Goal: Transaction & Acquisition: Purchase product/service

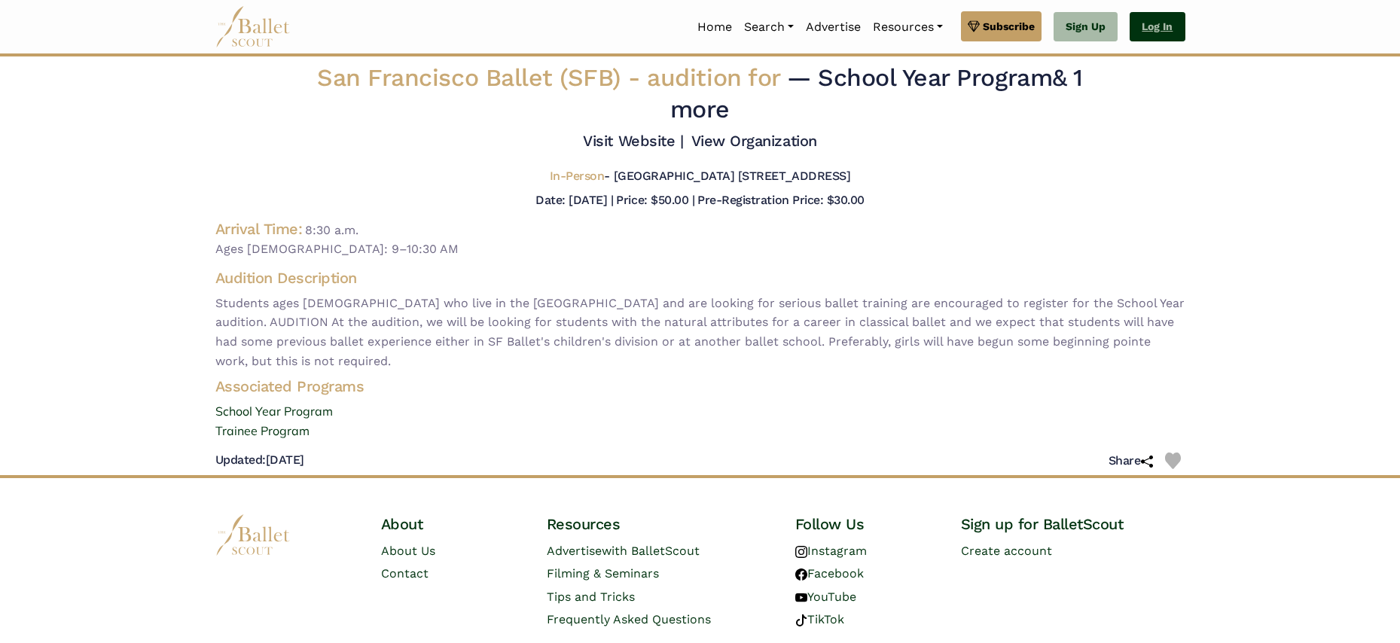
click at [1161, 41] on link "Log In" at bounding box center [1157, 27] width 55 height 30
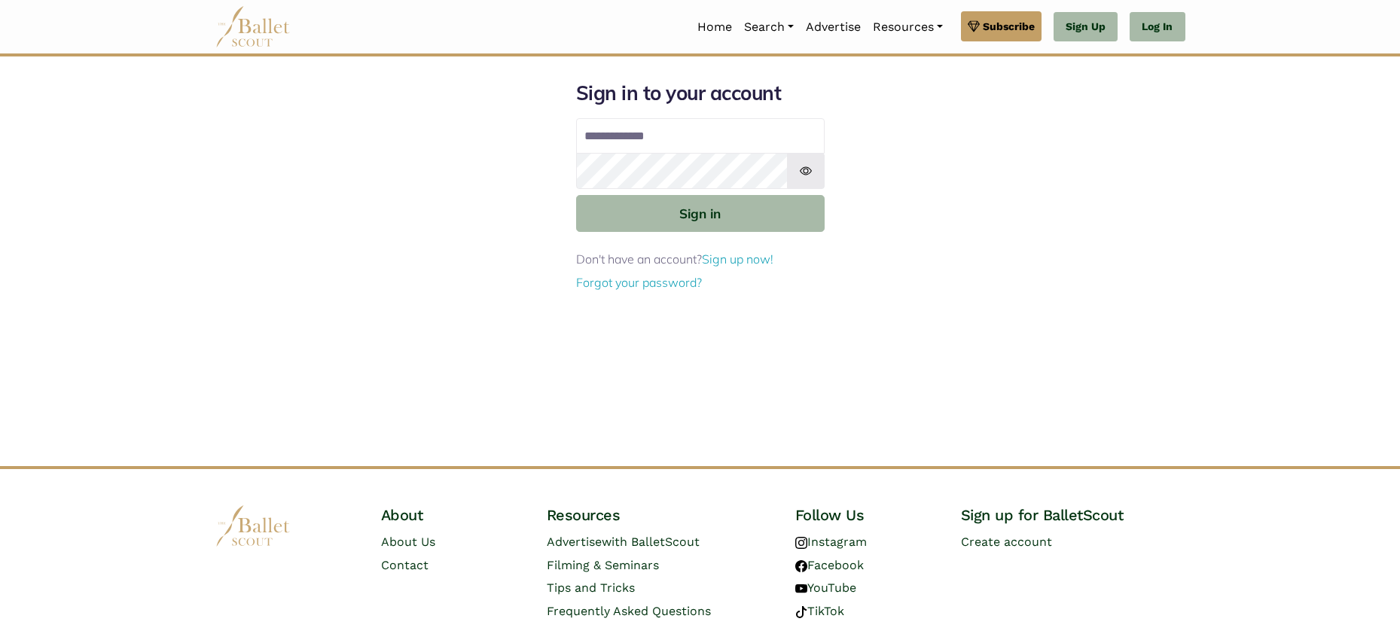
type input "**********"
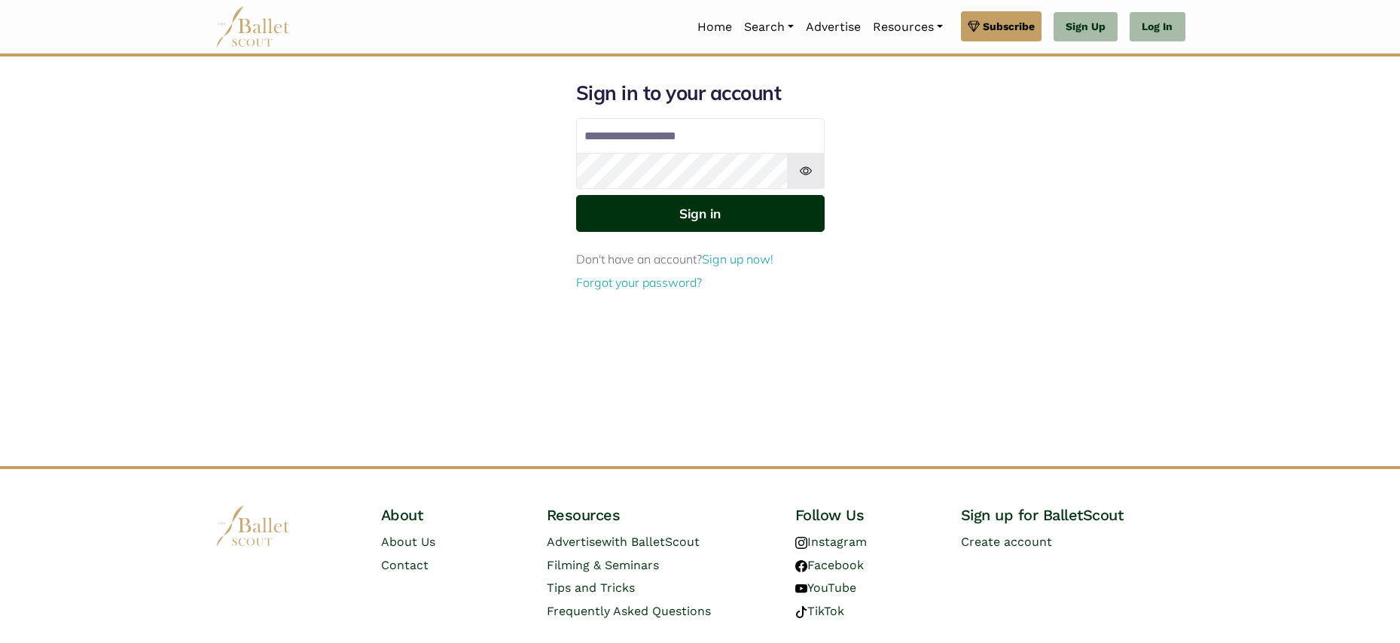
click at [722, 216] on button "Sign in" at bounding box center [700, 213] width 249 height 37
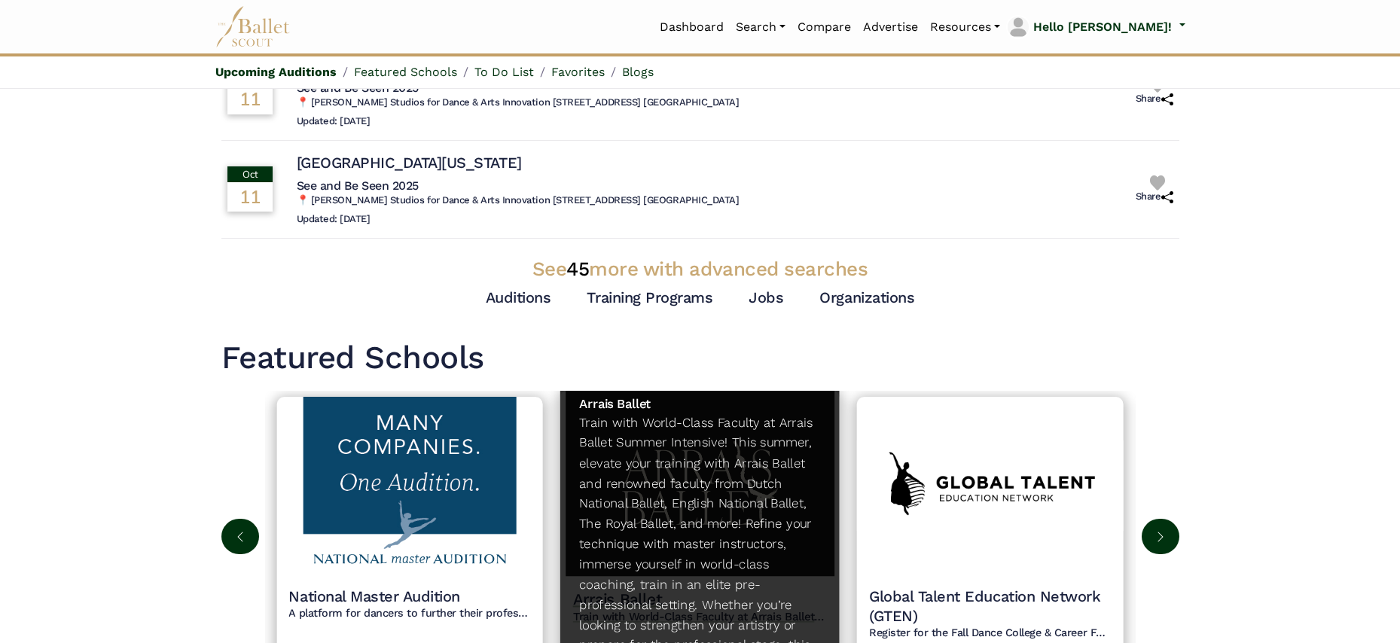
scroll to position [31, 0]
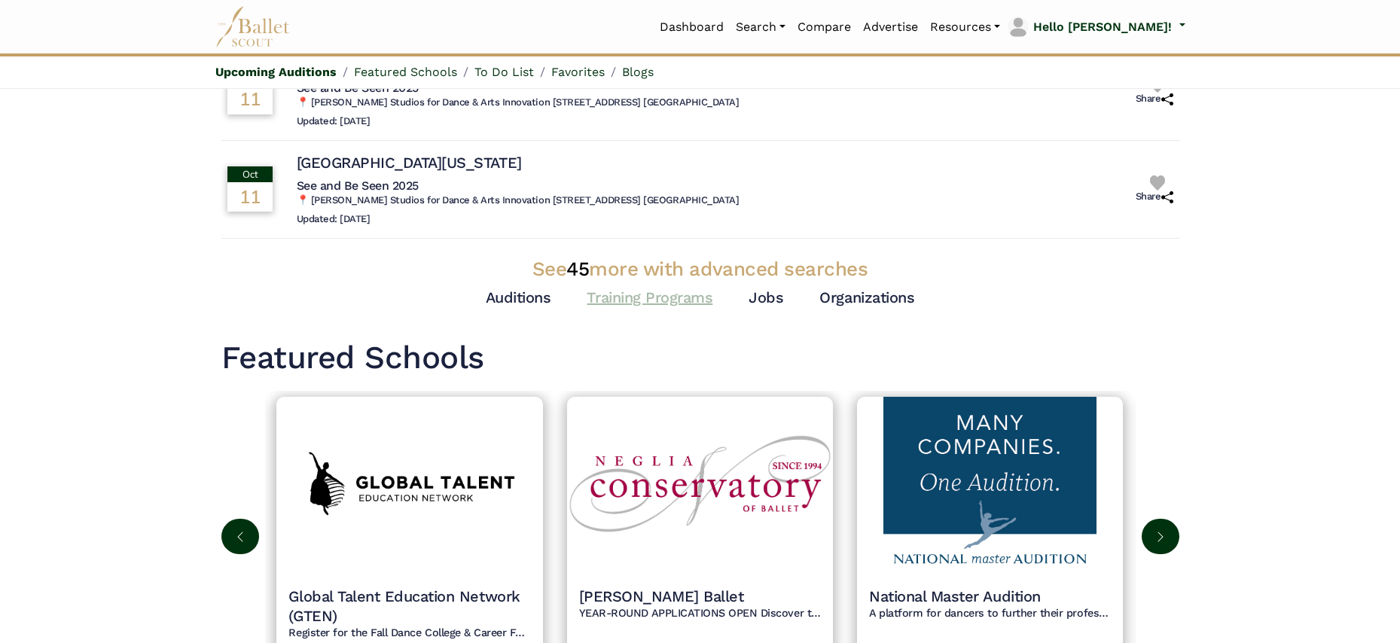
click at [685, 288] on link "Training Programs" at bounding box center [650, 297] width 126 height 18
click at [772, 288] on link "Jobs" at bounding box center [766, 297] width 35 height 18
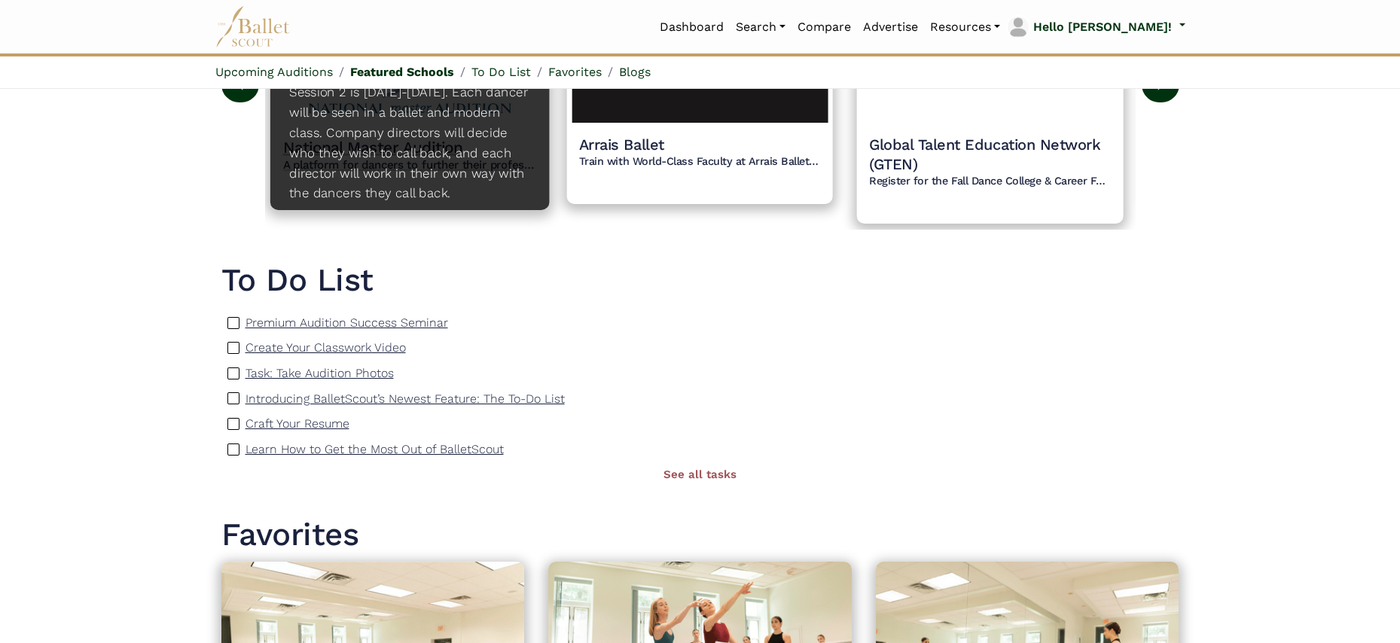
scroll to position [1413, 0]
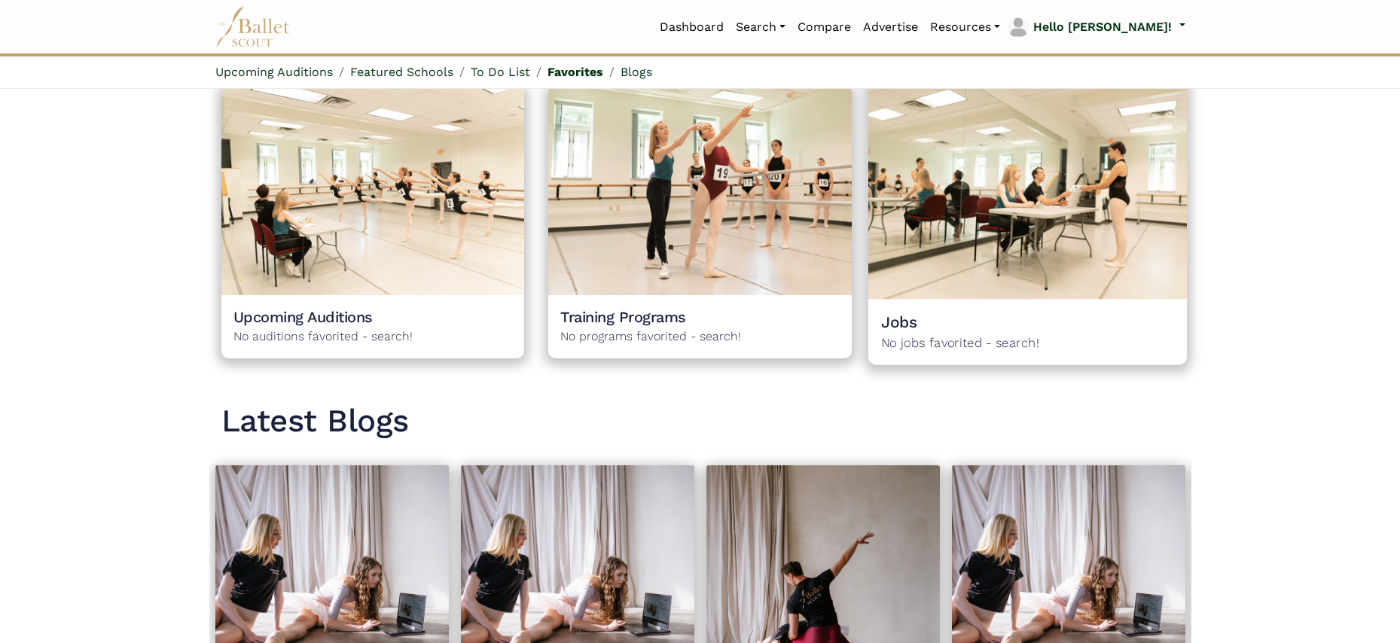
click at [1058, 299] on div "Jobs No jobs favorited - search! 0" at bounding box center [1027, 332] width 319 height 66
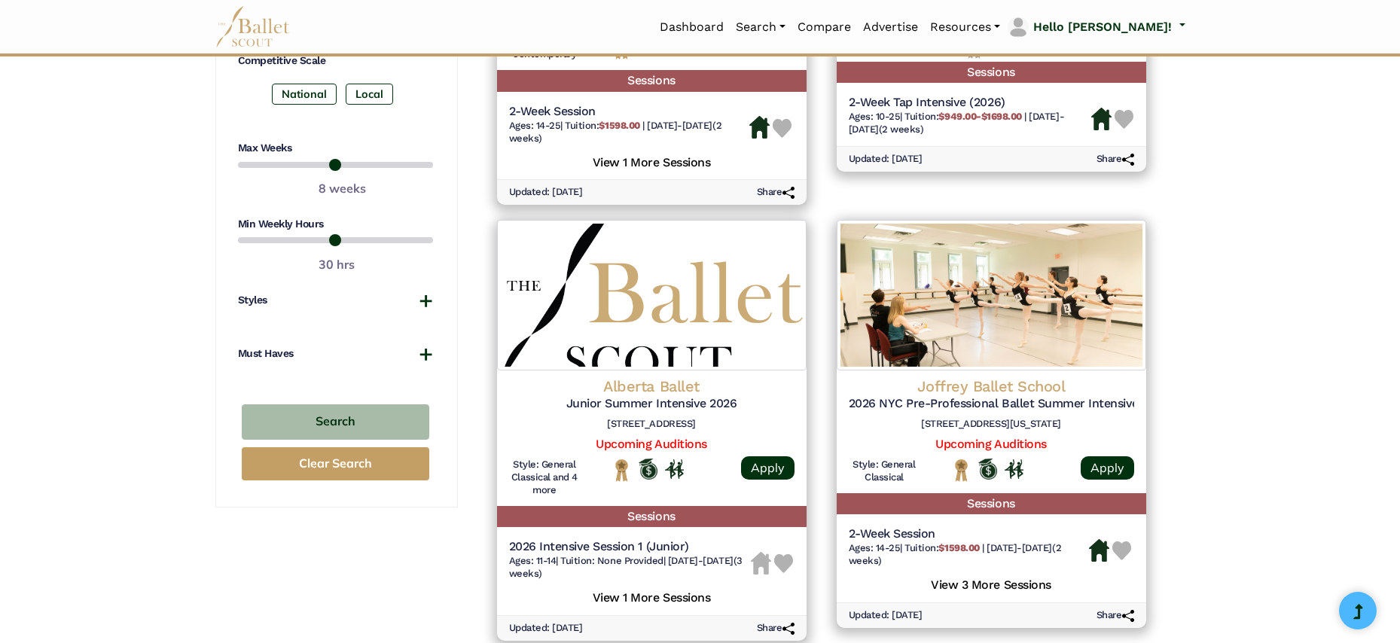
scroll to position [792, 0]
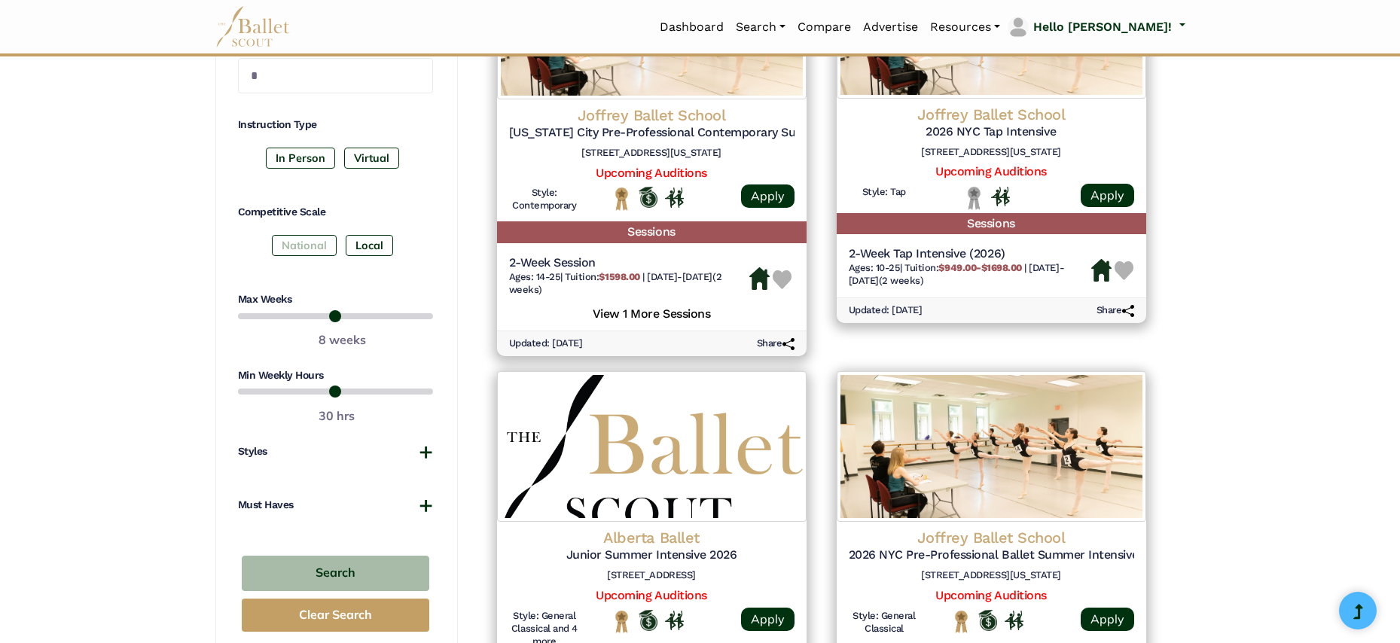
click at [292, 250] on label "National" at bounding box center [304, 245] width 65 height 21
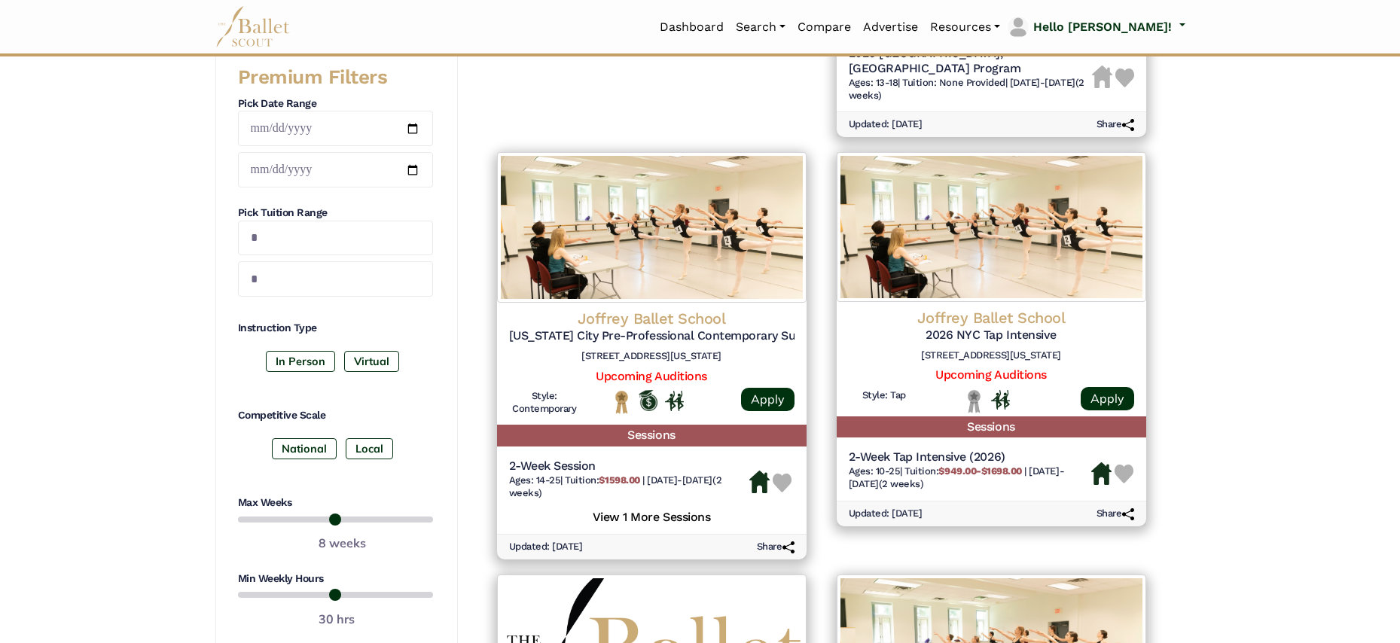
scroll to position [788, 0]
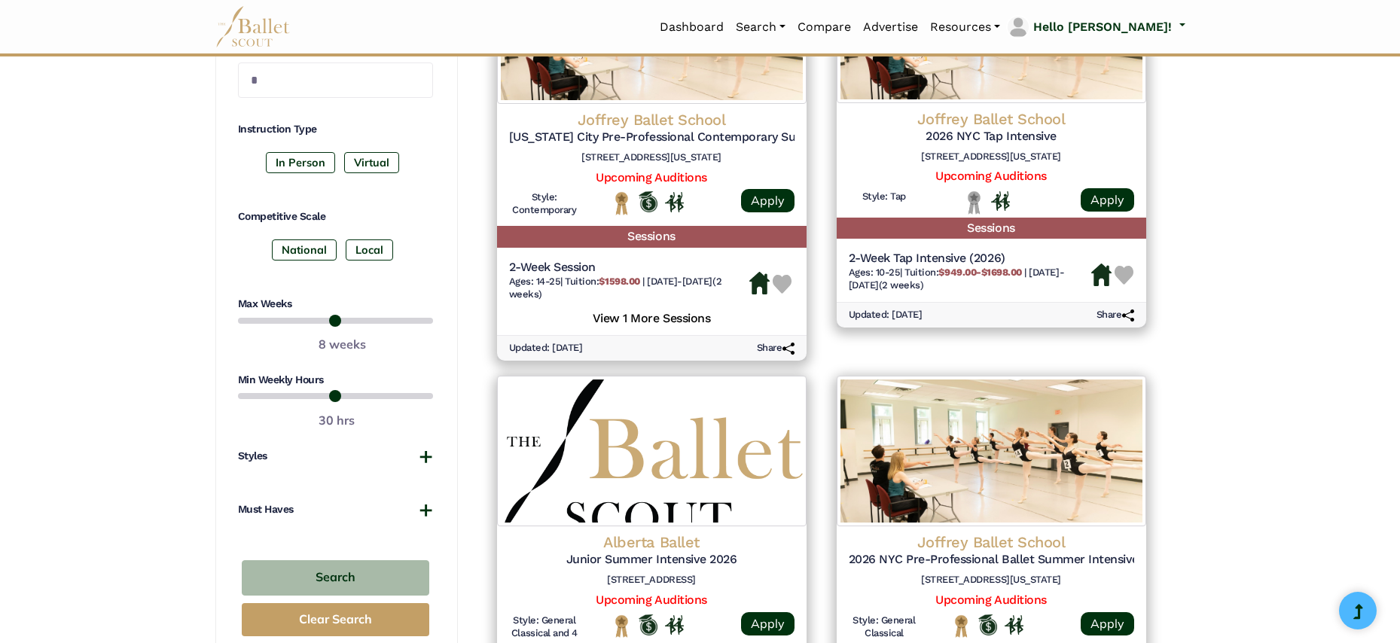
drag, startPoint x: 404, startPoint y: 504, endPoint x: 468, endPoint y: 523, distance: 66.7
click at [404, 504] on button "Must Haves" at bounding box center [335, 509] width 195 height 15
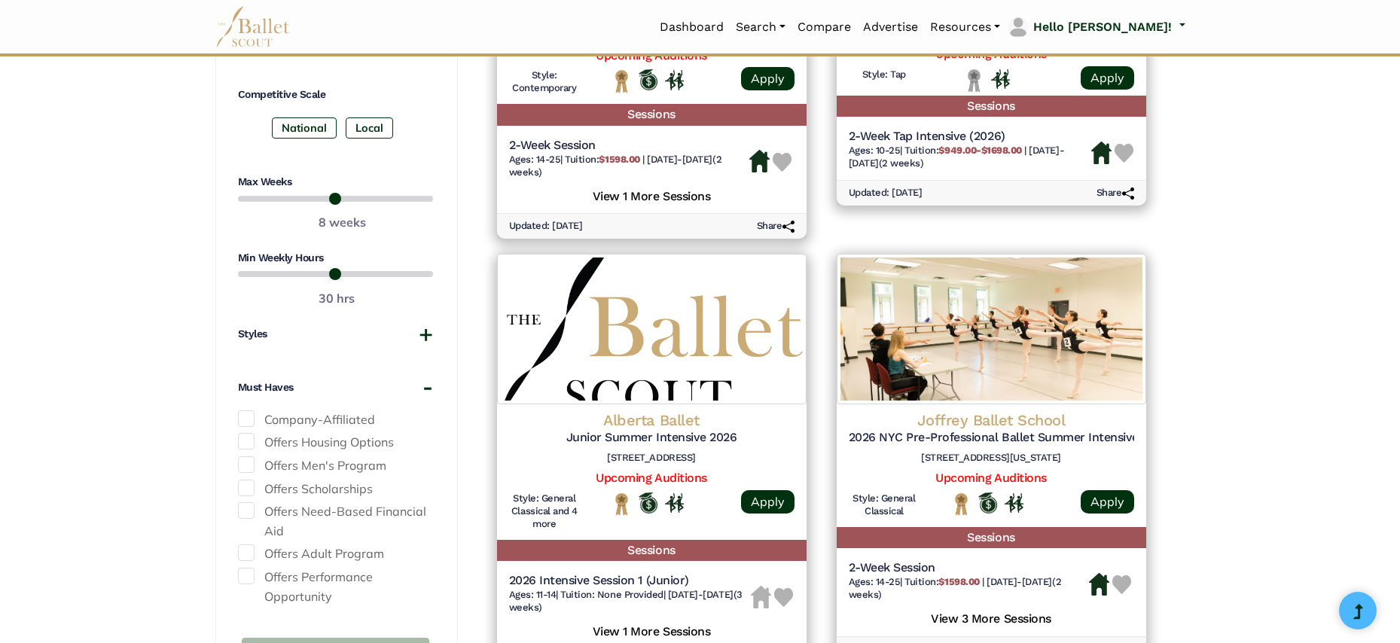
scroll to position [1044, 0]
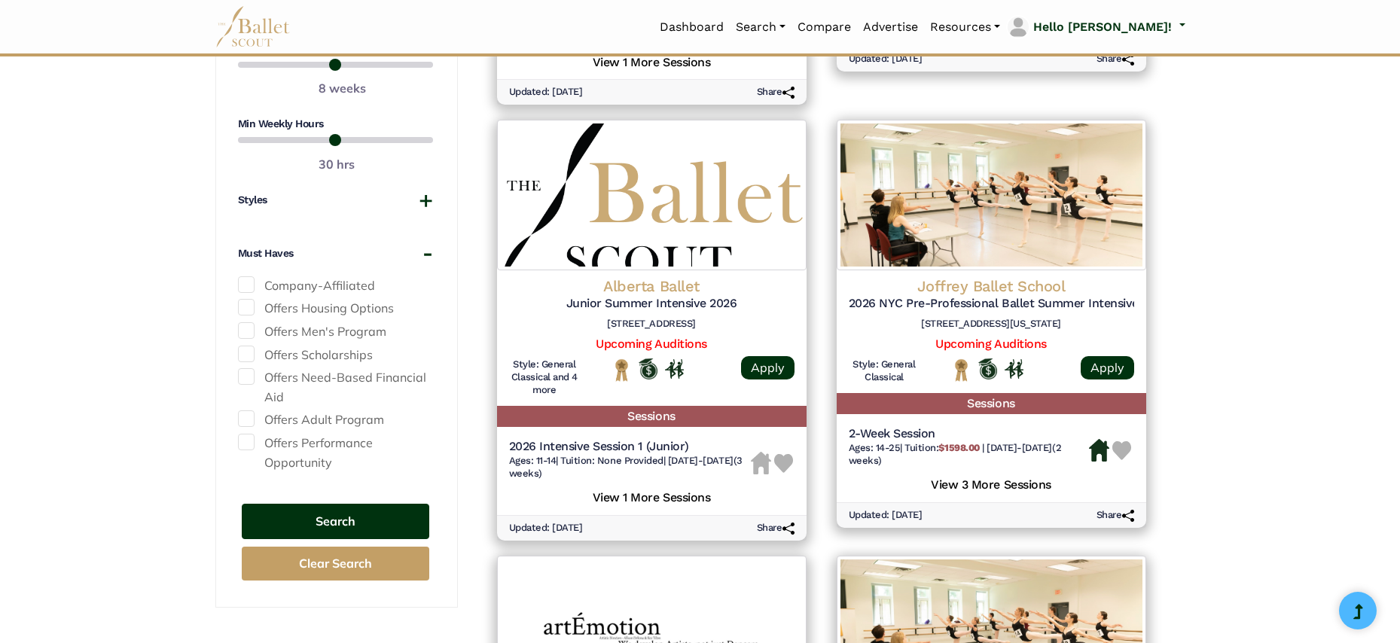
click at [366, 509] on button "Search" at bounding box center [336, 521] width 188 height 35
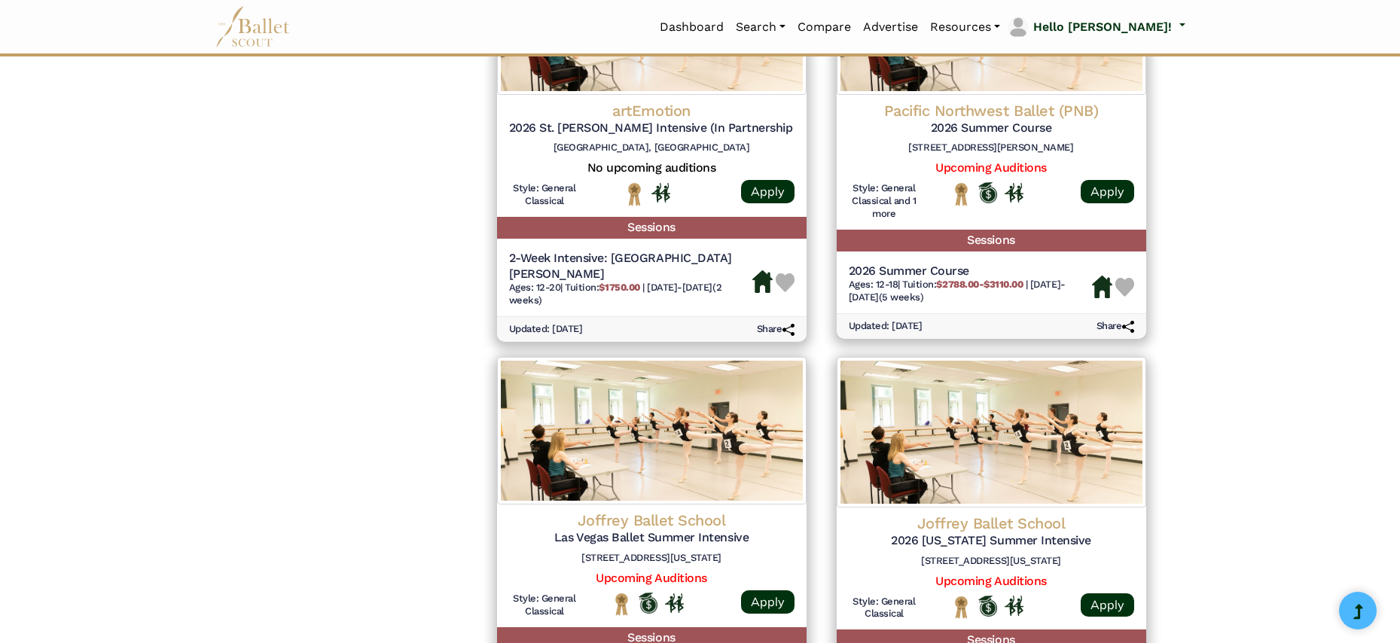
scroll to position [1973, 0]
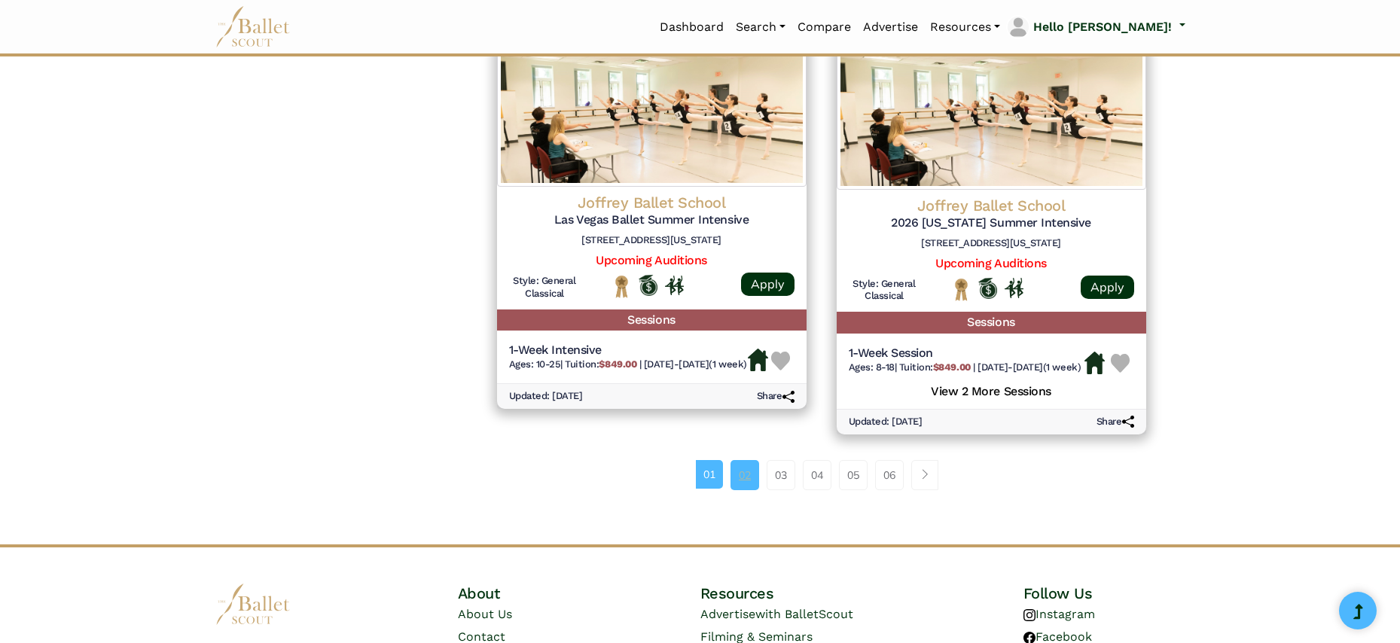
click at [745, 460] on link "02" at bounding box center [745, 475] width 29 height 30
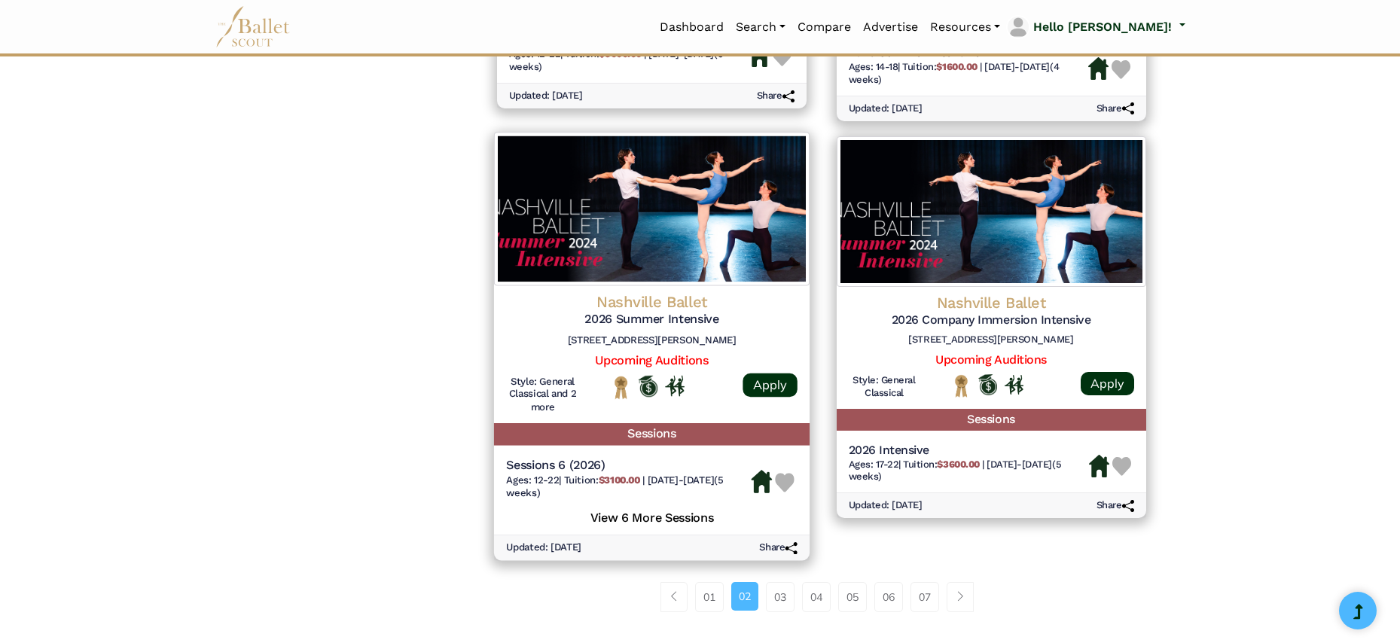
scroll to position [1836, 0]
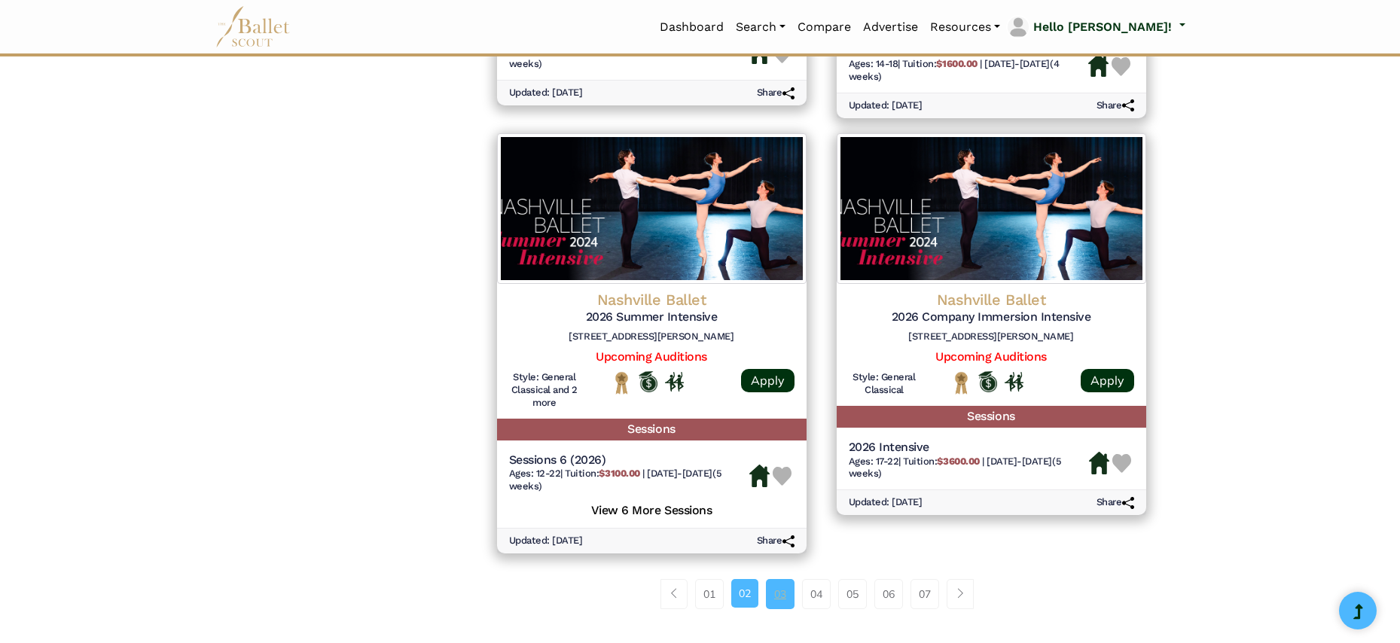
click at [787, 579] on link "03" at bounding box center [780, 594] width 29 height 30
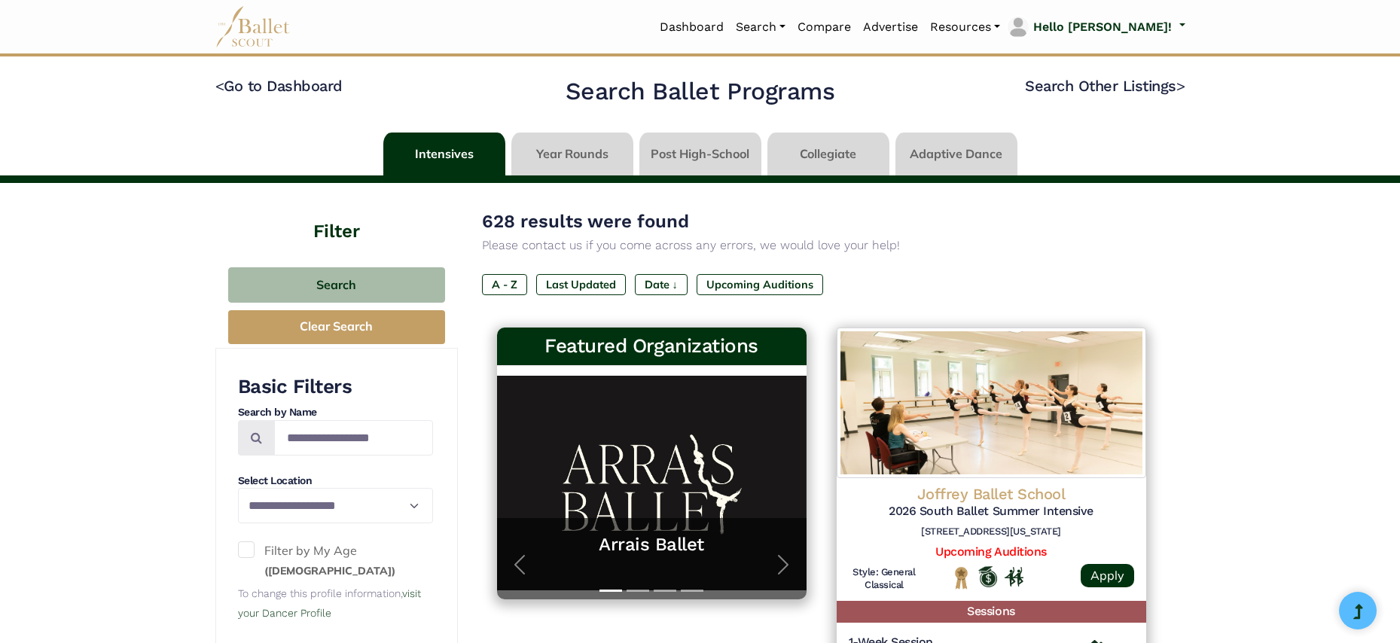
scroll to position [128, 0]
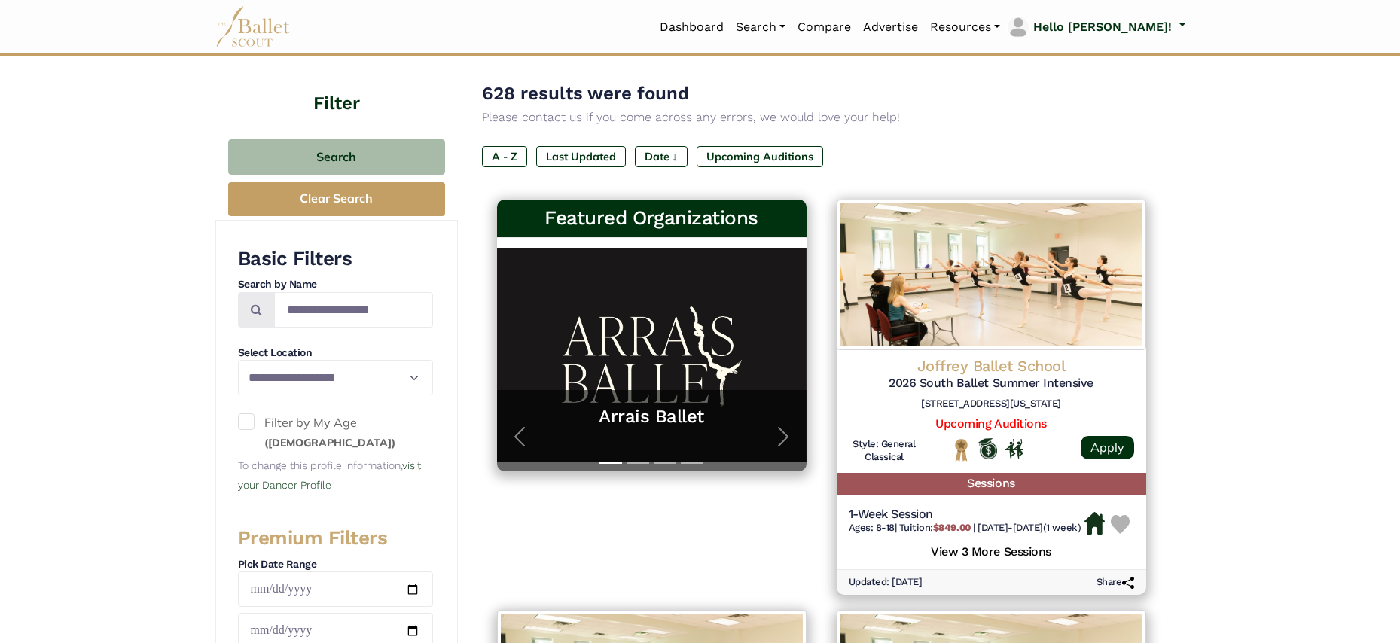
click at [246, 421] on span at bounding box center [246, 422] width 17 height 17
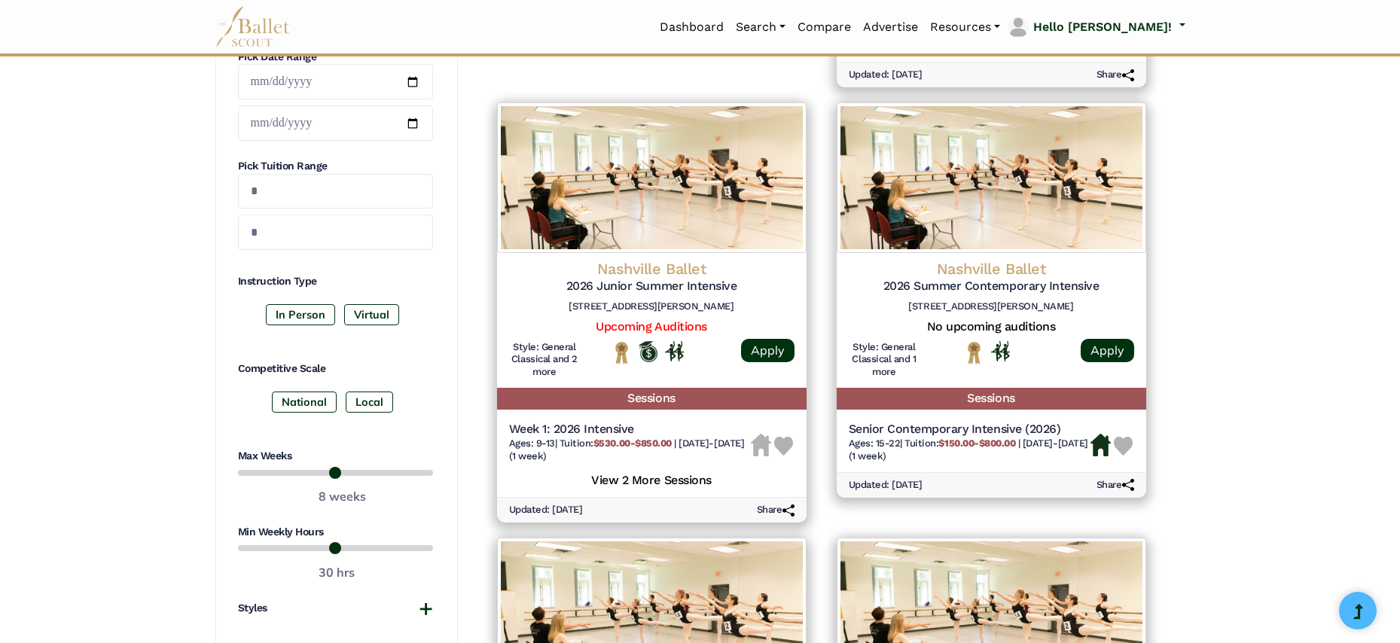
scroll to position [963, 0]
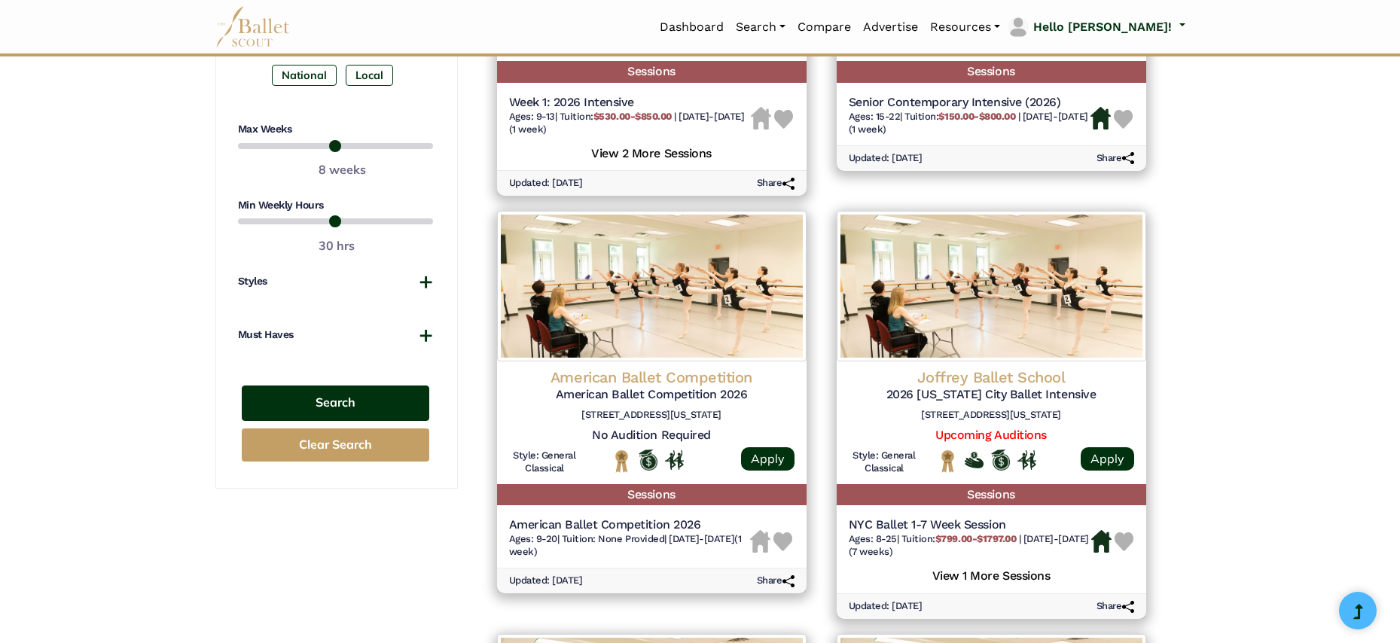
click at [350, 403] on button "Search" at bounding box center [336, 403] width 188 height 35
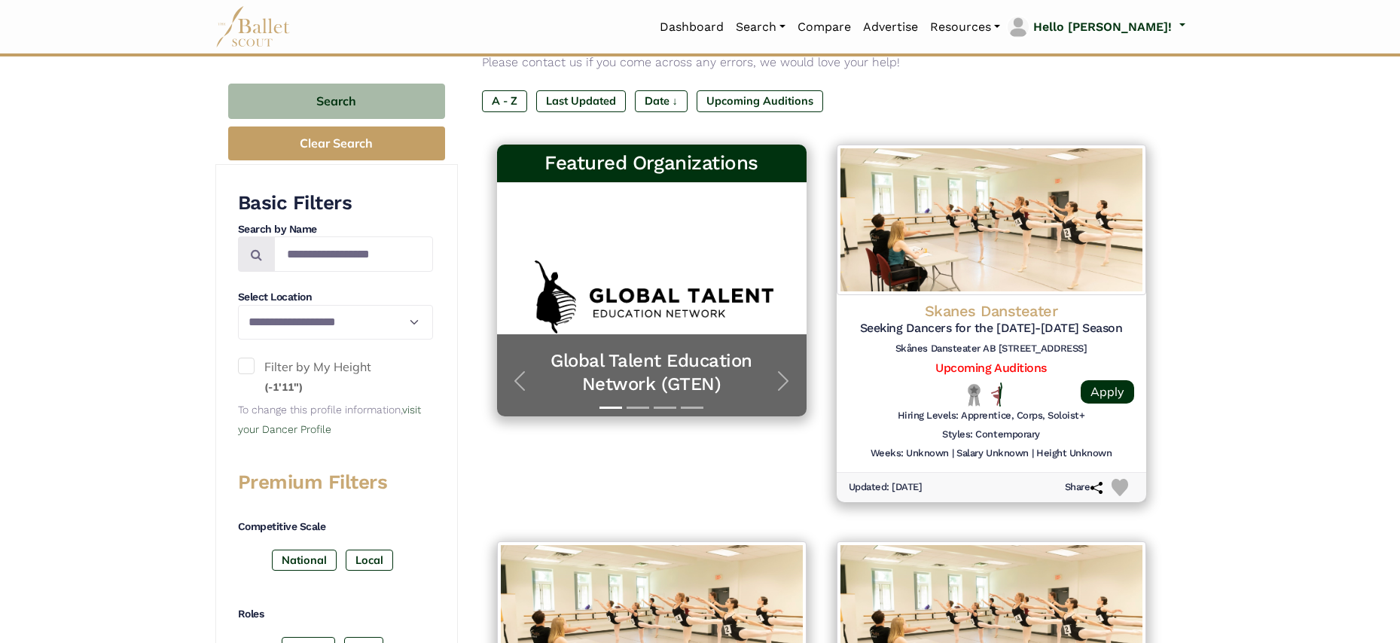
scroll to position [244, 0]
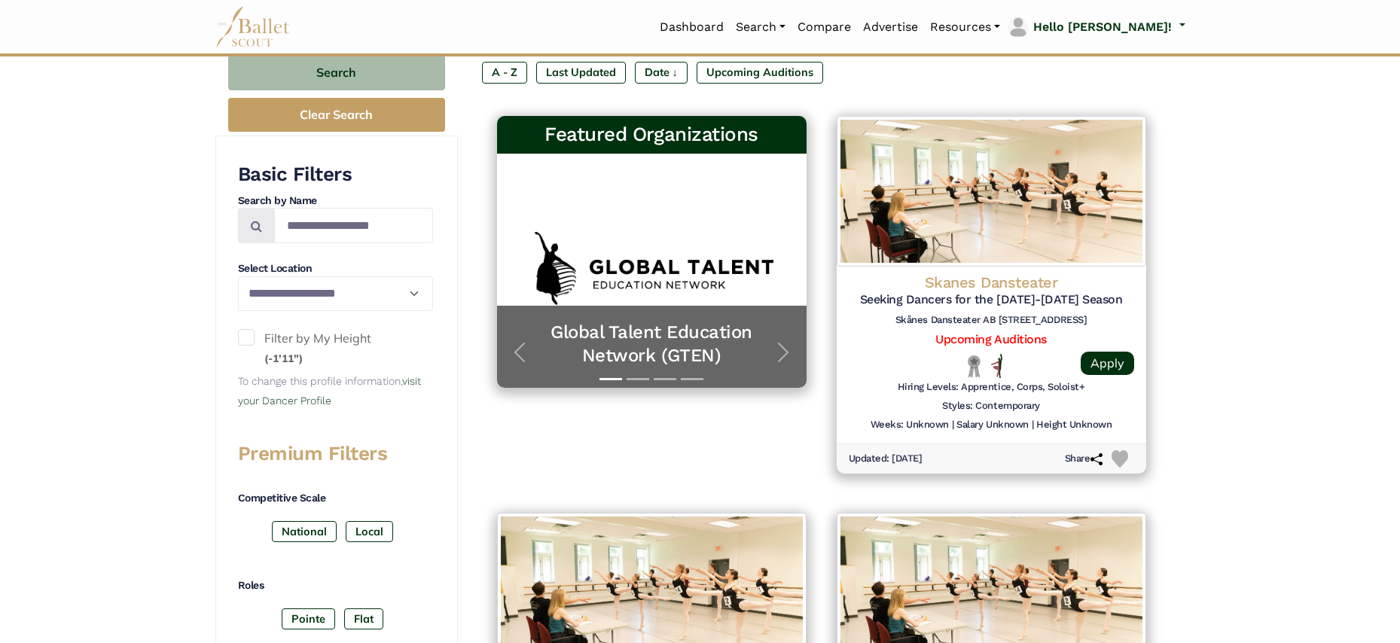
click at [254, 337] on span at bounding box center [246, 337] width 17 height 17
click at [249, 333] on span at bounding box center [246, 337] width 17 height 17
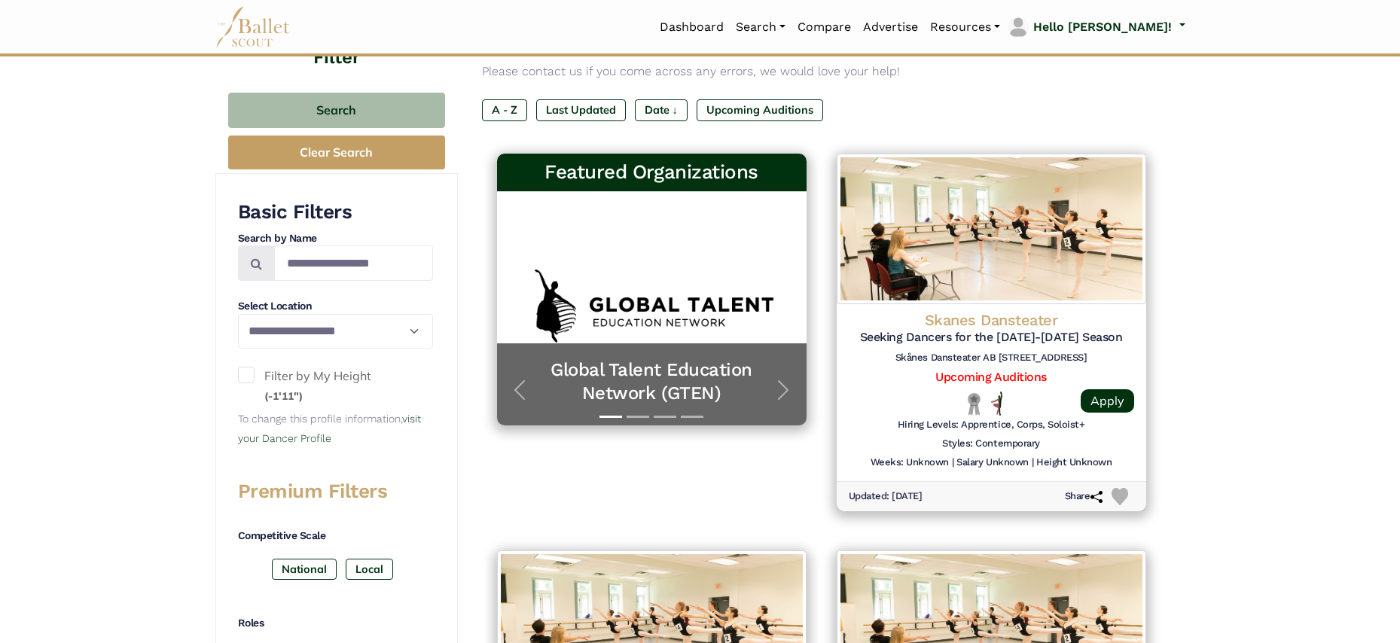
scroll to position [752, 0]
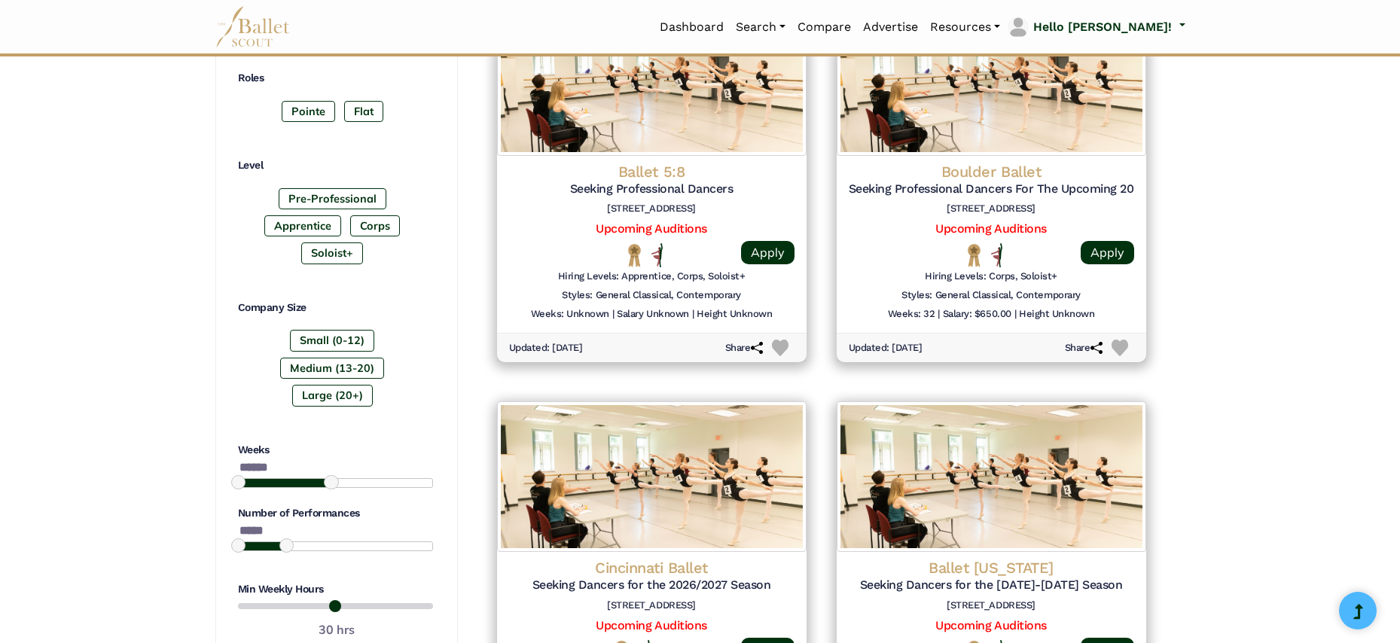
click at [325, 373] on div "Small (0-12) Medium (13-20) Large (20+)" at bounding box center [335, 371] width 195 height 82
click at [326, 385] on label "Large (20+)" at bounding box center [332, 395] width 81 height 21
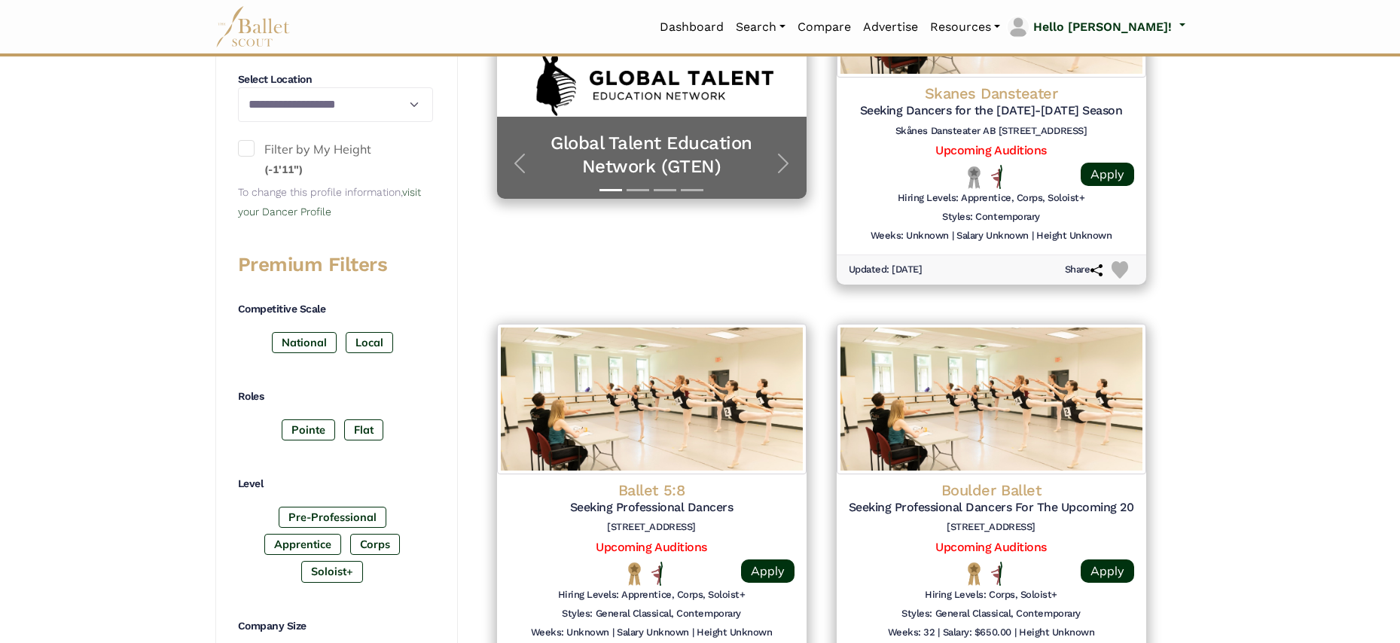
scroll to position [1021, 0]
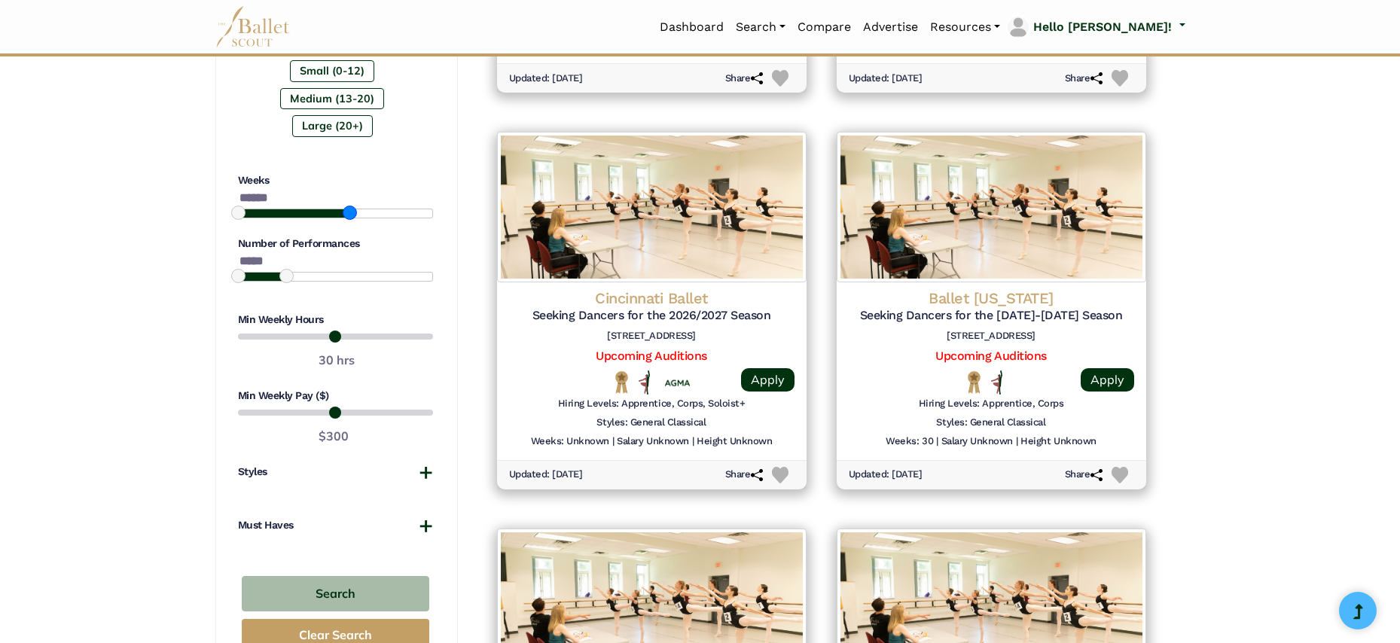
type input "*******"
drag, startPoint x: 331, startPoint y: 196, endPoint x: 453, endPoint y: 189, distance: 121.5
click at [453, 189] on div "**********" at bounding box center [336, 19] width 243 height 1322
drag, startPoint x: 288, startPoint y: 268, endPoint x: 322, endPoint y: 268, distance: 33.9
click at [322, 272] on div at bounding box center [335, 277] width 195 height 10
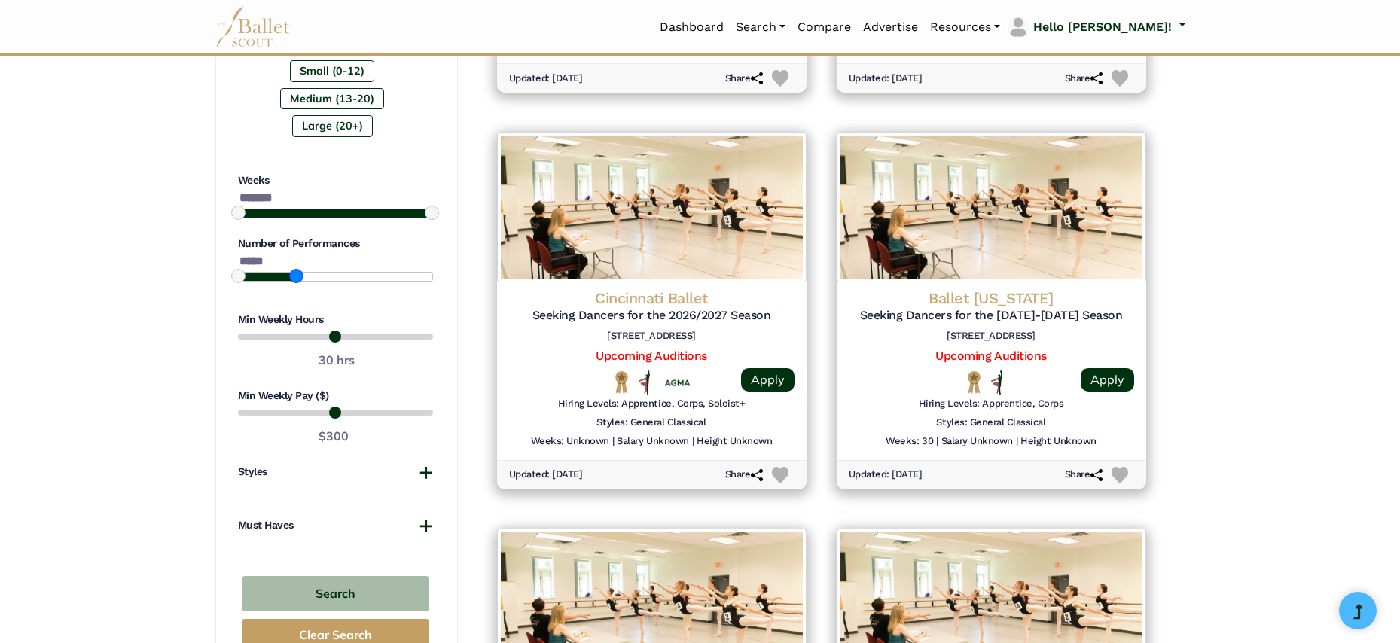
drag, startPoint x: 322, startPoint y: 266, endPoint x: 302, endPoint y: 263, distance: 20.6
click at [302, 269] on span at bounding box center [296, 276] width 14 height 14
type input "******"
drag, startPoint x: 304, startPoint y: 262, endPoint x: 357, endPoint y: 270, distance: 54.1
click at [357, 272] on div at bounding box center [335, 277] width 195 height 10
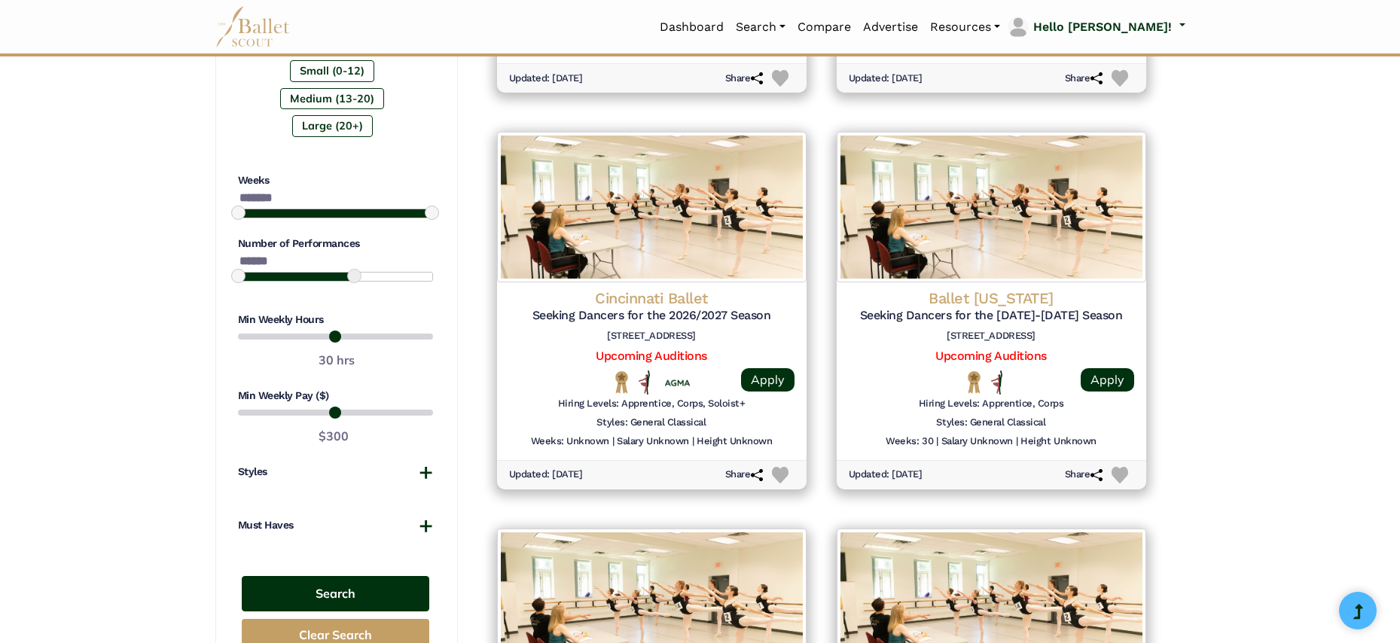
click at [365, 583] on button "Search" at bounding box center [336, 593] width 188 height 35
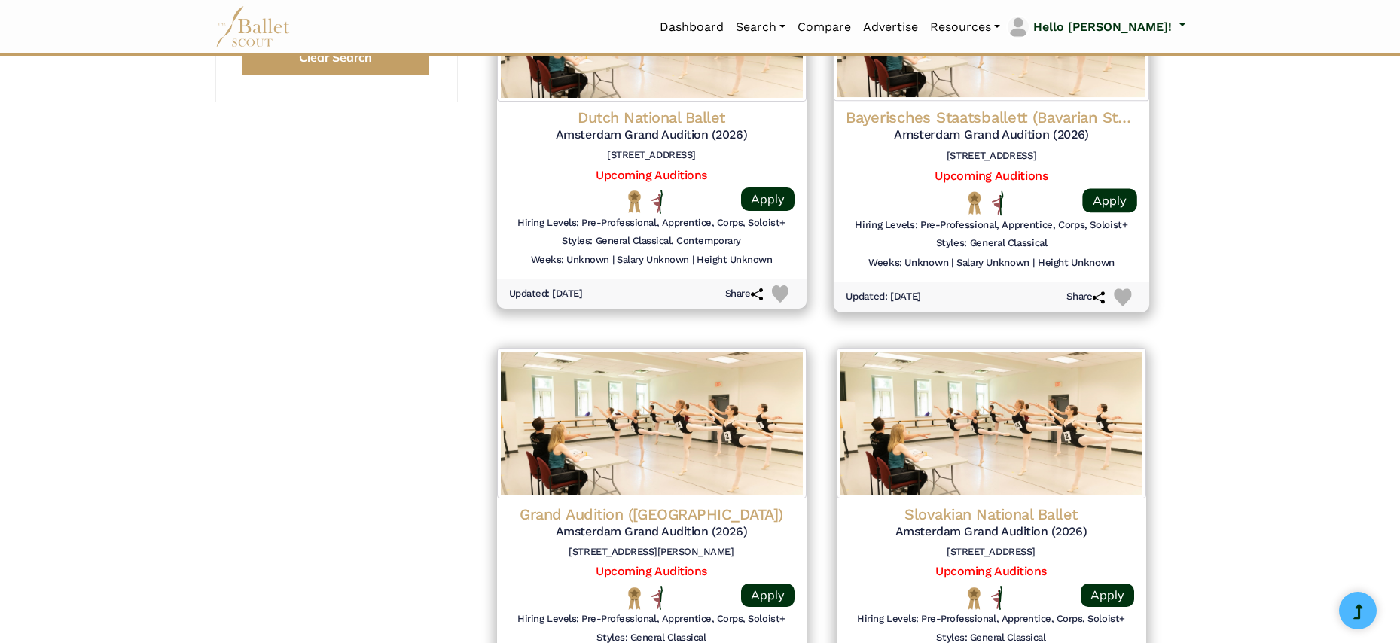
scroll to position [1920, 0]
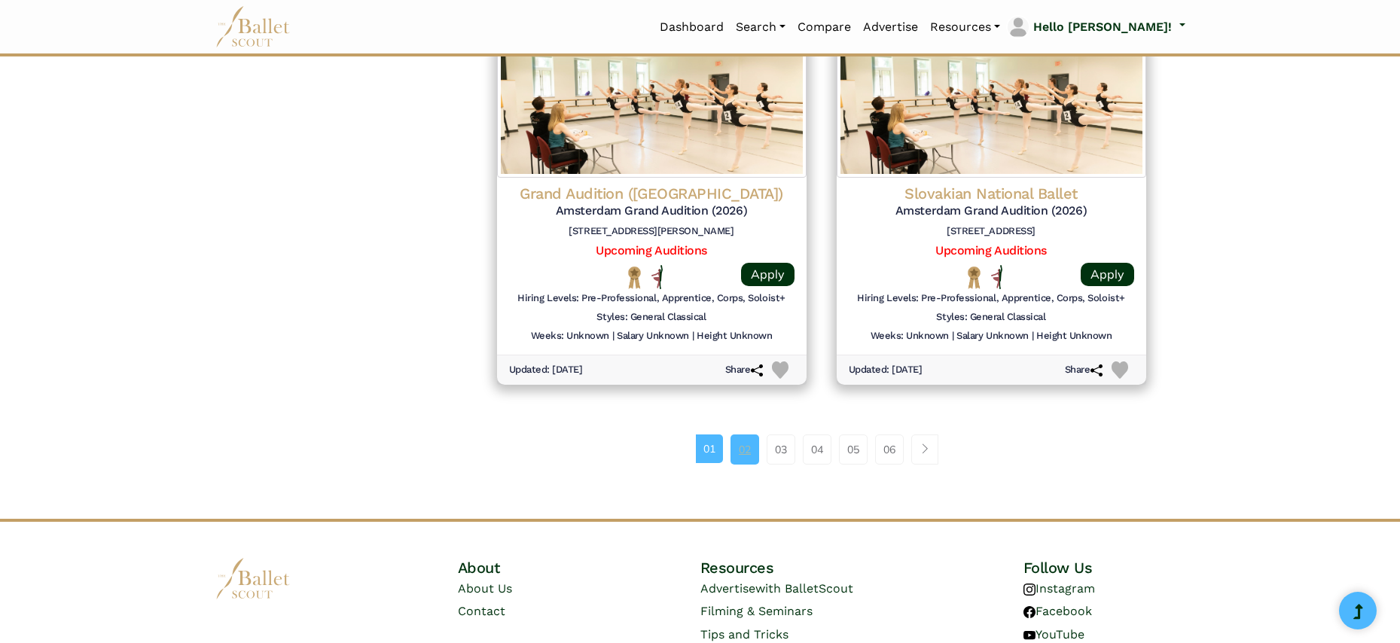
click at [741, 435] on link "02" at bounding box center [745, 450] width 29 height 30
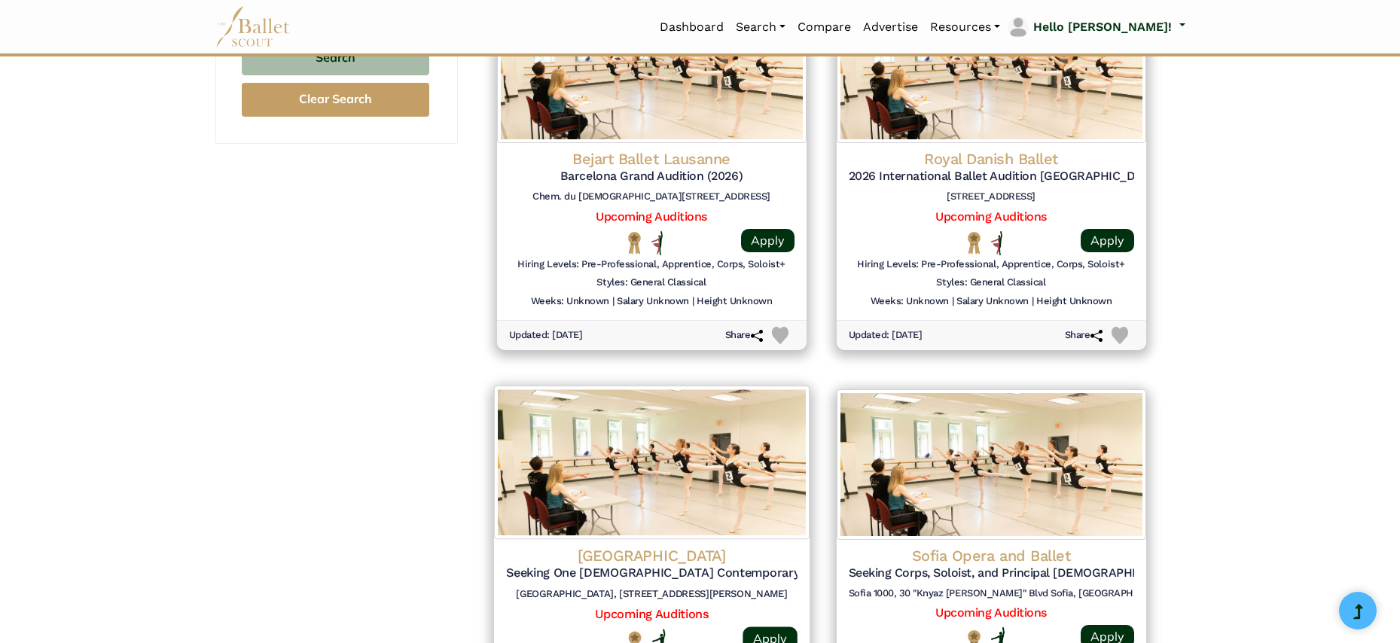
scroll to position [1860, 0]
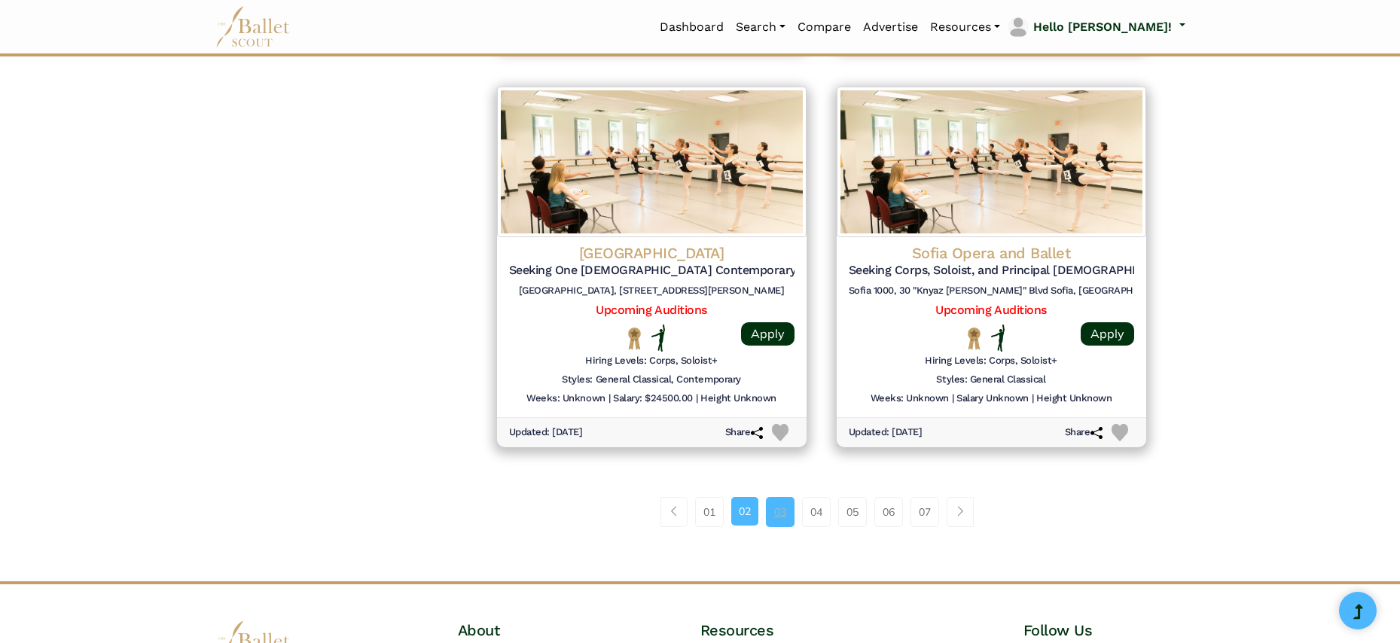
click at [789, 497] on link "03" at bounding box center [780, 512] width 29 height 30
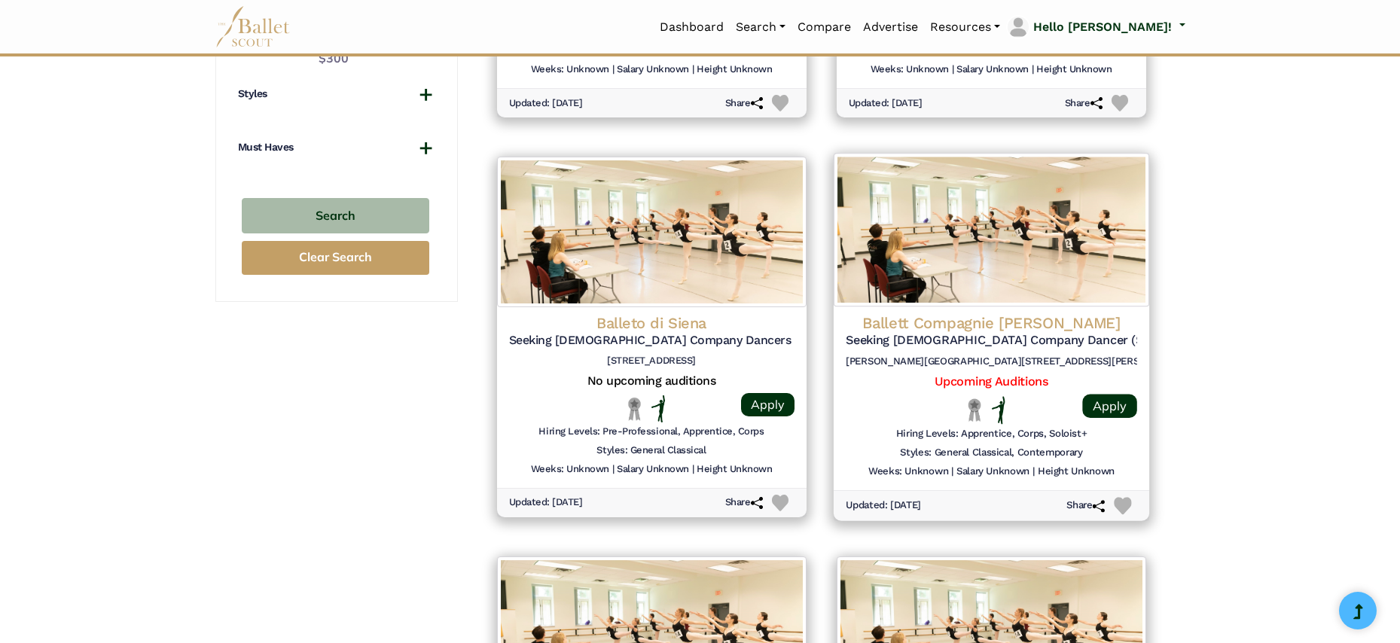
scroll to position [1903, 0]
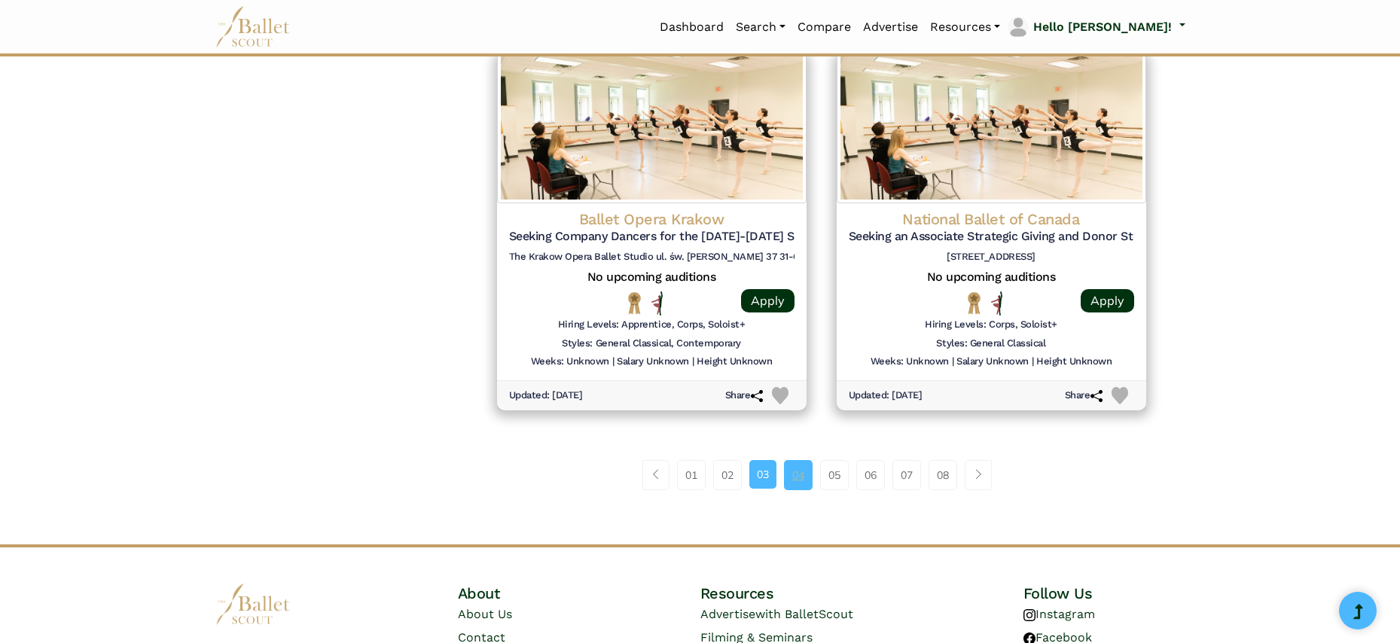
click at [795, 460] on link "04" at bounding box center [798, 475] width 29 height 30
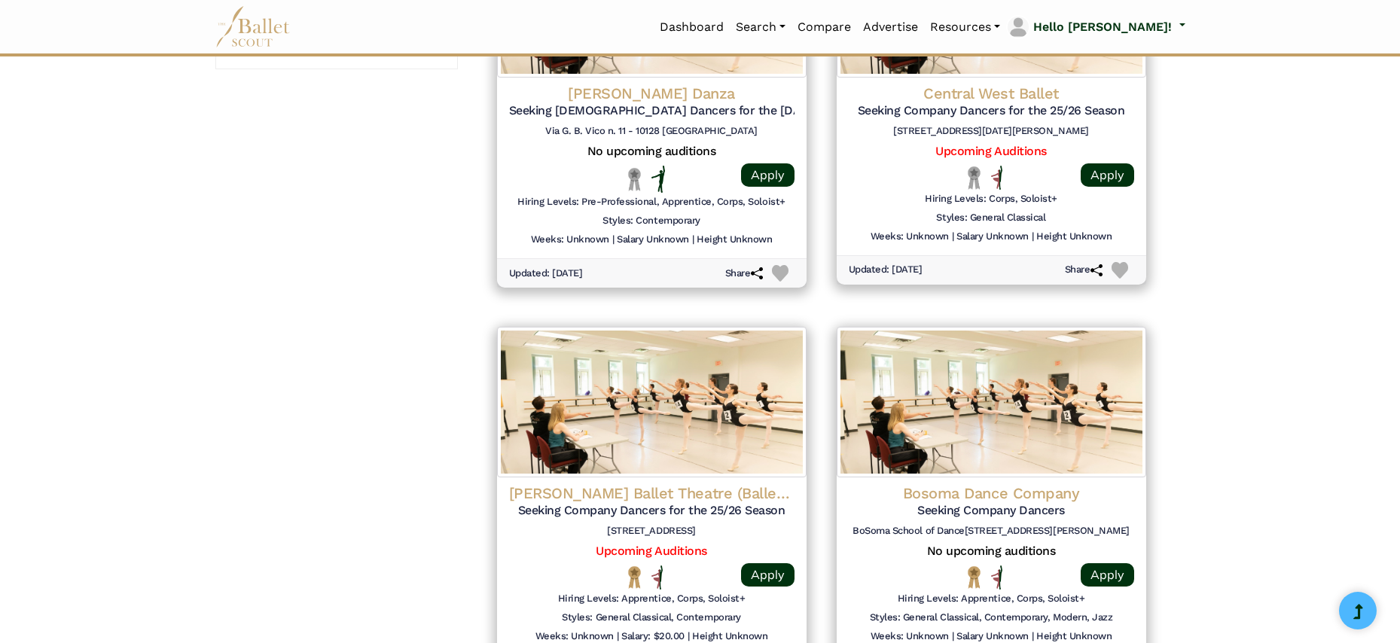
scroll to position [1948, 0]
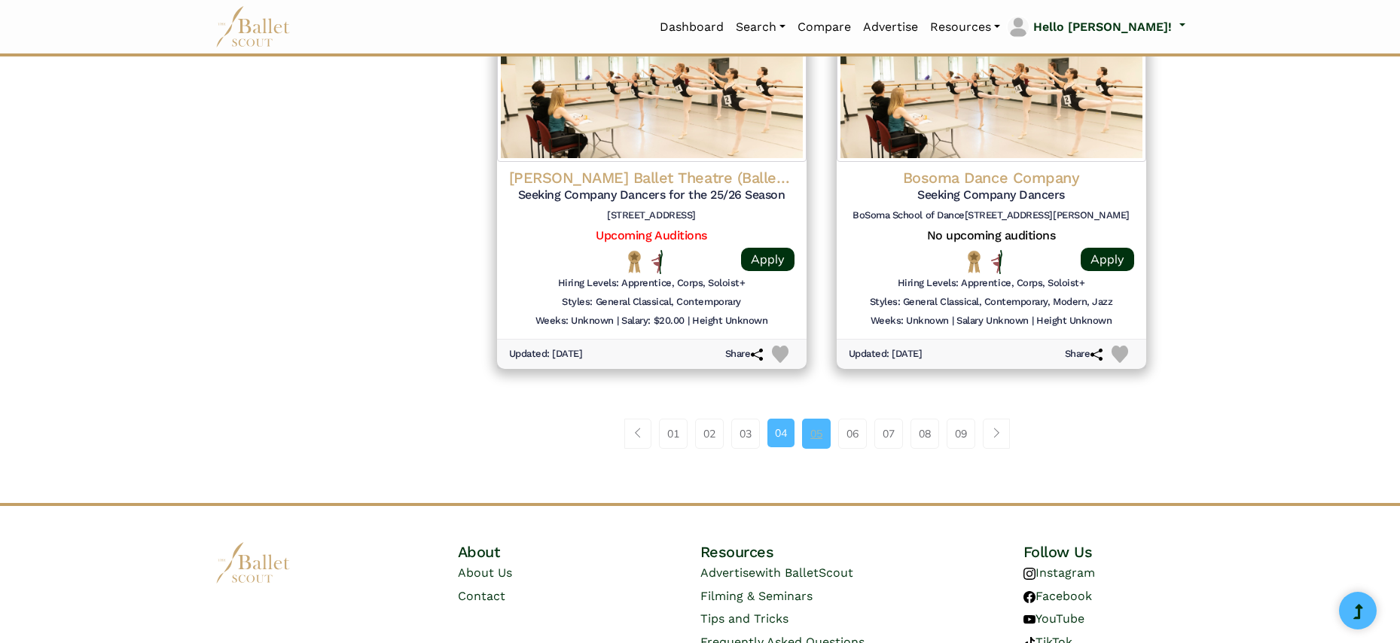
click at [815, 419] on link "05" at bounding box center [816, 434] width 29 height 30
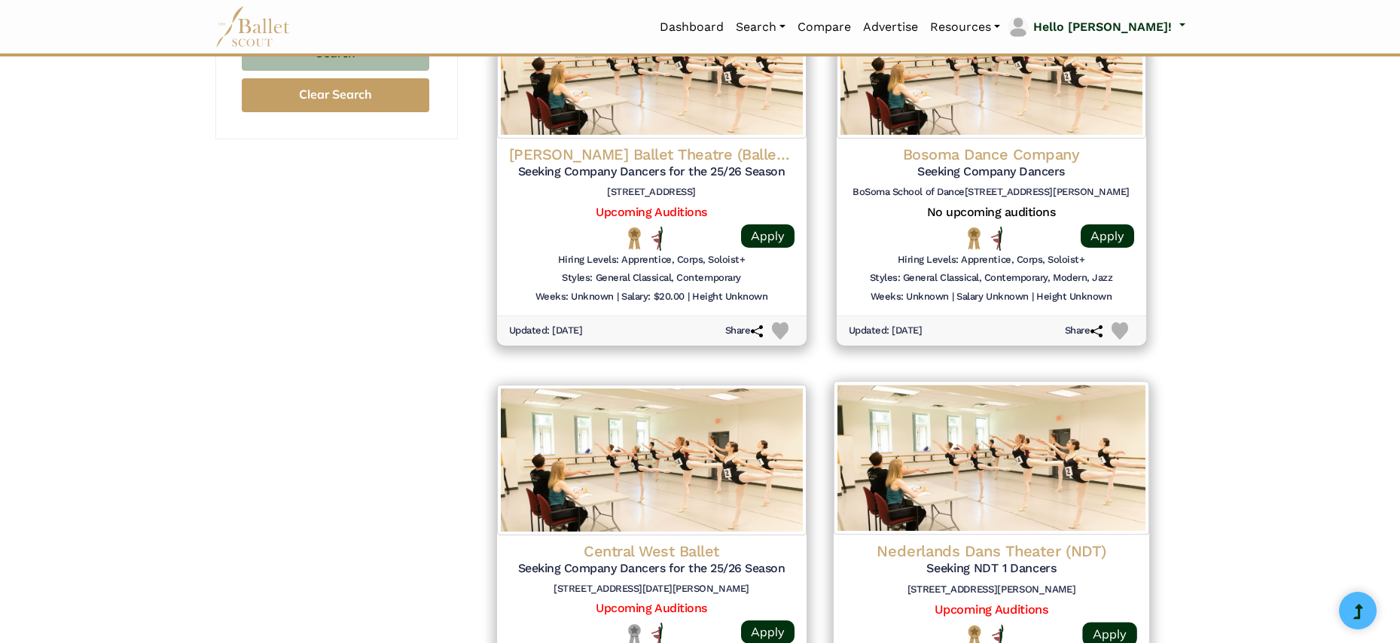
scroll to position [1862, 0]
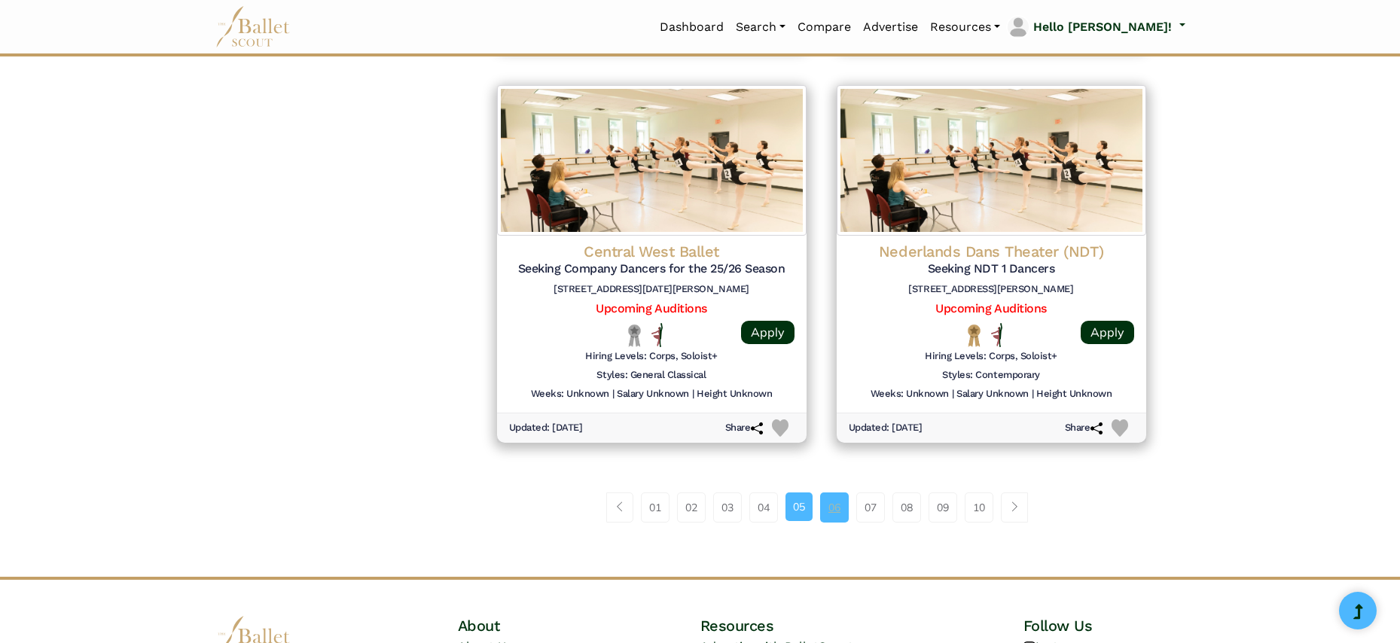
click at [837, 493] on link "06" at bounding box center [834, 508] width 29 height 30
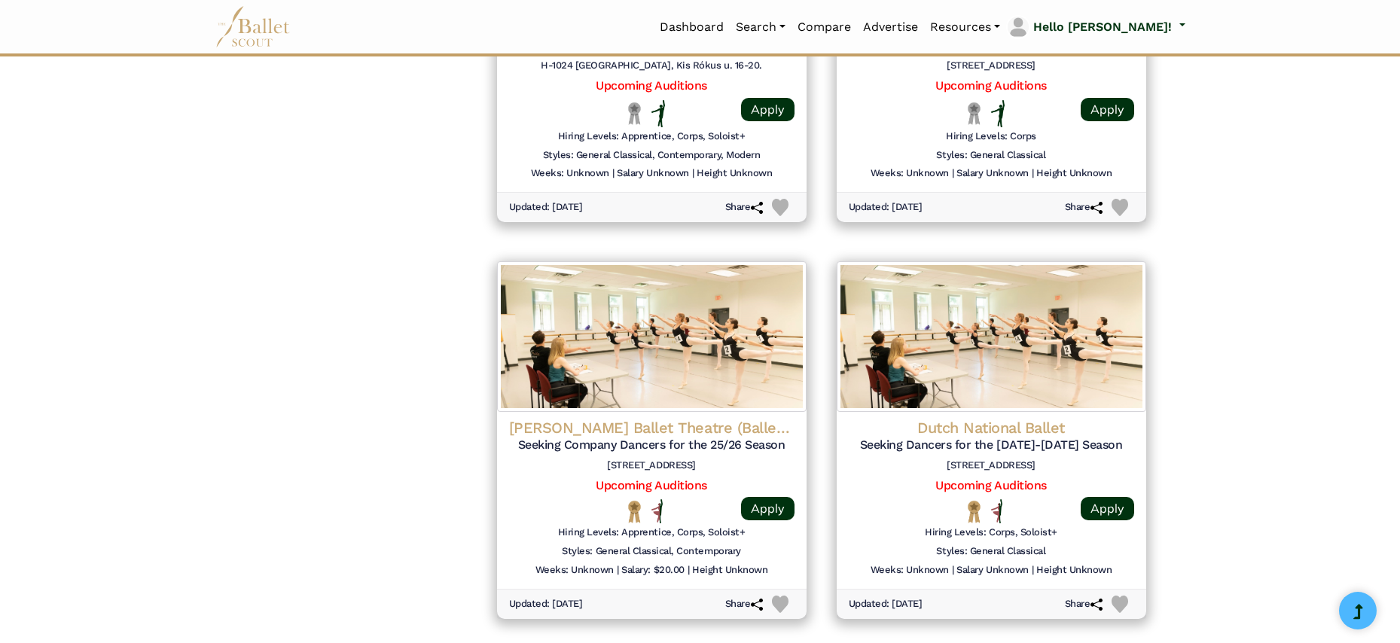
scroll to position [1979, 0]
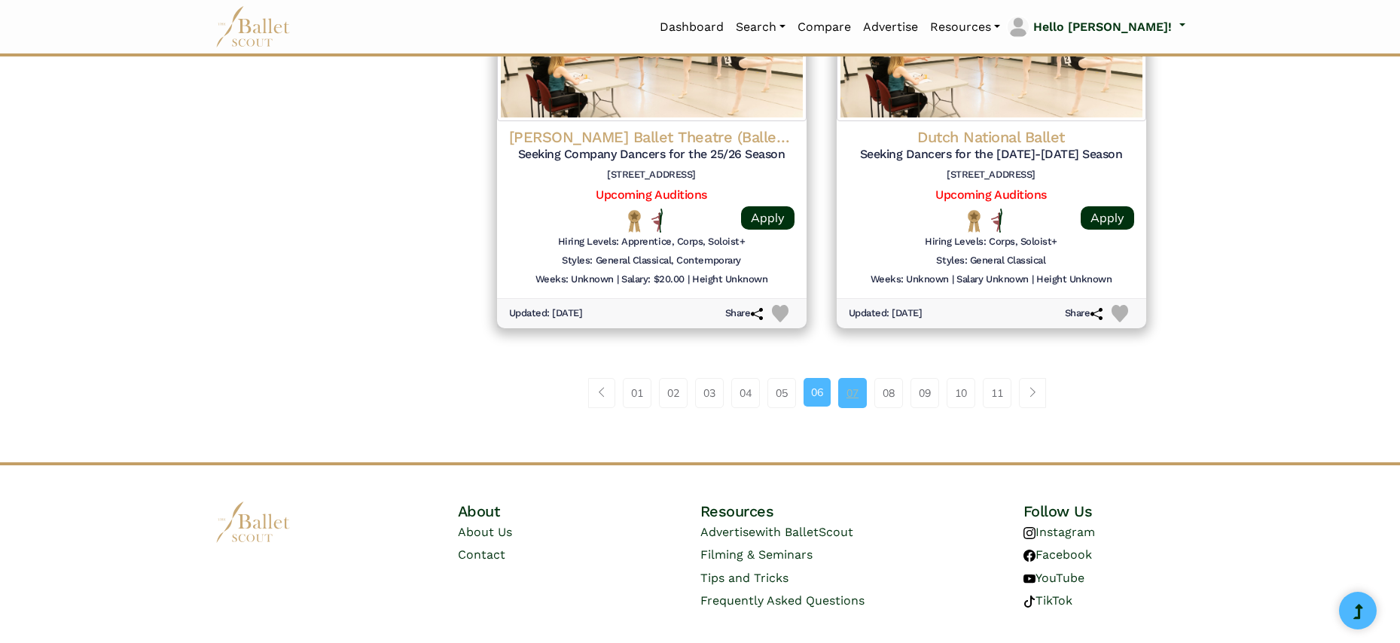
click at [847, 378] on link "07" at bounding box center [852, 393] width 29 height 30
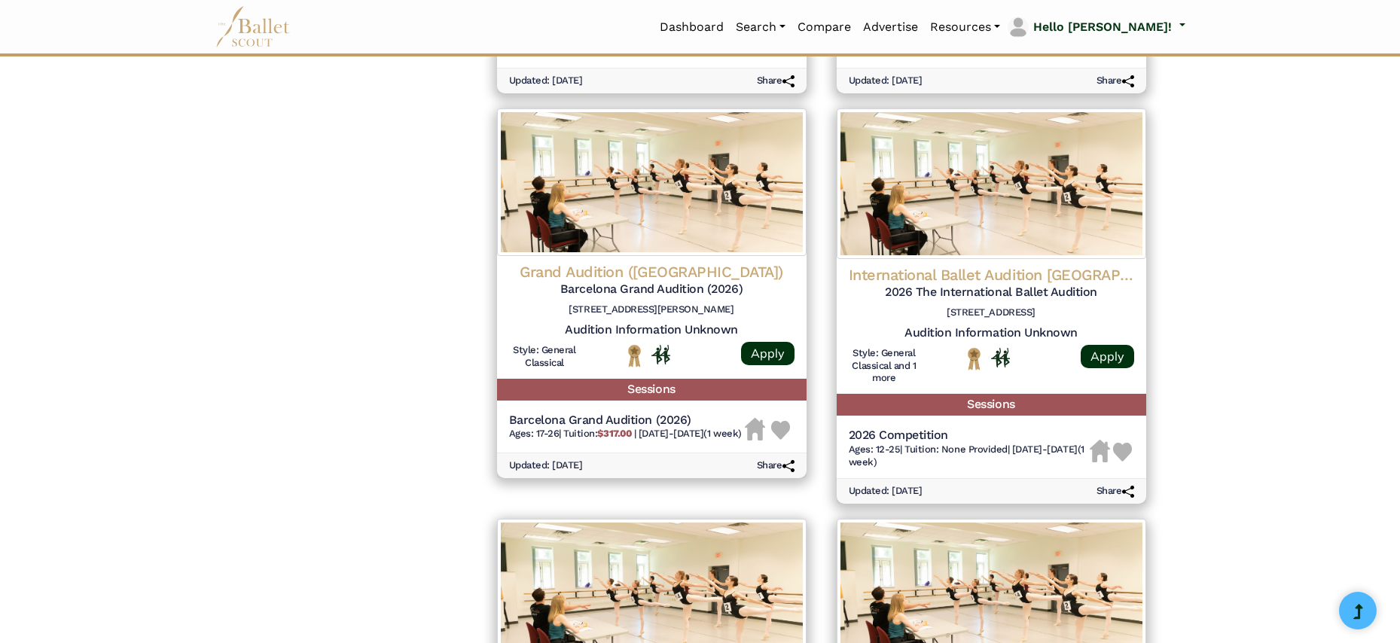
scroll to position [1954, 0]
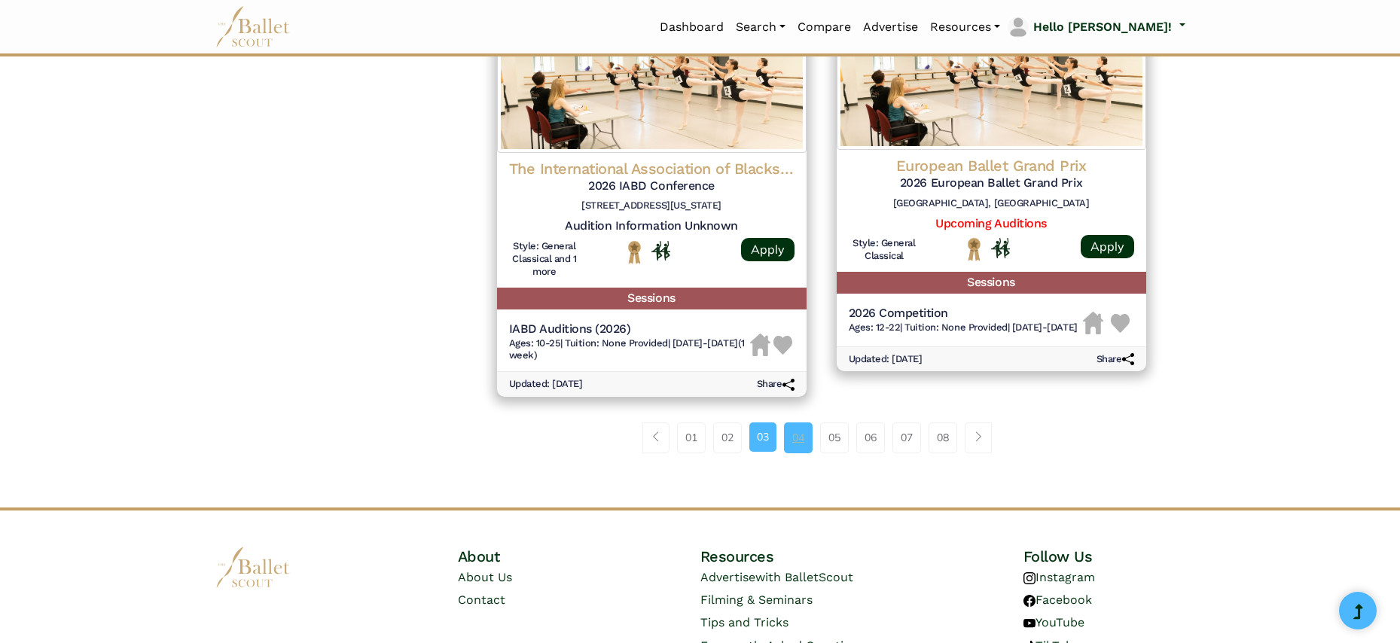
click at [793, 423] on link "04" at bounding box center [798, 438] width 29 height 30
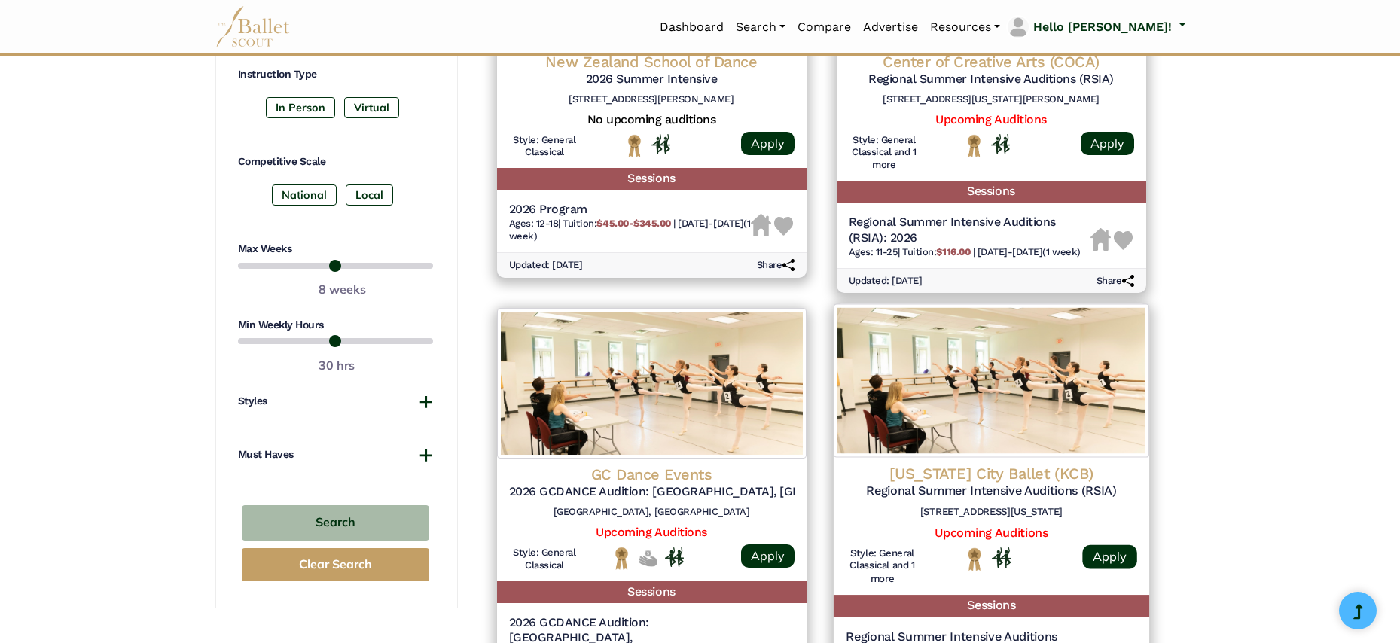
scroll to position [1135, 0]
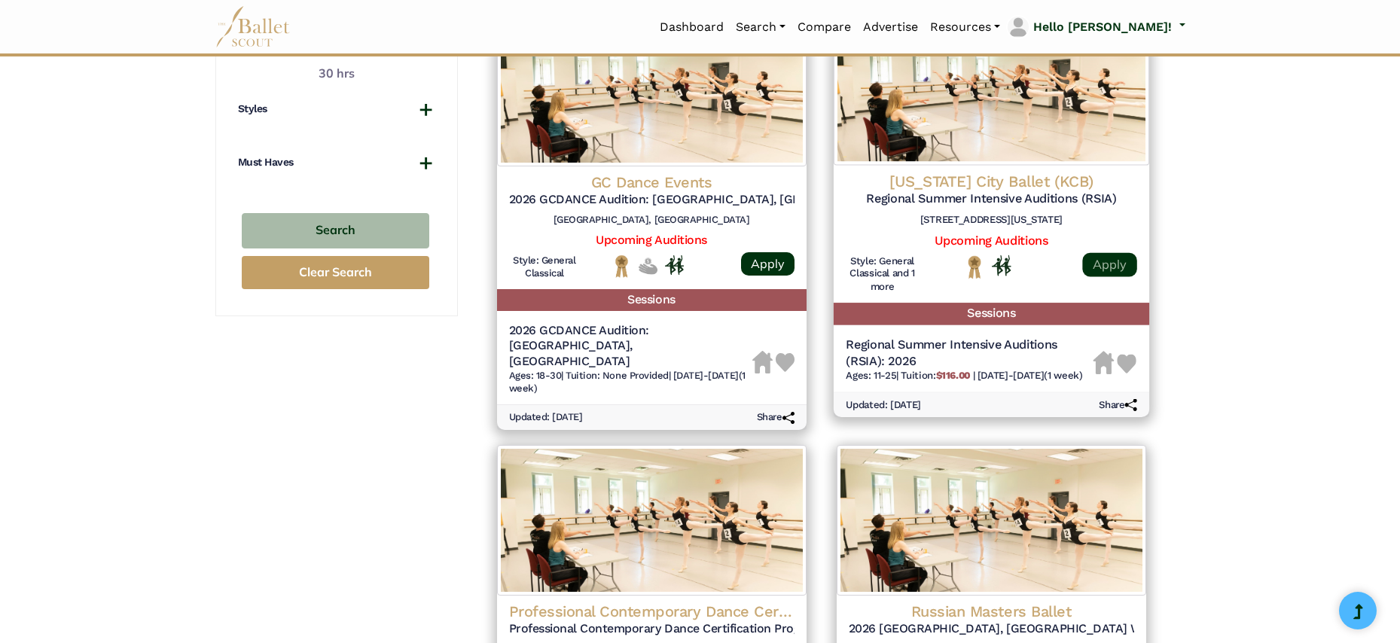
click at [1116, 253] on link "Apply" at bounding box center [1109, 265] width 54 height 24
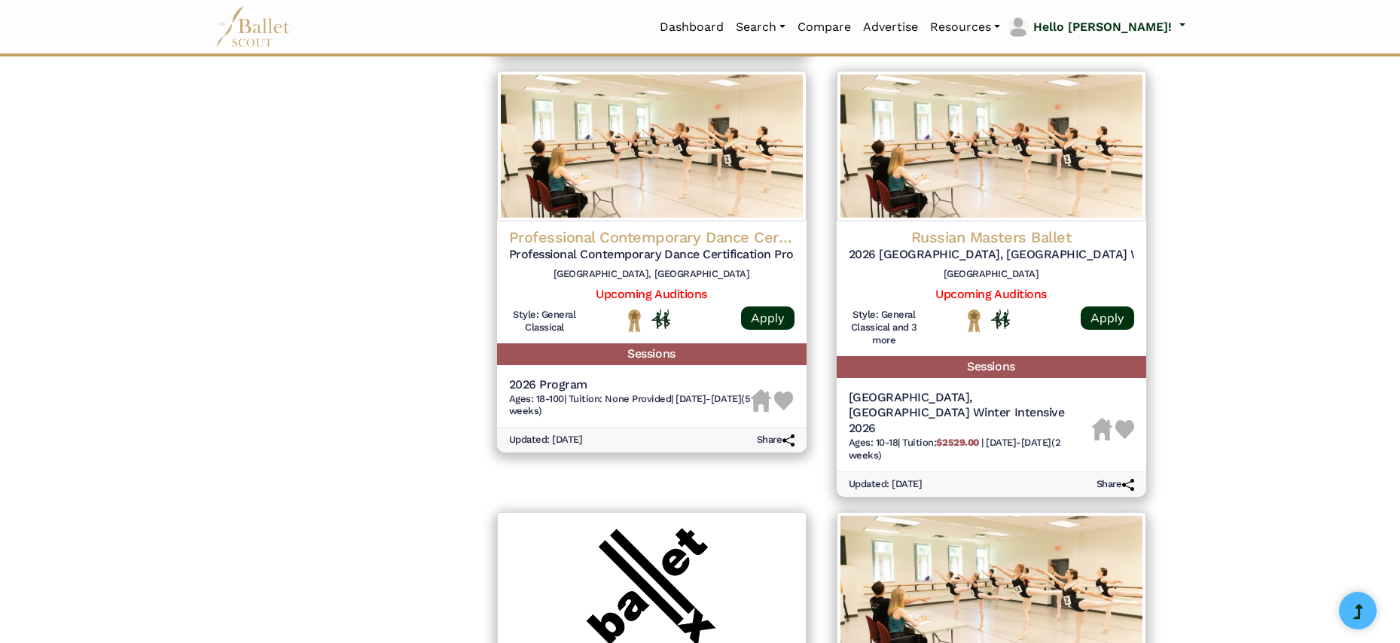
scroll to position [1810, 0]
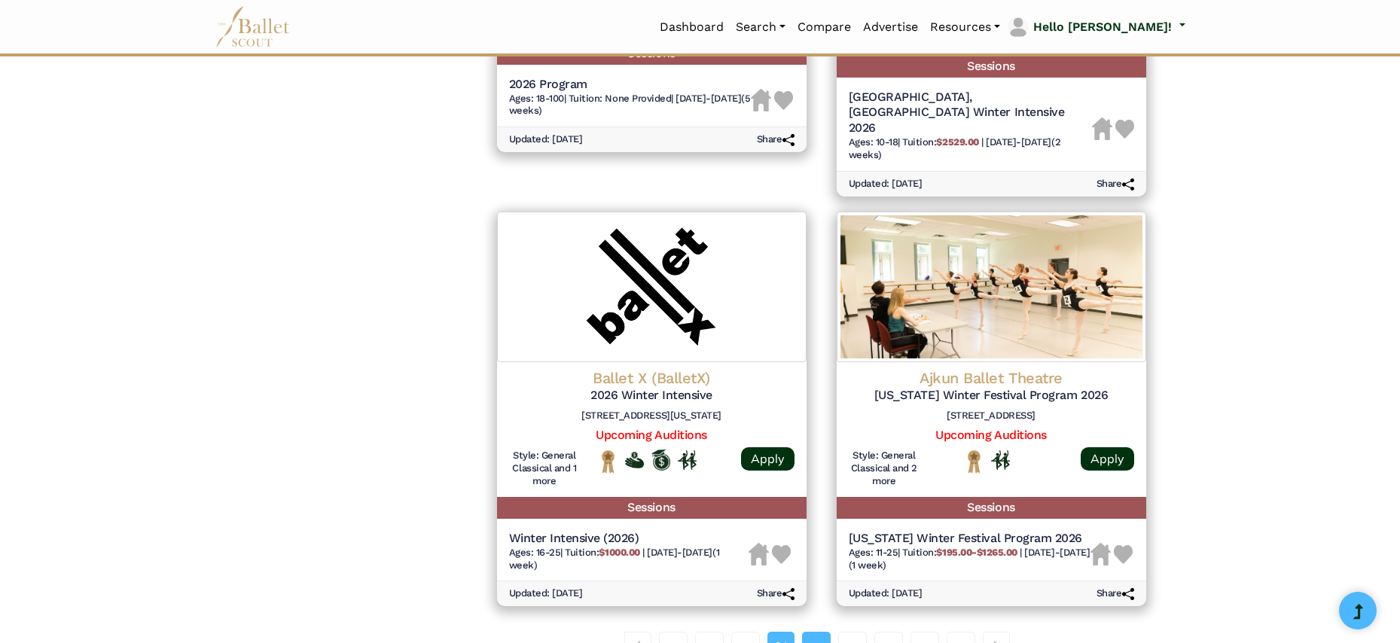
click at [829, 632] on link "05" at bounding box center [816, 647] width 29 height 30
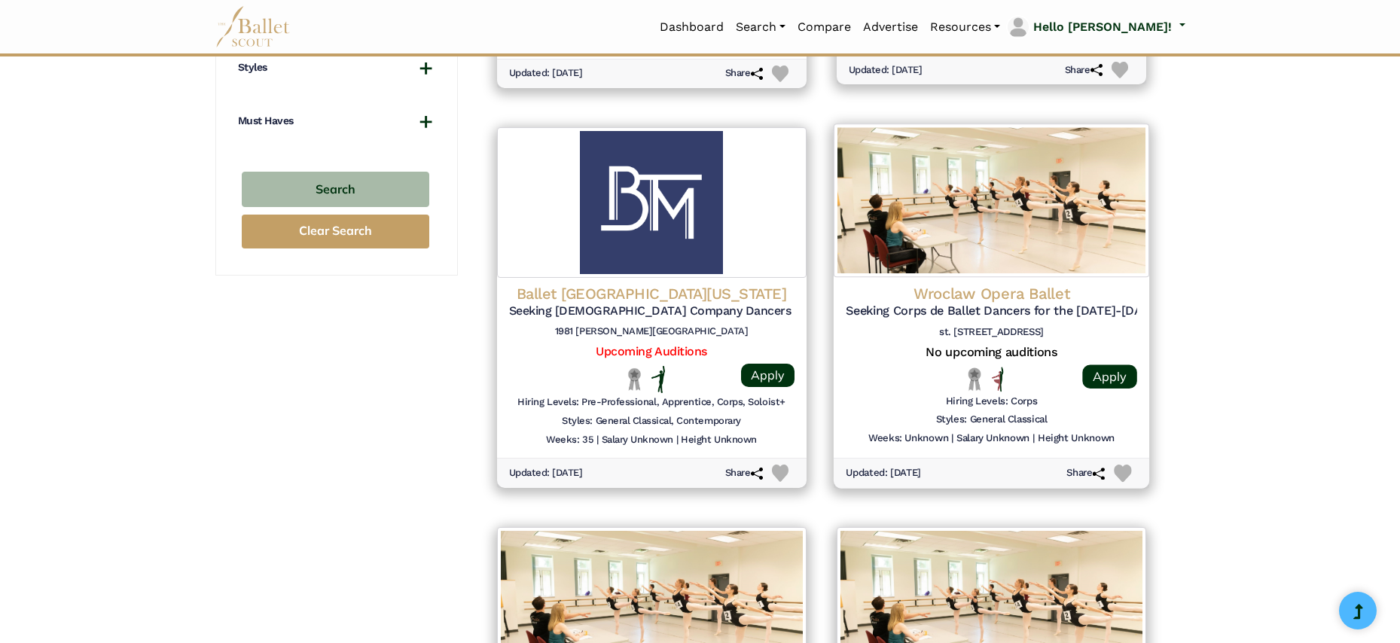
scroll to position [1744, 0]
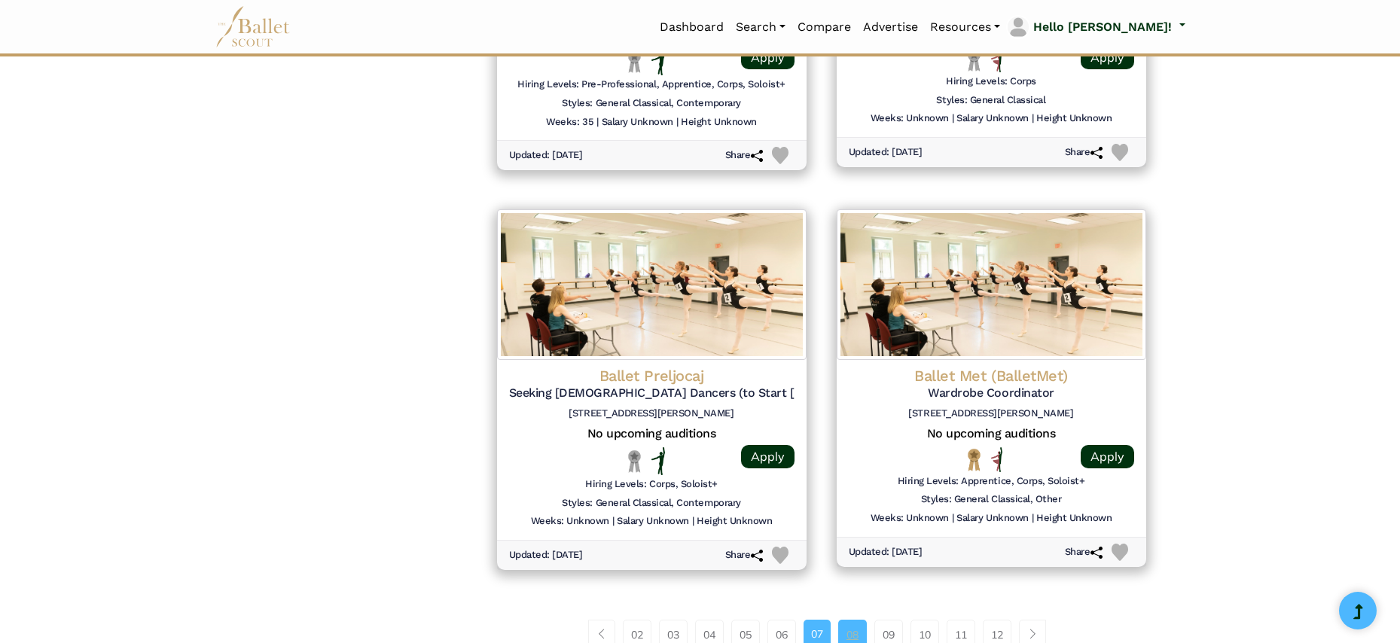
click at [865, 620] on link "08" at bounding box center [852, 635] width 29 height 30
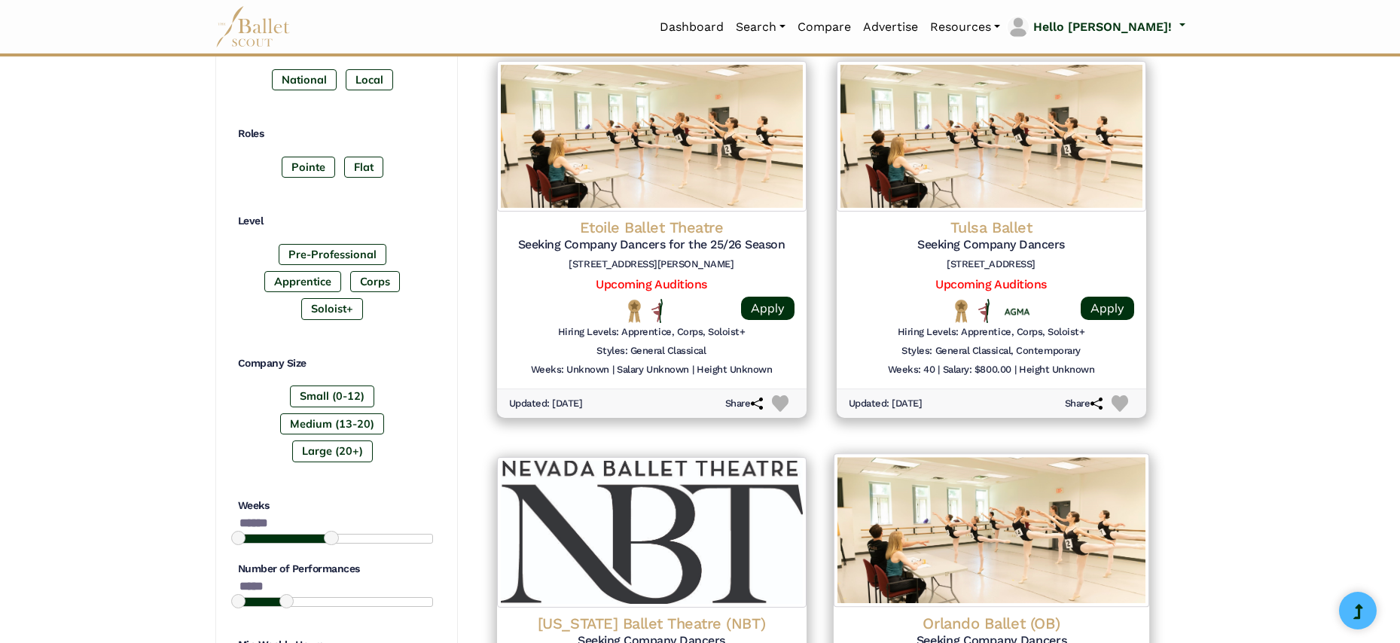
scroll to position [1009, 0]
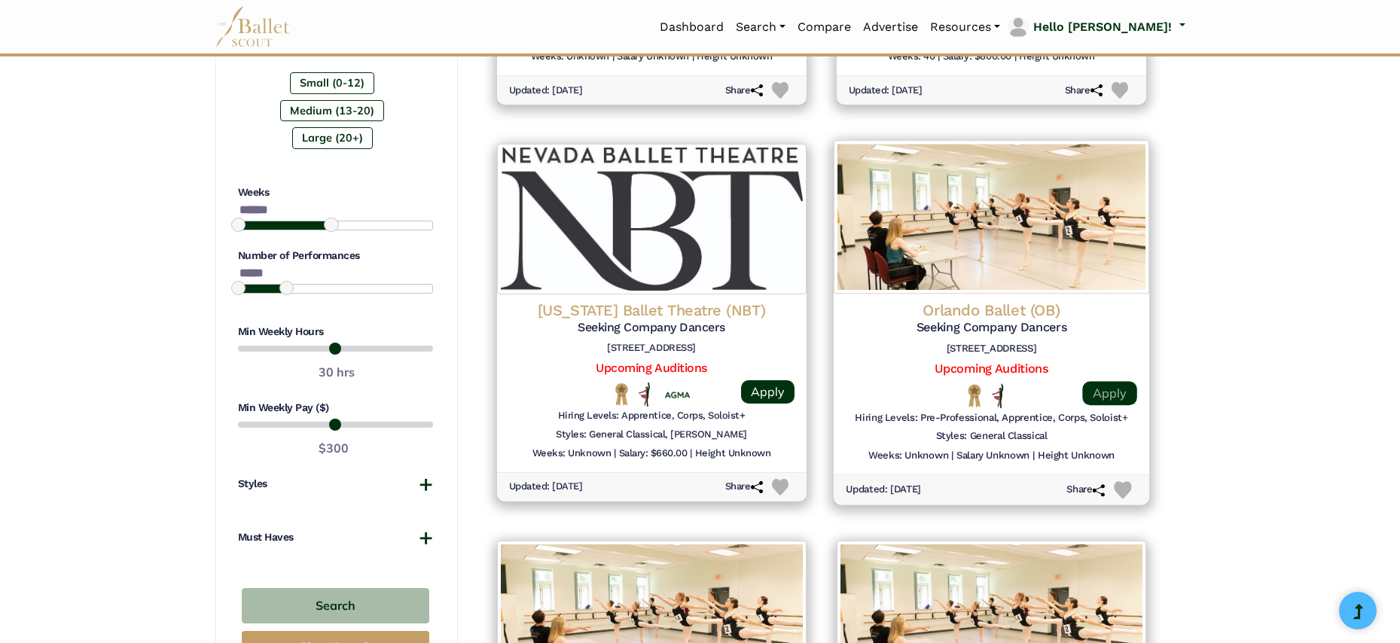
click at [1115, 381] on link "Apply" at bounding box center [1109, 393] width 54 height 24
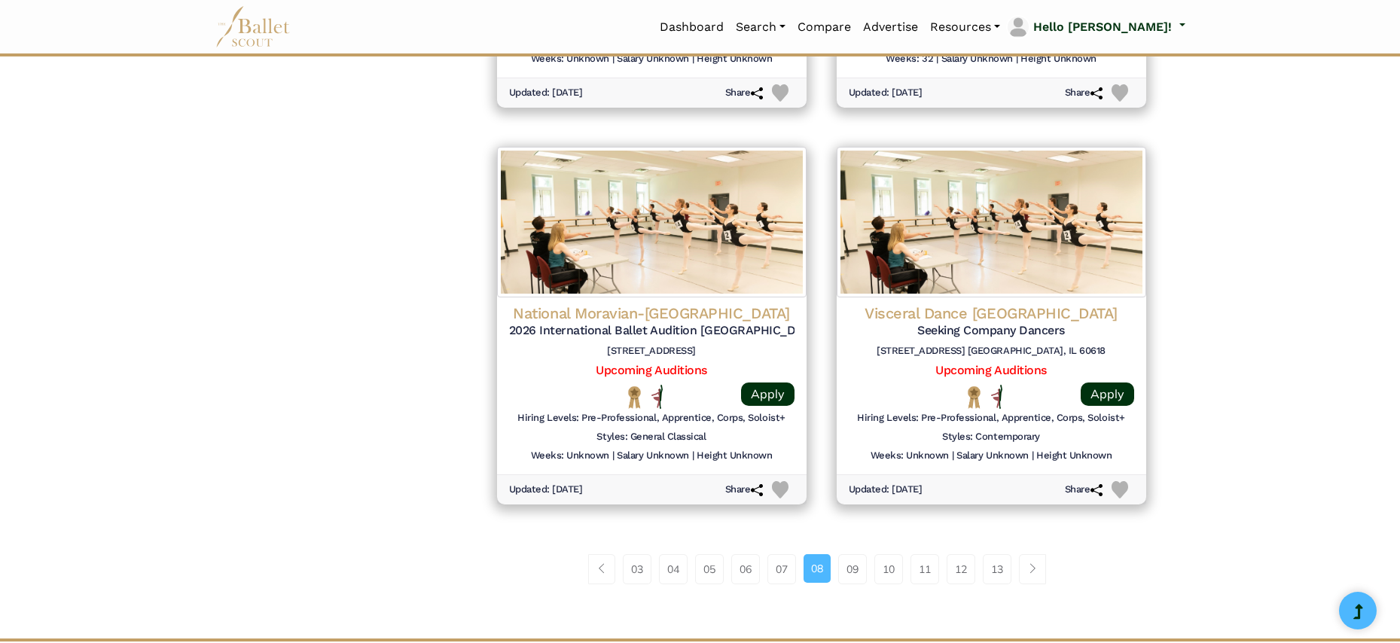
scroll to position [1830, 0]
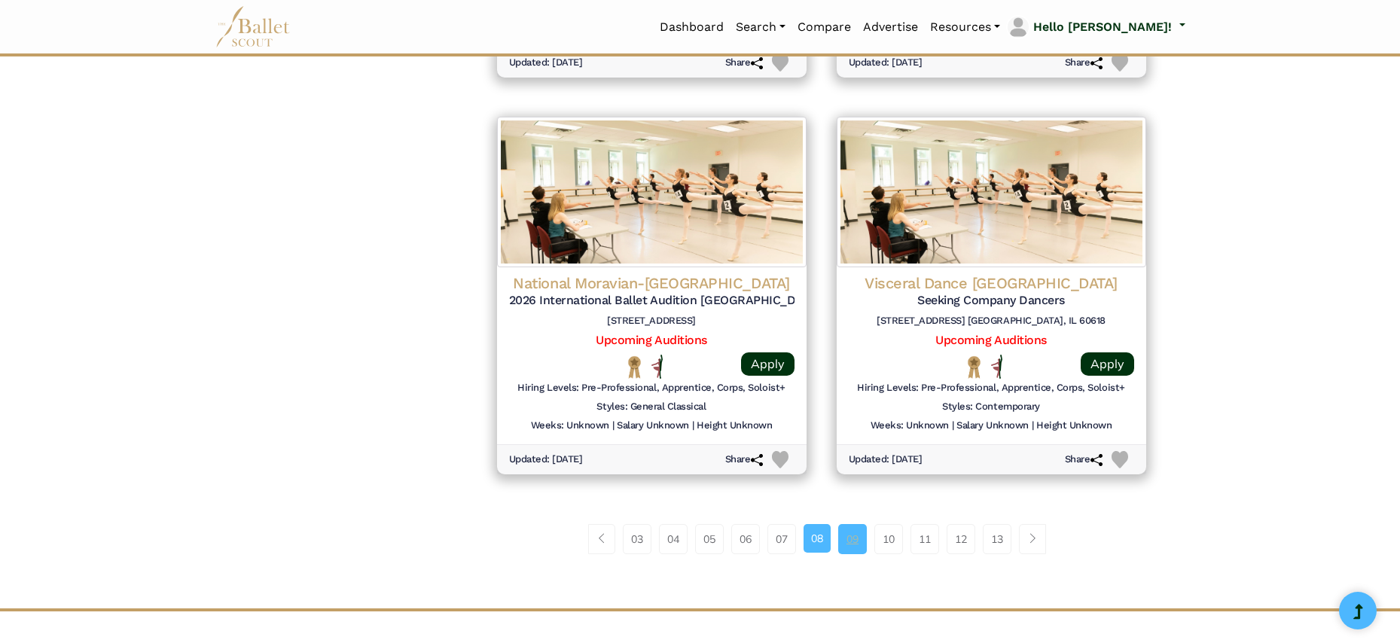
click at [856, 524] on link "09" at bounding box center [852, 539] width 29 height 30
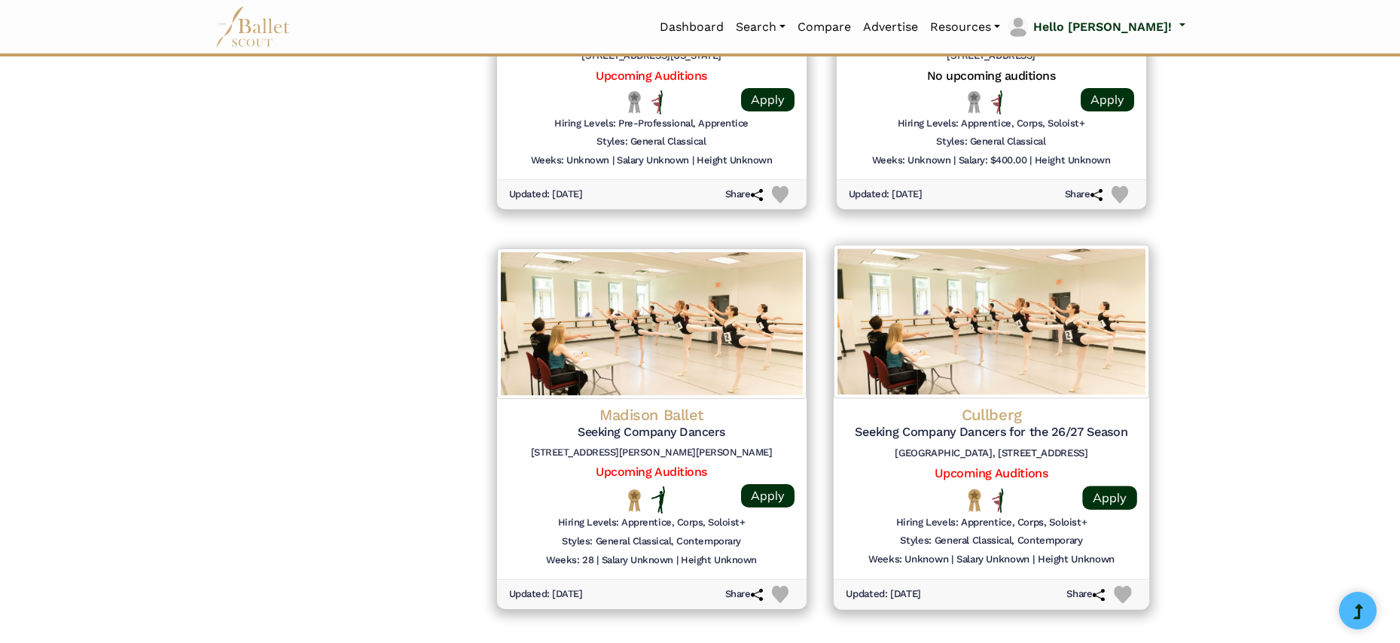
scroll to position [1986, 0]
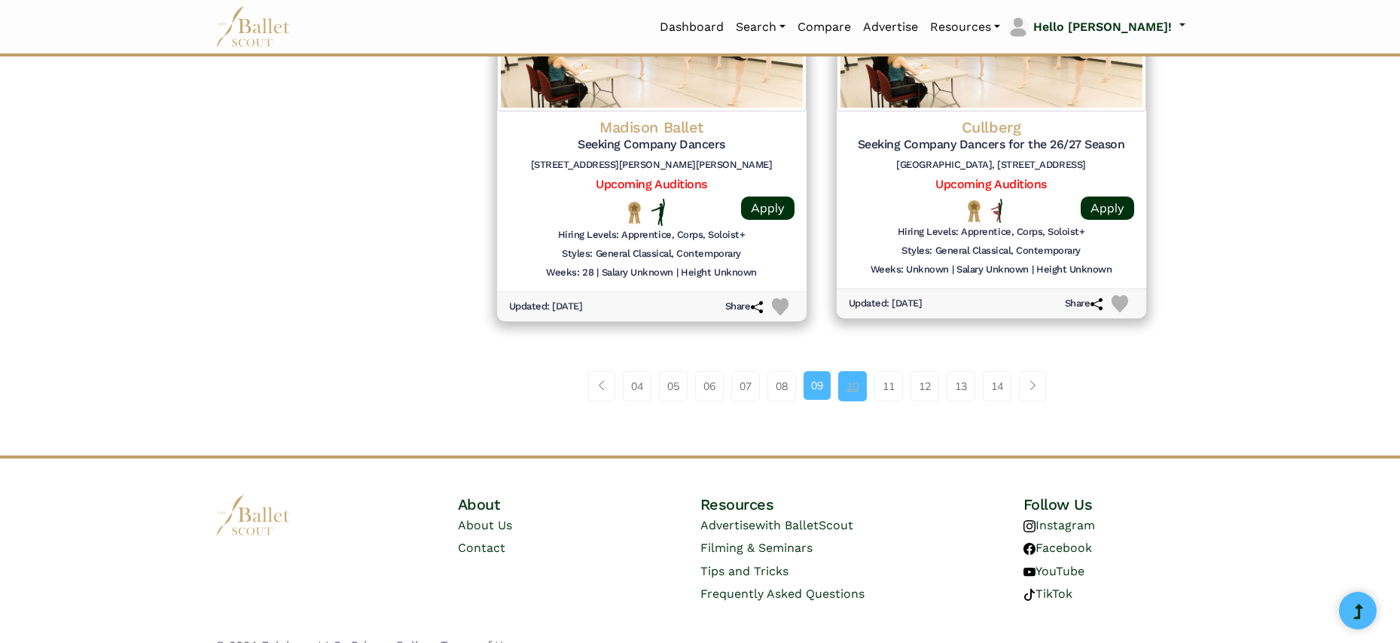
click at [859, 371] on link "10" at bounding box center [852, 386] width 29 height 30
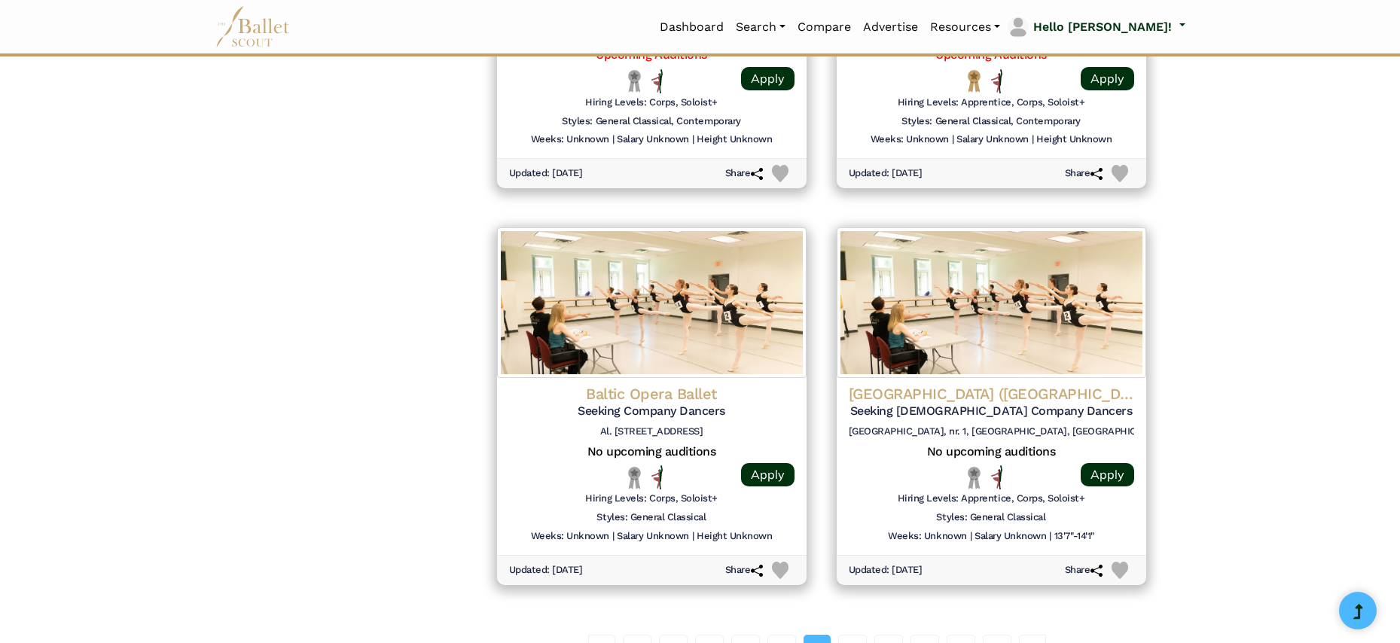
scroll to position [1752, 0]
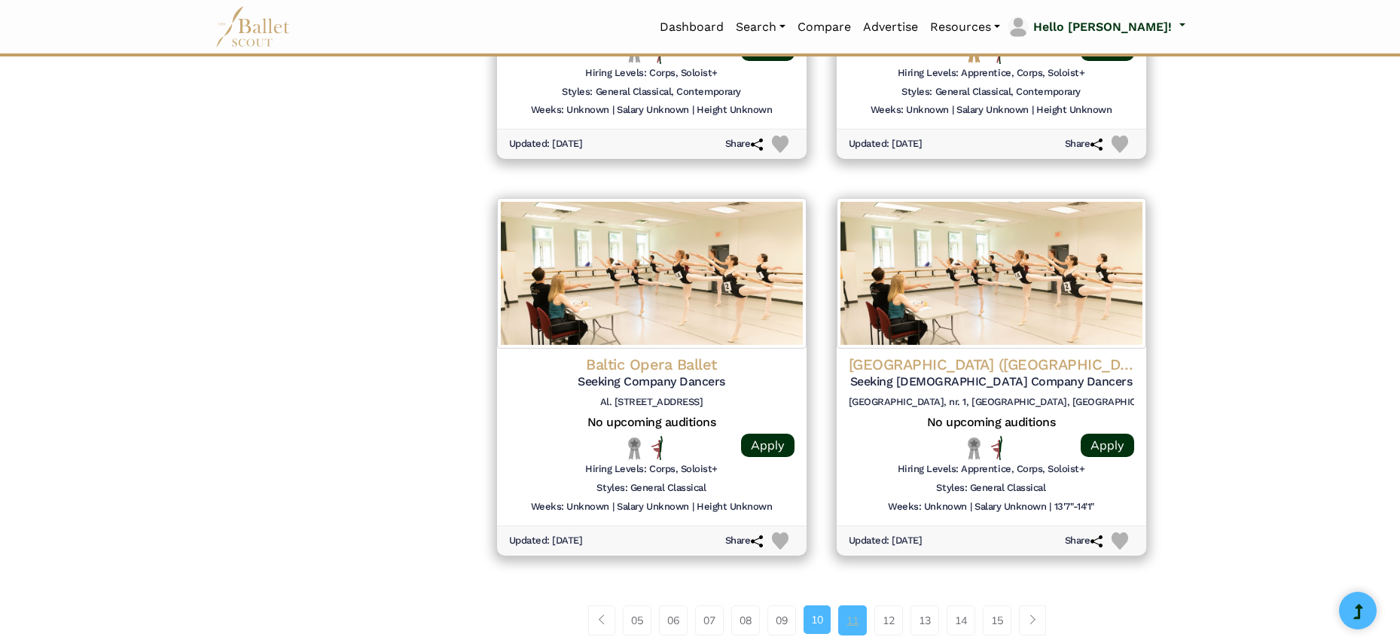
click at [859, 606] on link "11" at bounding box center [852, 621] width 29 height 30
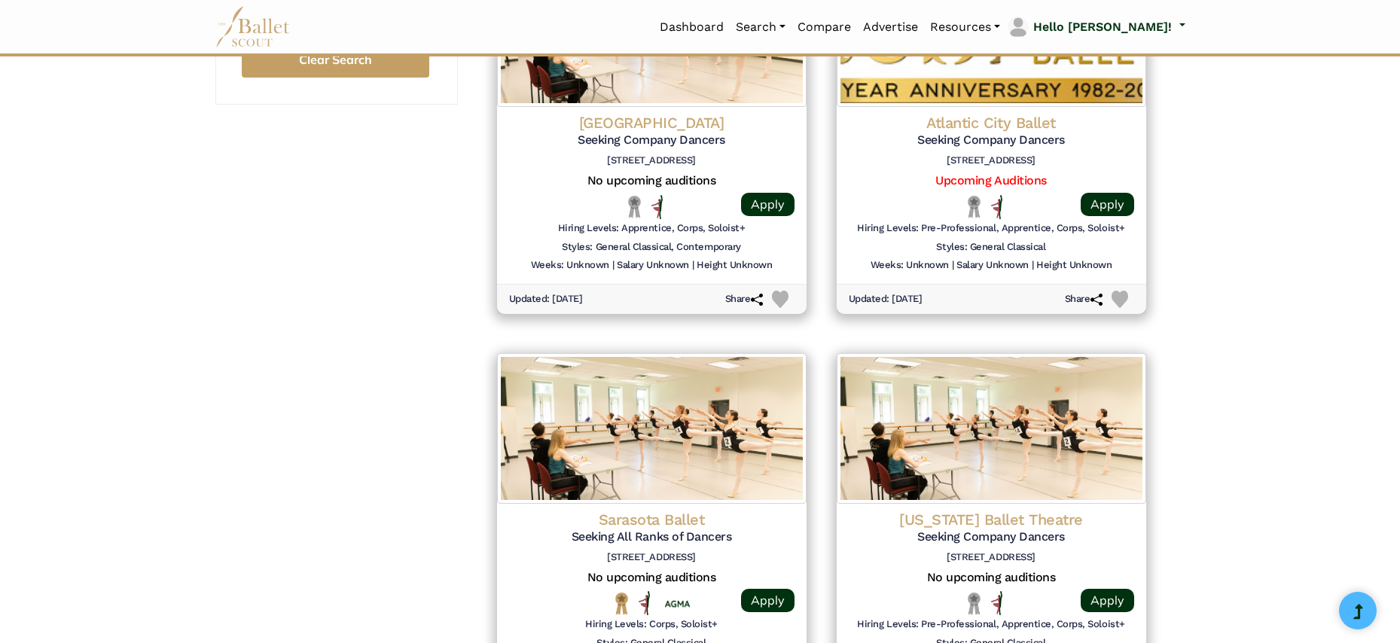
scroll to position [1737, 0]
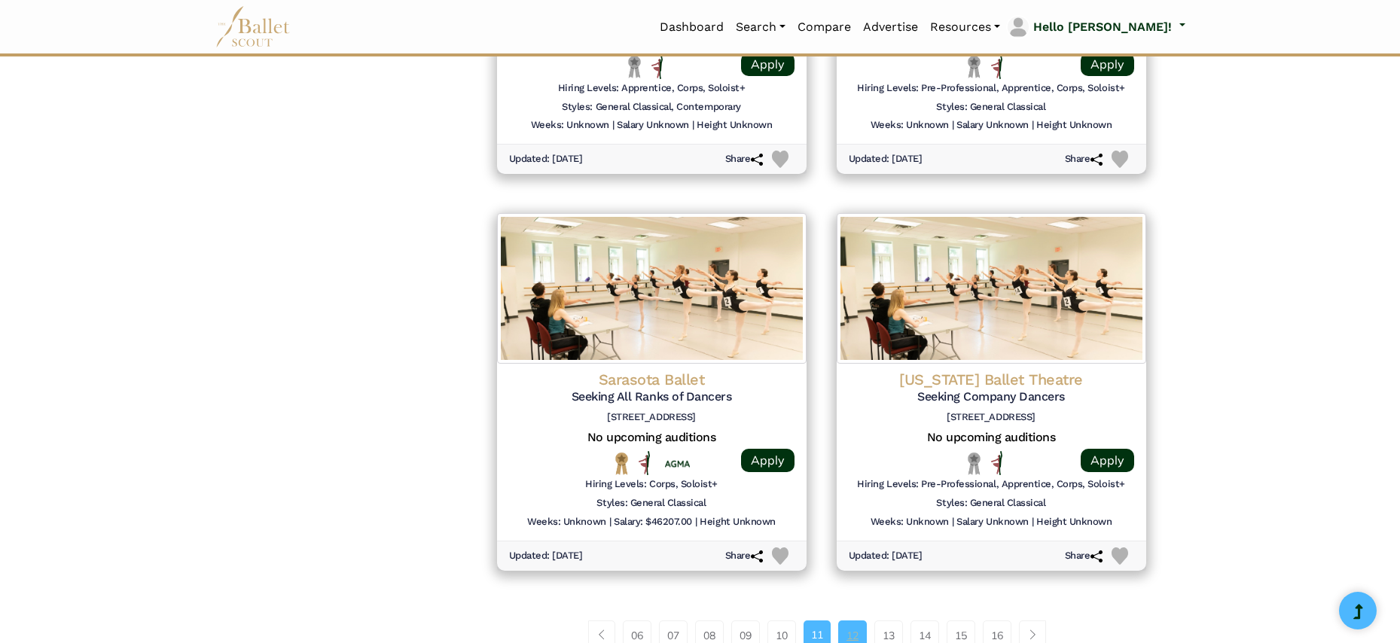
click at [850, 621] on link "12" at bounding box center [852, 636] width 29 height 30
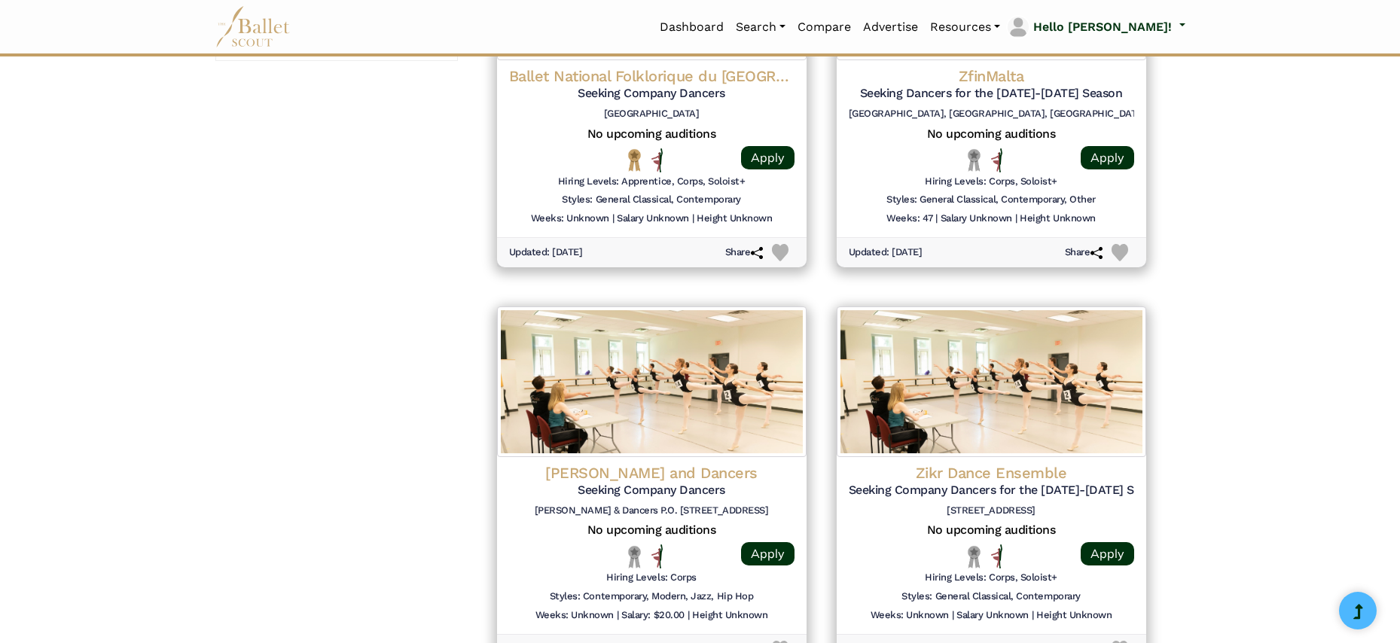
scroll to position [1960, 0]
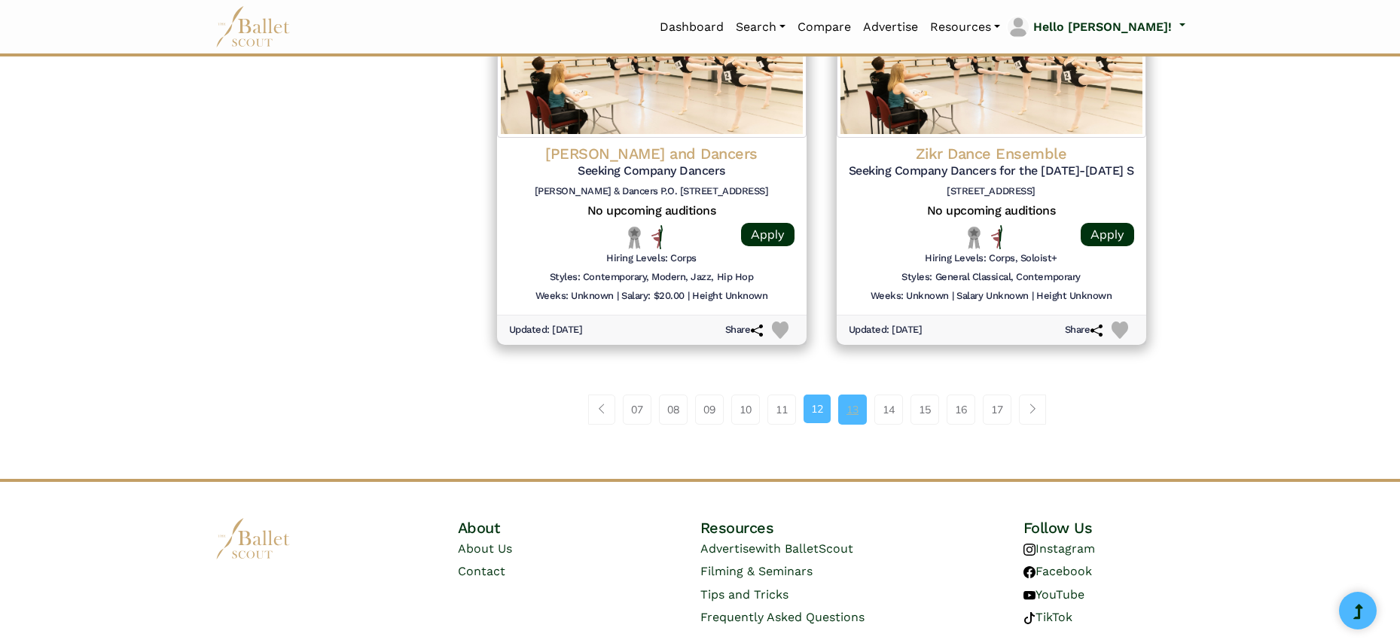
click at [855, 395] on link "13" at bounding box center [852, 410] width 29 height 30
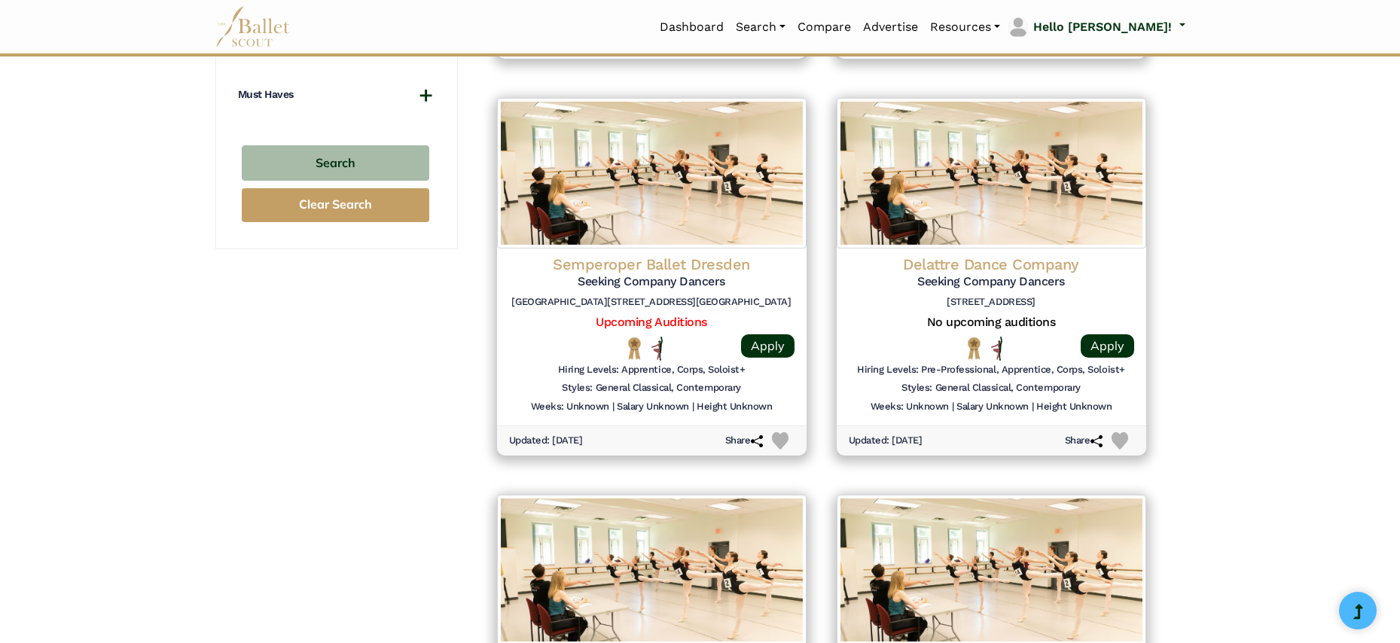
scroll to position [1743, 0]
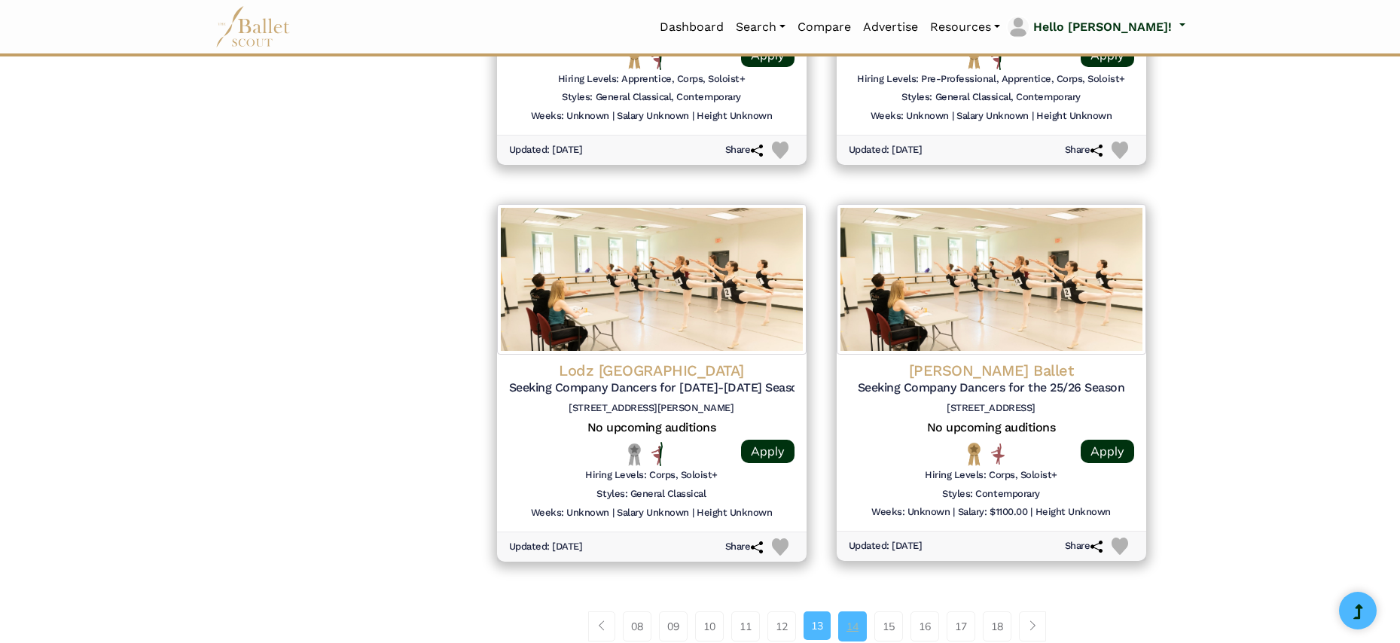
click at [851, 612] on link "14" at bounding box center [852, 627] width 29 height 30
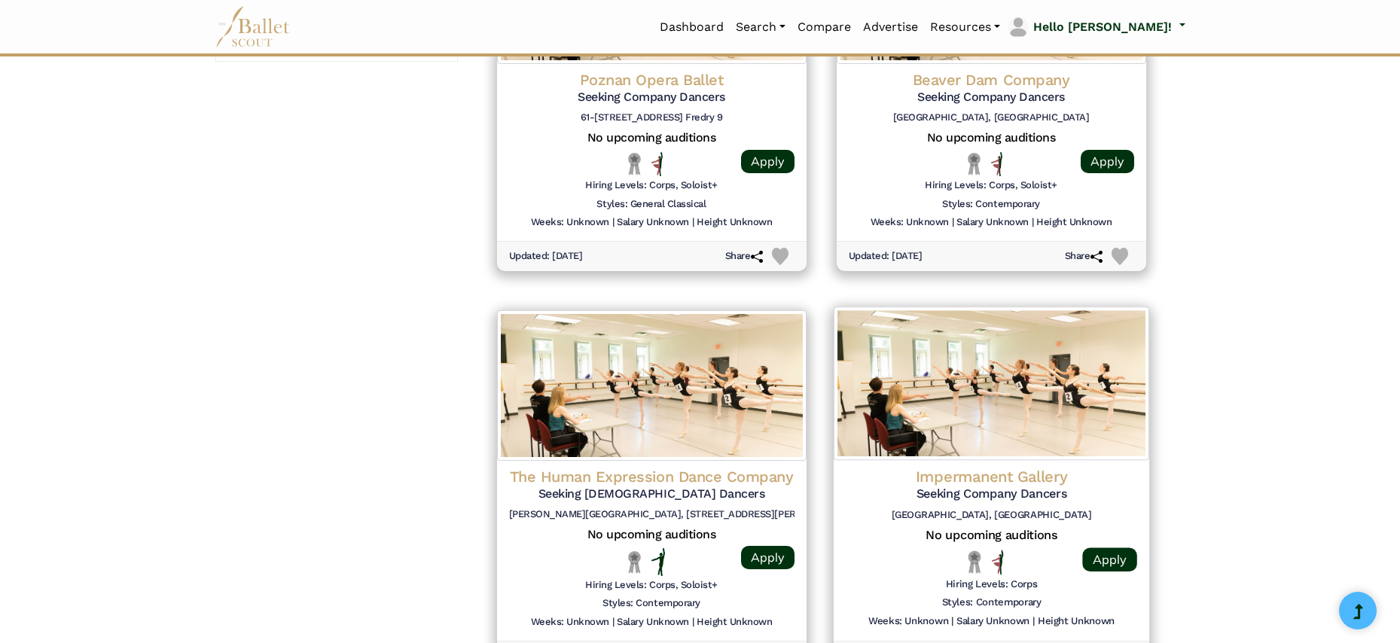
scroll to position [1955, 0]
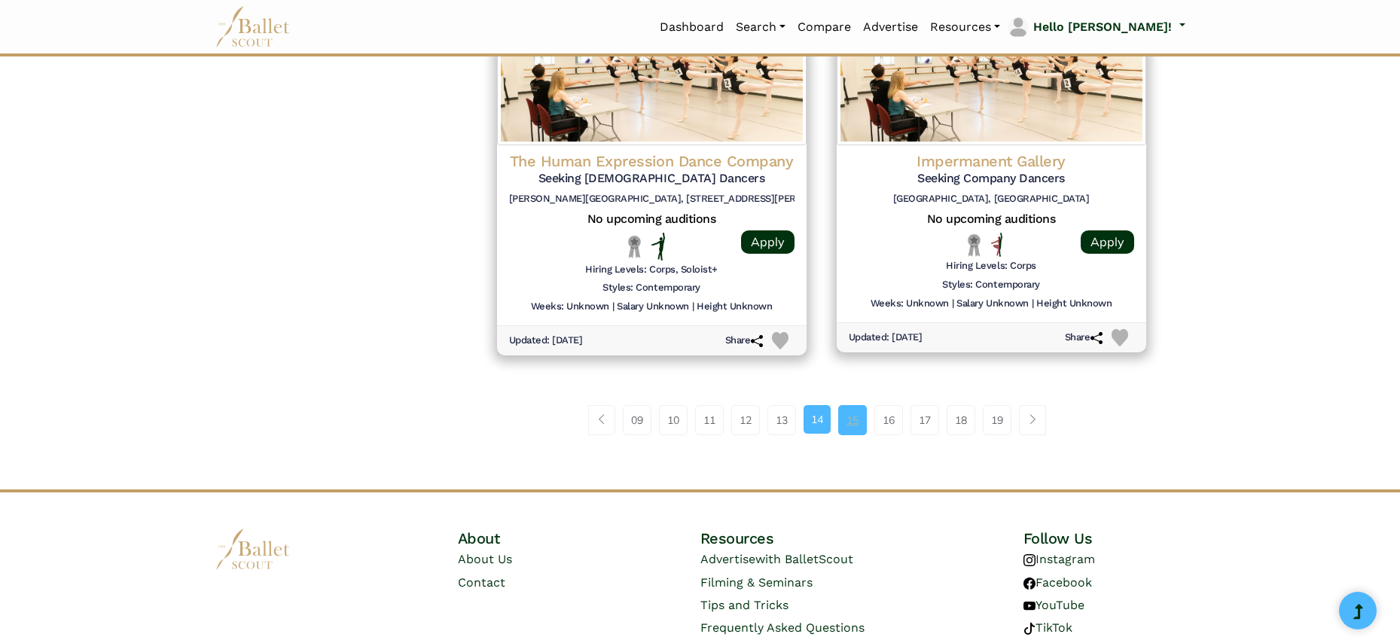
click at [856, 407] on link "15" at bounding box center [852, 420] width 29 height 30
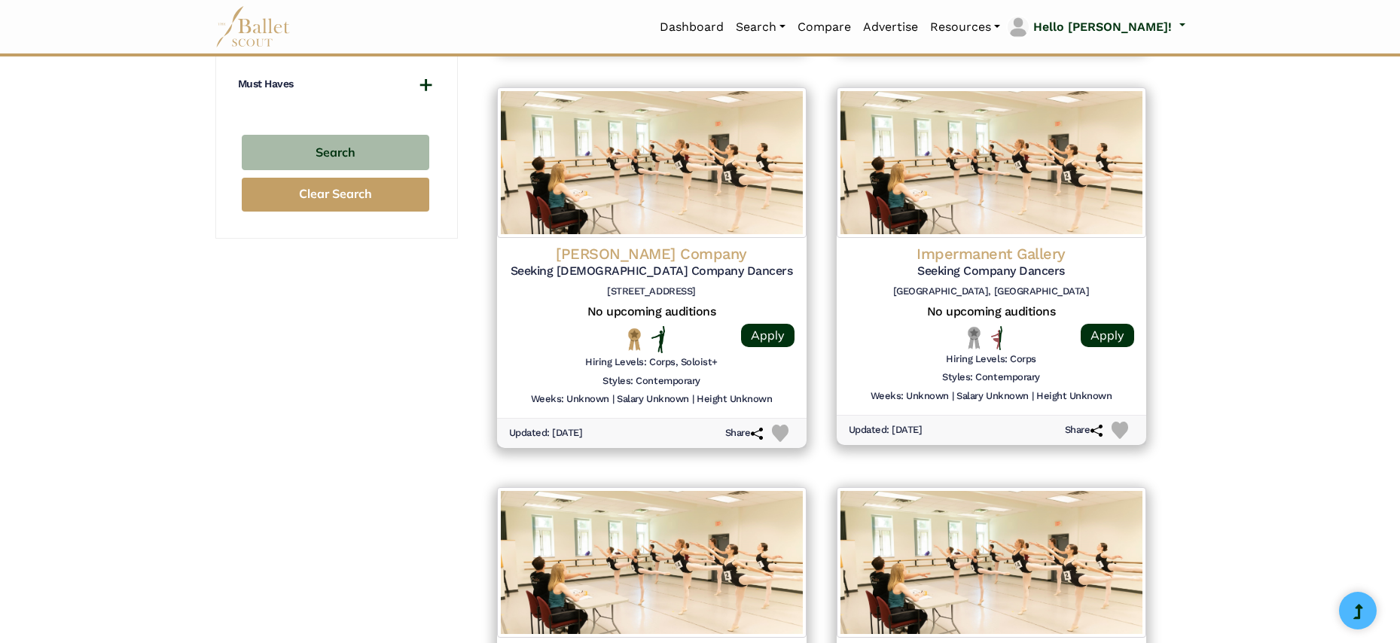
scroll to position [1784, 0]
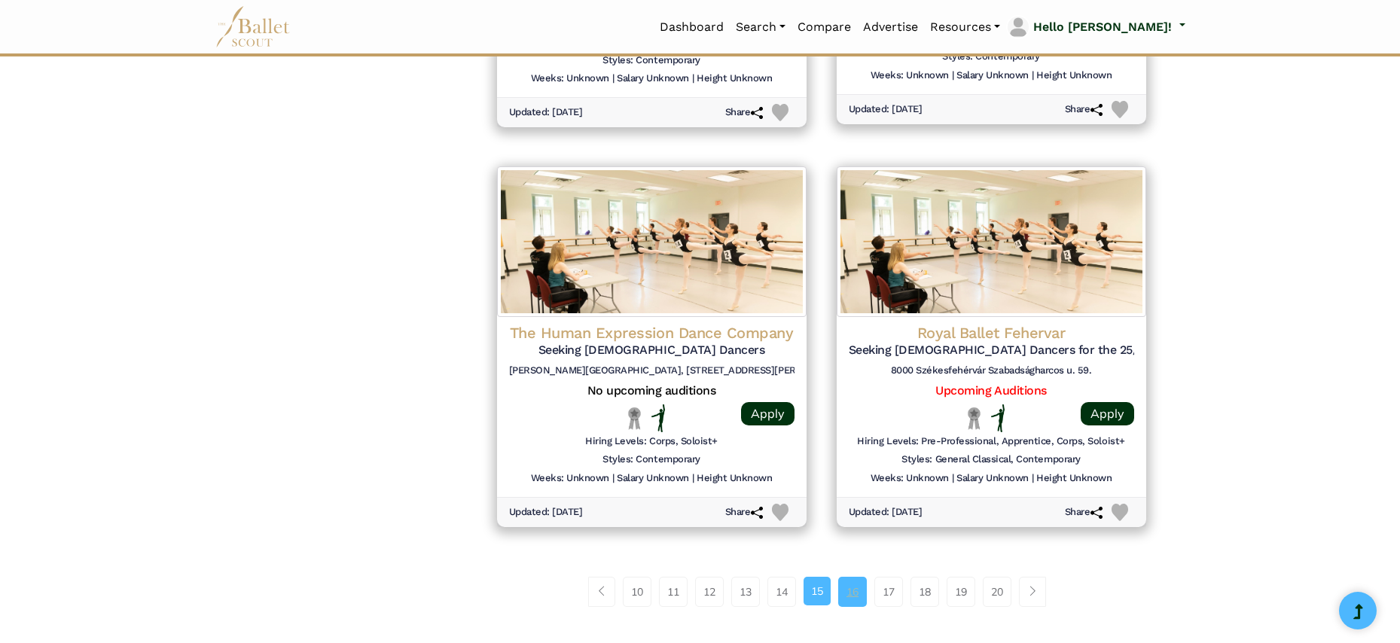
click at [856, 577] on link "16" at bounding box center [852, 592] width 29 height 30
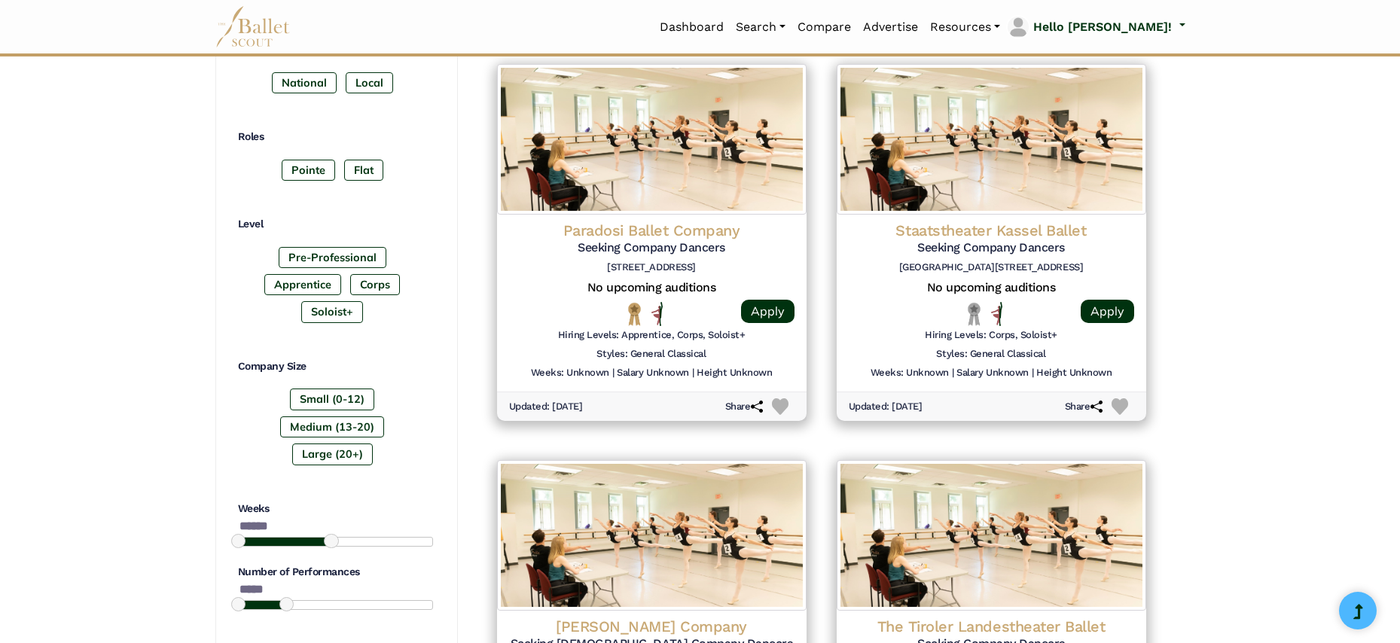
scroll to position [311, 0]
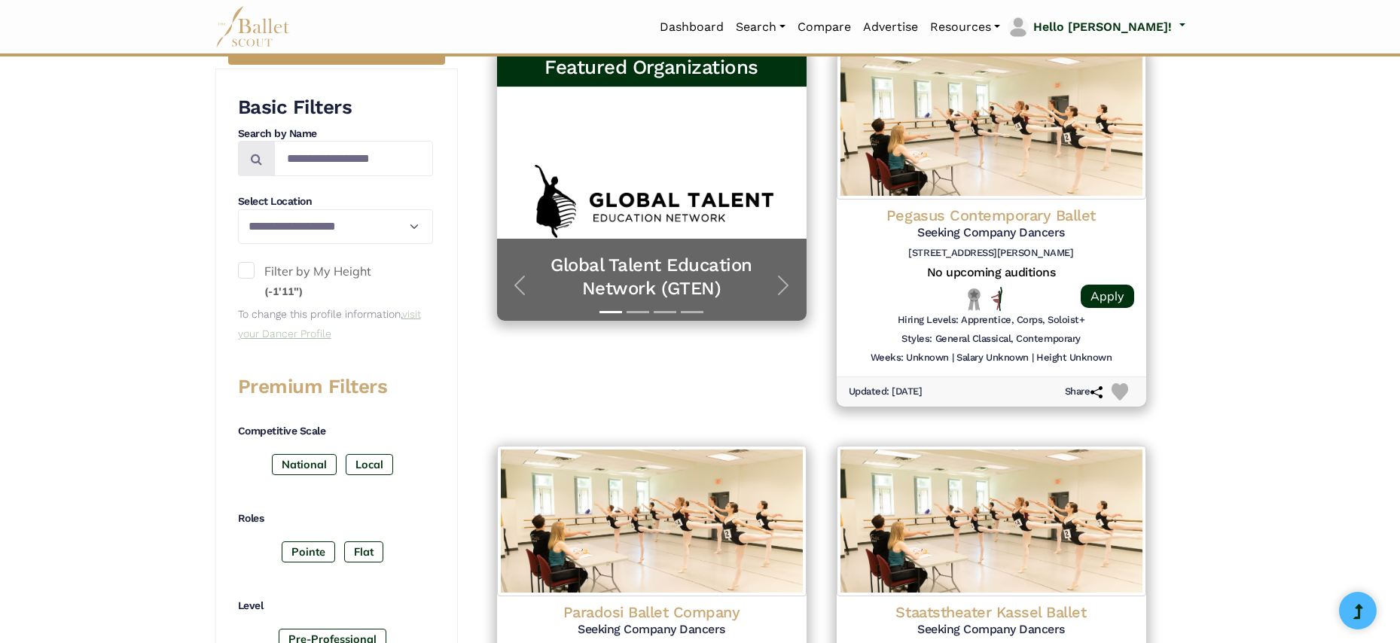
click at [303, 326] on link "visit your Dancer Profile" at bounding box center [329, 324] width 183 height 32
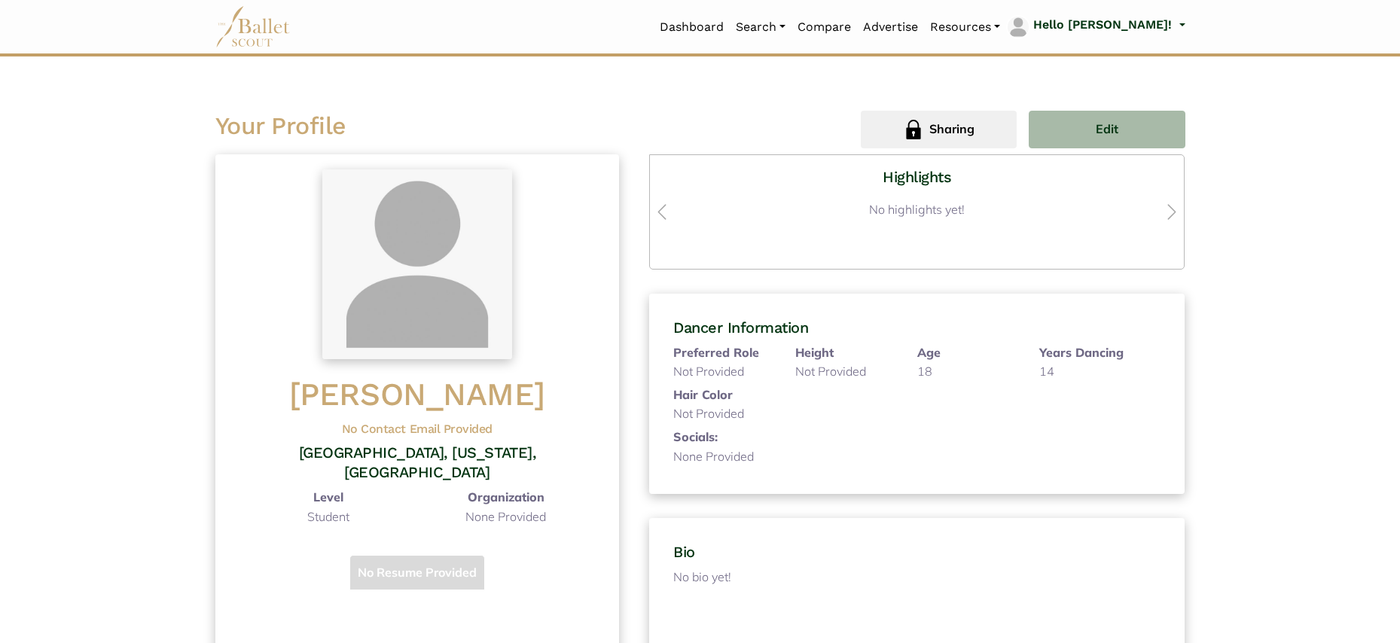
click at [815, 372] on span "Not" at bounding box center [805, 371] width 20 height 15
click at [819, 374] on span "Provided" at bounding box center [842, 371] width 48 height 15
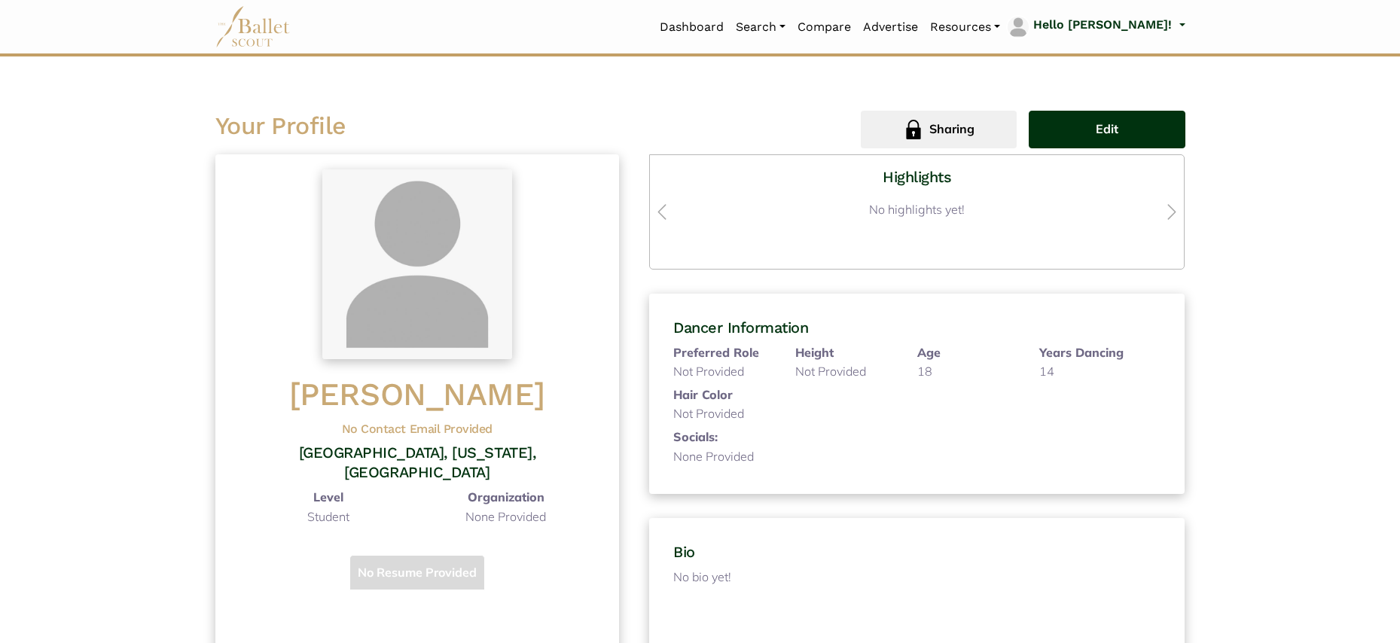
click at [1069, 124] on button "Edit" at bounding box center [1107, 130] width 156 height 38
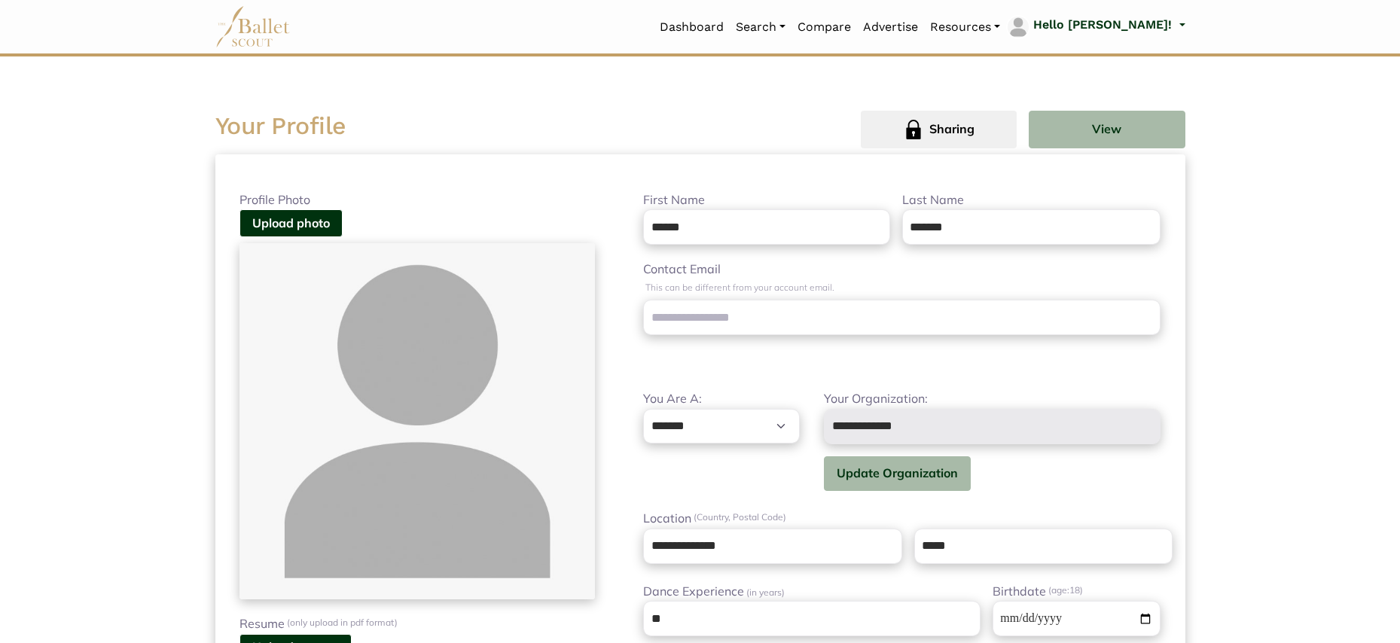
click at [766, 381] on div "**********" at bounding box center [902, 538] width 566 height 694
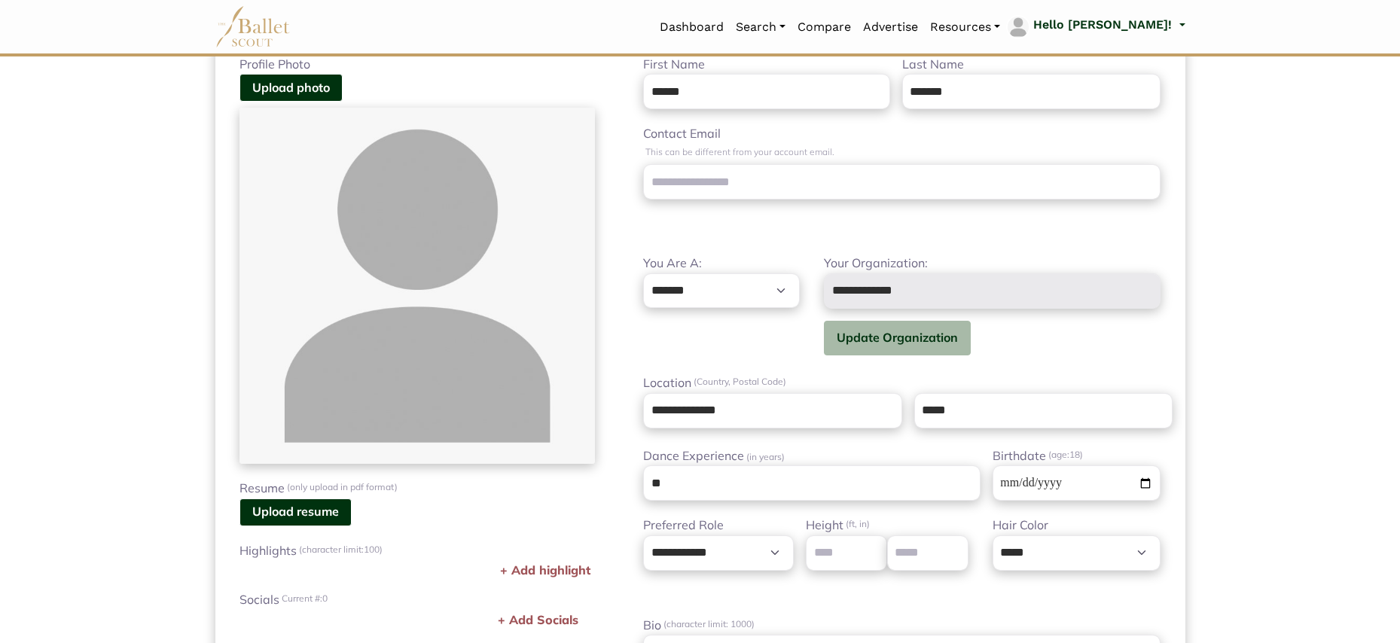
scroll to position [273, 0]
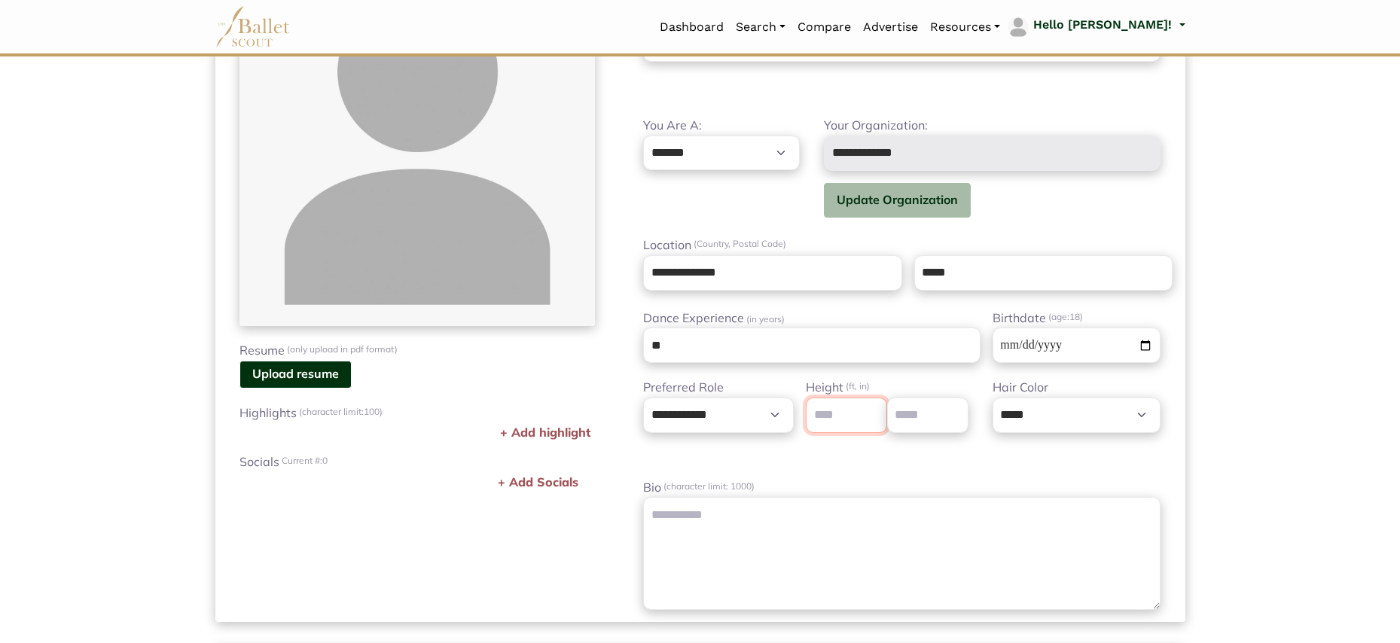
click at [874, 415] on input "*" at bounding box center [846, 415] width 81 height 35
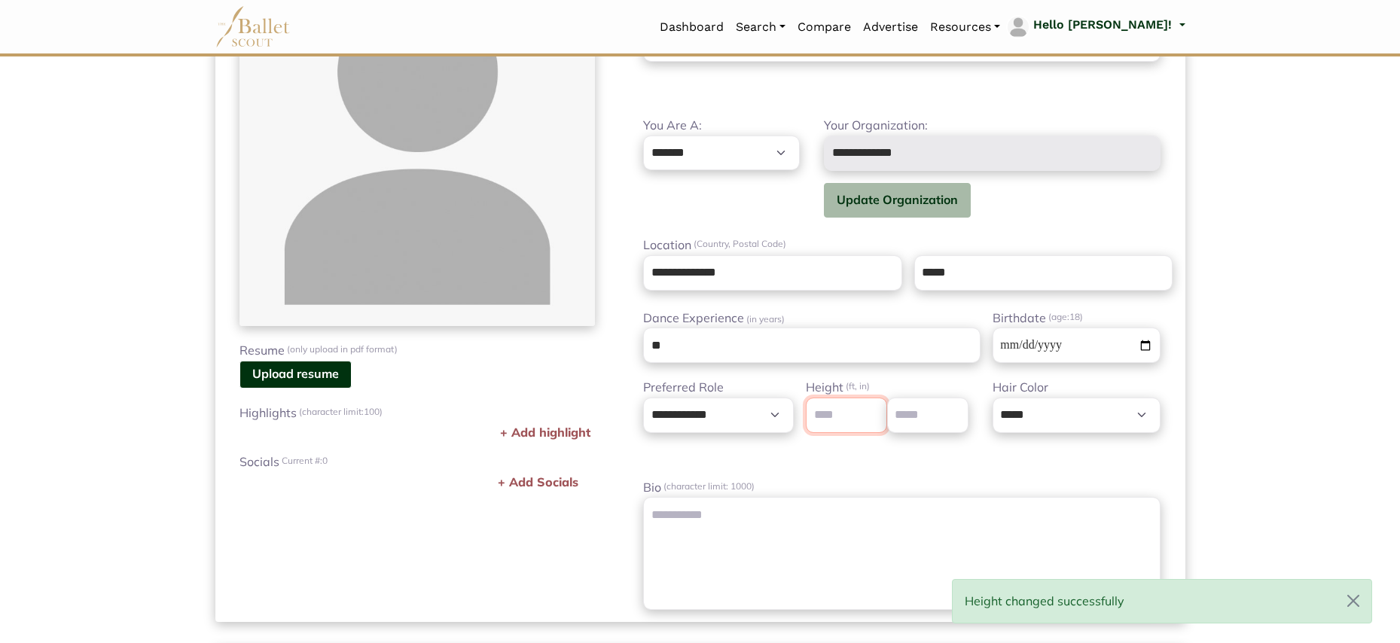
click at [874, 415] on input "*" at bounding box center [846, 415] width 81 height 35
type input "*"
click at [874, 415] on input "*" at bounding box center [846, 415] width 81 height 35
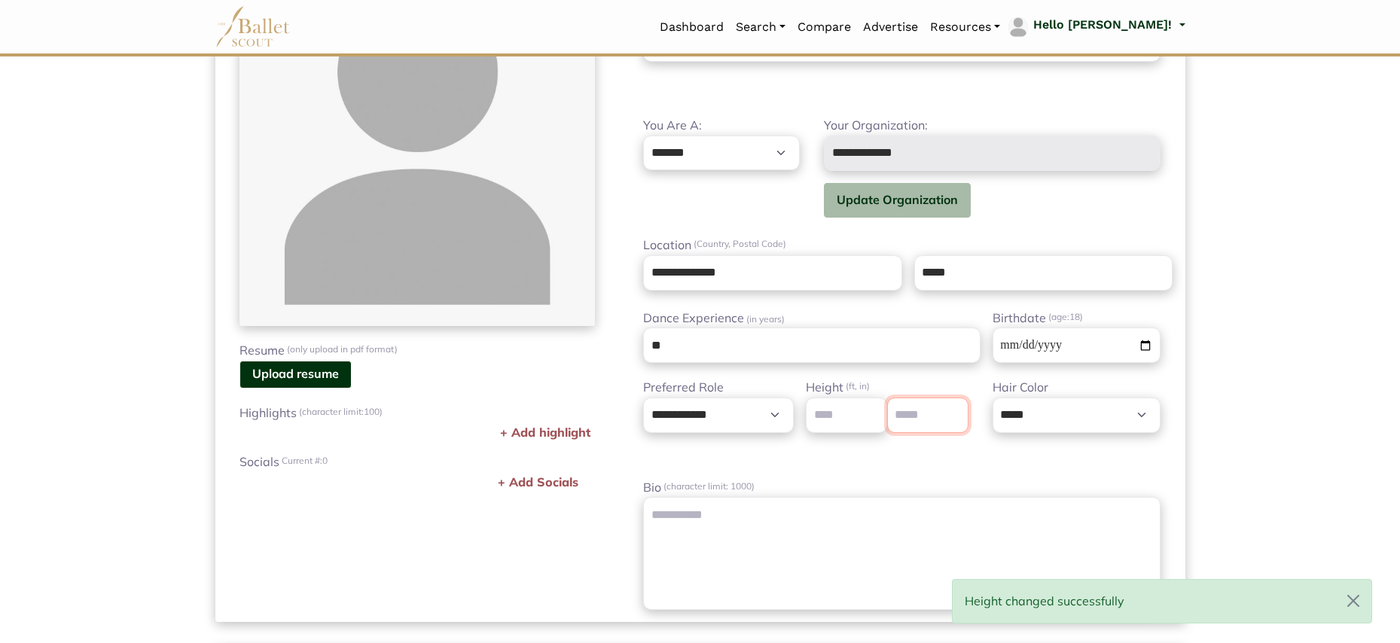
click at [955, 414] on input "*" at bounding box center [927, 415] width 81 height 35
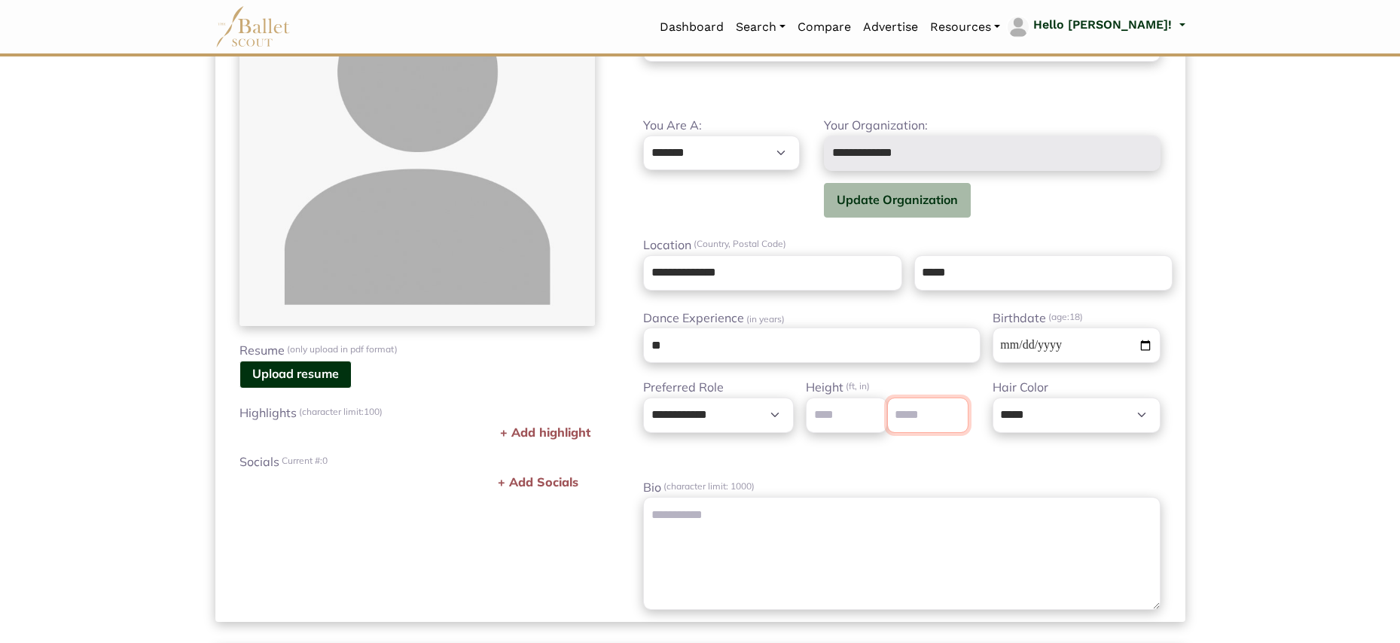
click at [955, 414] on input "*" at bounding box center [927, 415] width 81 height 35
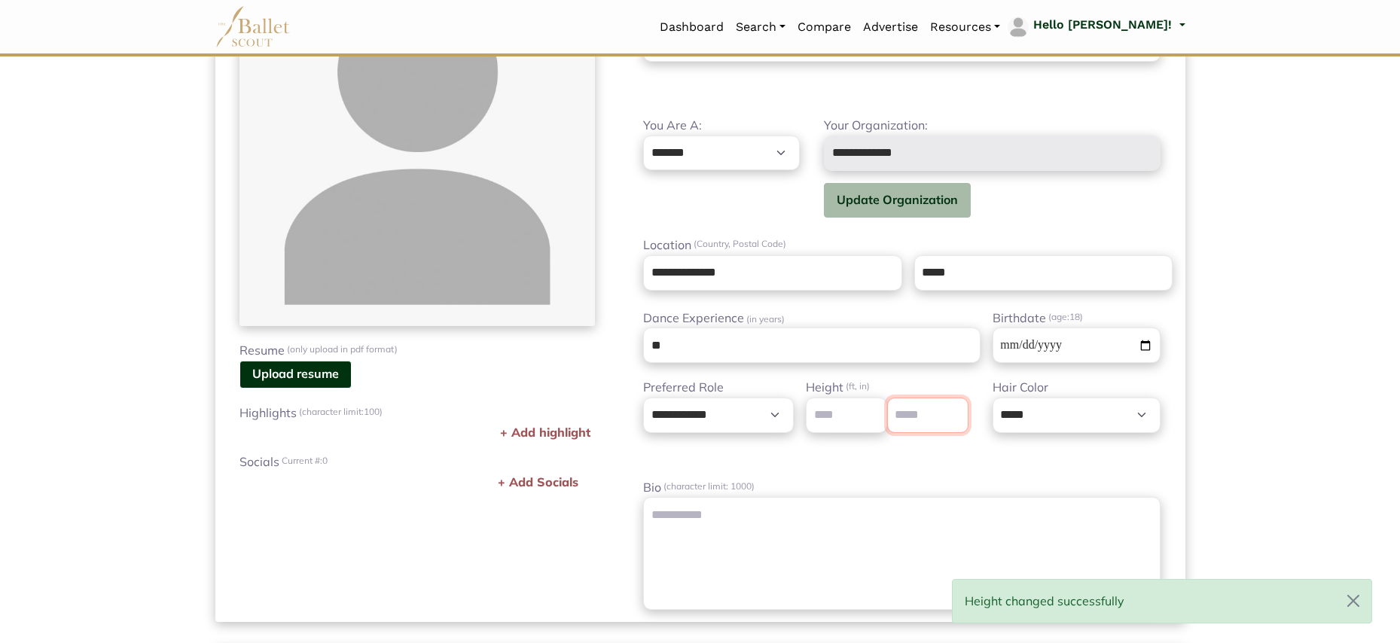
click at [955, 414] on input "*" at bounding box center [927, 415] width 81 height 35
type input "*"
click at [955, 414] on input "*" at bounding box center [927, 415] width 81 height 35
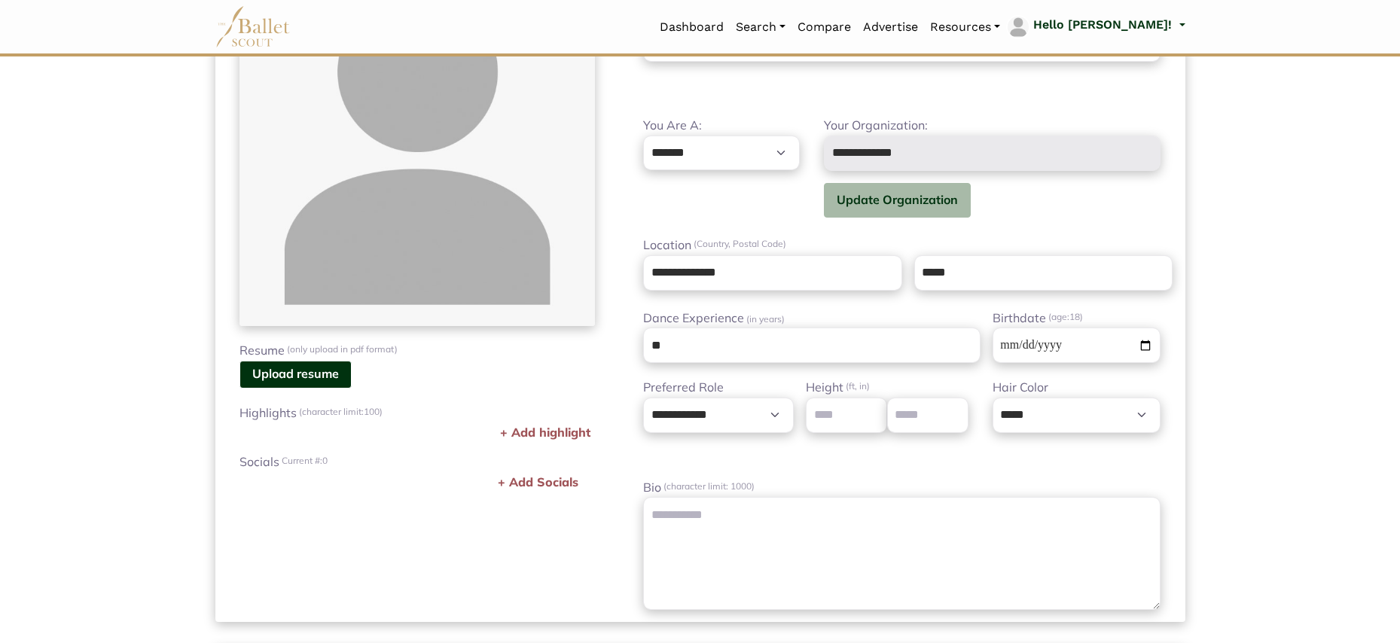
click at [1227, 432] on body "Loading... Please Wait Dashboard" at bounding box center [700, 561] width 1400 height 1668
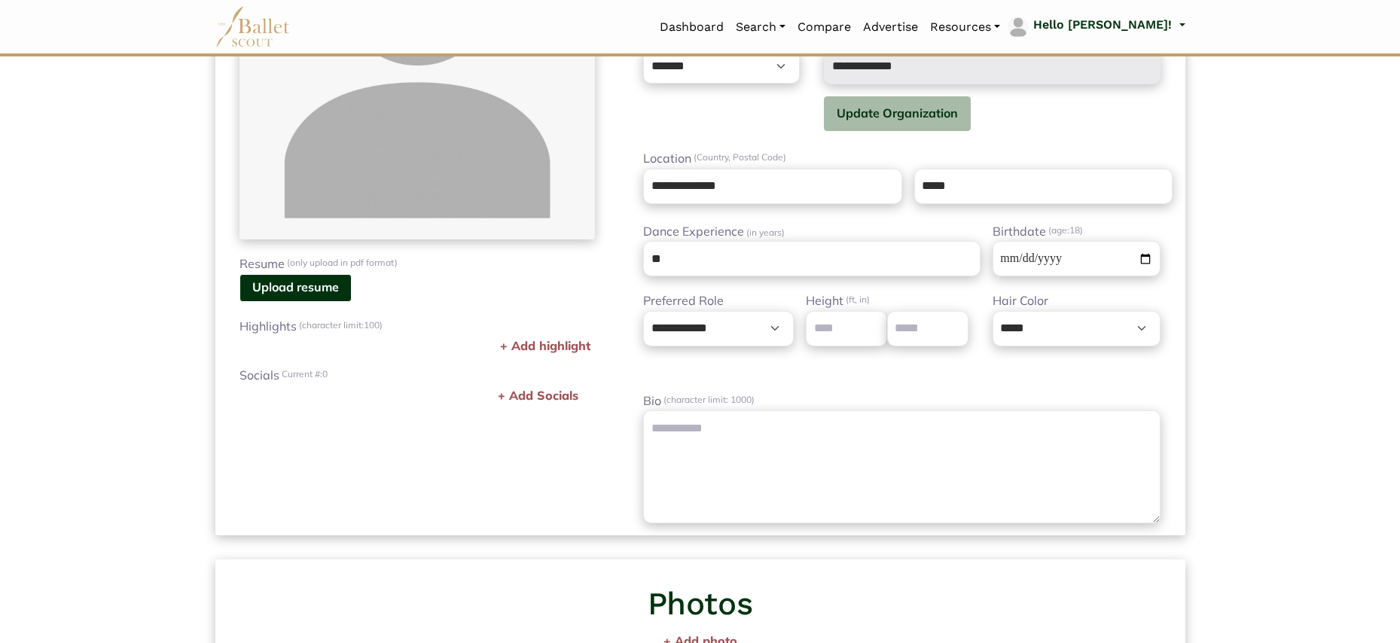
scroll to position [0, 0]
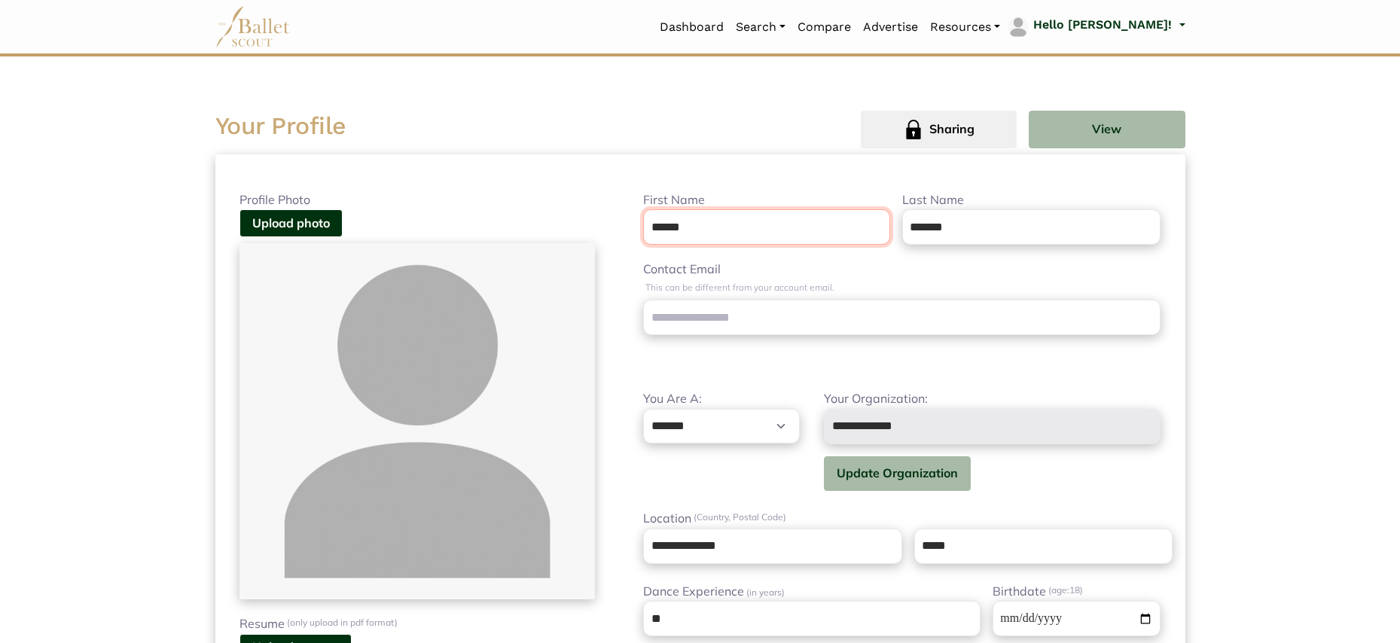
click at [690, 215] on input "******" at bounding box center [766, 226] width 247 height 35
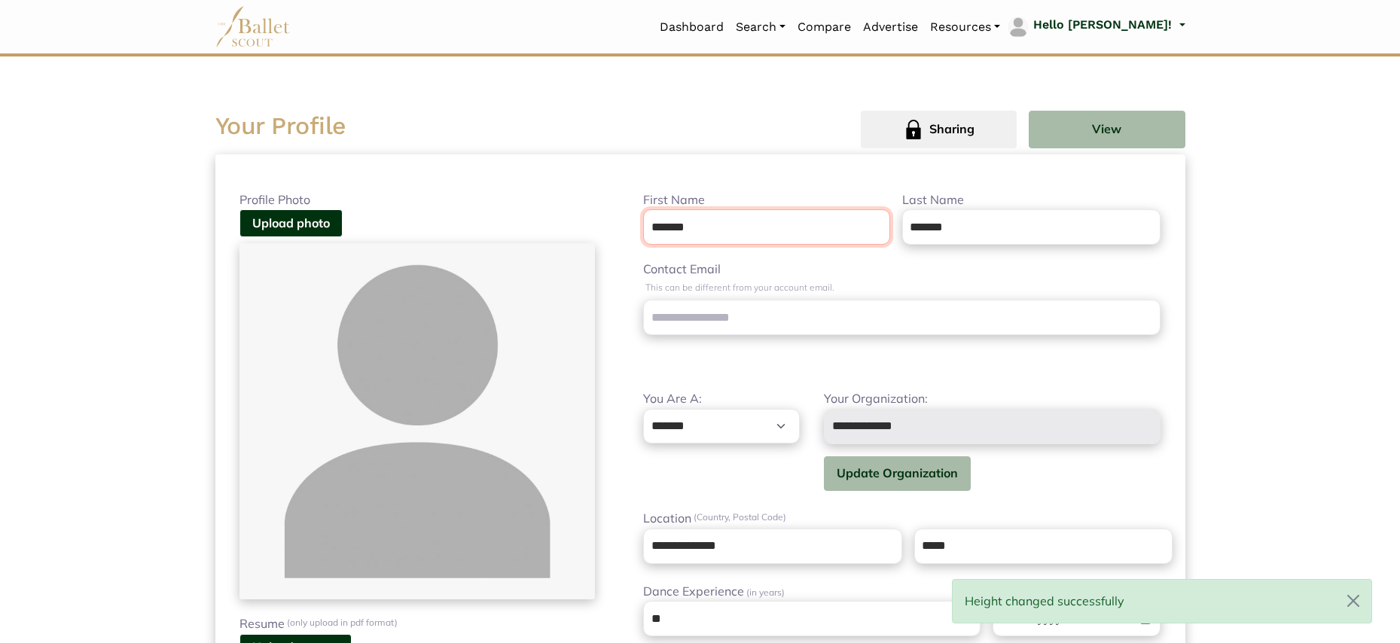
type input "*******"
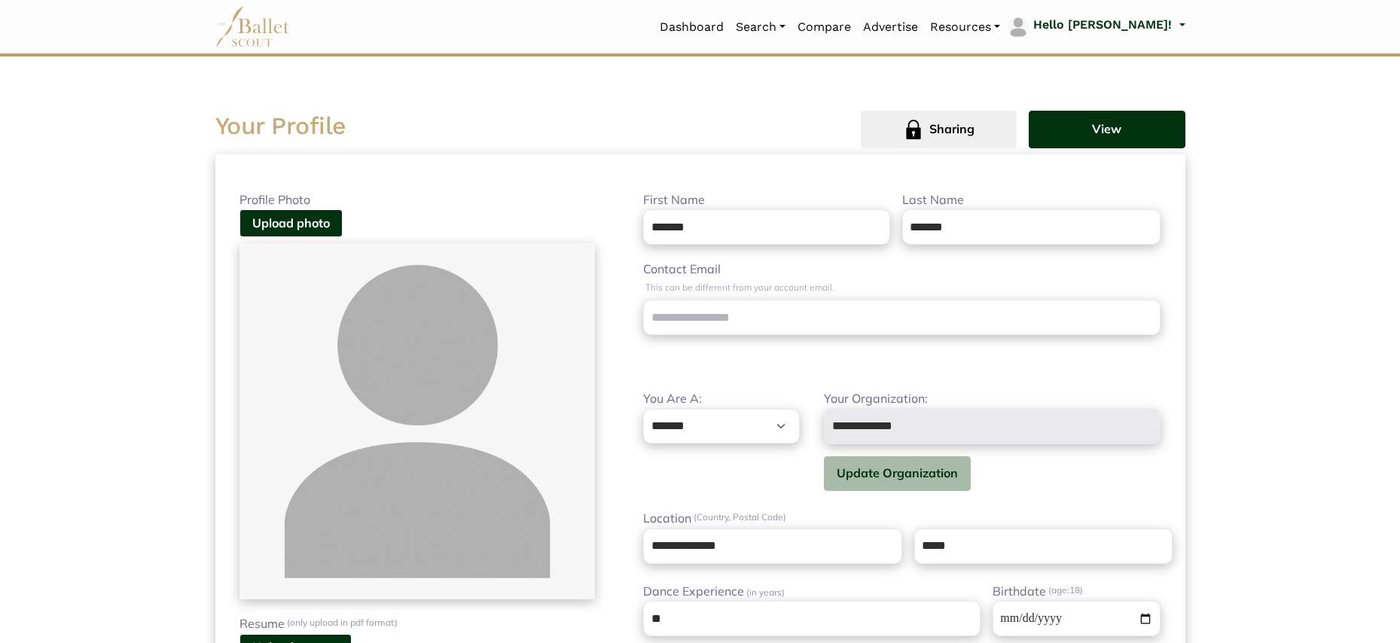
click at [1079, 122] on button "View" at bounding box center [1107, 130] width 156 height 38
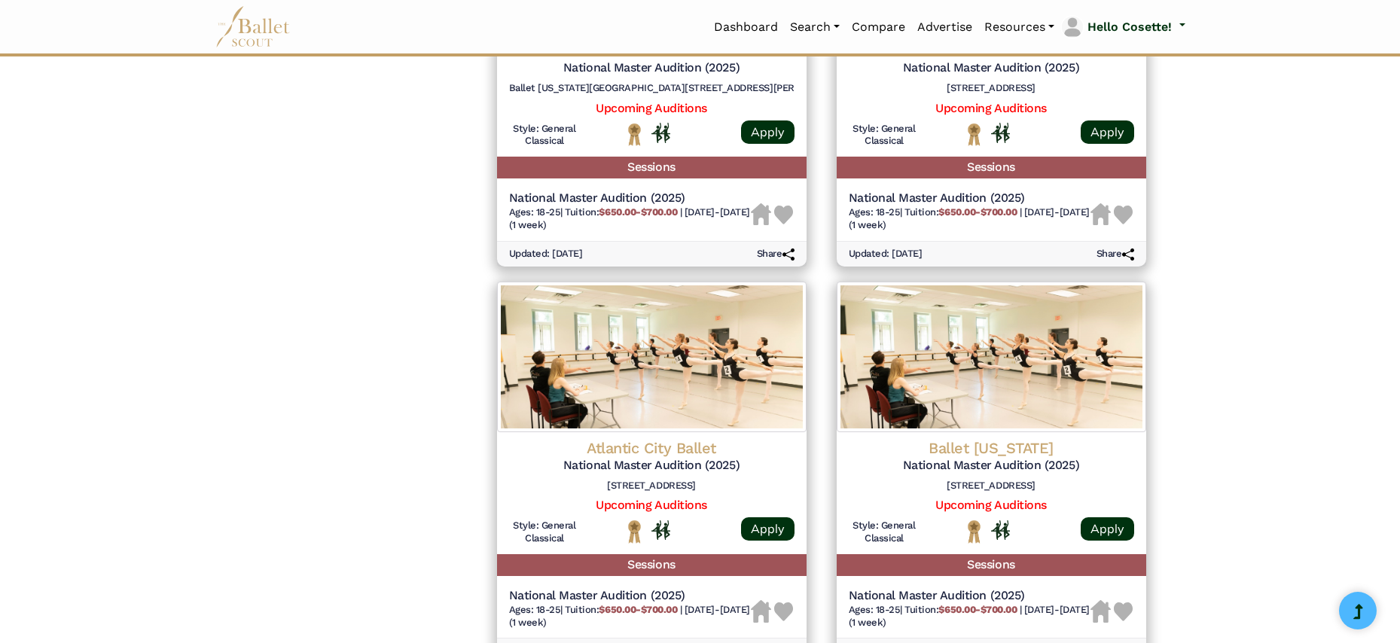
scroll to position [1982, 0]
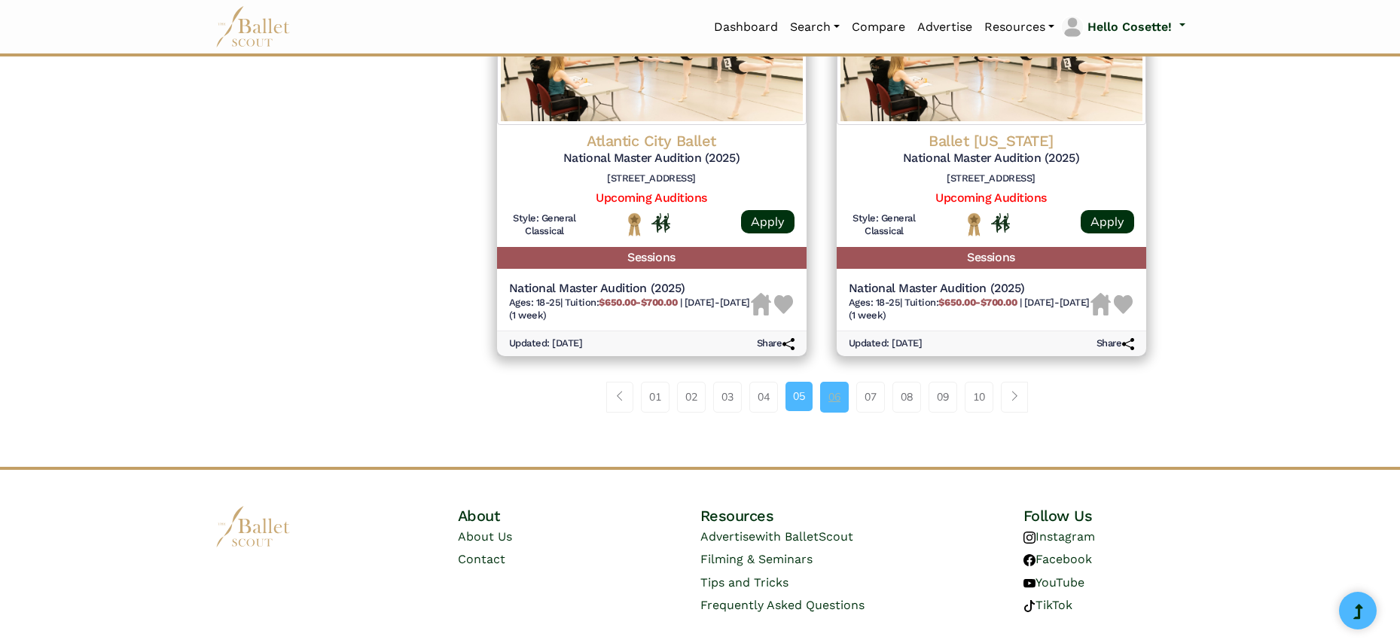
click at [829, 382] on link "06" at bounding box center [834, 397] width 29 height 30
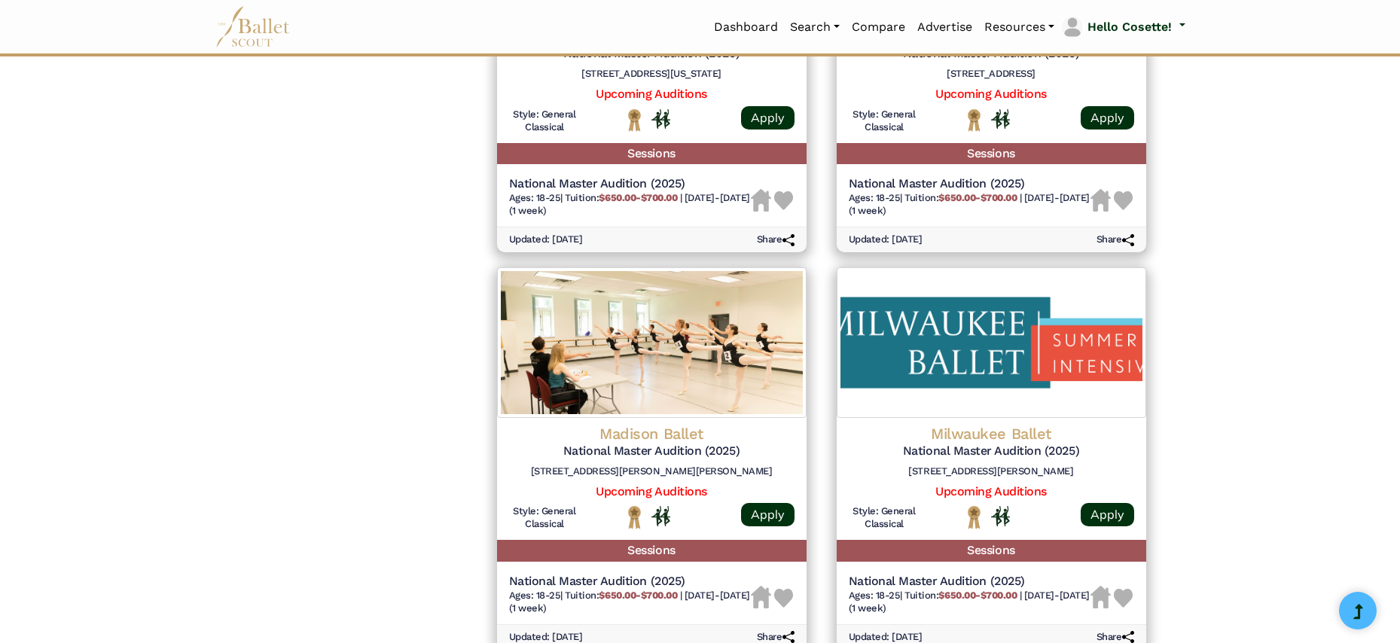
scroll to position [1778, 0]
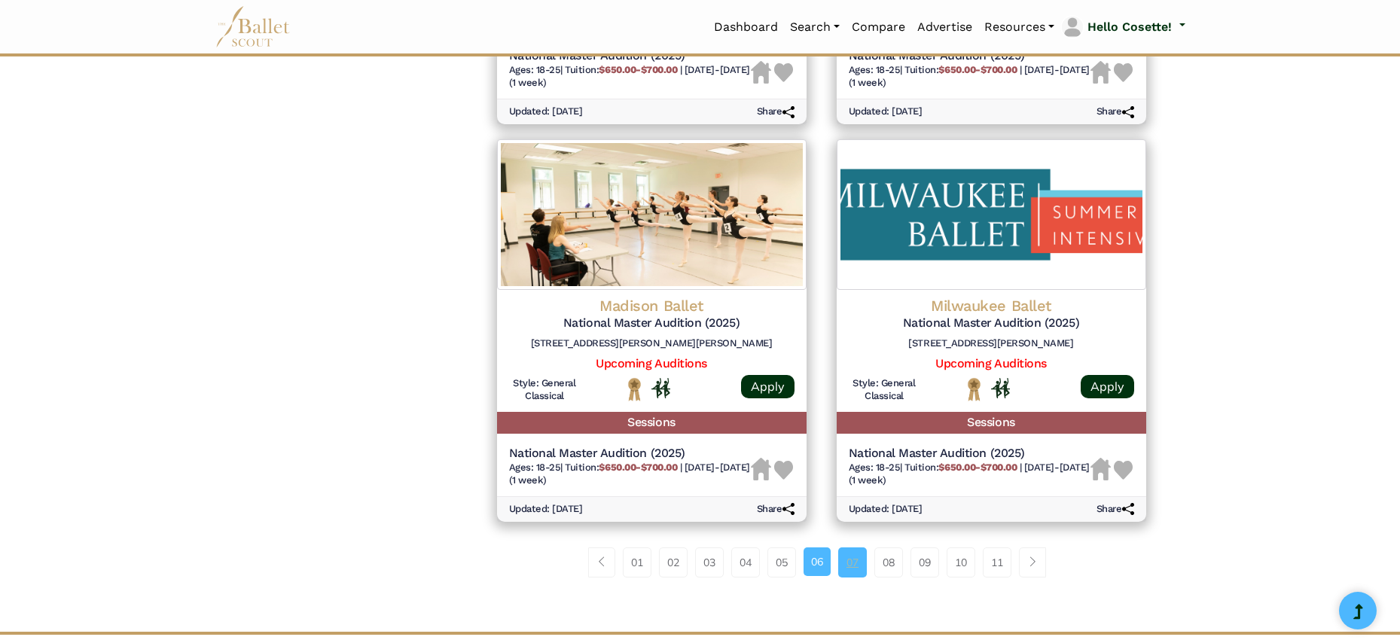
click at [850, 548] on link "07" at bounding box center [852, 563] width 29 height 30
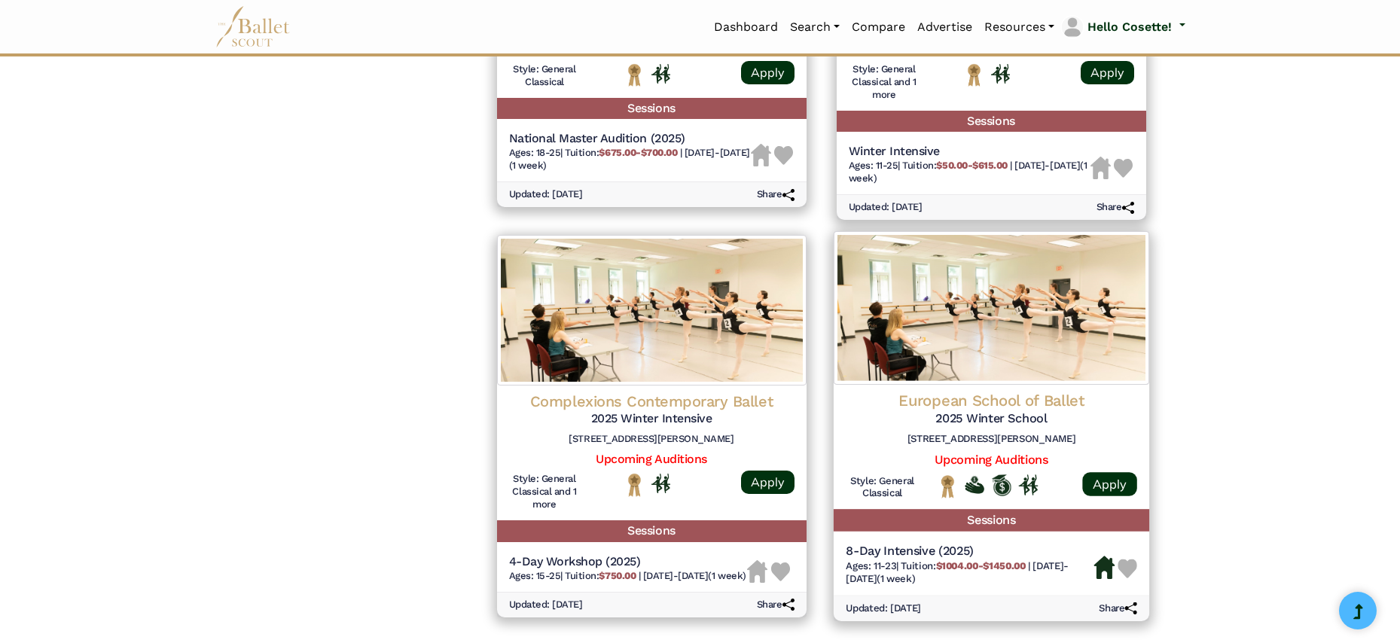
scroll to position [1947, 0]
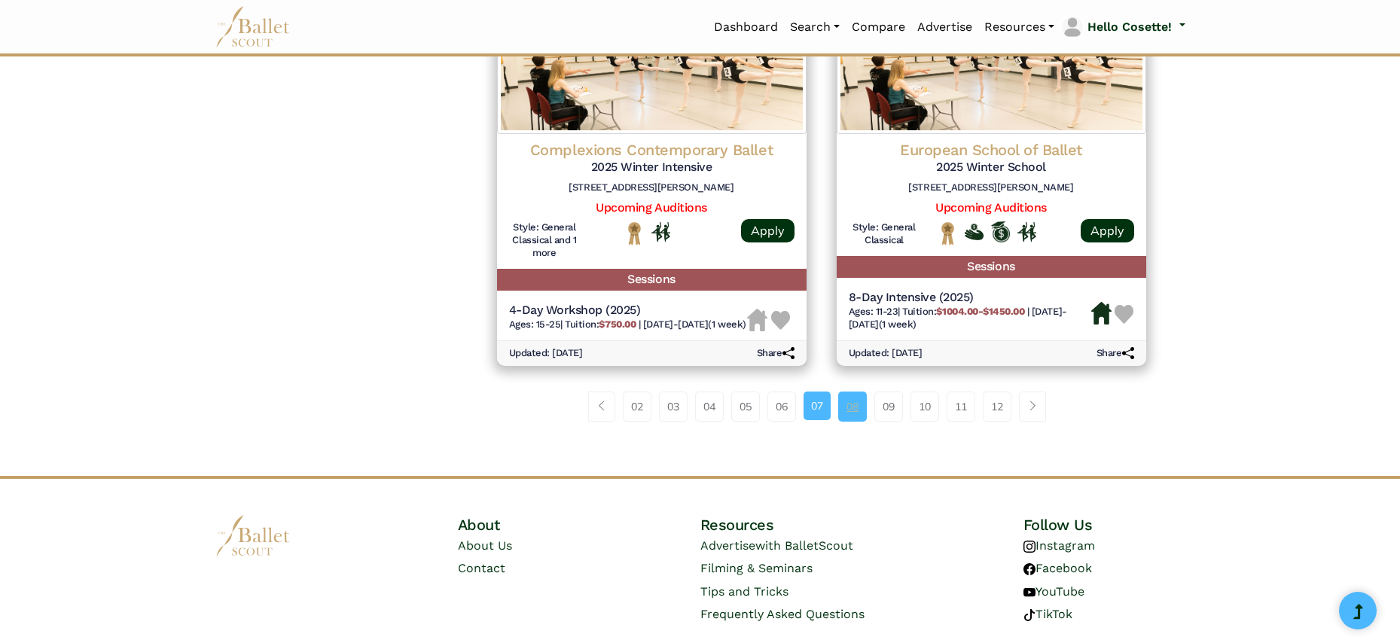
click at [846, 392] on link "08" at bounding box center [852, 407] width 29 height 30
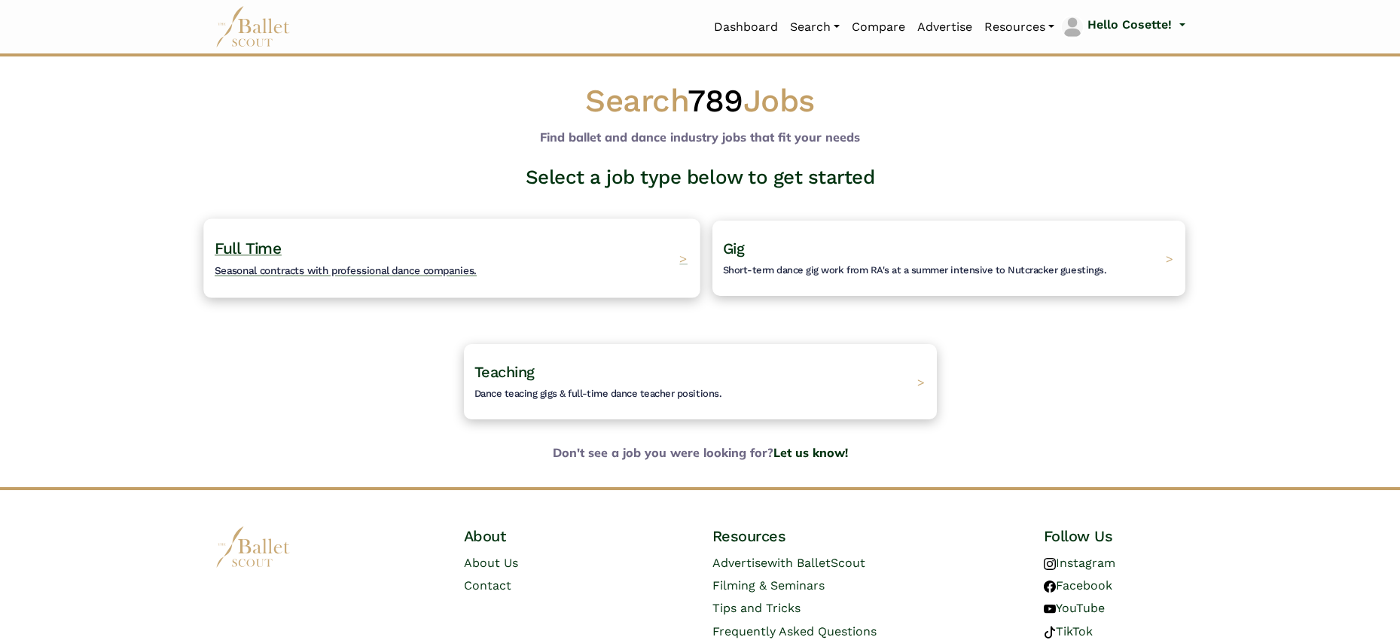
click at [487, 272] on div "Full Time Seasonal contracts with professional dance companies. >" at bounding box center [451, 257] width 496 height 79
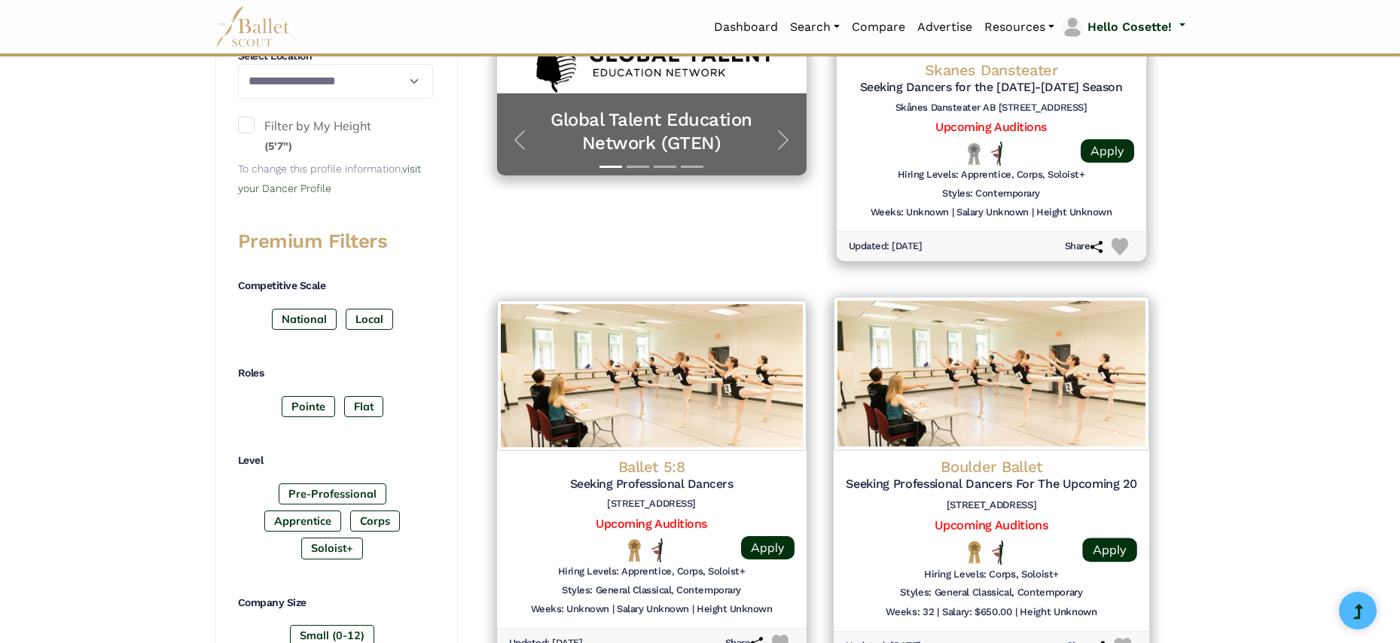
scroll to position [481, 0]
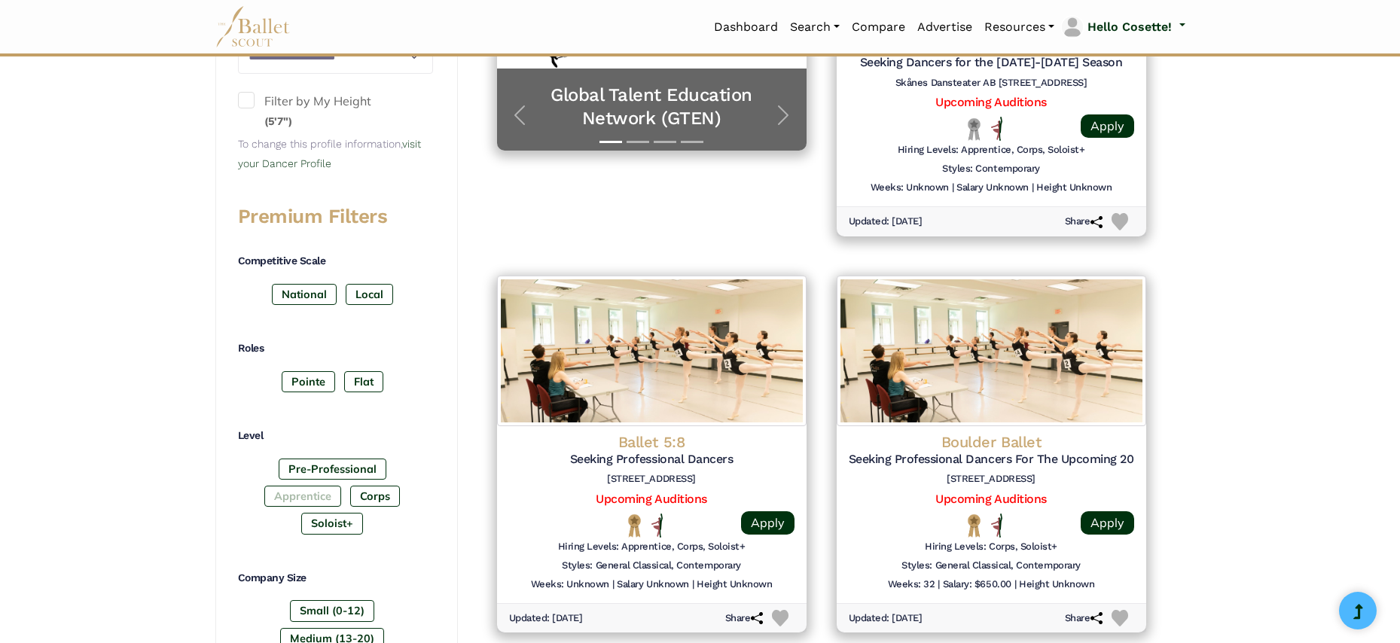
click at [291, 486] on label "Apprentice" at bounding box center [302, 496] width 77 height 21
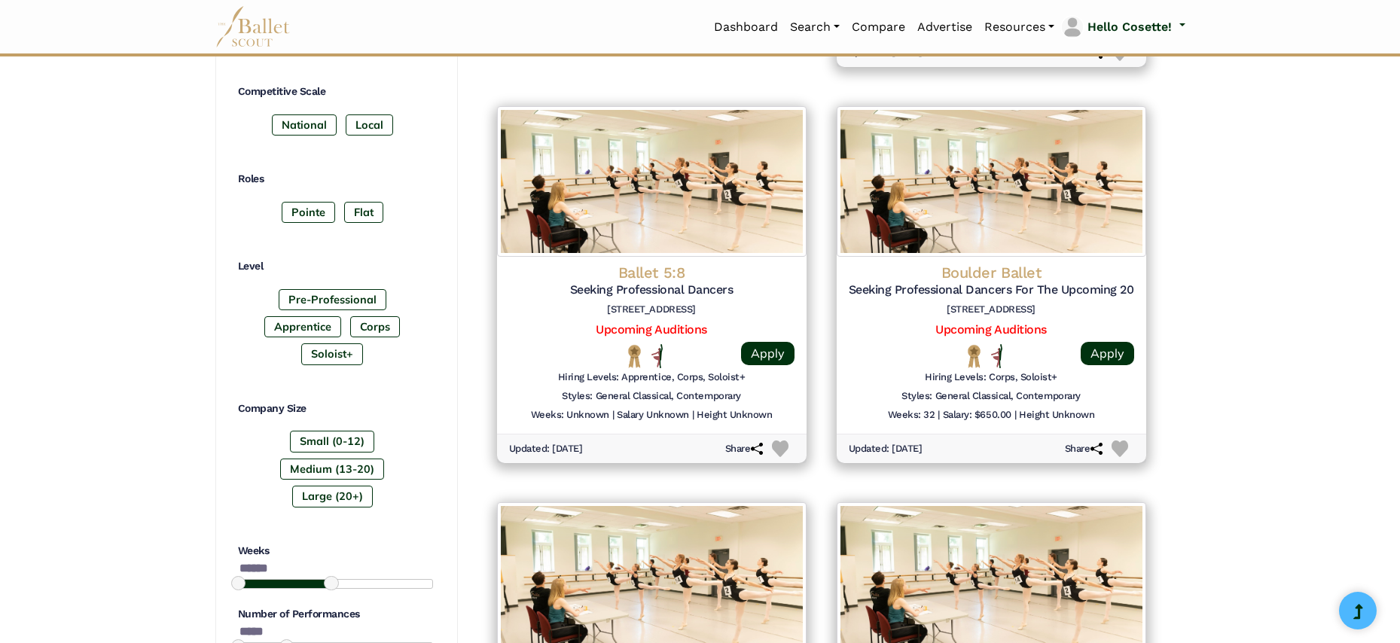
scroll to position [109, 0]
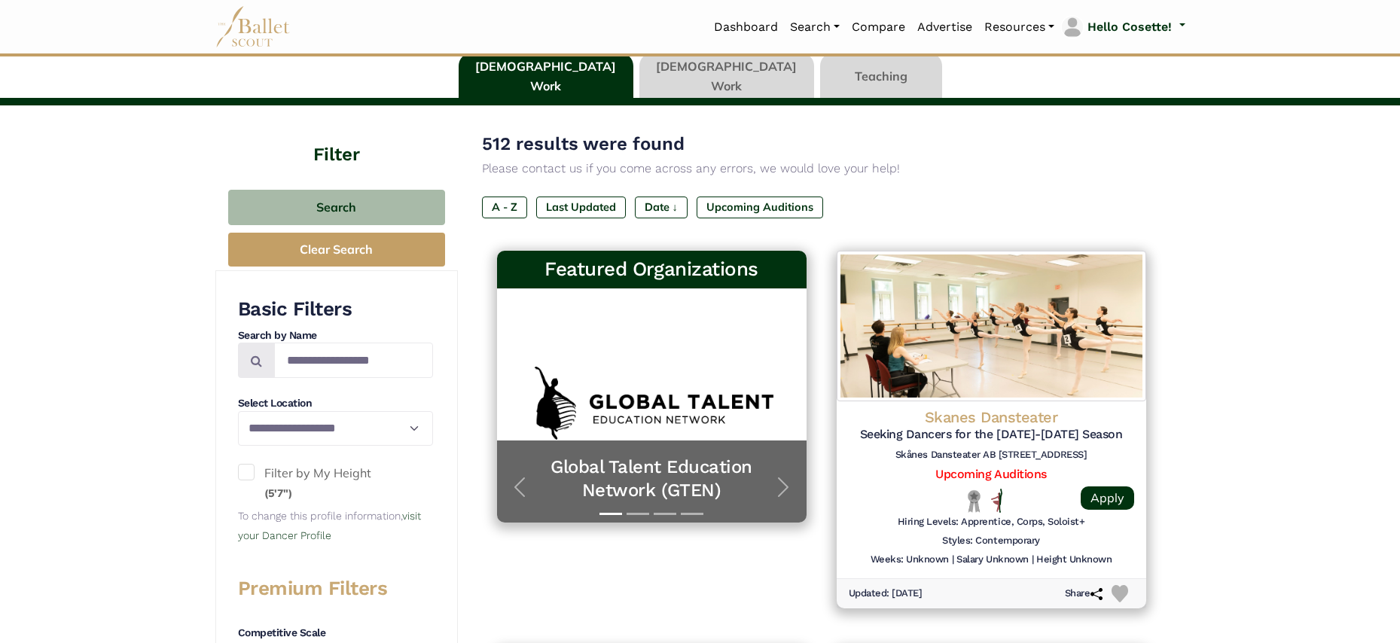
click at [242, 469] on span at bounding box center [246, 472] width 17 height 17
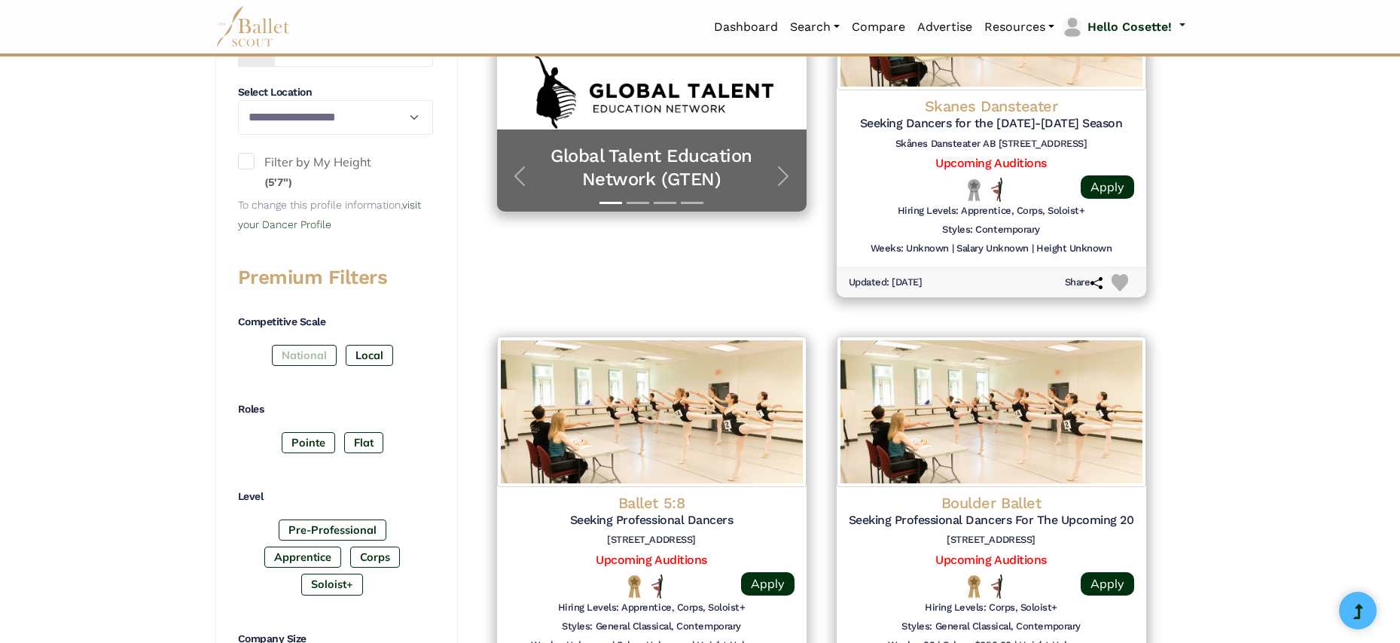
click at [285, 353] on label "National" at bounding box center [304, 355] width 65 height 21
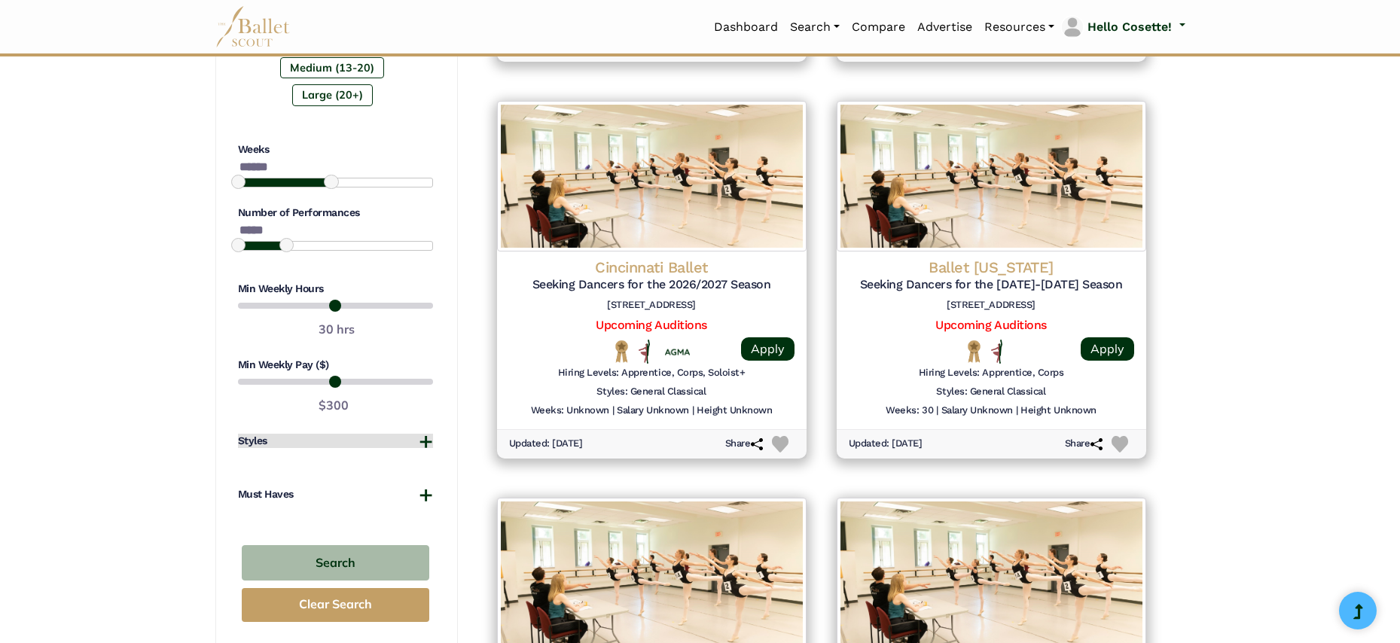
scroll to position [1216, 0]
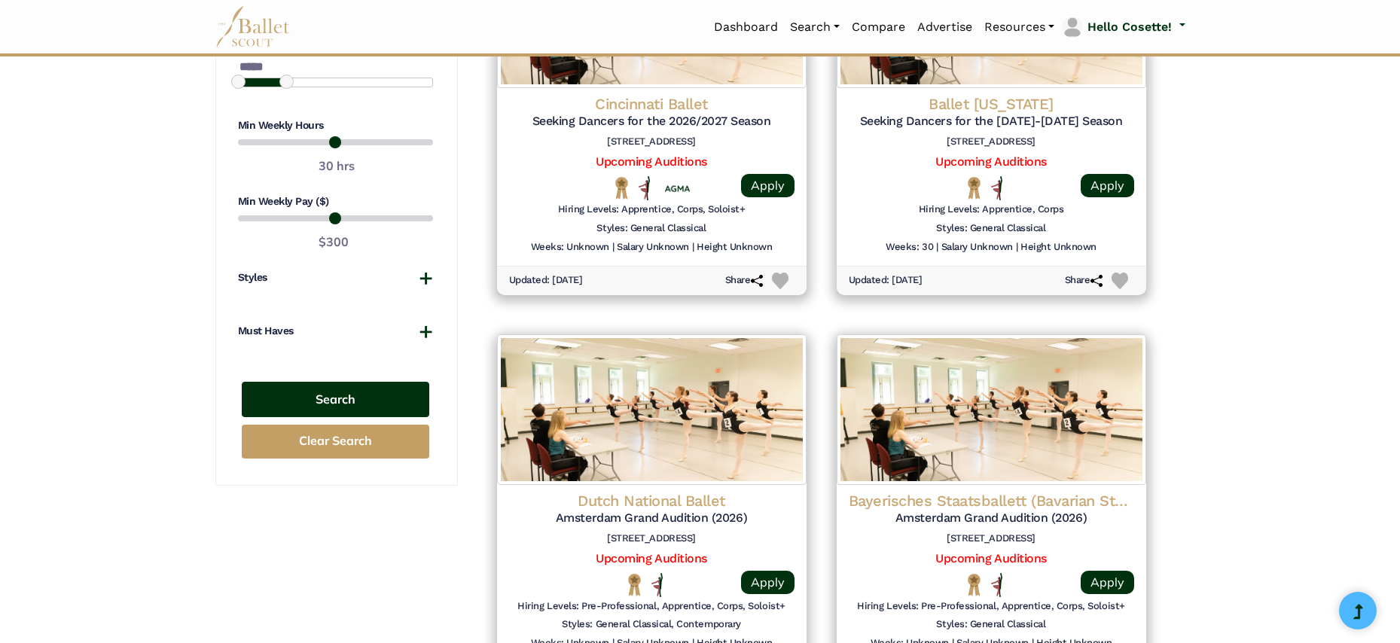
click at [331, 382] on button "Search" at bounding box center [336, 399] width 188 height 35
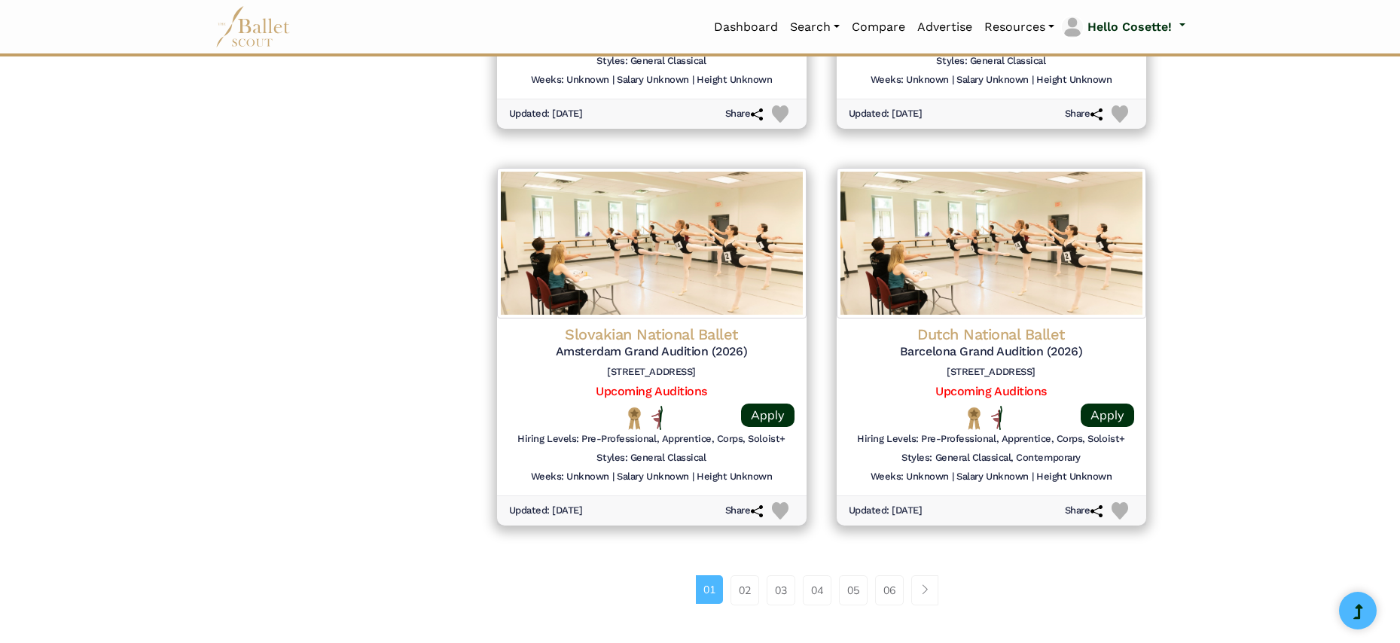
scroll to position [1782, 0]
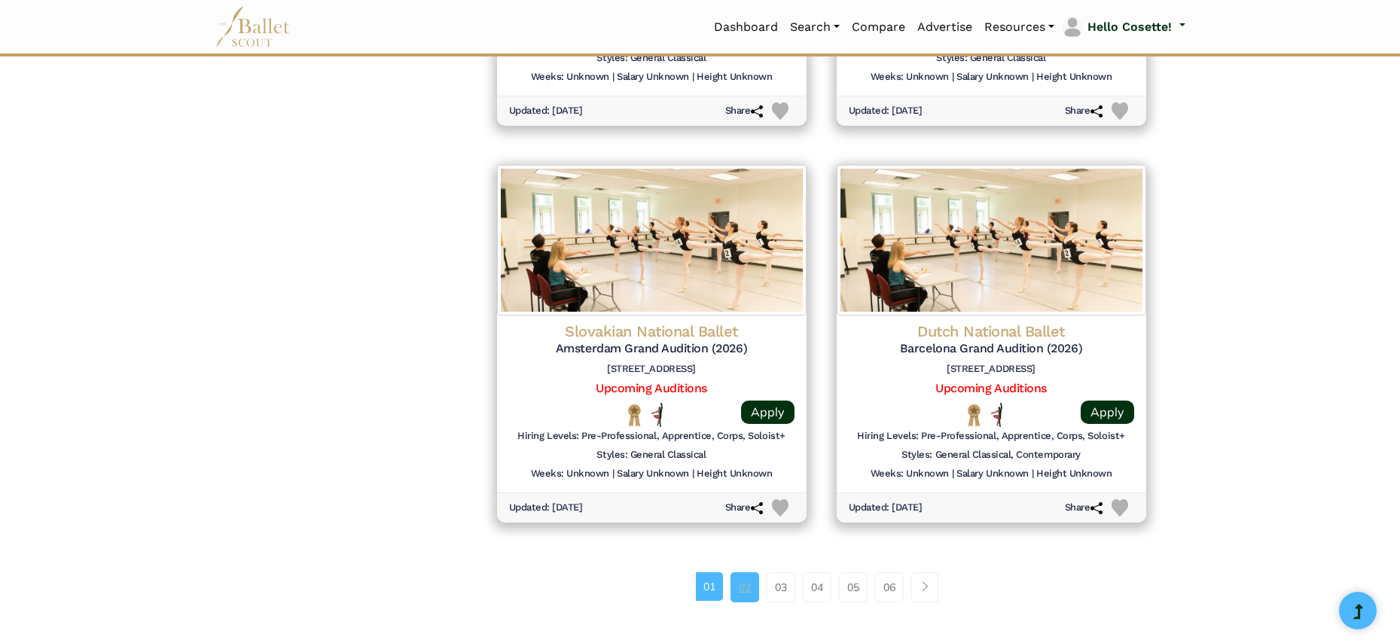
click at [740, 572] on link "02" at bounding box center [745, 587] width 29 height 30
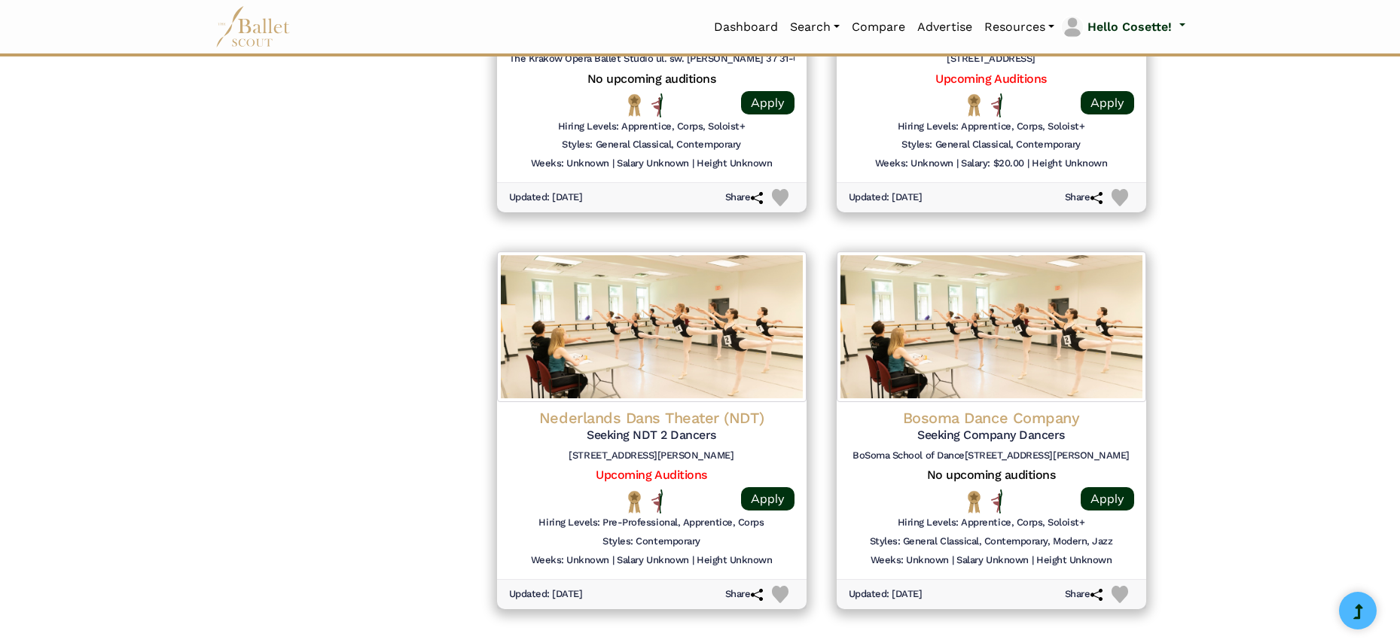
scroll to position [1837, 0]
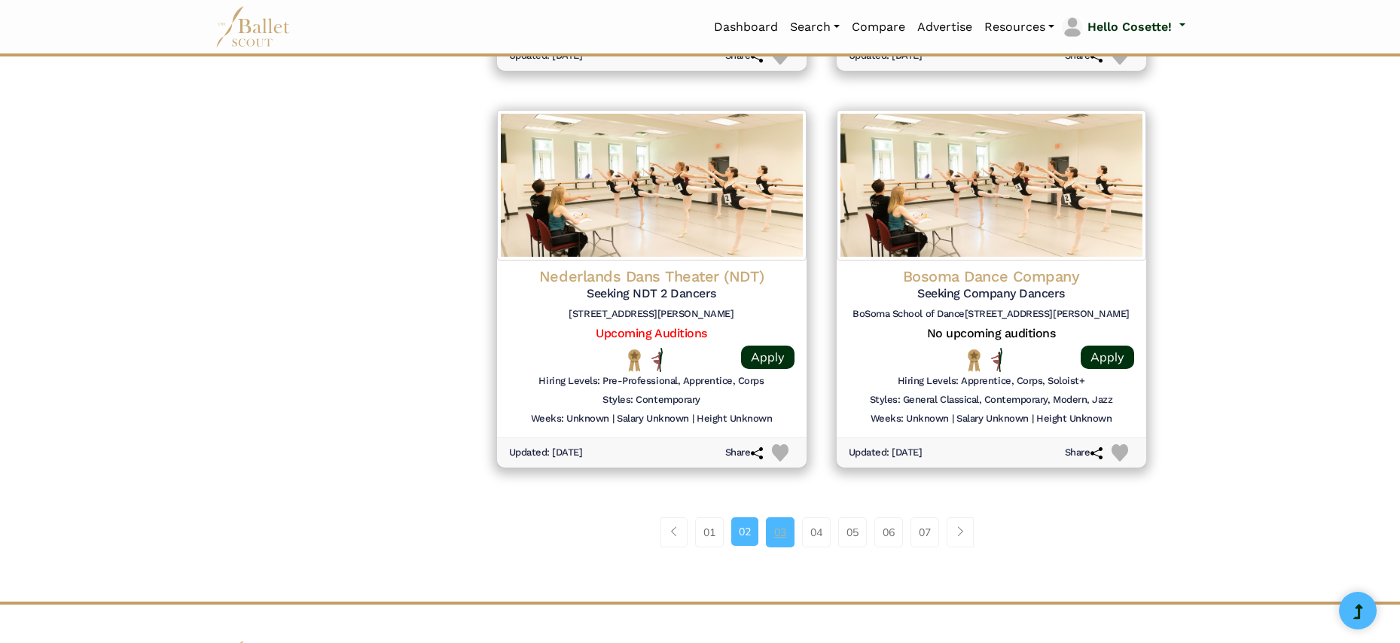
click at [770, 517] on link "03" at bounding box center [780, 532] width 29 height 30
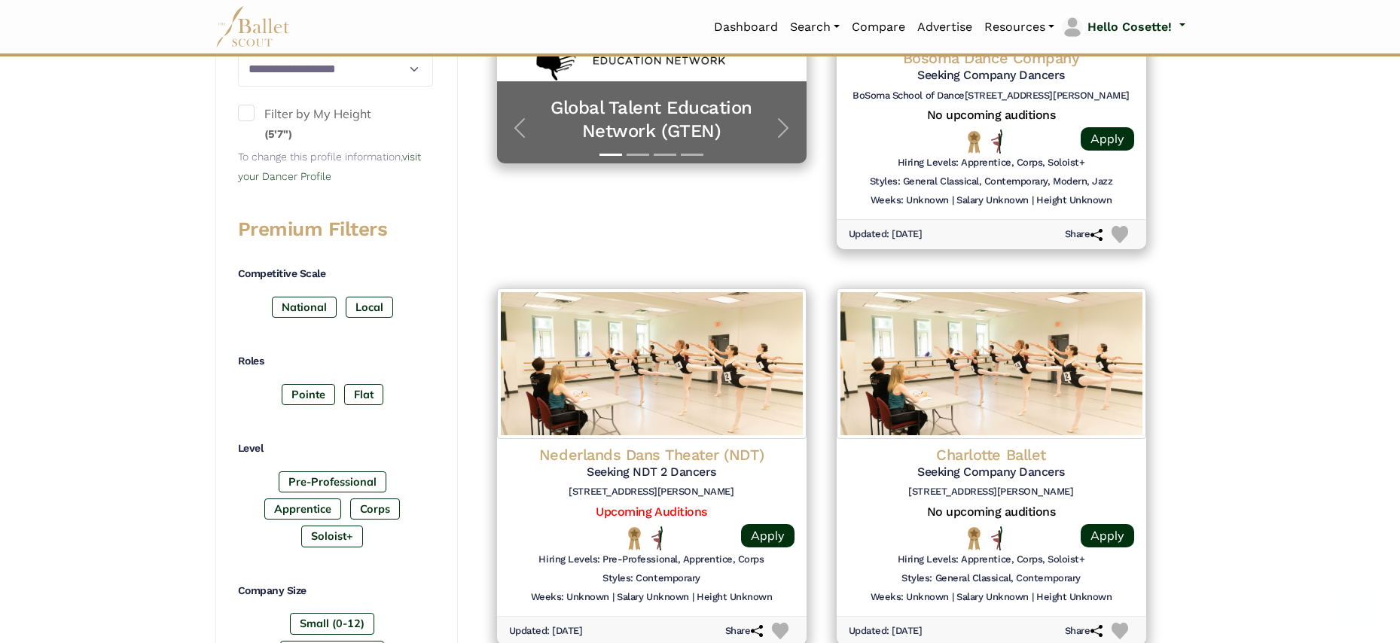
scroll to position [604, 0]
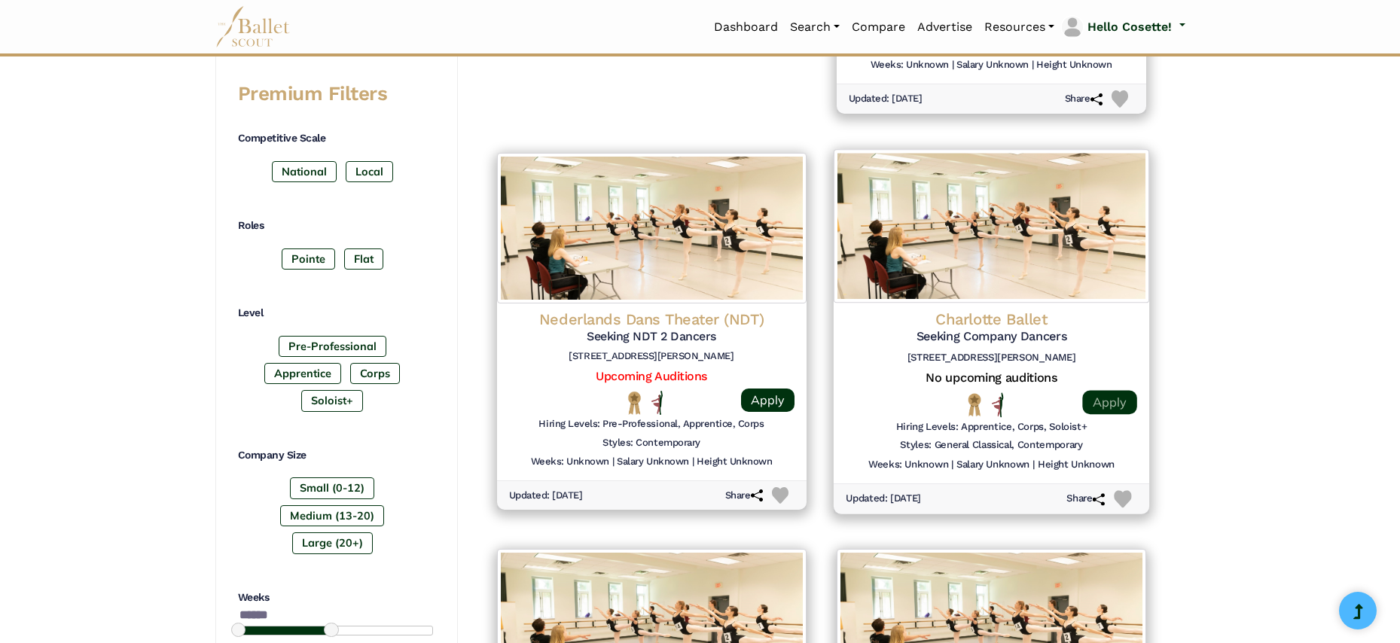
click at [1107, 390] on link "Apply" at bounding box center [1109, 402] width 54 height 24
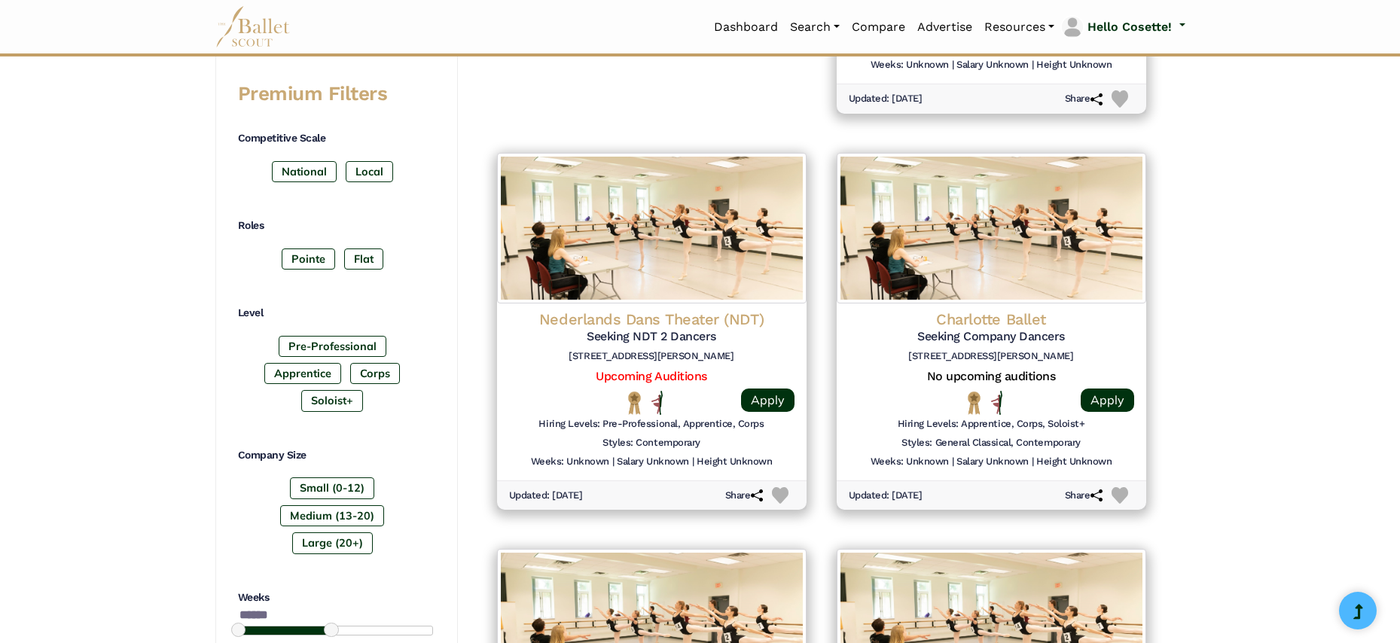
scroll to position [917, 0]
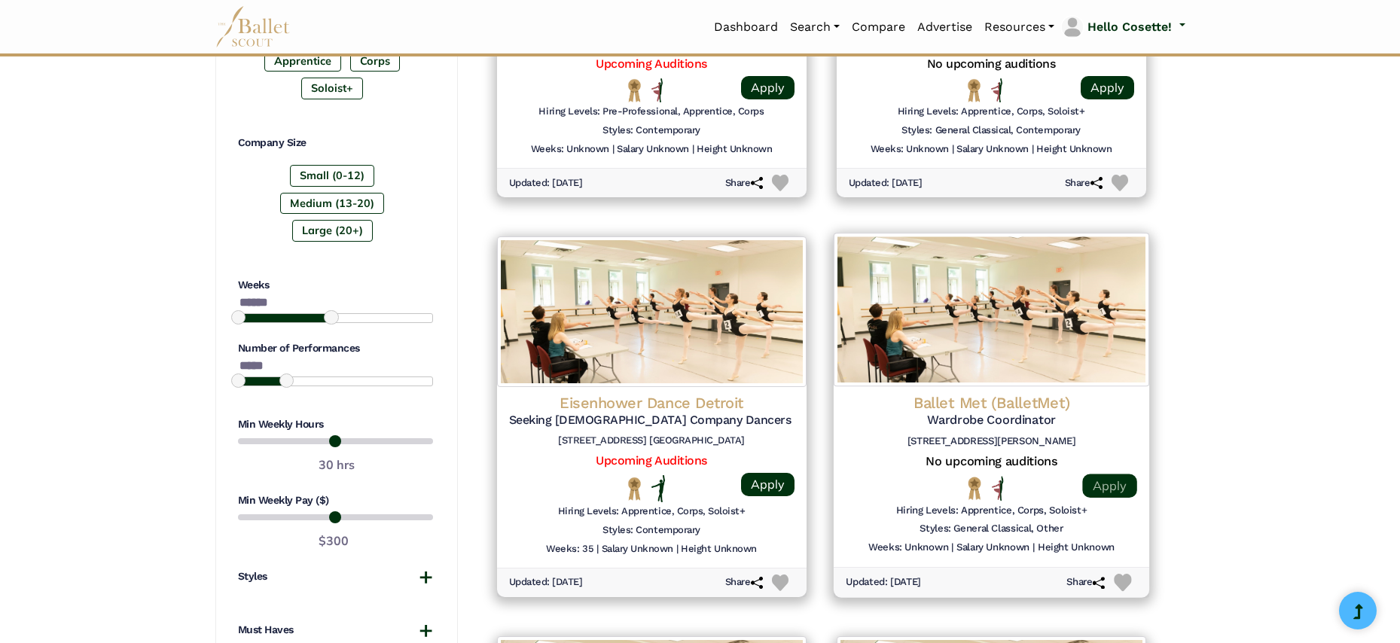
click at [1116, 474] on link "Apply" at bounding box center [1109, 486] width 54 height 24
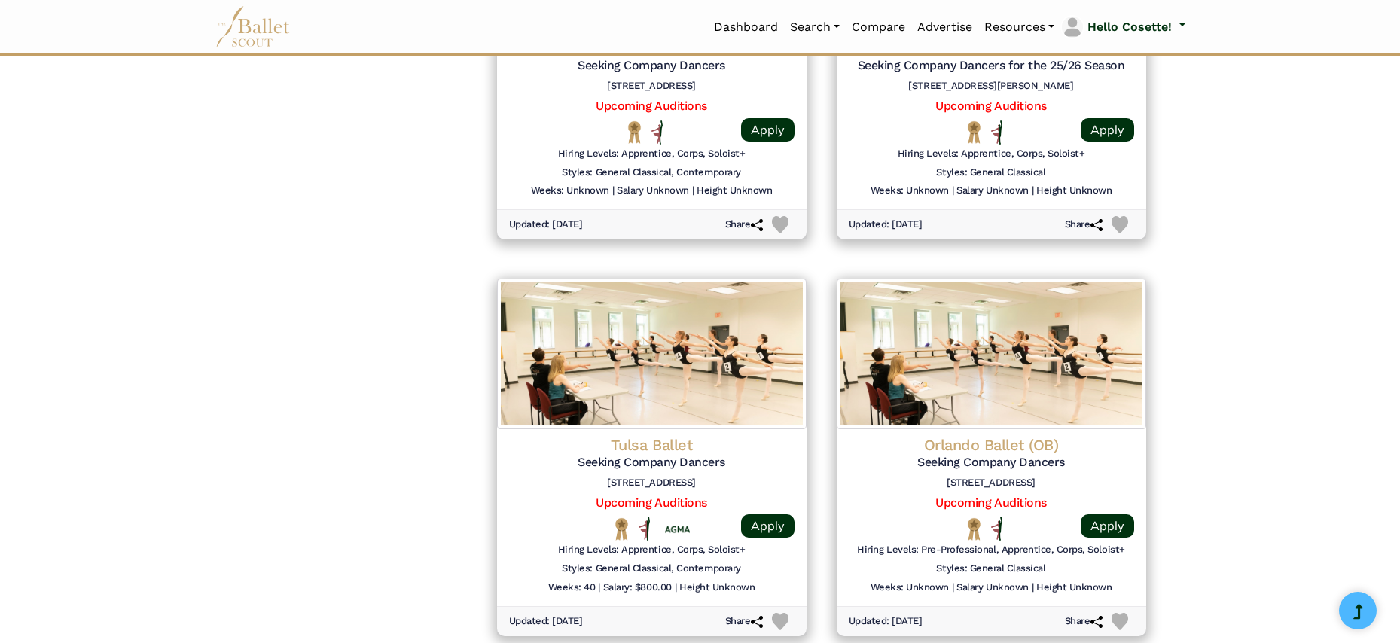
scroll to position [1897, 0]
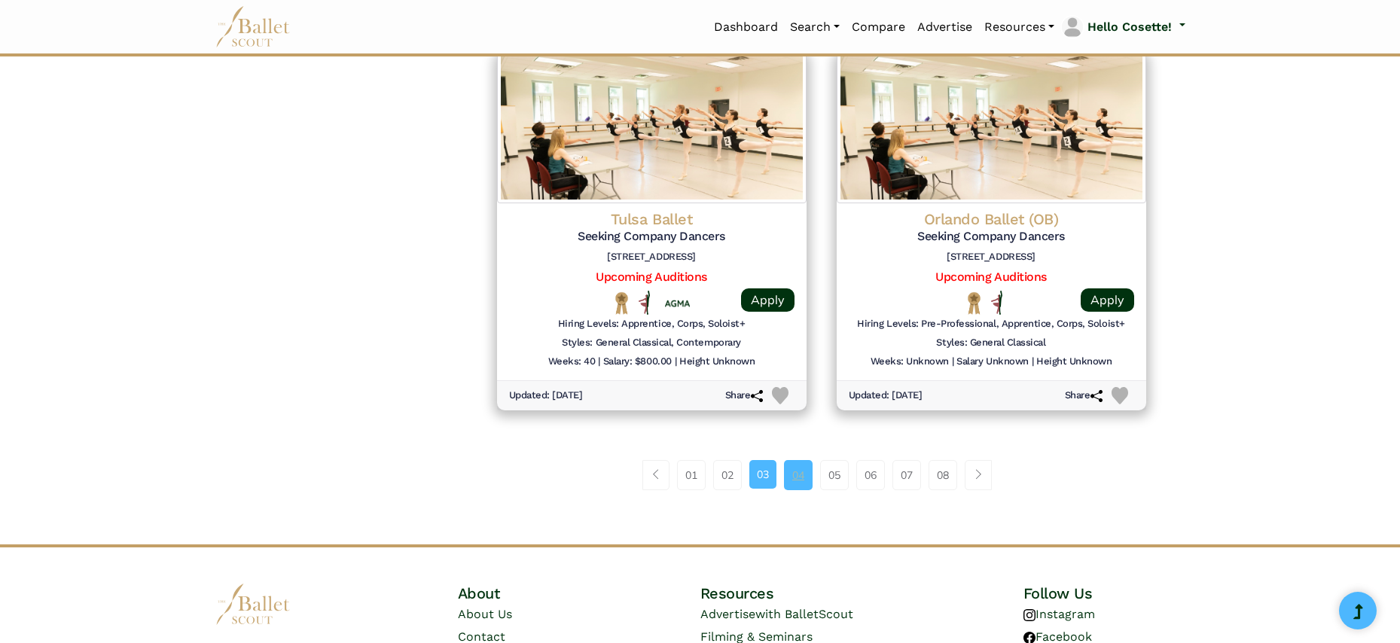
click at [804, 460] on link "04" at bounding box center [798, 475] width 29 height 30
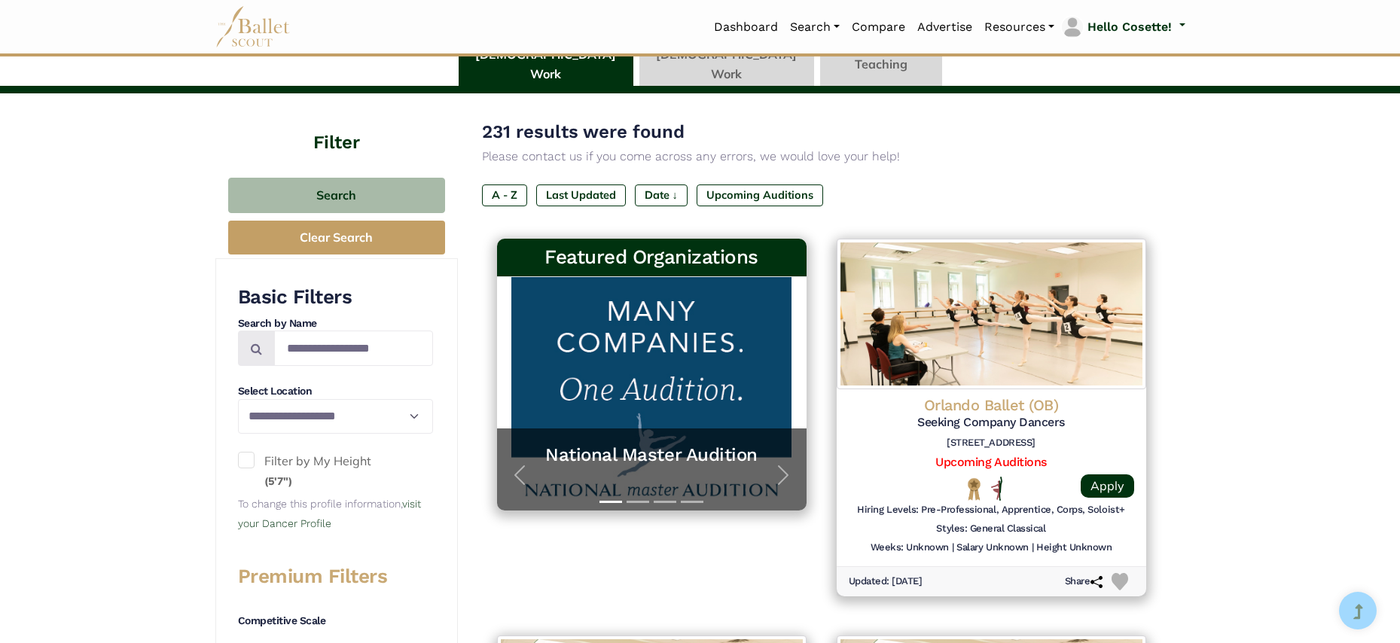
scroll to position [152, 0]
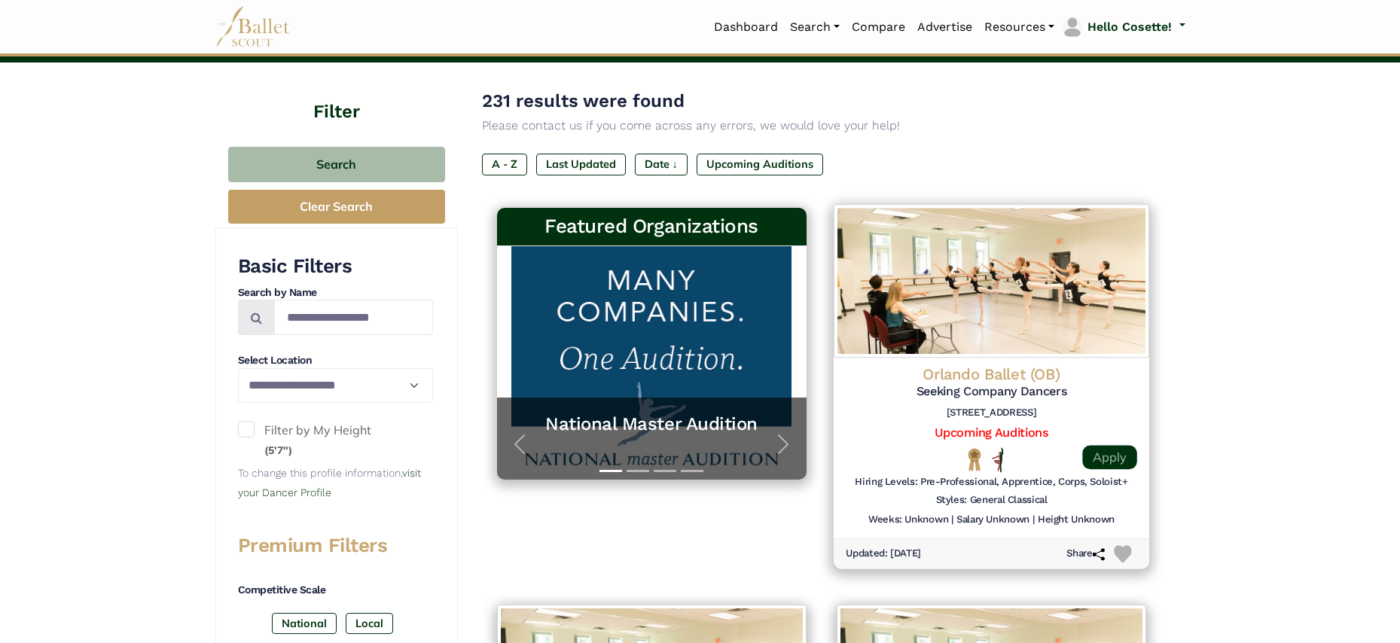
click at [1114, 460] on link "Apply" at bounding box center [1109, 457] width 54 height 24
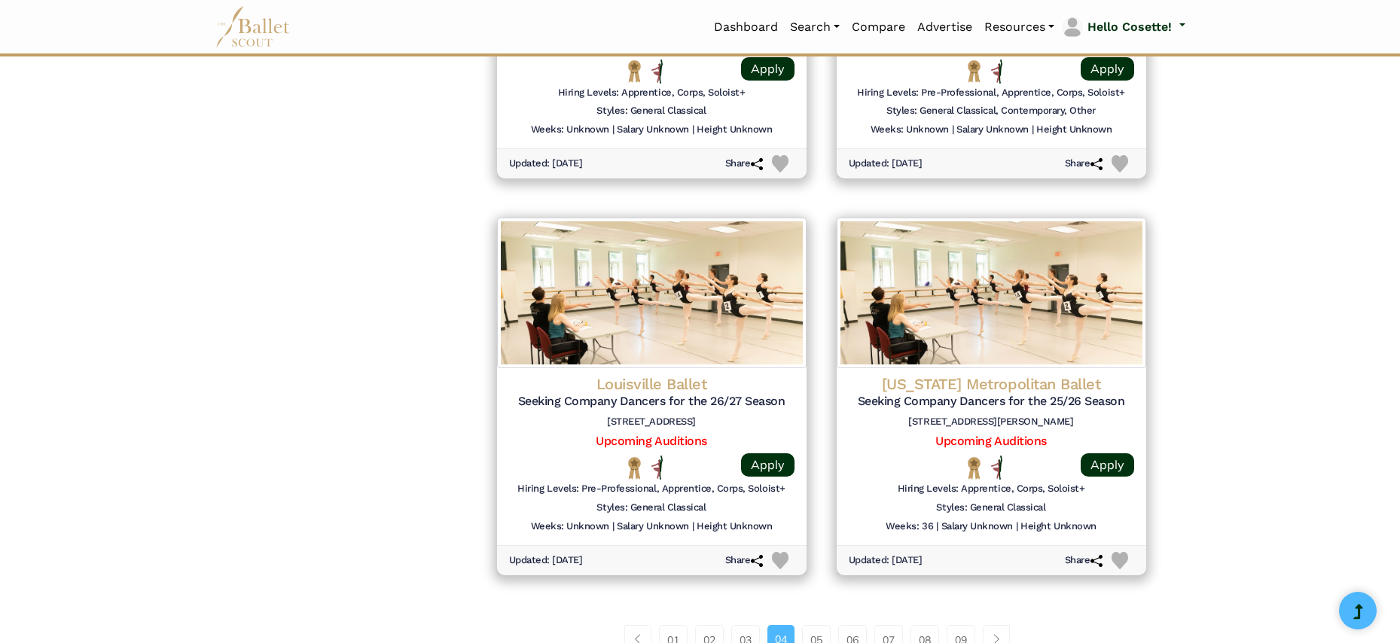
scroll to position [1750, 0]
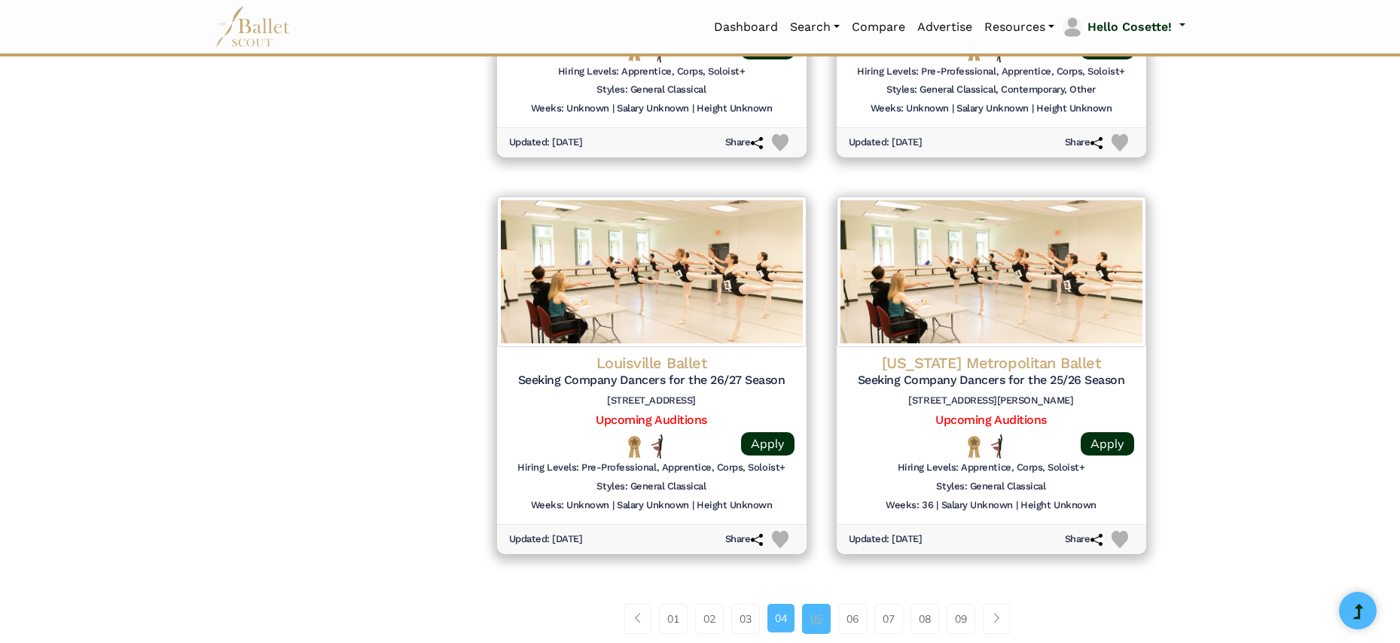
click at [827, 604] on link "05" at bounding box center [816, 619] width 29 height 30
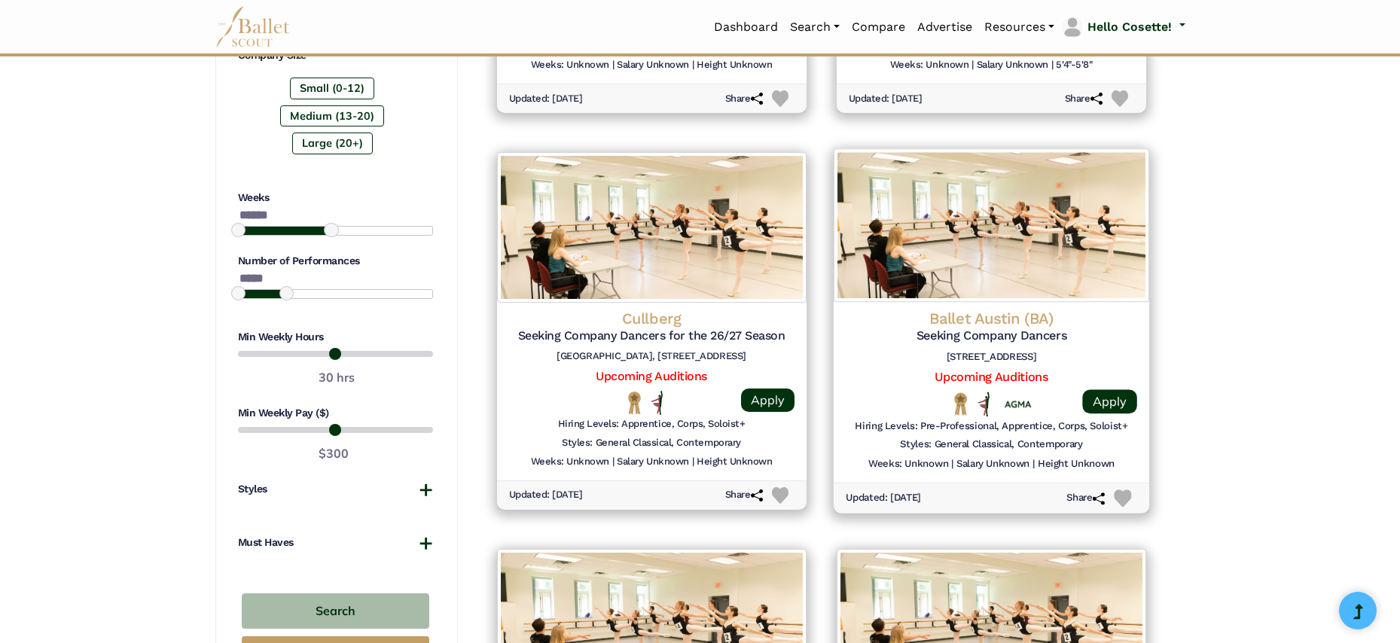
scroll to position [1299, 0]
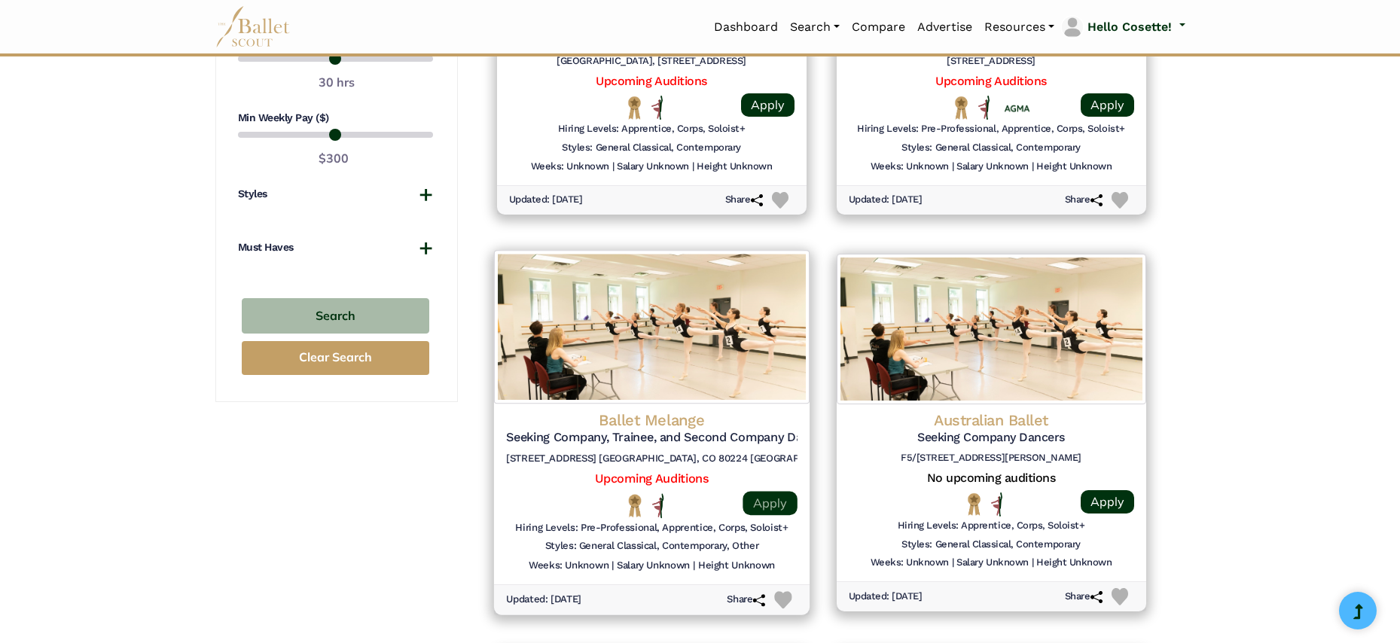
click at [771, 491] on link "Apply" at bounding box center [770, 503] width 54 height 24
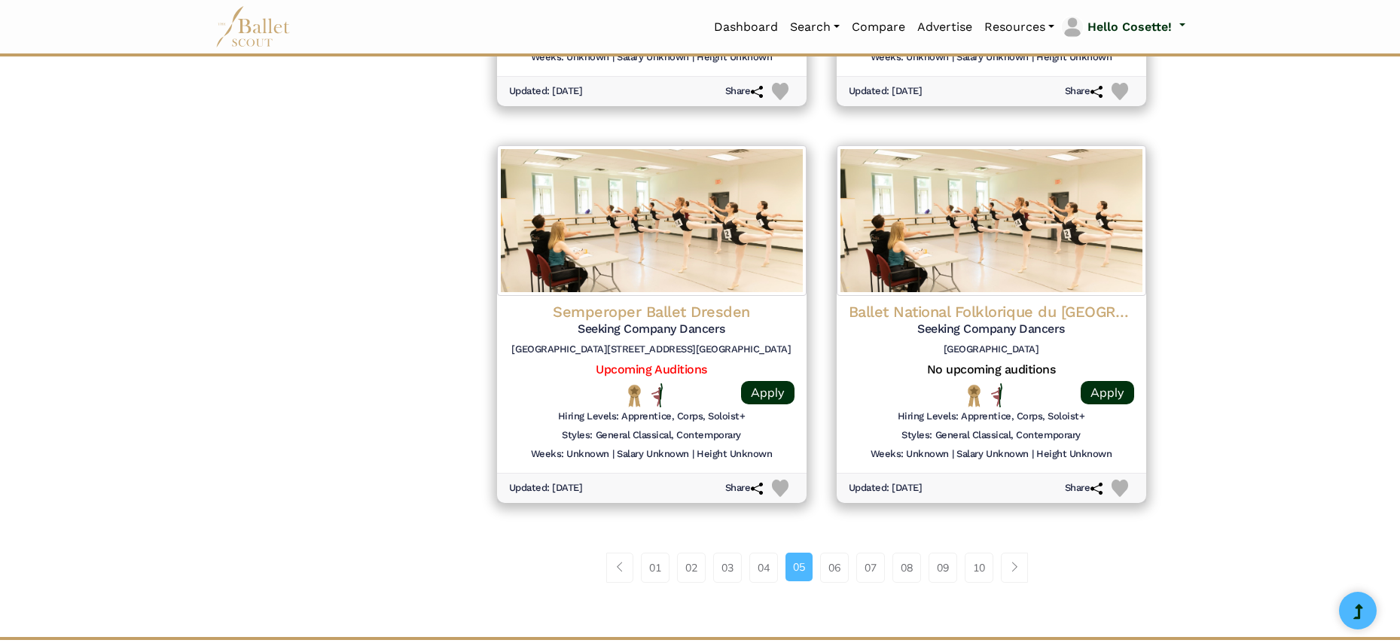
scroll to position [1937, 0]
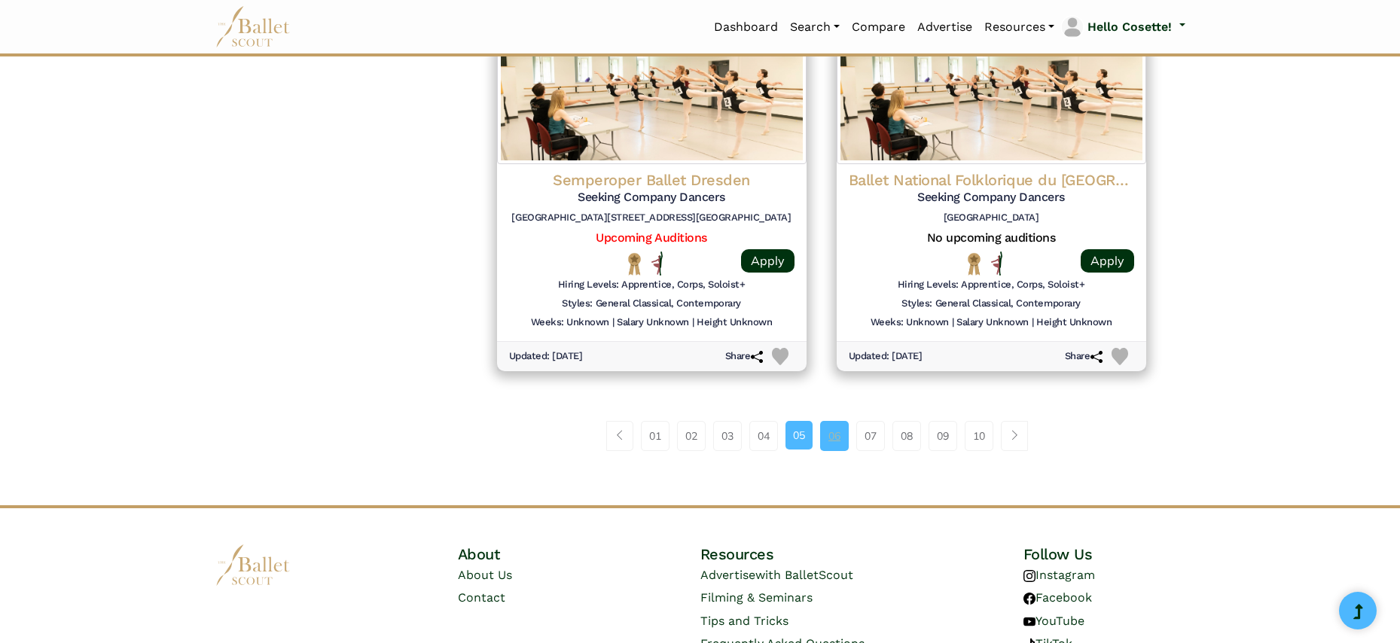
click at [835, 421] on link "06" at bounding box center [834, 436] width 29 height 30
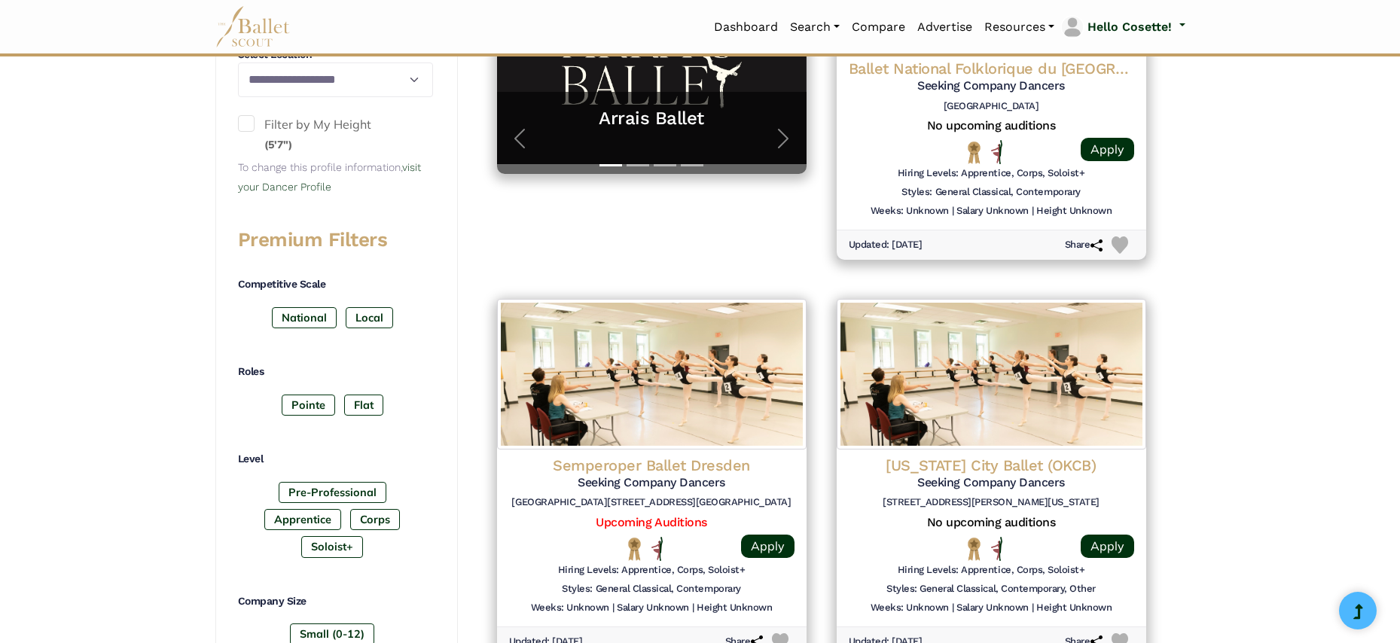
scroll to position [743, 0]
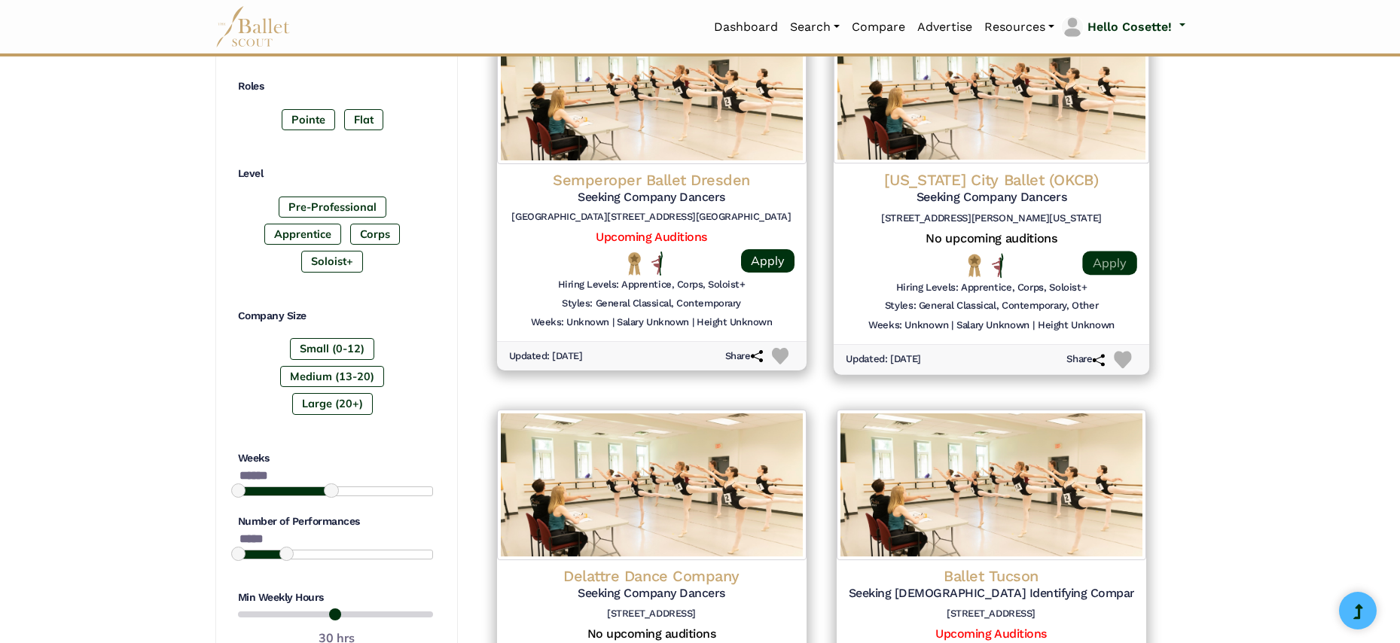
click at [1123, 254] on link "Apply" at bounding box center [1109, 263] width 54 height 24
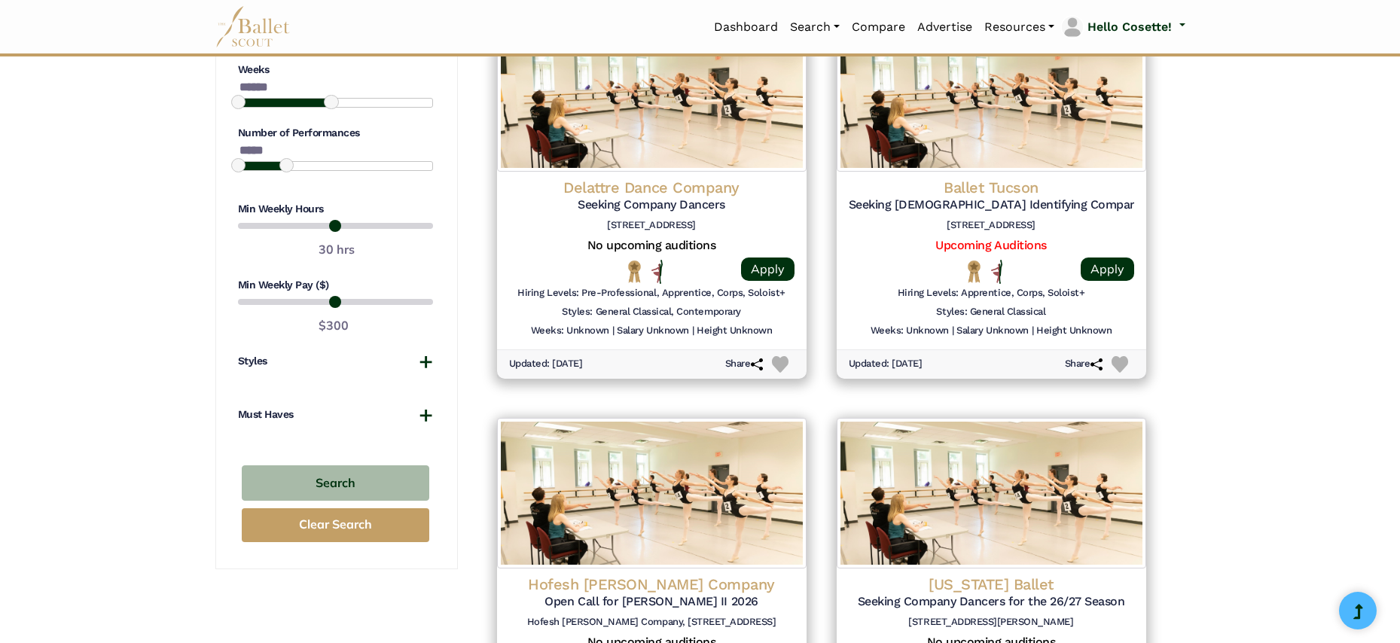
scroll to position [1135, 0]
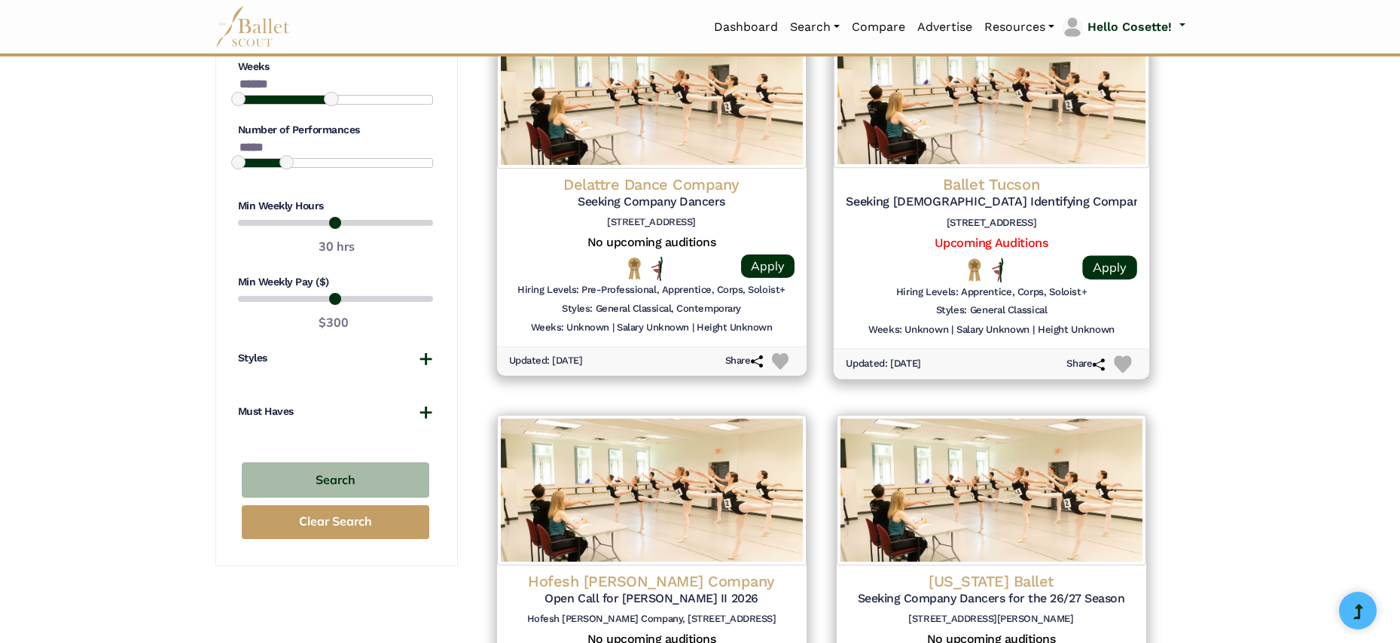
click at [1079, 258] on div "Apply" at bounding box center [1100, 270] width 73 height 25
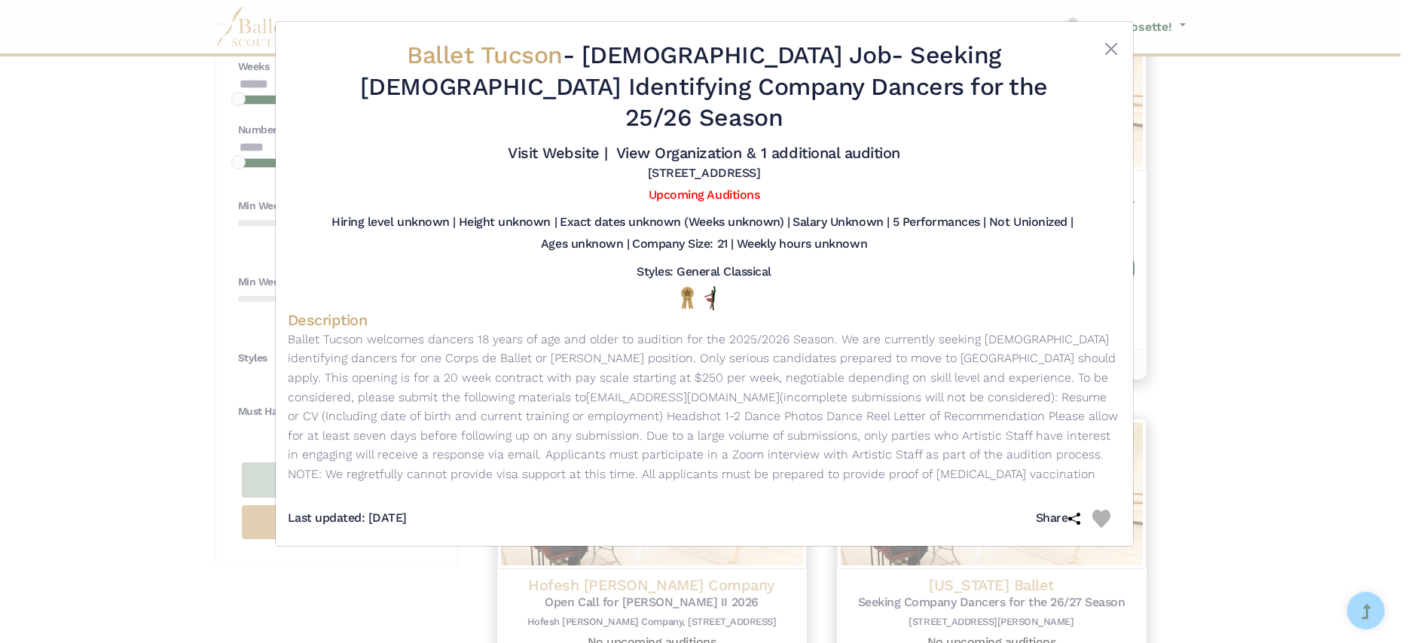
click at [1284, 261] on div "Ballet Tucson - Full Time Job - Seeking Male Identifying Company Dancers for th…" at bounding box center [704, 321] width 1408 height 643
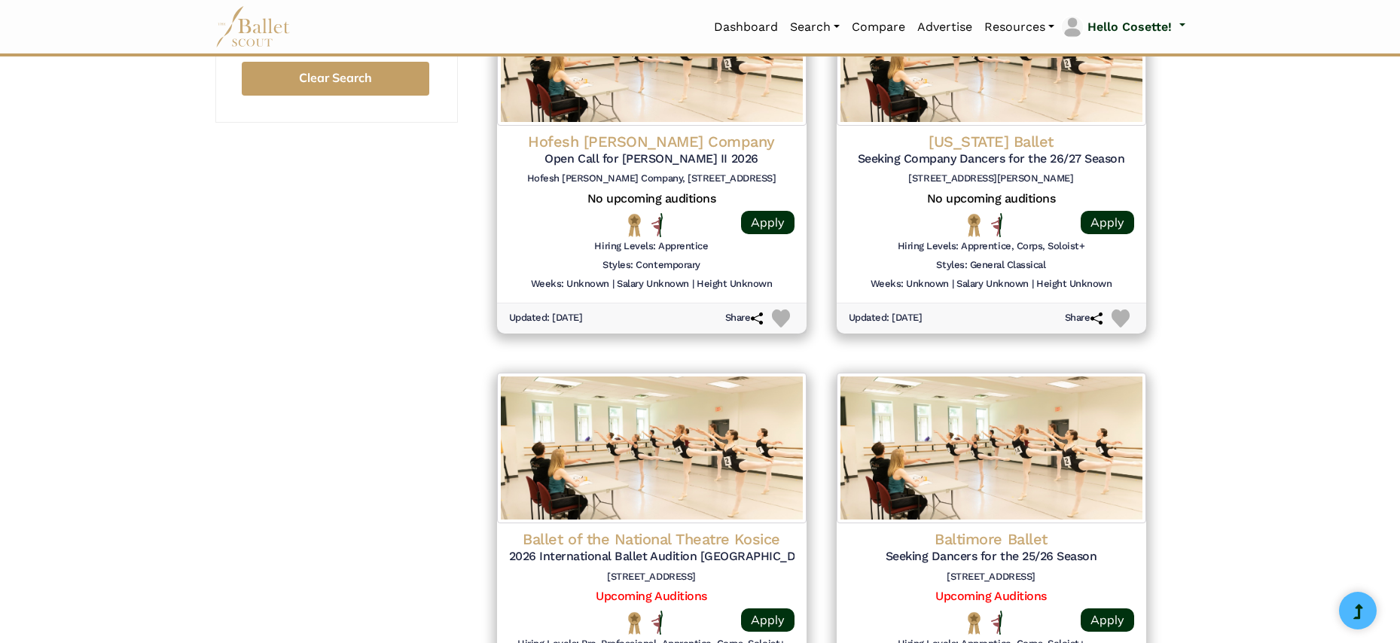
scroll to position [1893, 0]
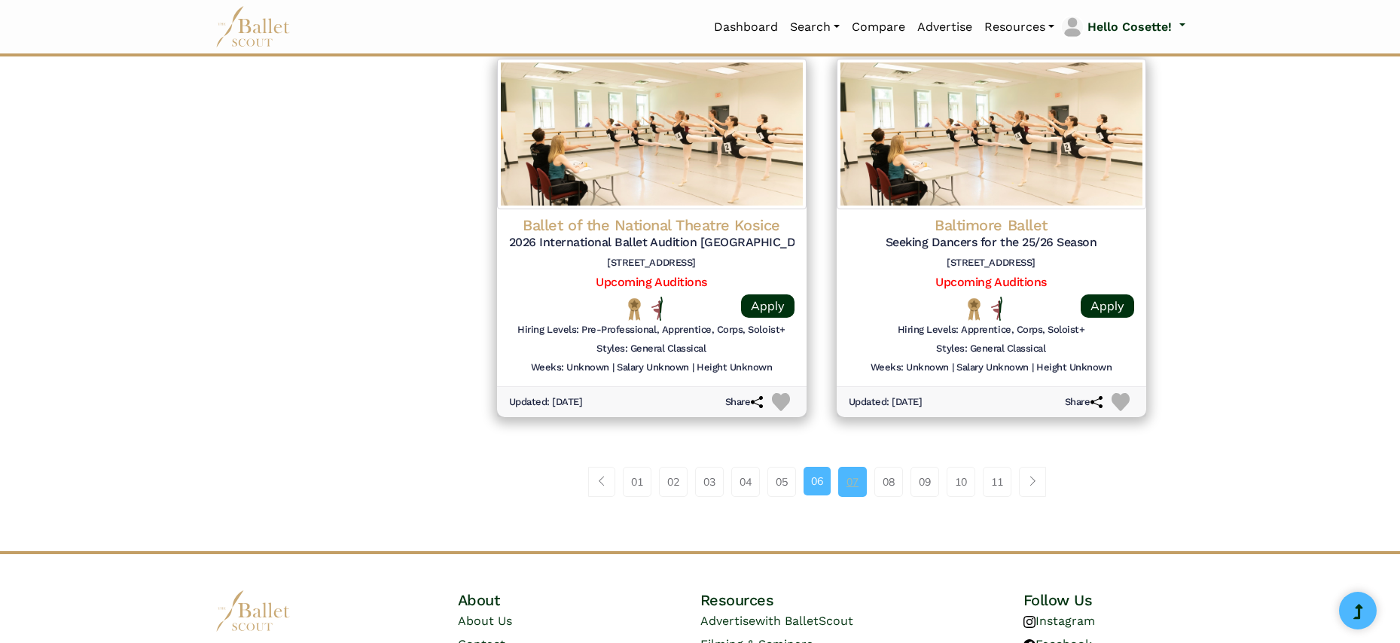
click at [849, 467] on link "07" at bounding box center [852, 482] width 29 height 30
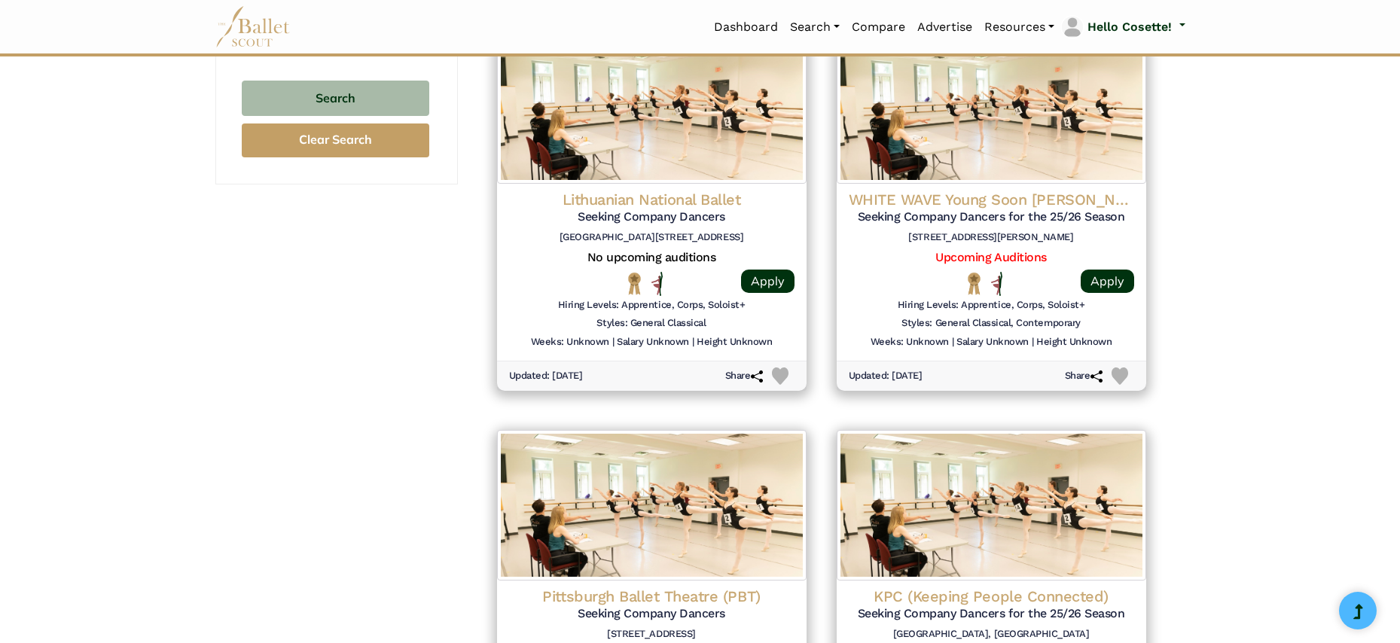
scroll to position [1983, 0]
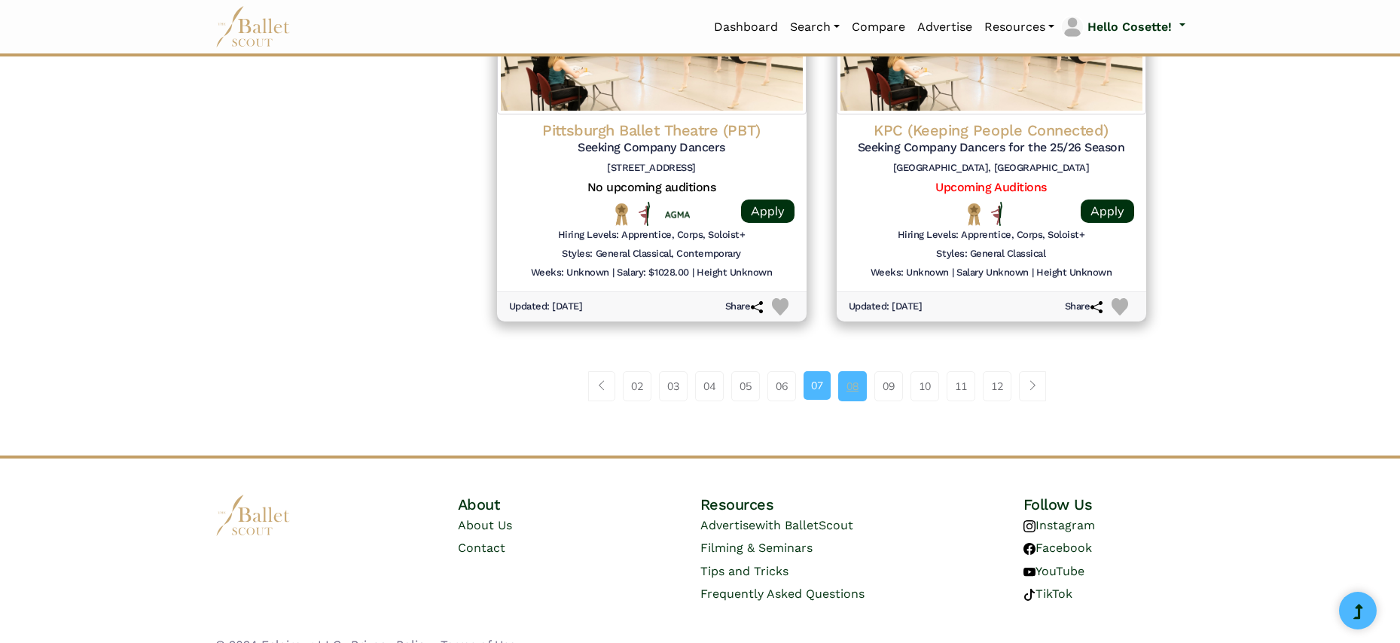
click at [859, 371] on link "08" at bounding box center [852, 386] width 29 height 30
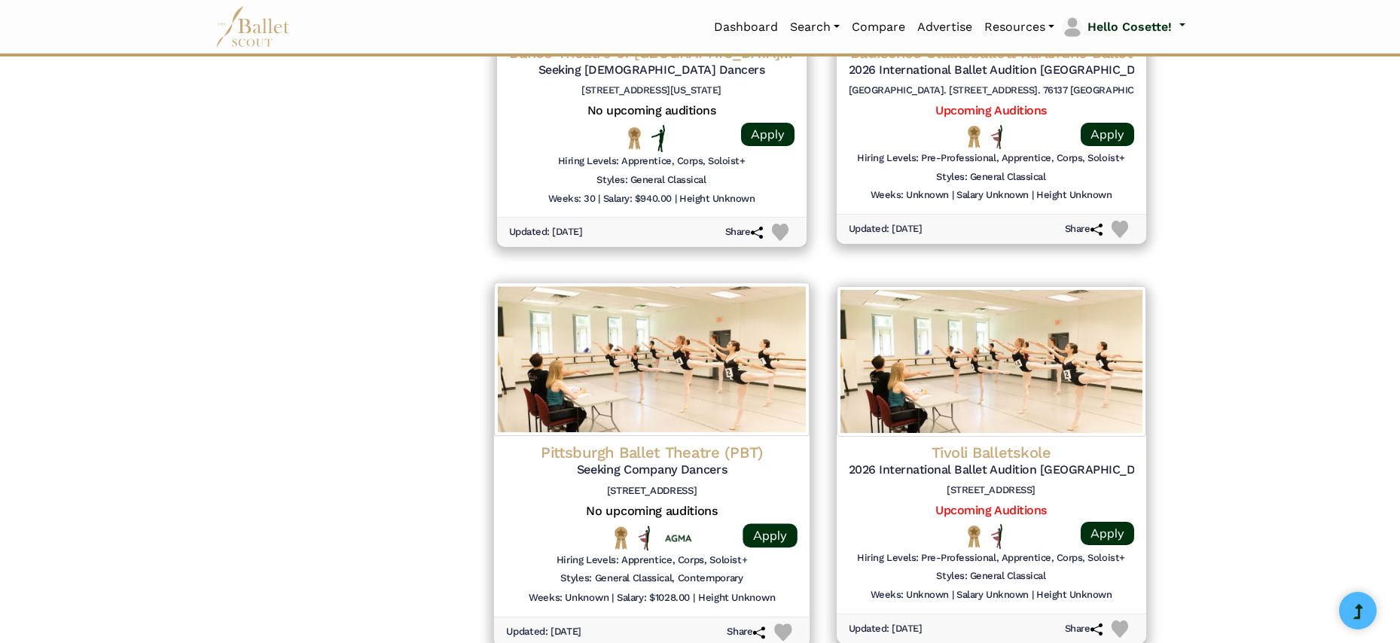
scroll to position [1808, 0]
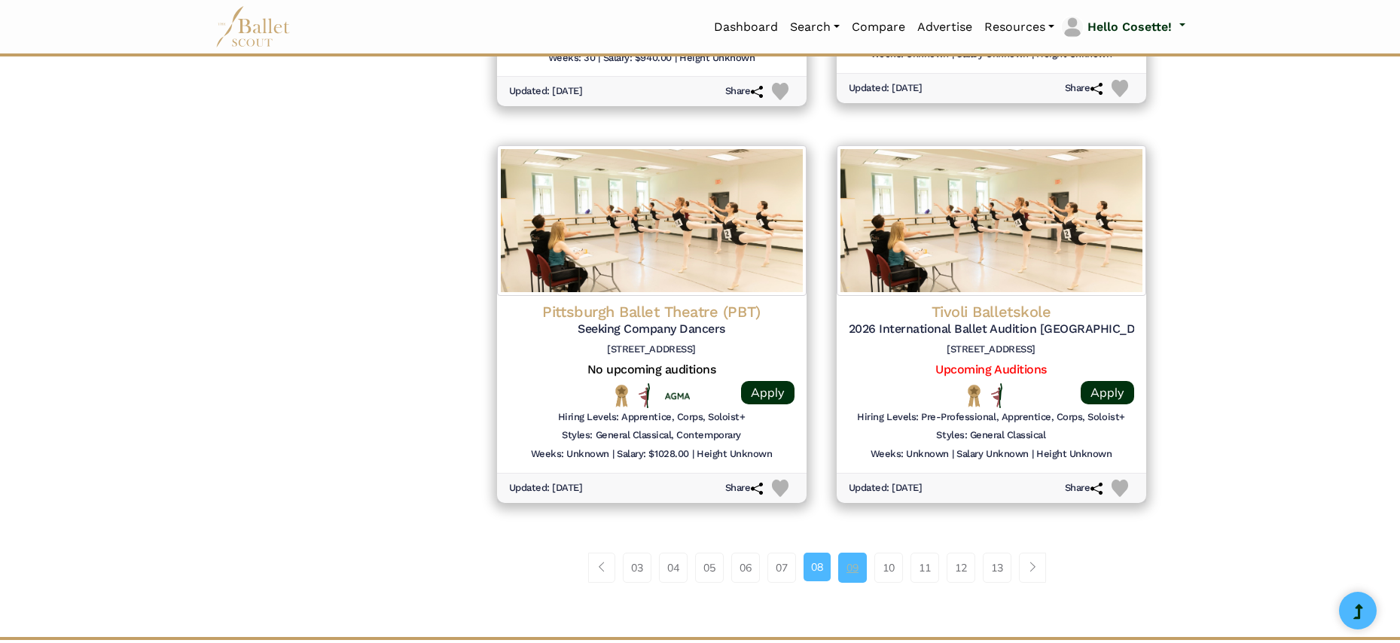
click at [844, 553] on link "09" at bounding box center [852, 568] width 29 height 30
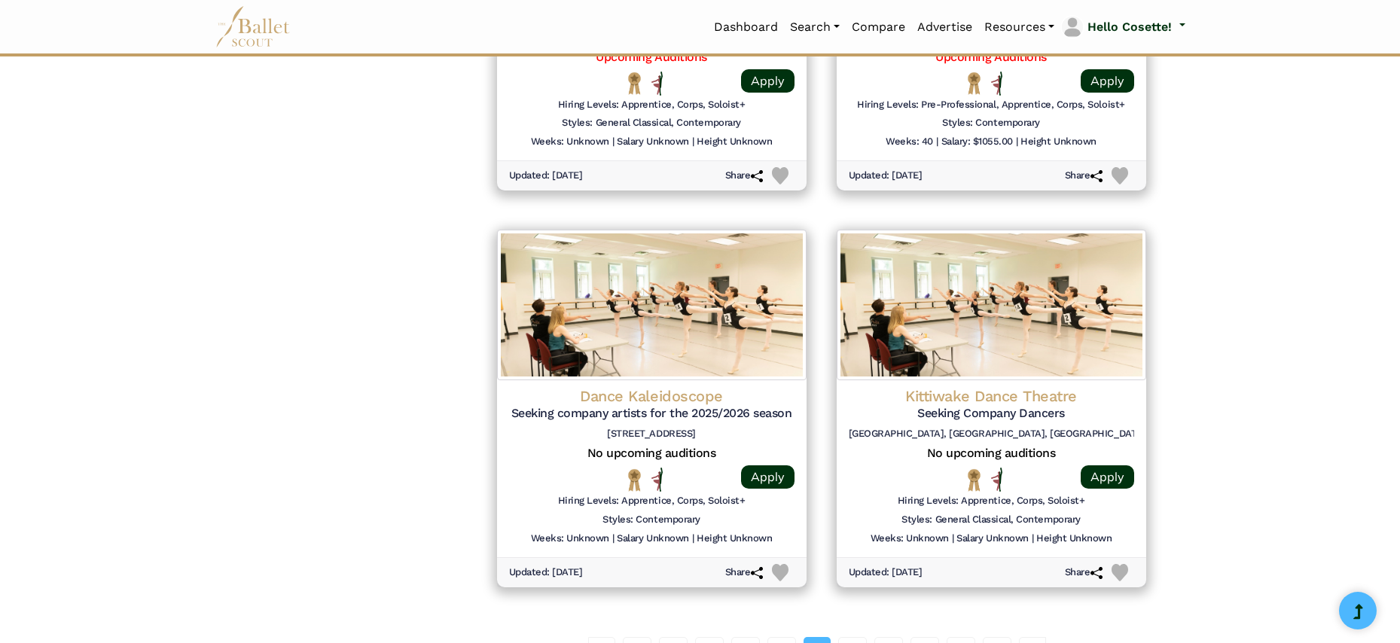
scroll to position [1854, 0]
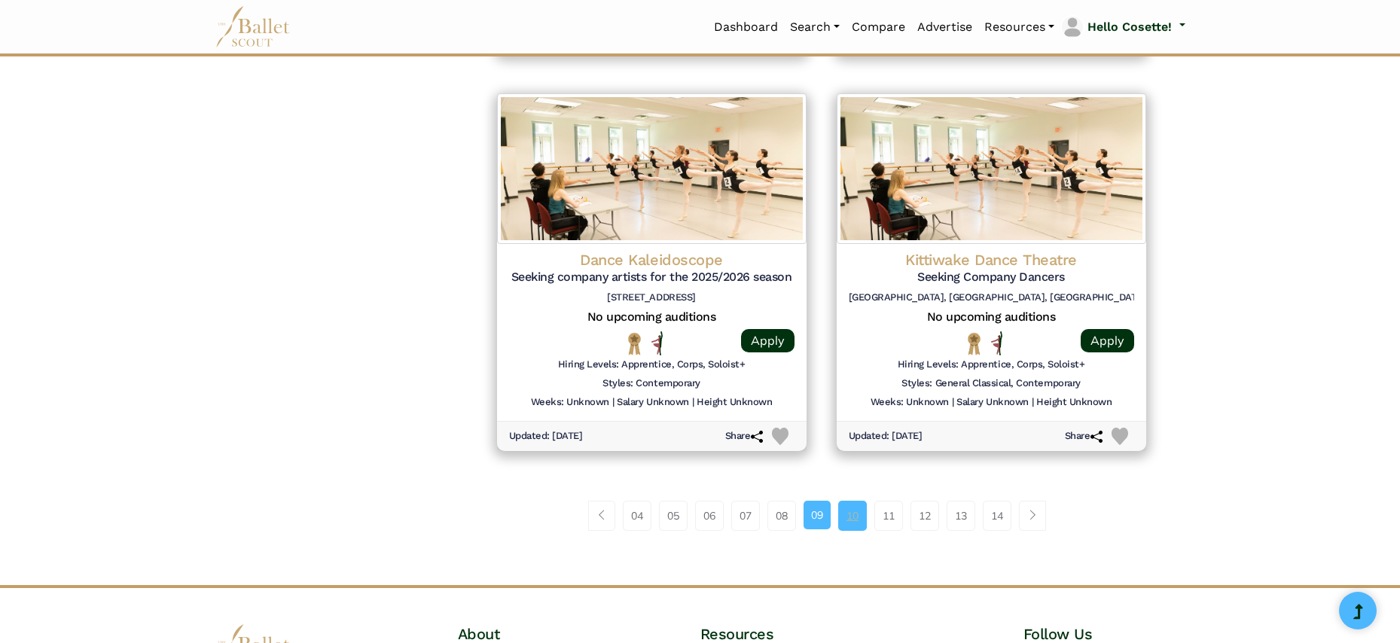
click at [858, 501] on link "10" at bounding box center [852, 516] width 29 height 30
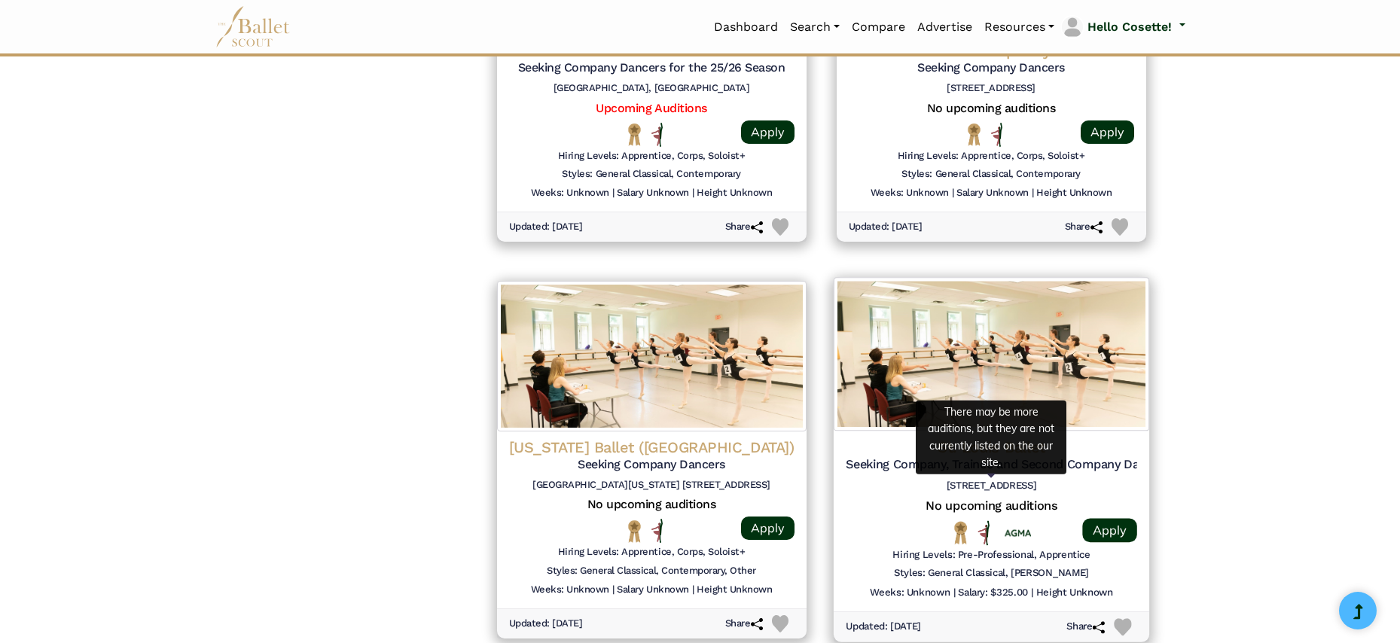
scroll to position [1794, 0]
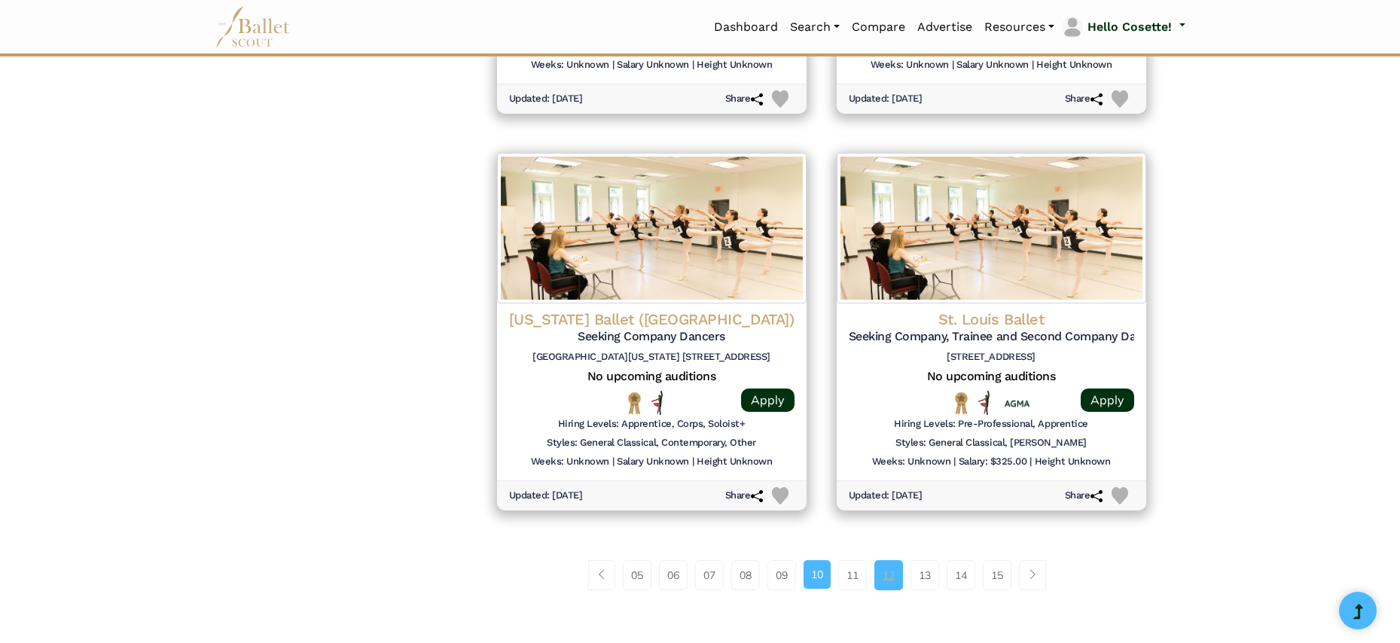
click at [898, 560] on link "12" at bounding box center [888, 575] width 29 height 30
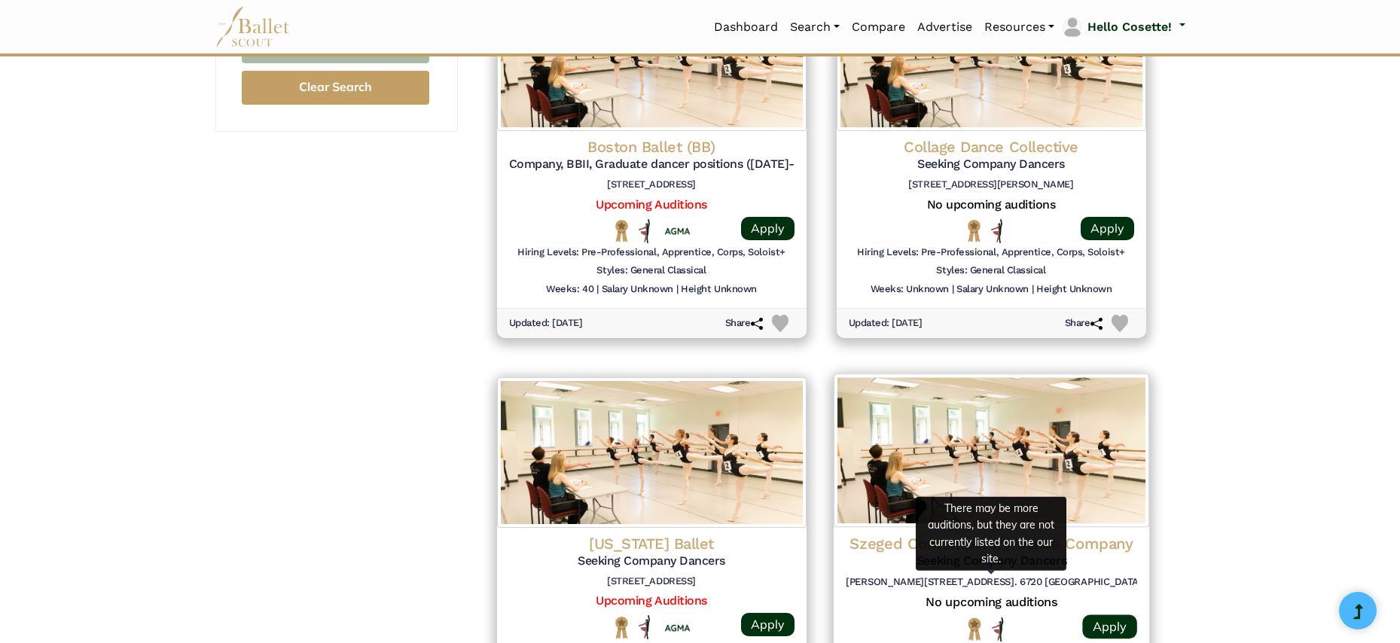
scroll to position [1872, 0]
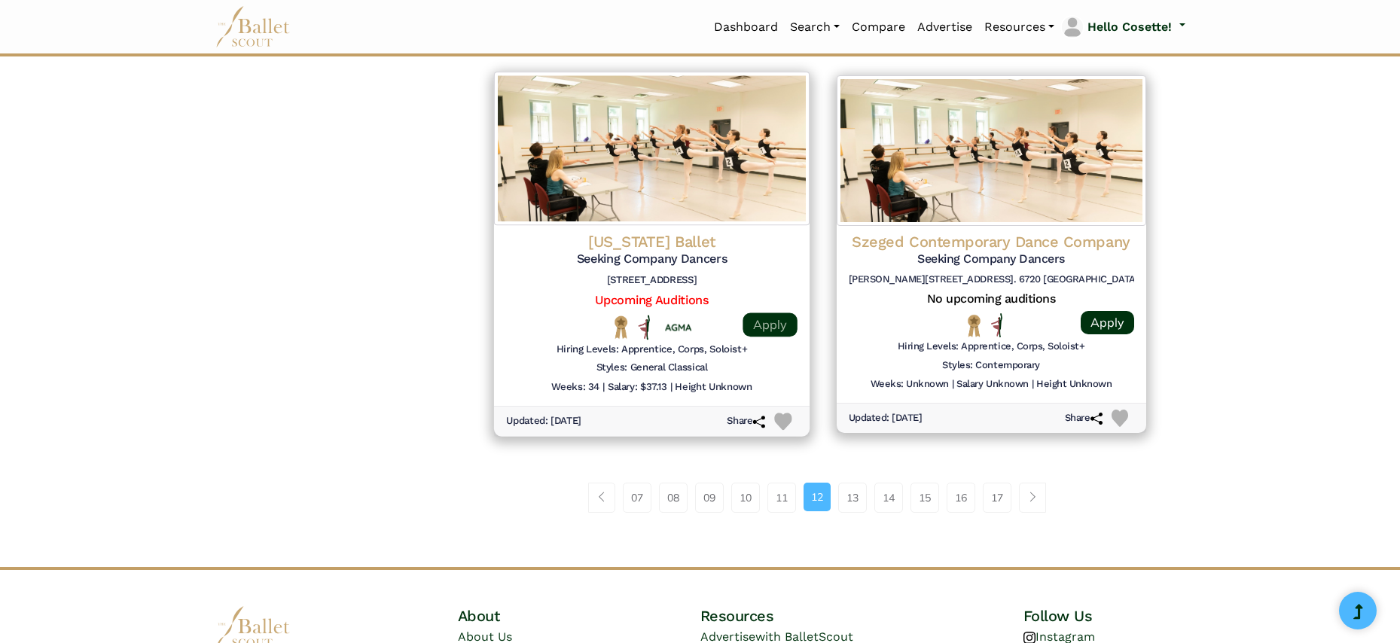
click at [771, 313] on link "Apply" at bounding box center [770, 325] width 54 height 24
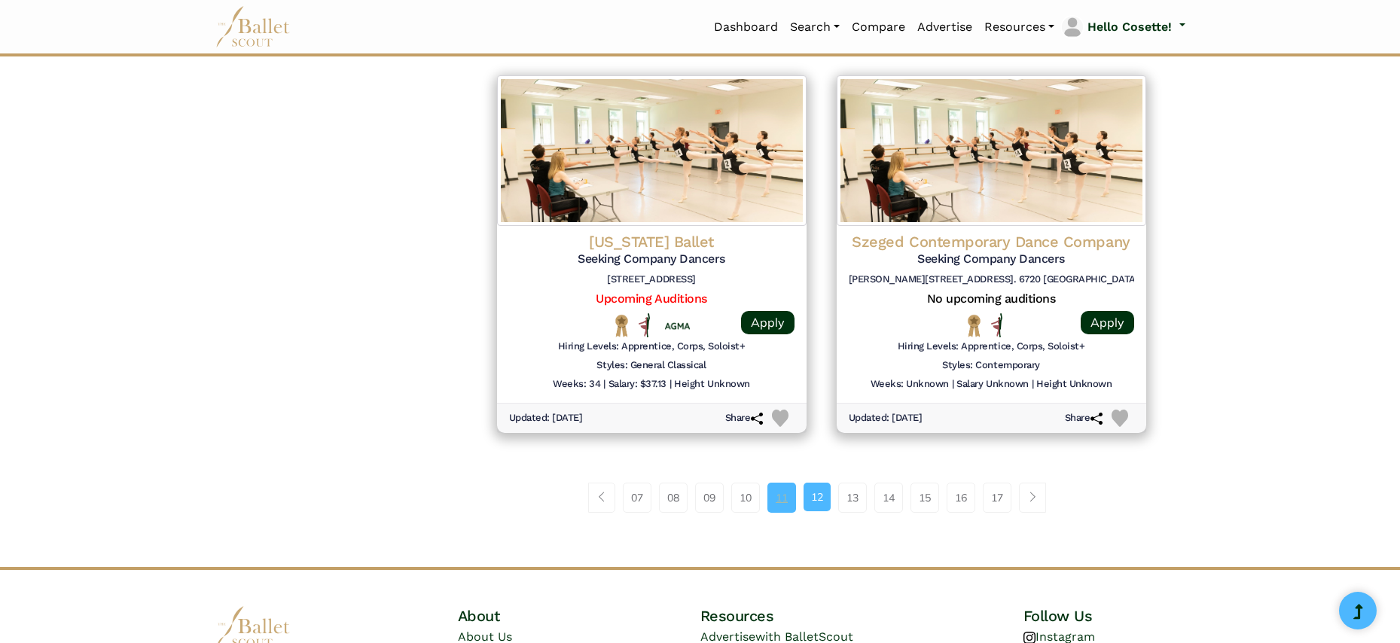
click at [786, 483] on link "11" at bounding box center [782, 498] width 29 height 30
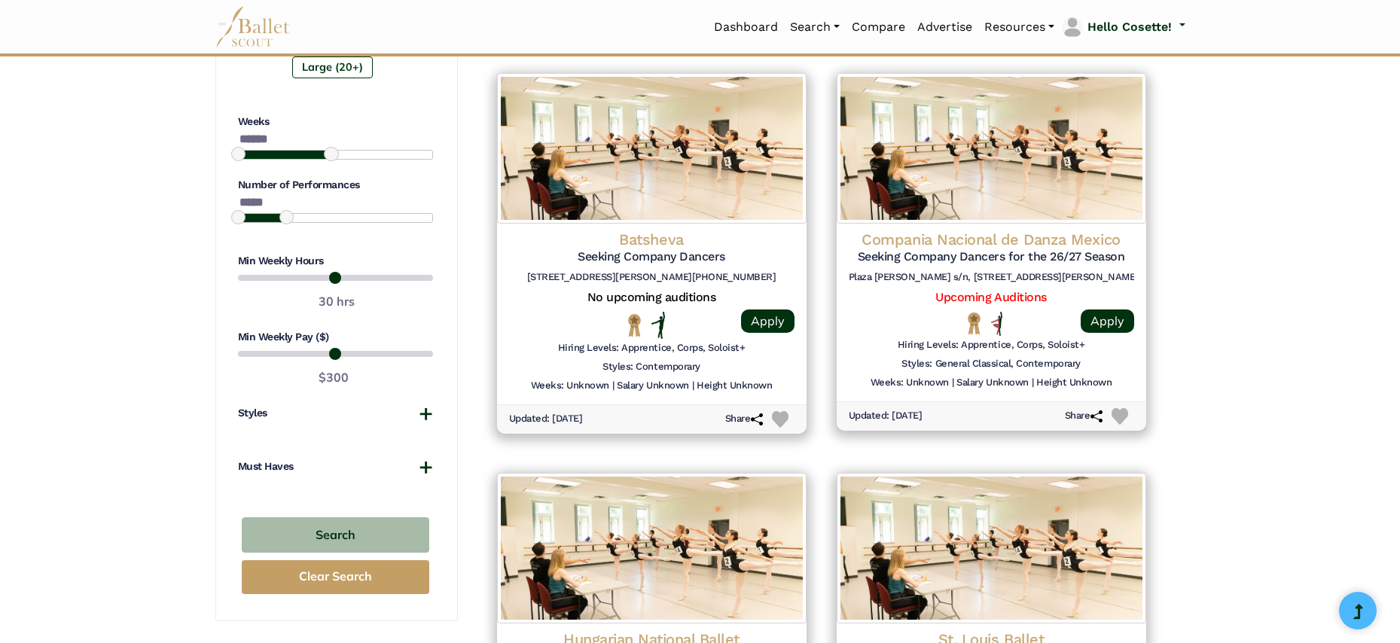
scroll to position [1805, 0]
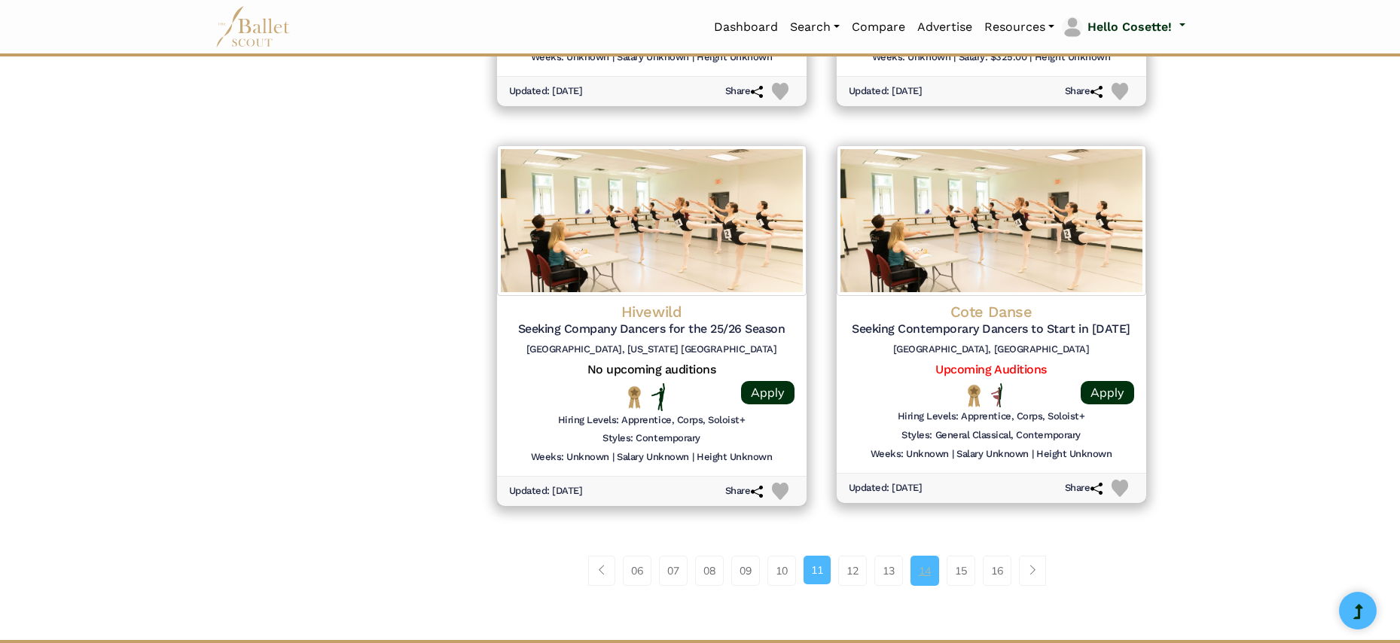
click at [936, 556] on link "14" at bounding box center [925, 571] width 29 height 30
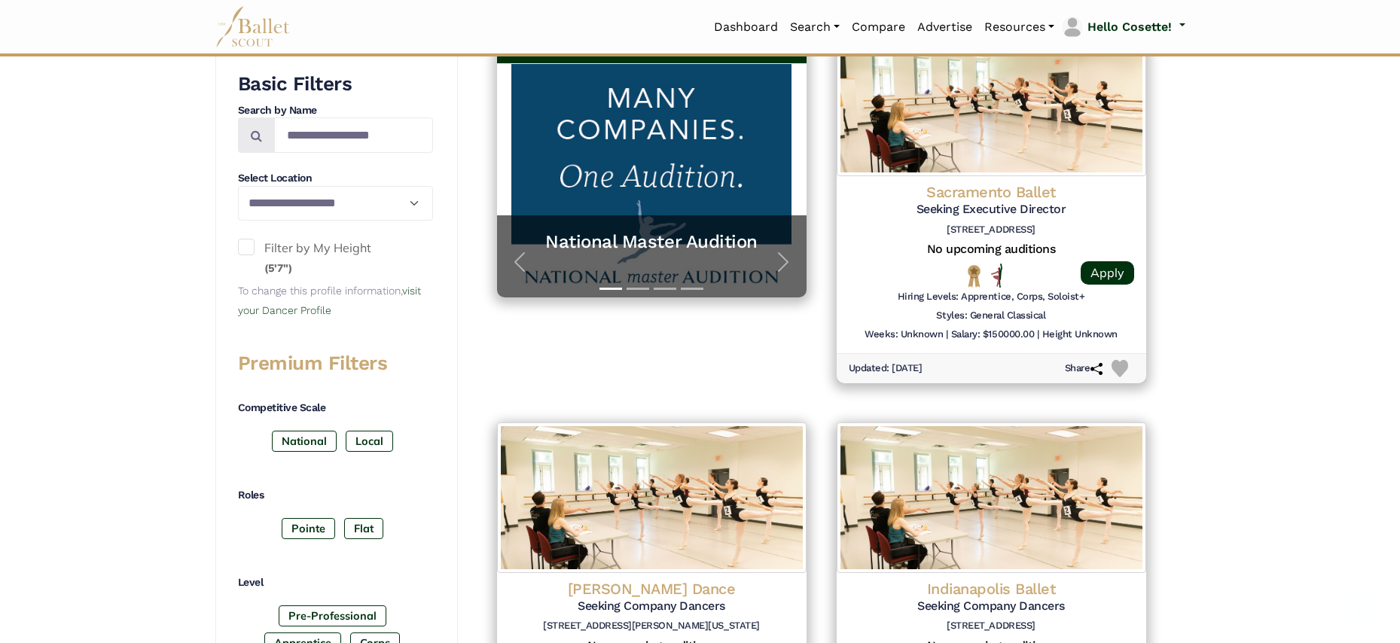
scroll to position [606, 0]
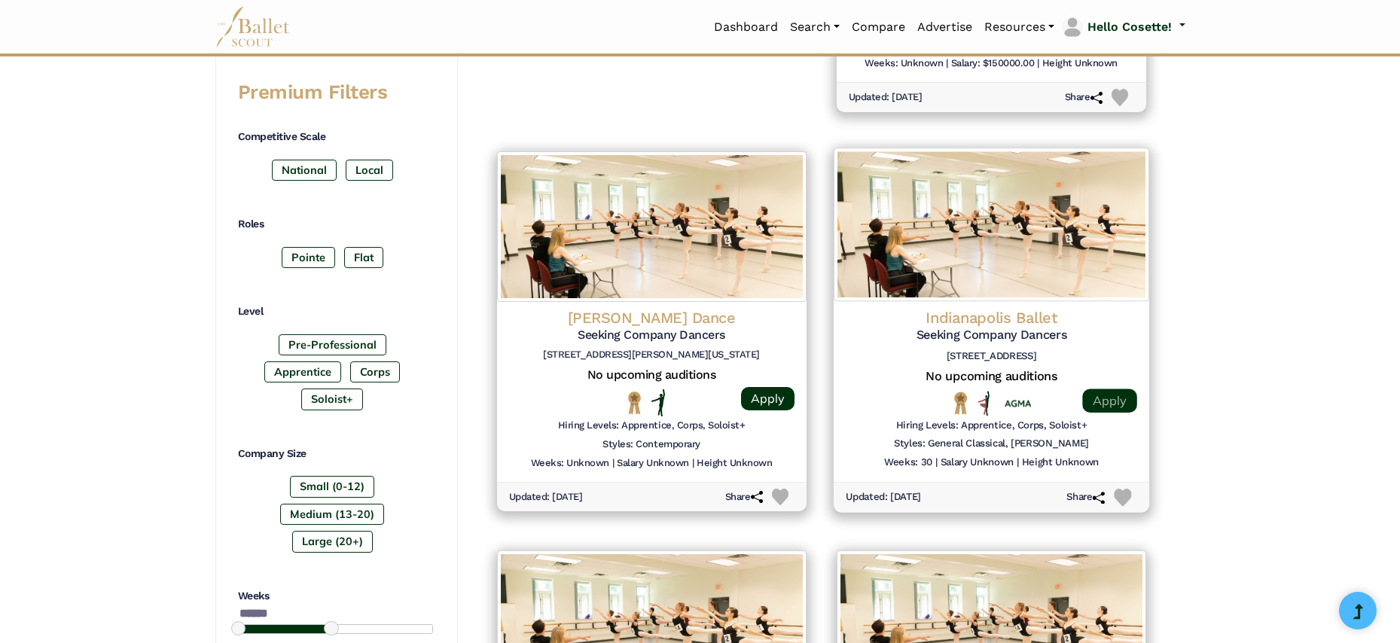
click at [1118, 390] on link "Apply" at bounding box center [1109, 400] width 54 height 24
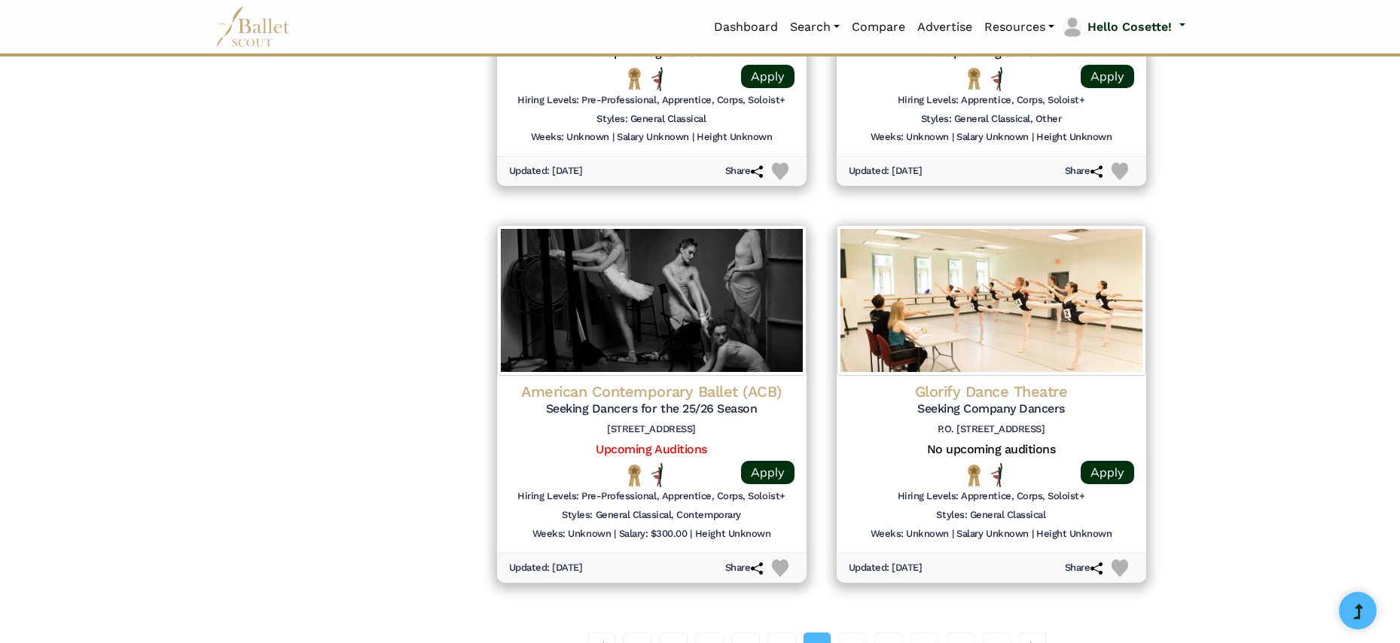
scroll to position [1859, 0]
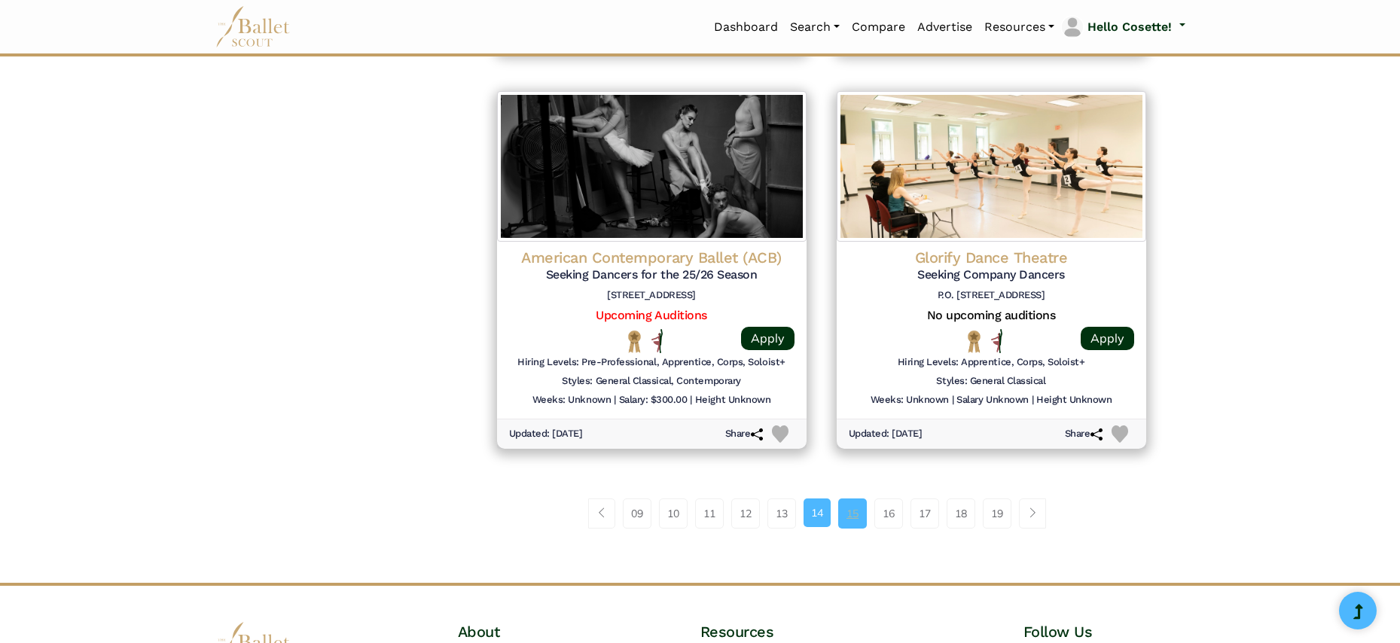
click at [851, 499] on link "15" at bounding box center [852, 514] width 29 height 30
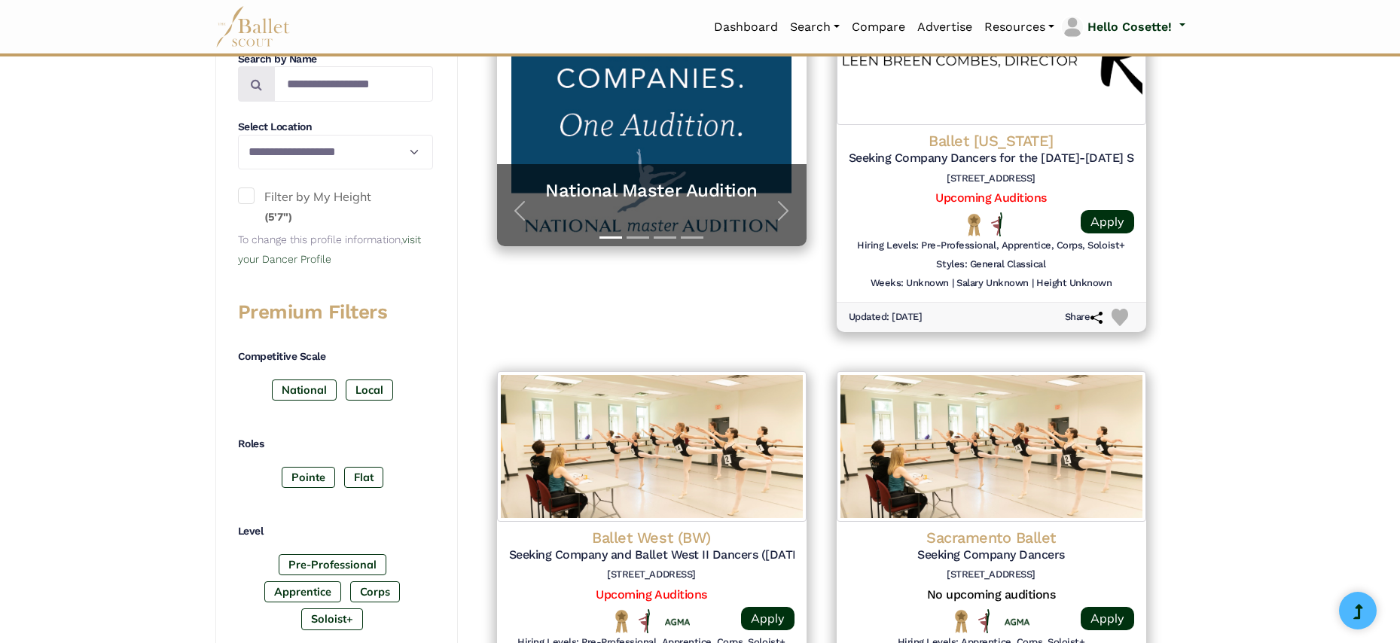
scroll to position [681, 0]
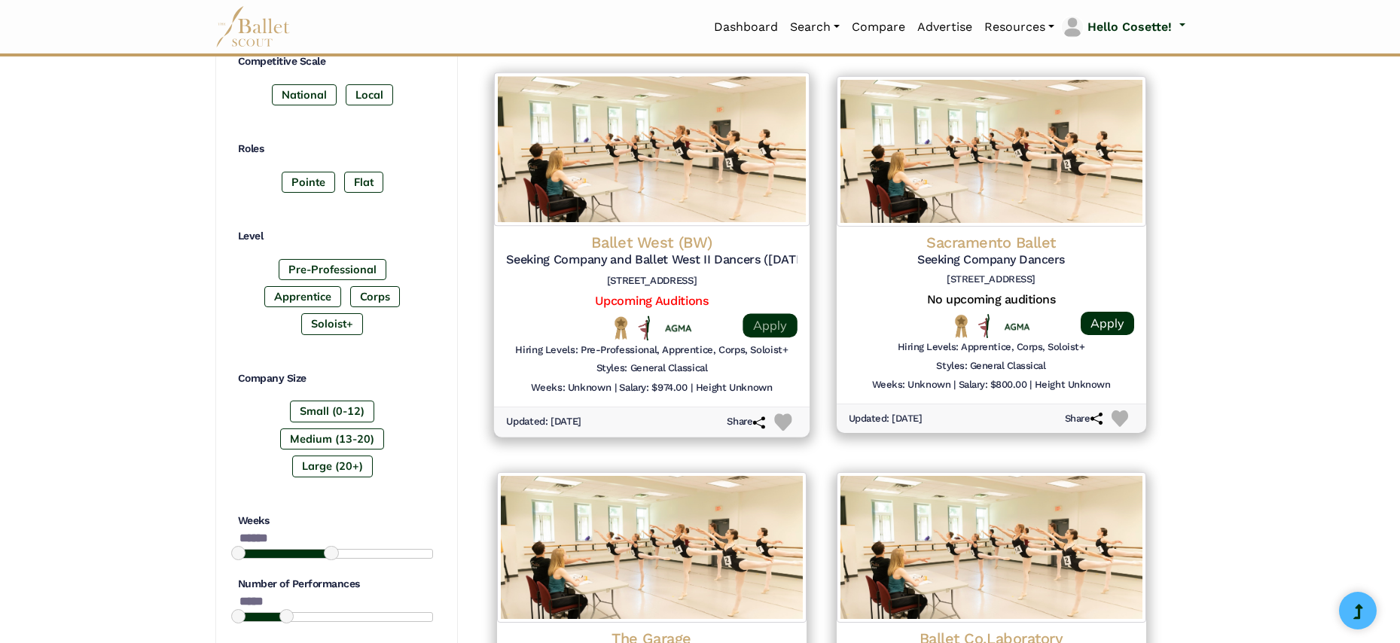
click at [783, 315] on link "Apply" at bounding box center [770, 325] width 54 height 24
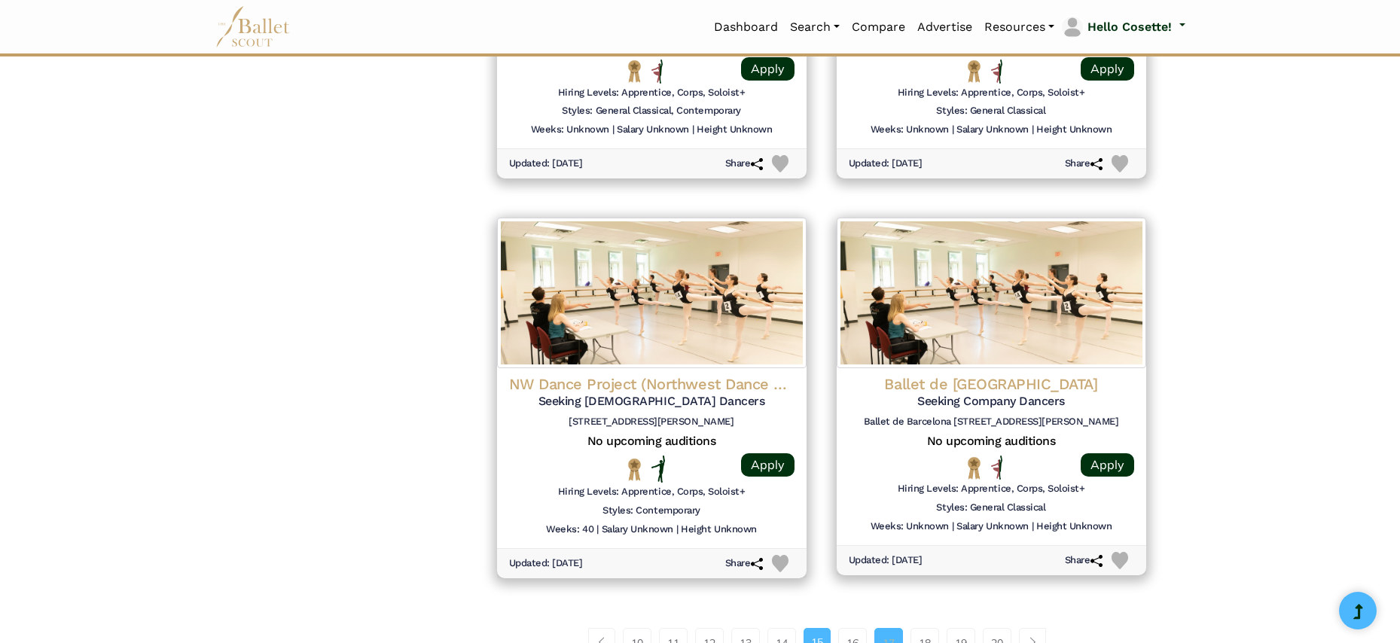
scroll to position [1741, 0]
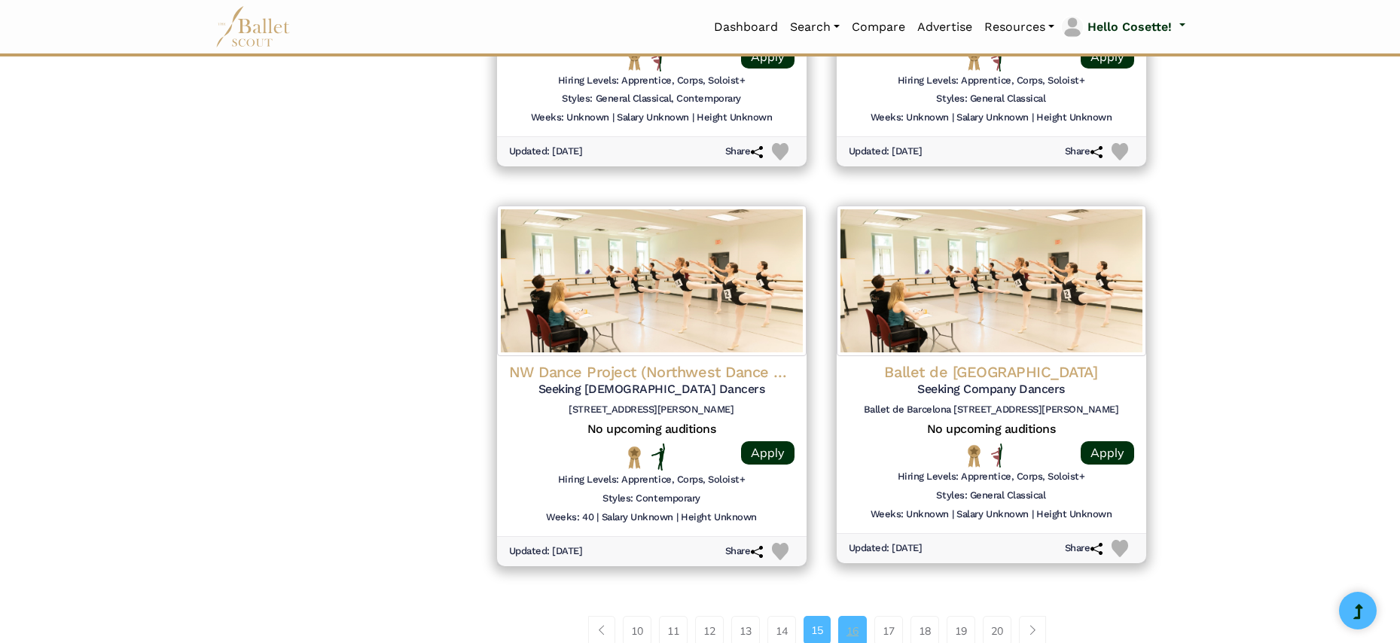
click at [853, 616] on link "16" at bounding box center [852, 631] width 29 height 30
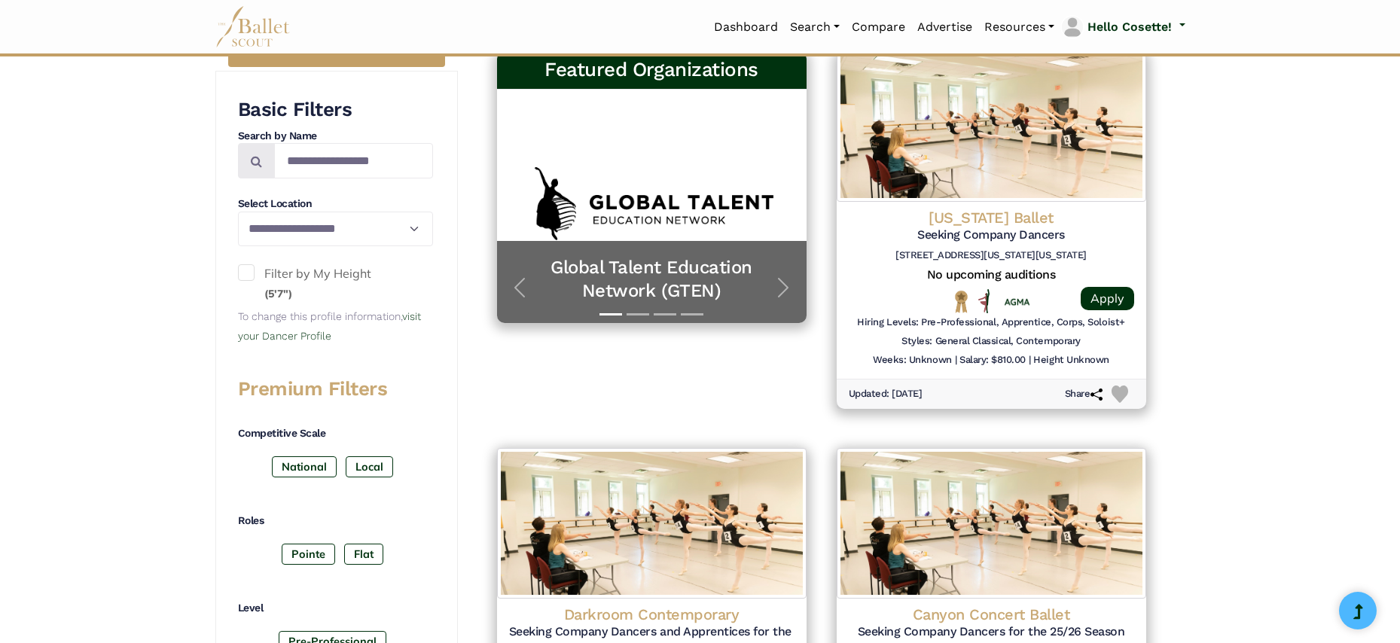
scroll to position [320, 0]
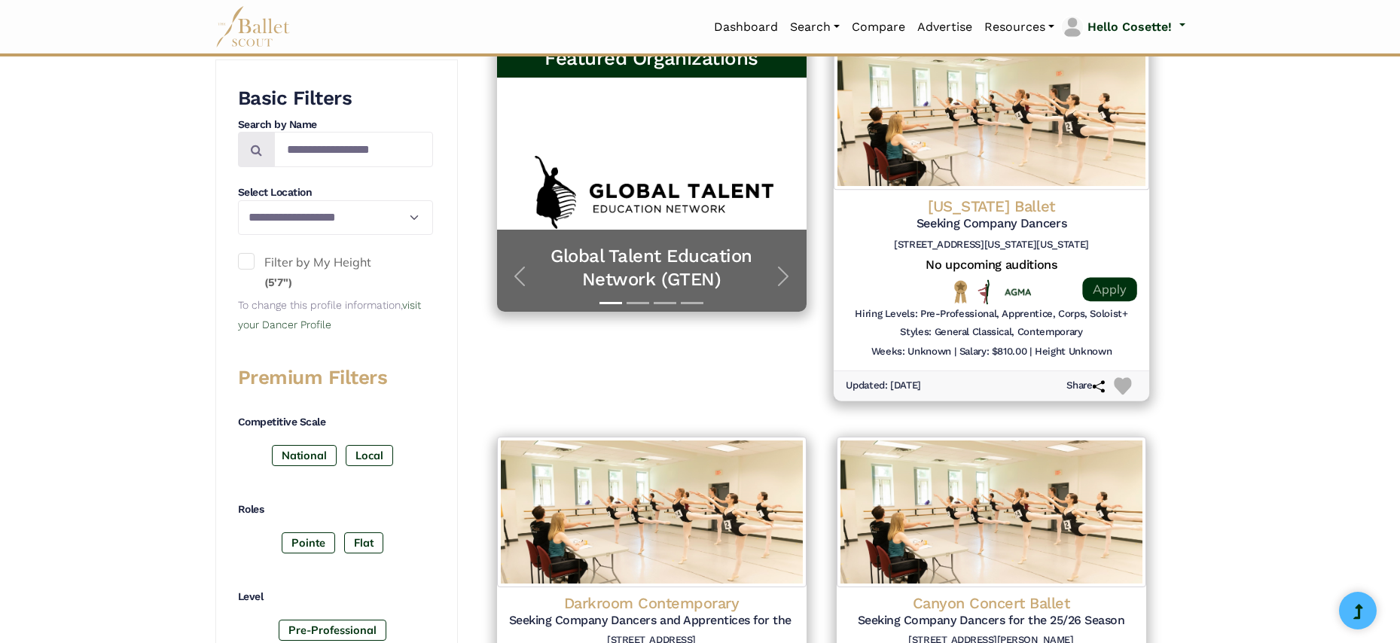
click at [1121, 279] on link "Apply" at bounding box center [1109, 289] width 54 height 24
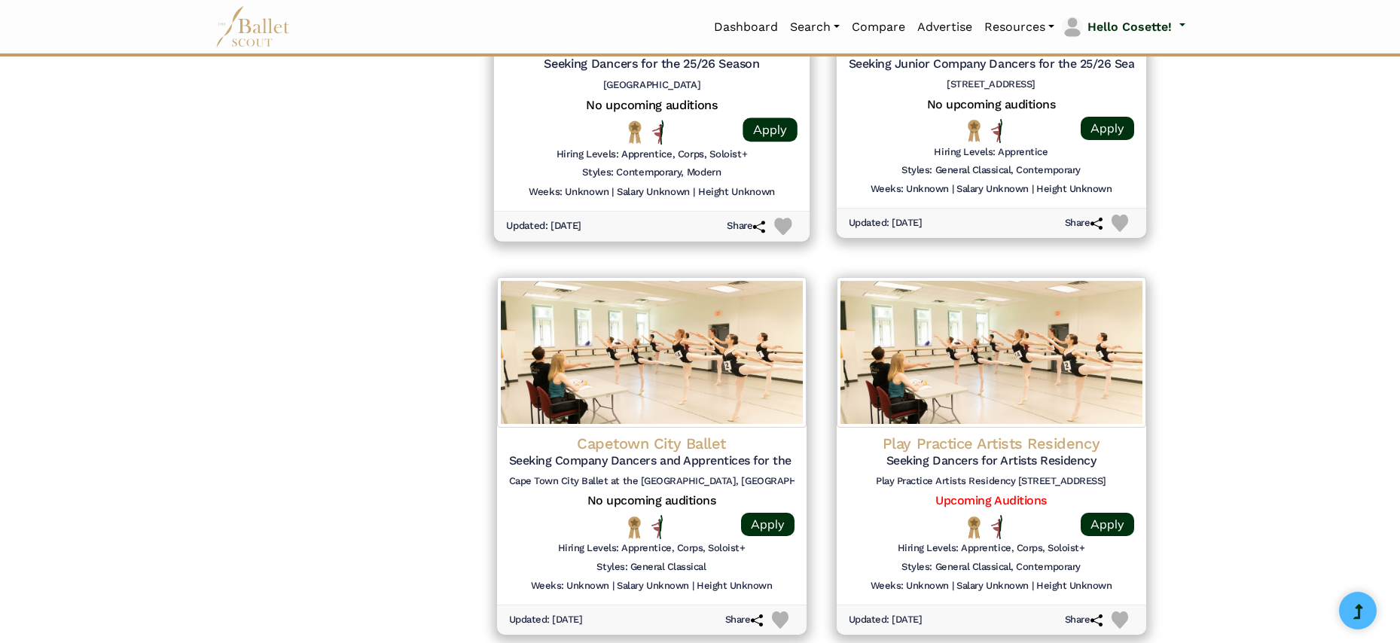
scroll to position [1978, 0]
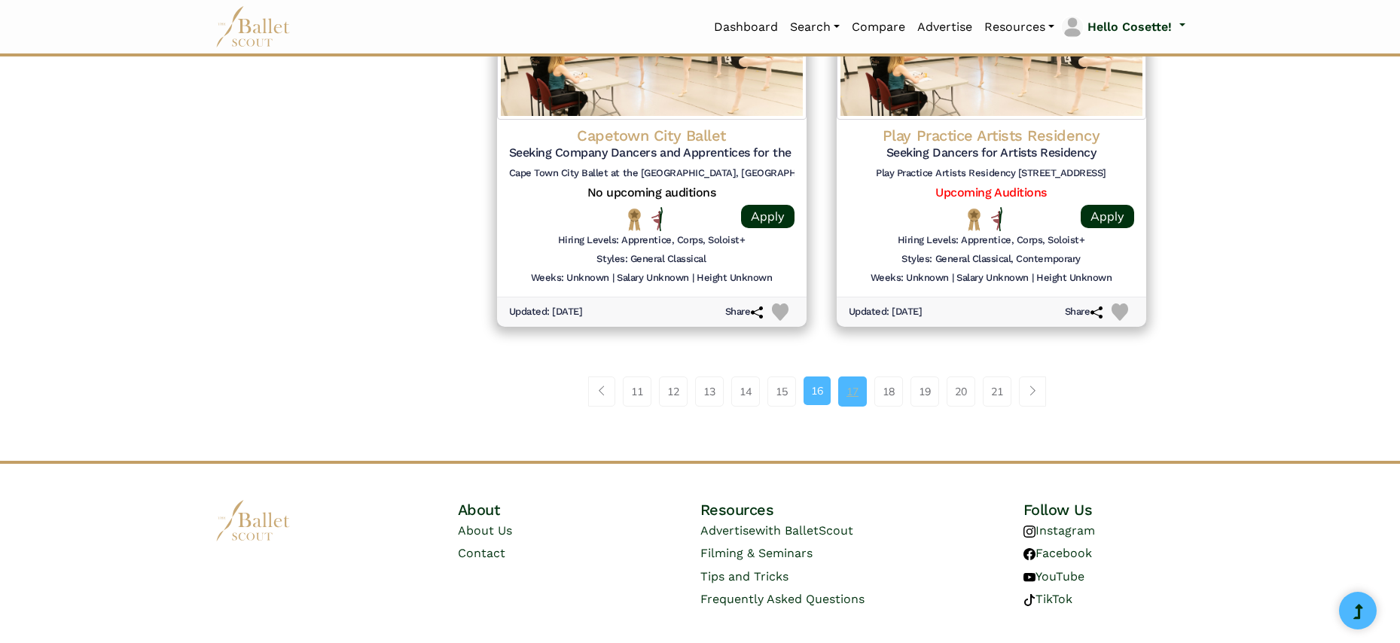
click at [847, 377] on link "17" at bounding box center [852, 392] width 29 height 30
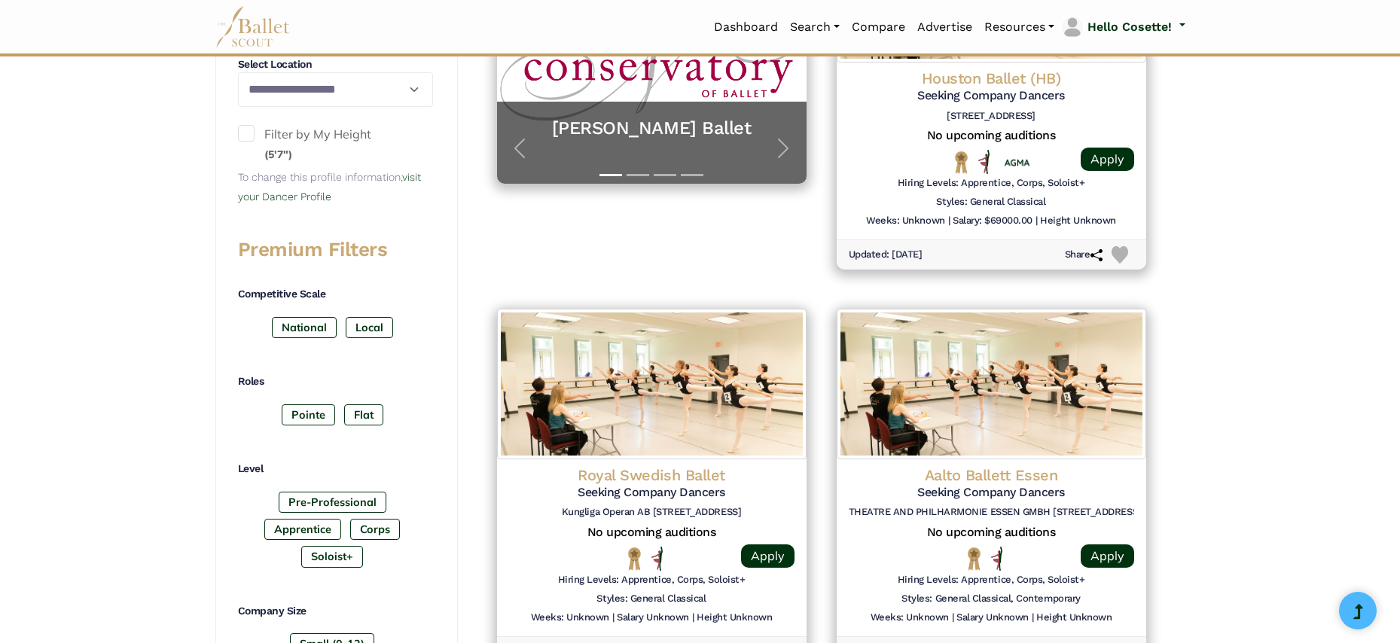
scroll to position [561, 0]
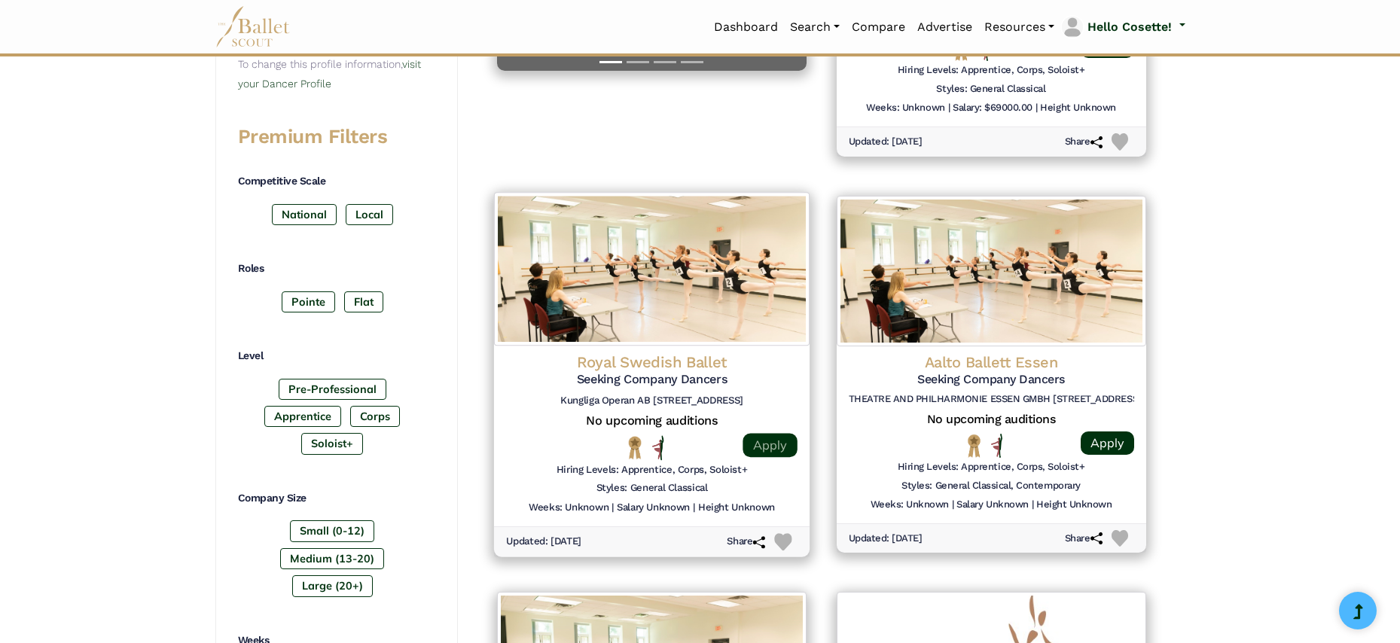
click at [768, 433] on link "Apply" at bounding box center [770, 445] width 54 height 24
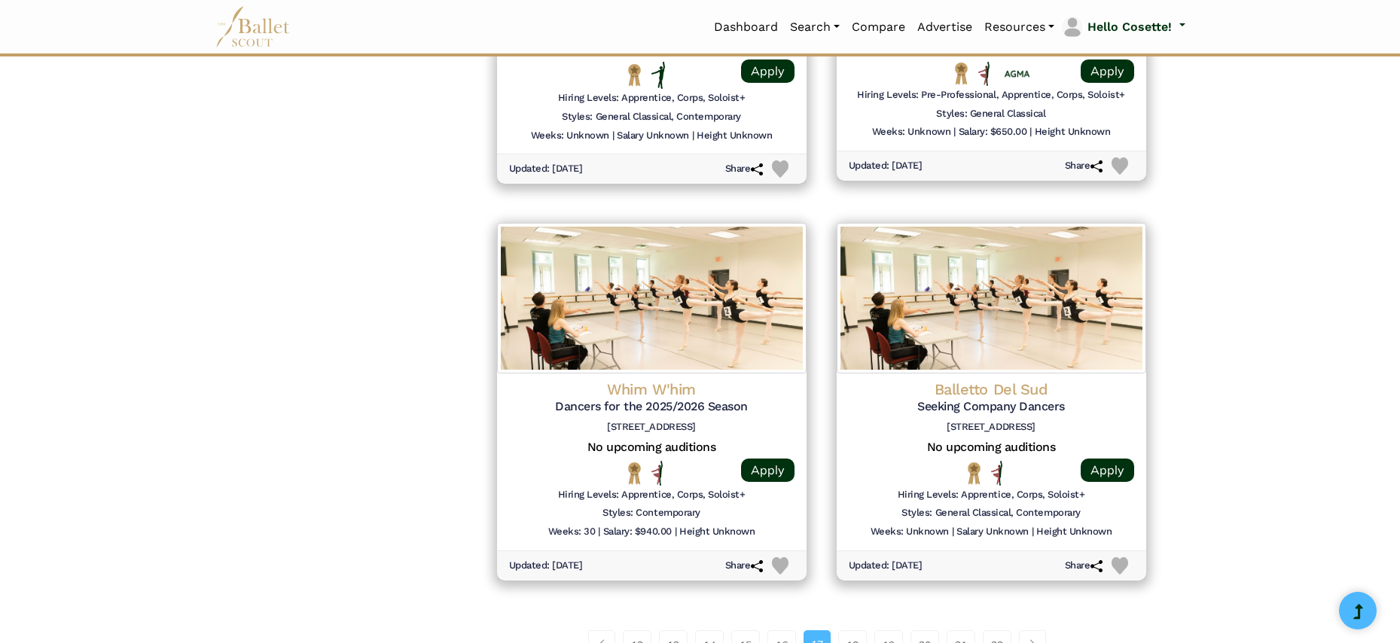
scroll to position [1857, 0]
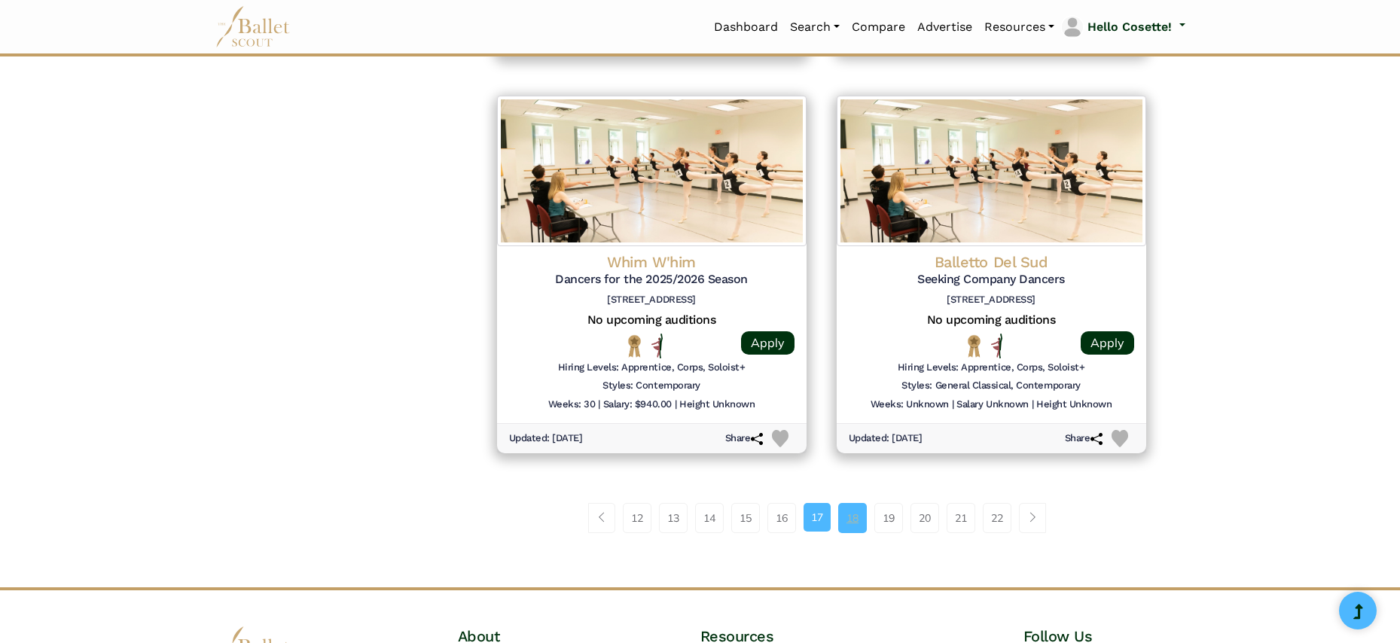
click at [848, 503] on link "18" at bounding box center [852, 518] width 29 height 30
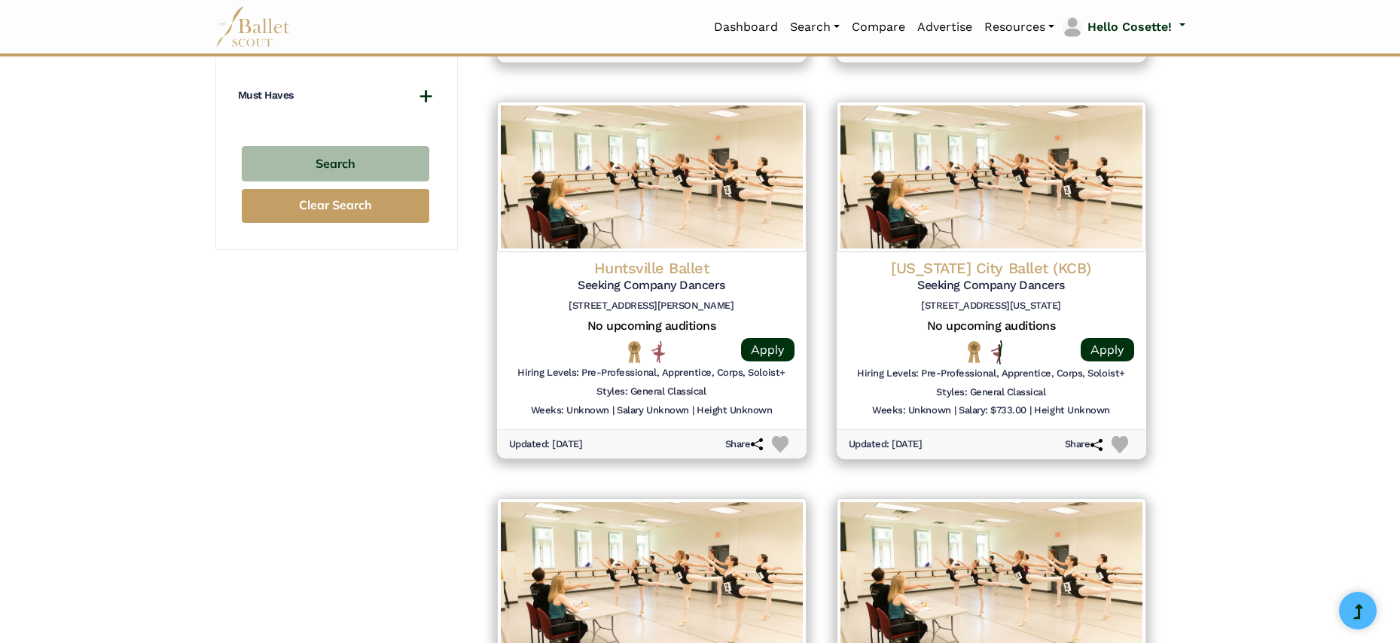
scroll to position [1787, 0]
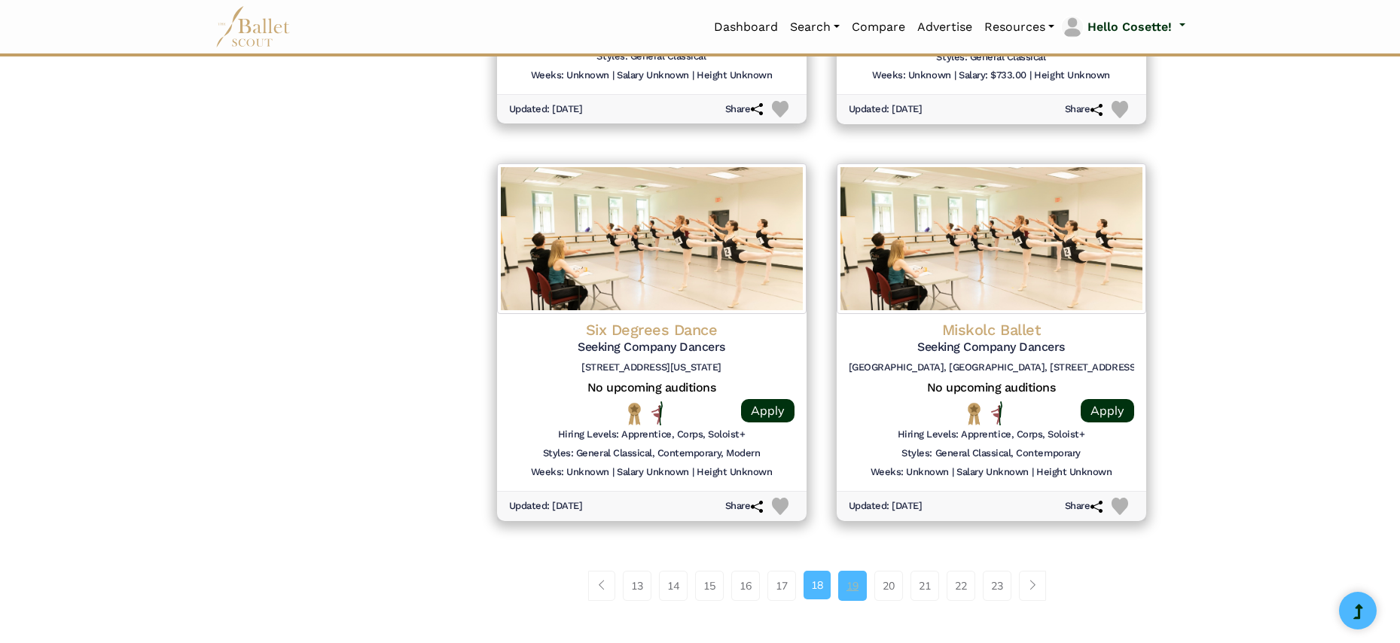
click at [849, 571] on link "19" at bounding box center [852, 586] width 29 height 30
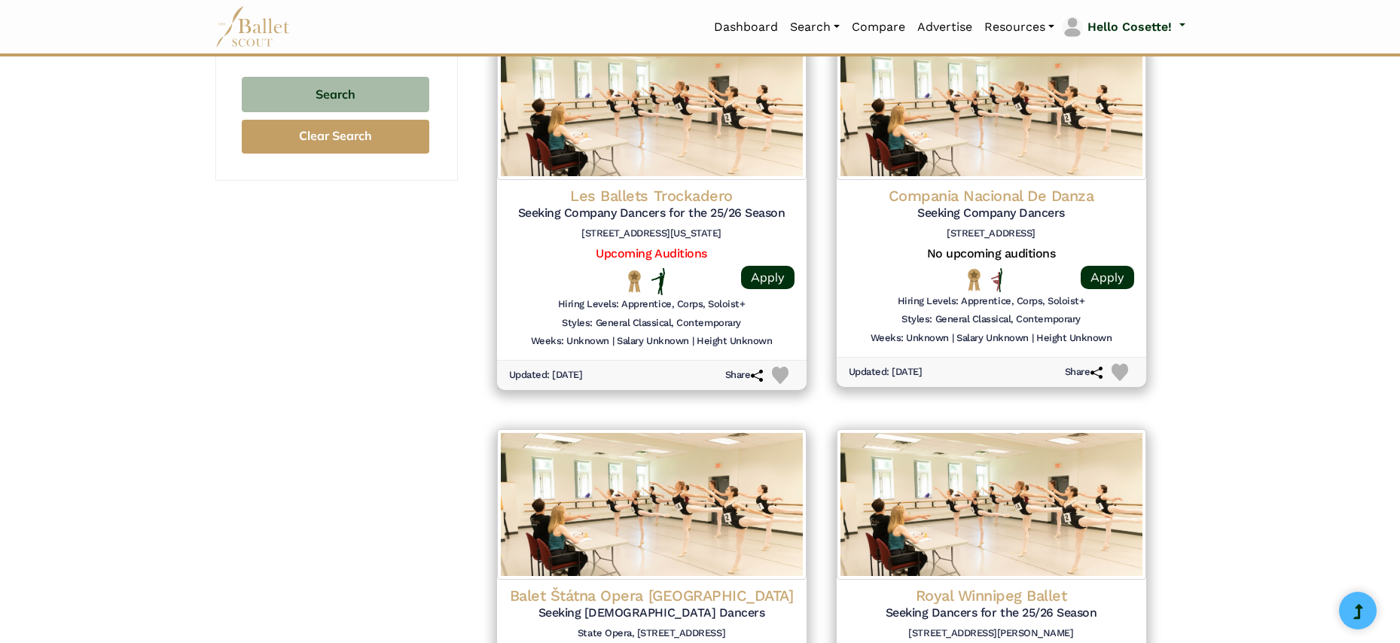
scroll to position [1824, 0]
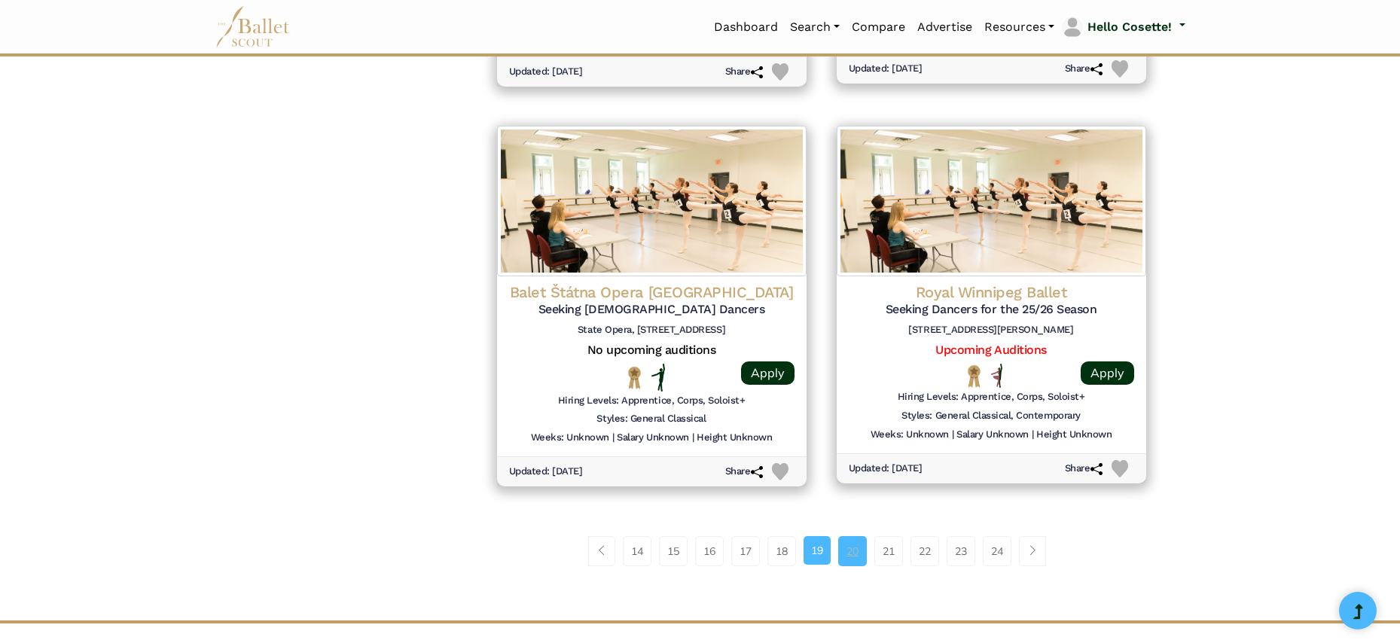
click at [861, 536] on link "20" at bounding box center [852, 551] width 29 height 30
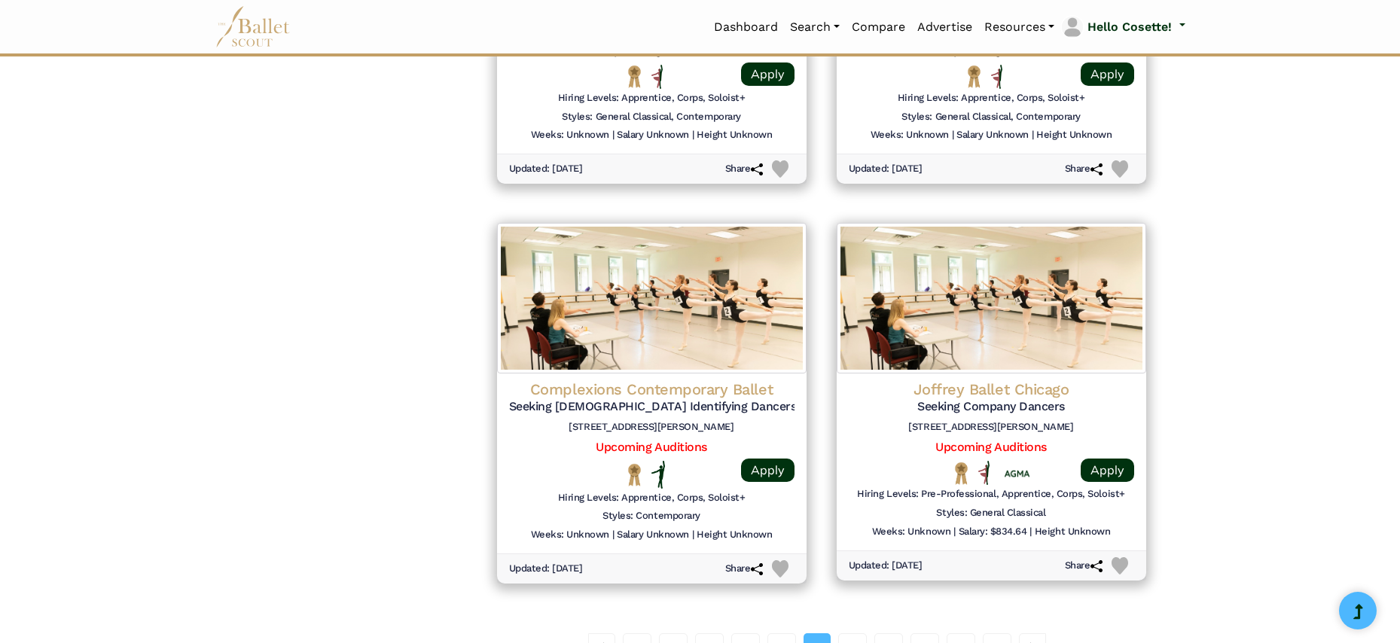
scroll to position [1868, 0]
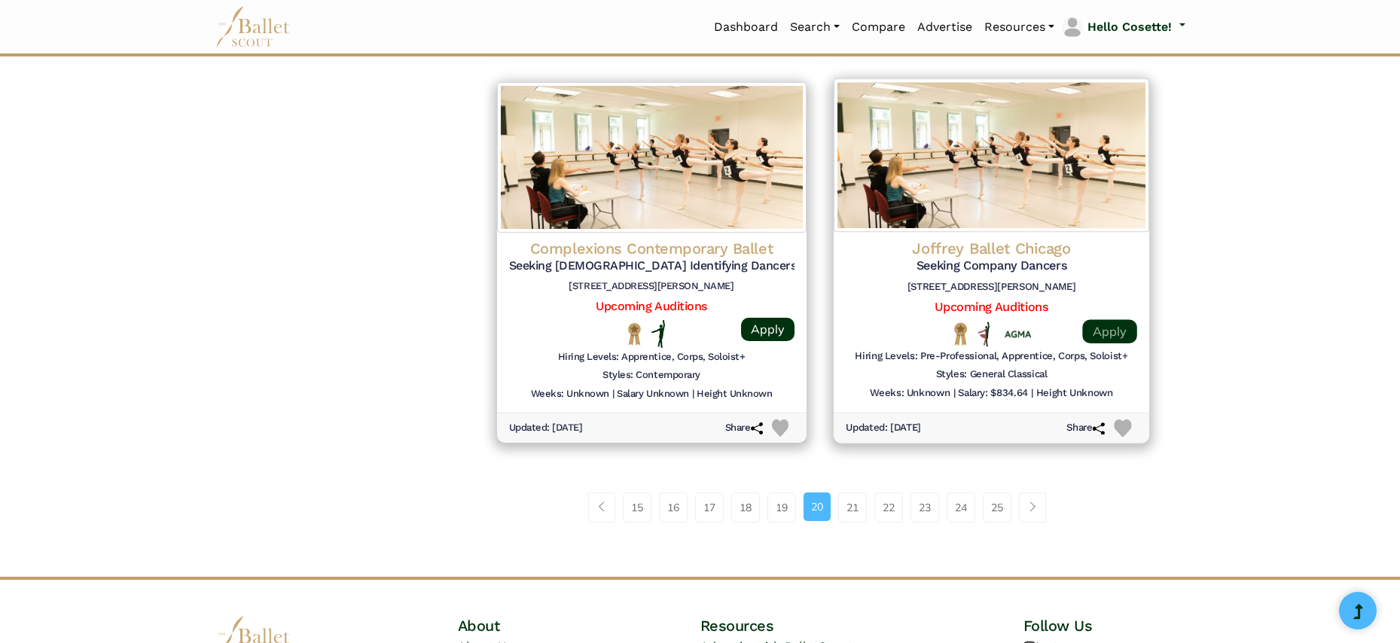
click at [1109, 319] on link "Apply" at bounding box center [1109, 331] width 54 height 24
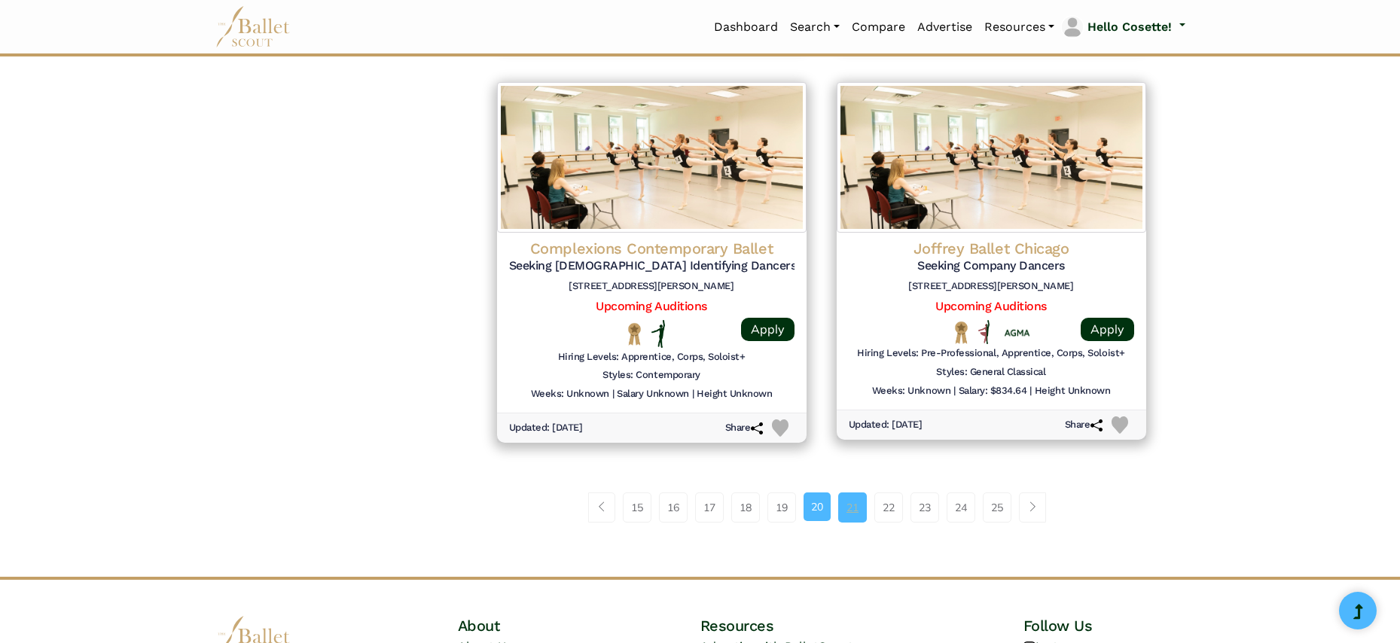
click at [860, 493] on link "21" at bounding box center [852, 508] width 29 height 30
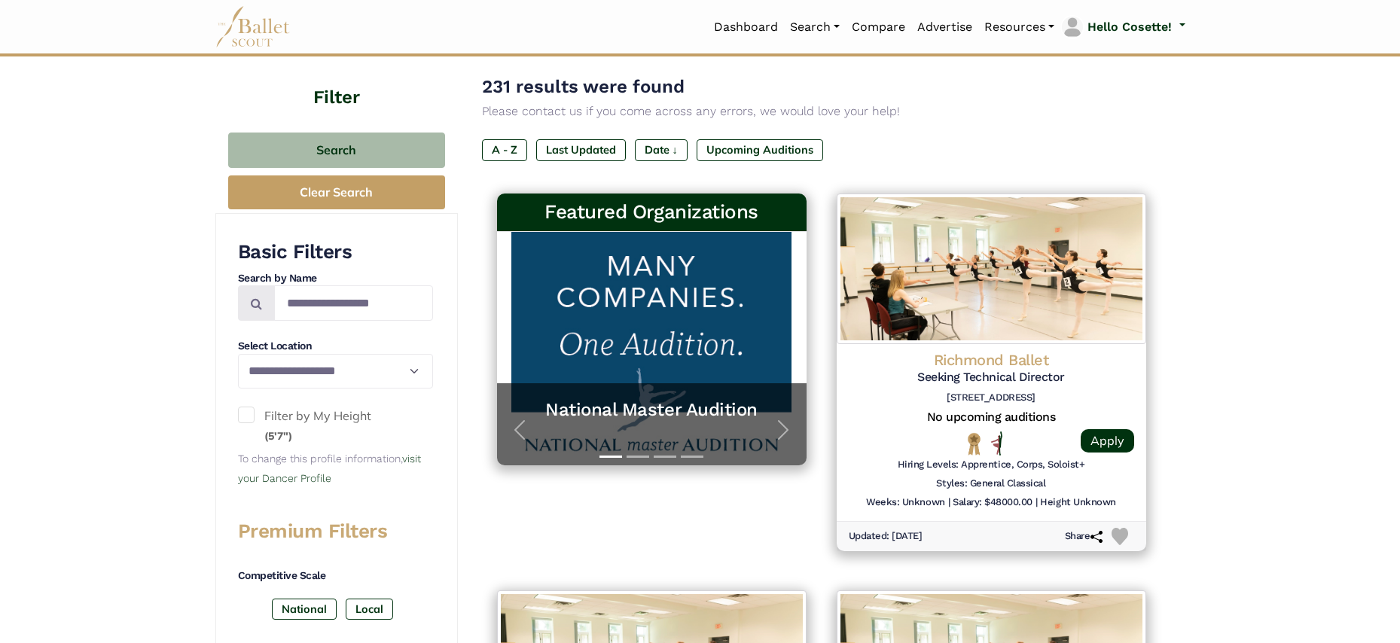
scroll to position [290, 0]
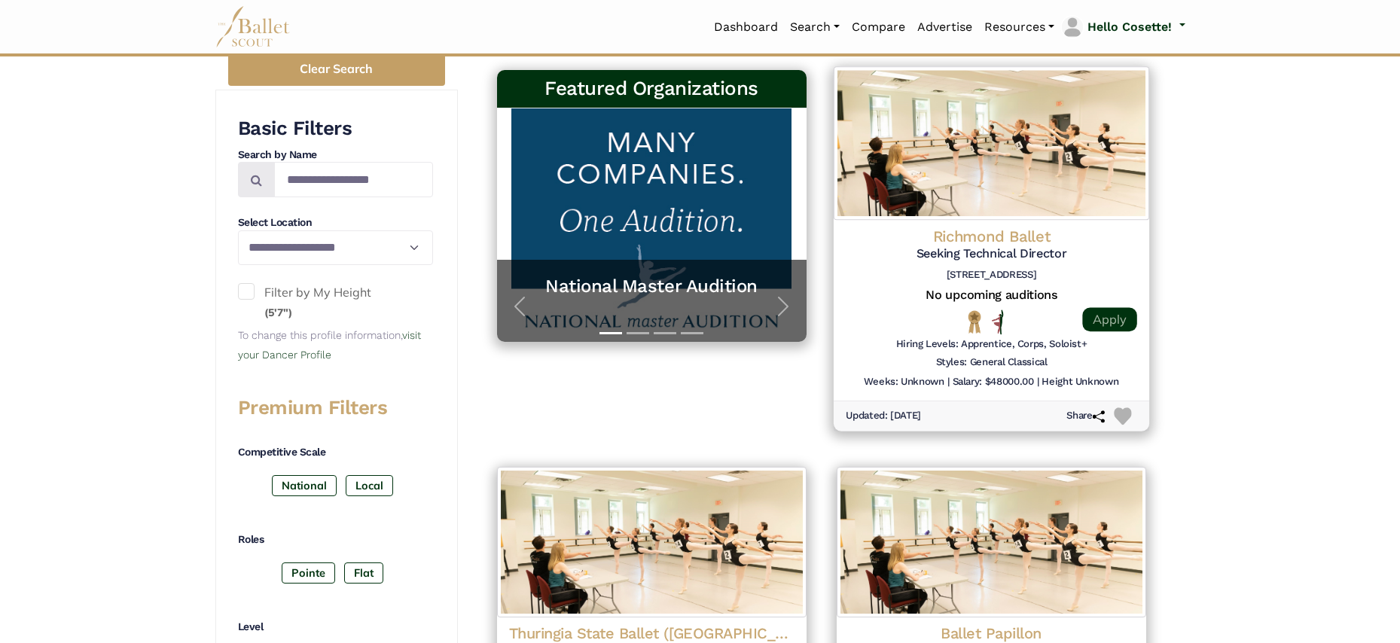
click at [1103, 311] on link "Apply" at bounding box center [1109, 319] width 54 height 24
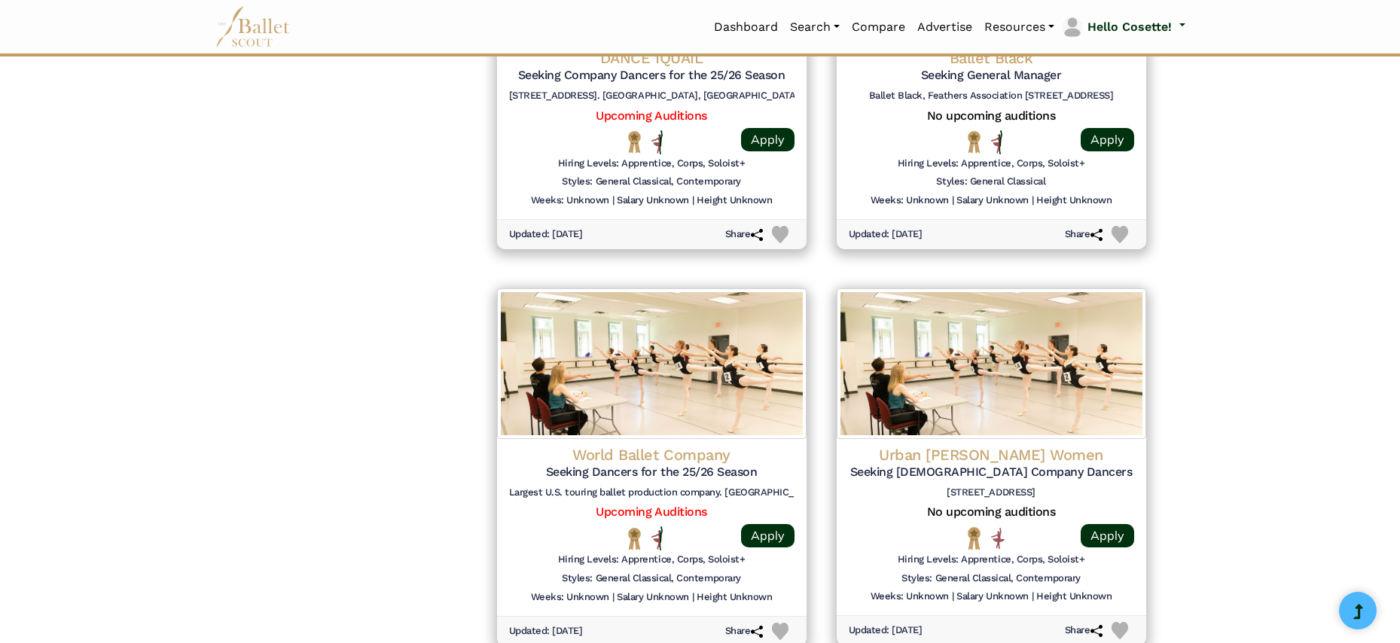
scroll to position [1787, 0]
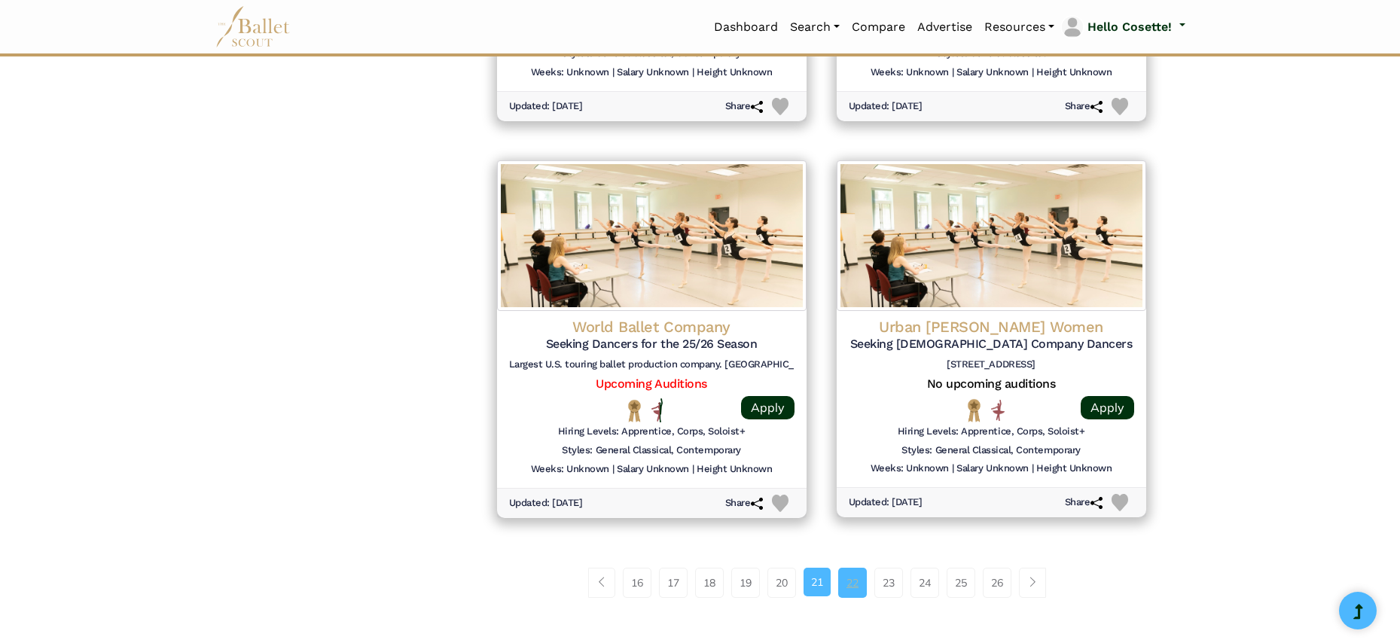
click at [857, 568] on link "22" at bounding box center [852, 583] width 29 height 30
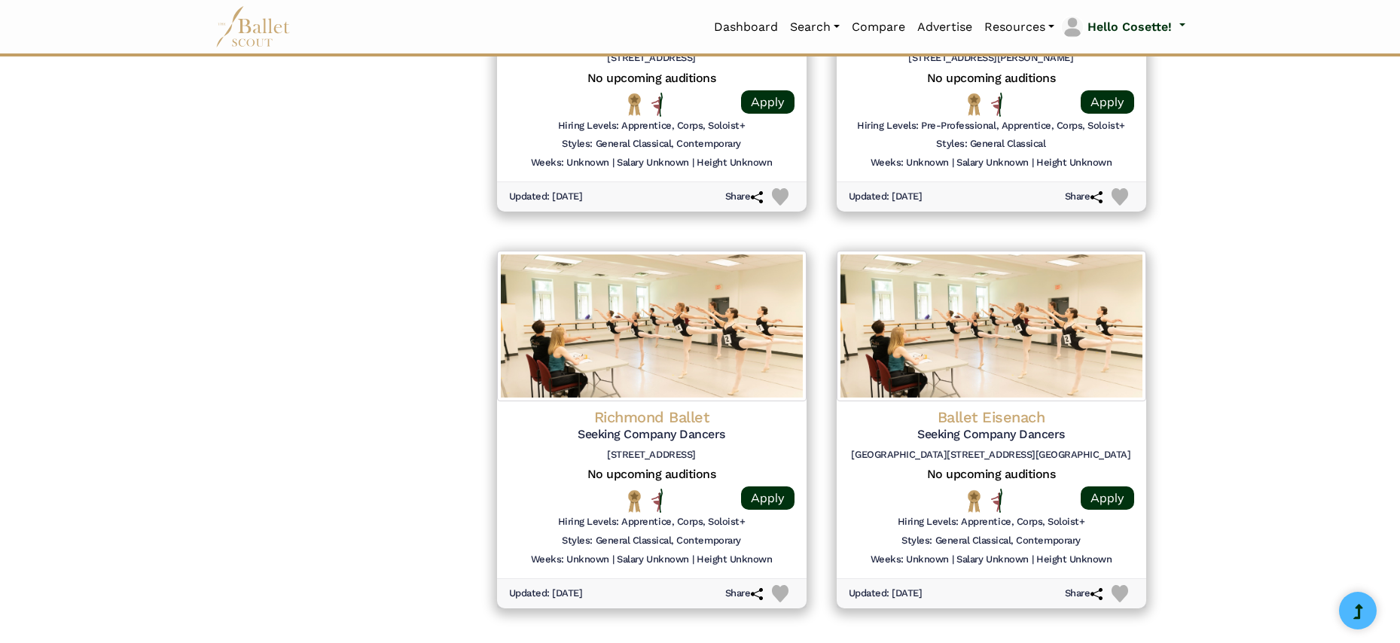
scroll to position [1811, 0]
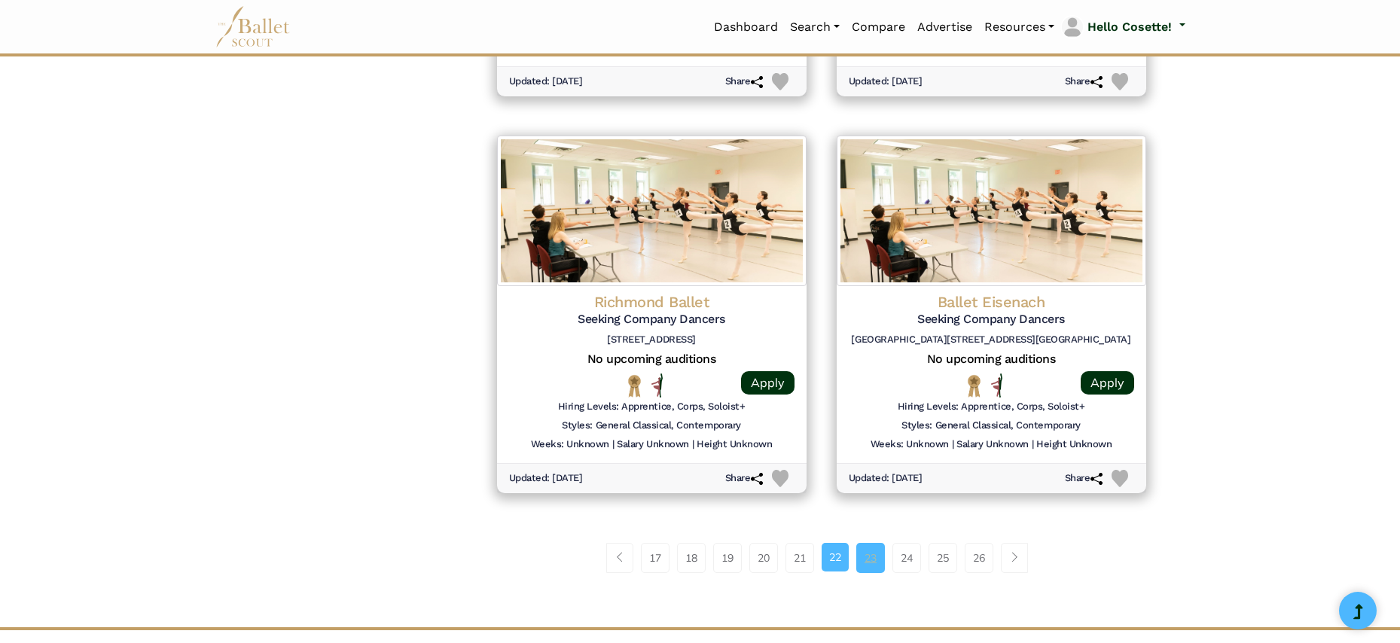
click at [877, 543] on link "23" at bounding box center [870, 558] width 29 height 30
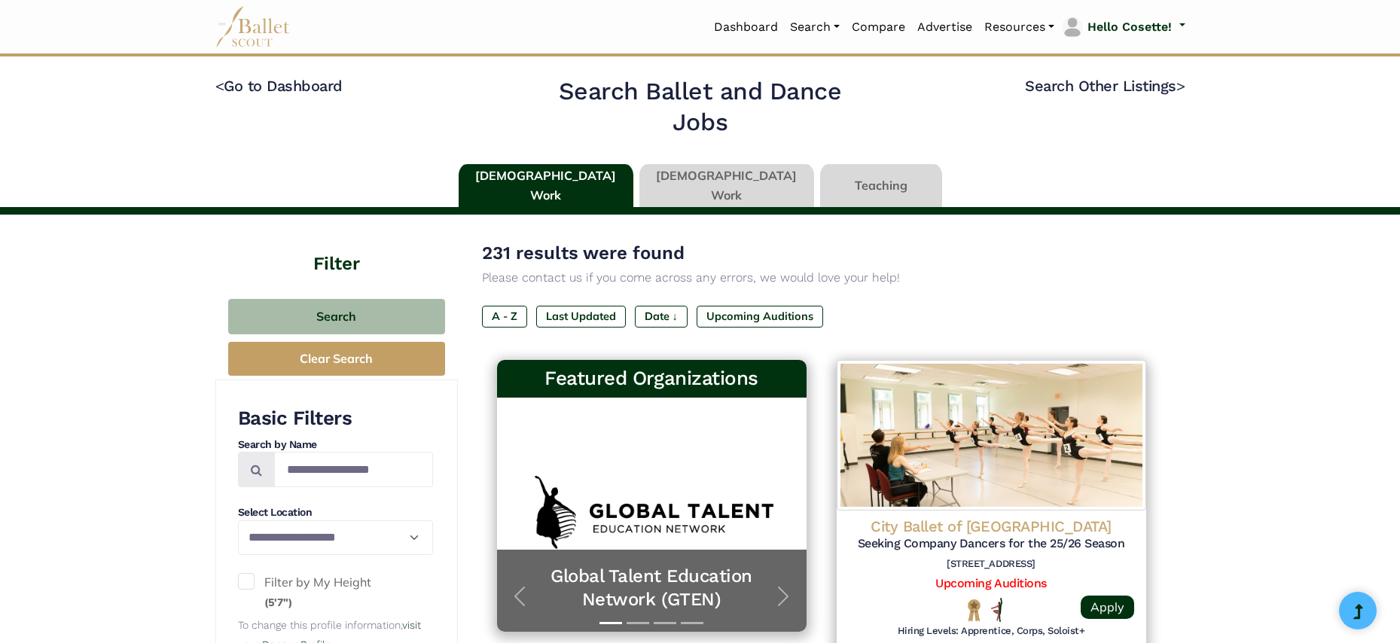
scroll to position [594, 0]
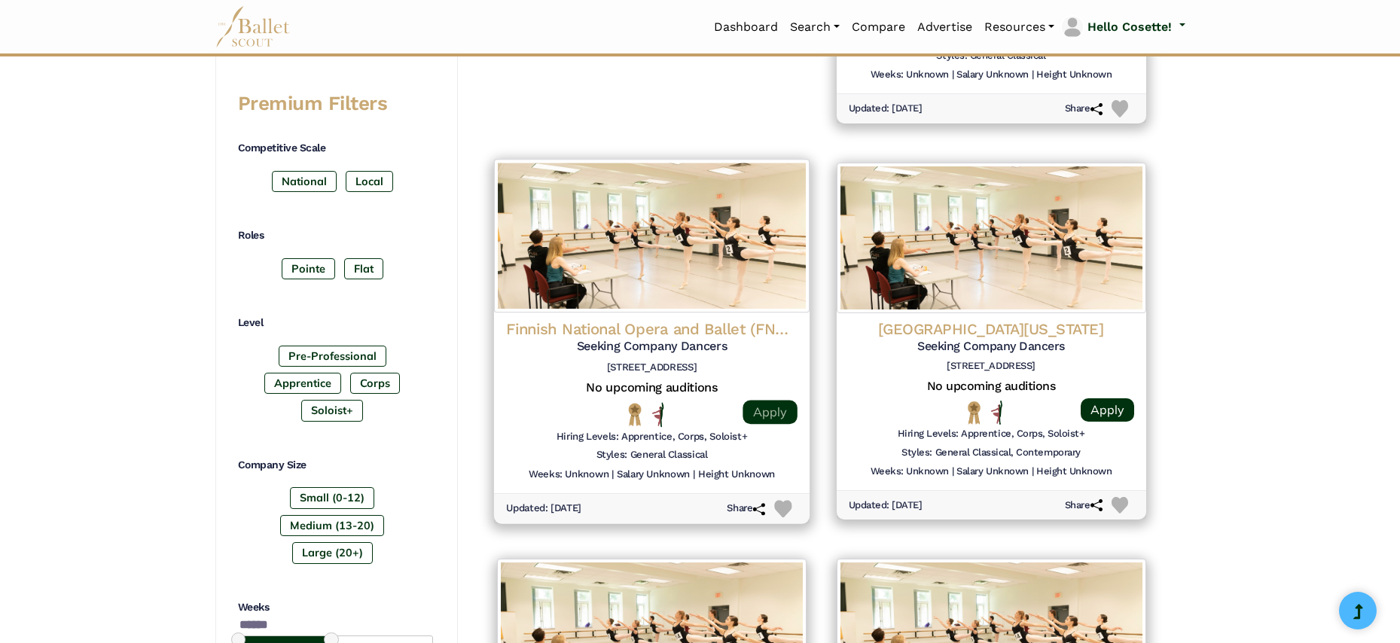
click at [772, 402] on link "Apply" at bounding box center [770, 412] width 54 height 24
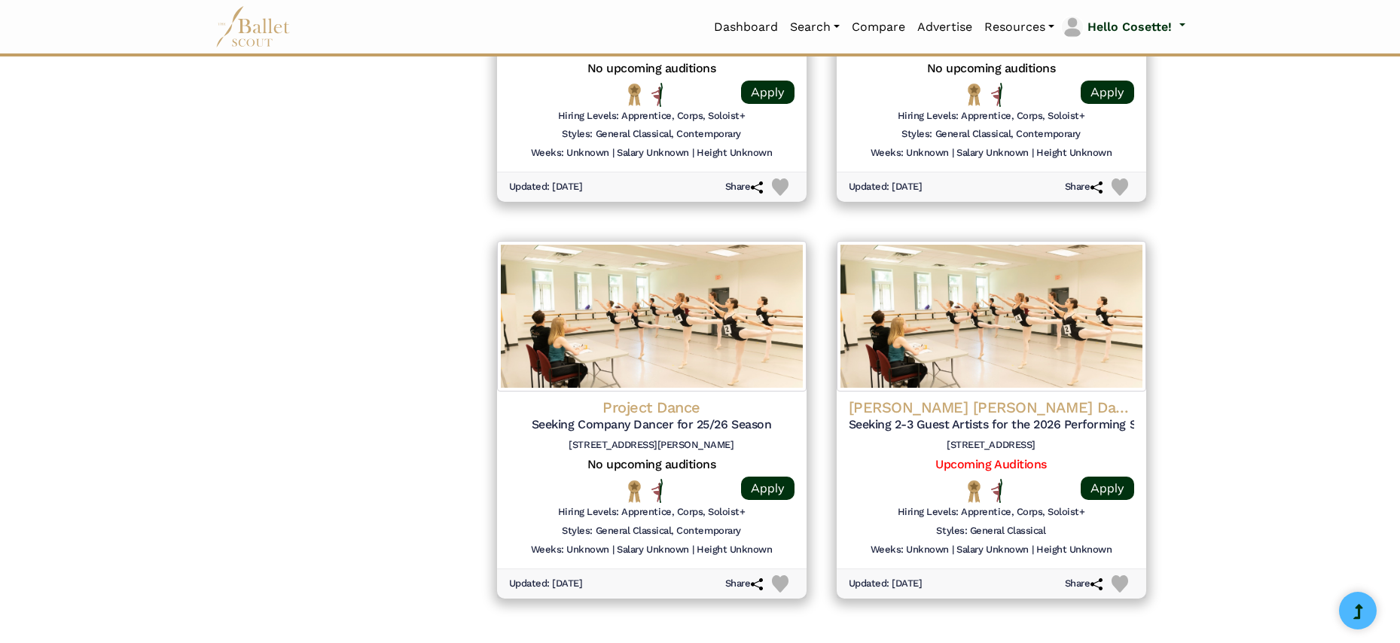
scroll to position [1983, 0]
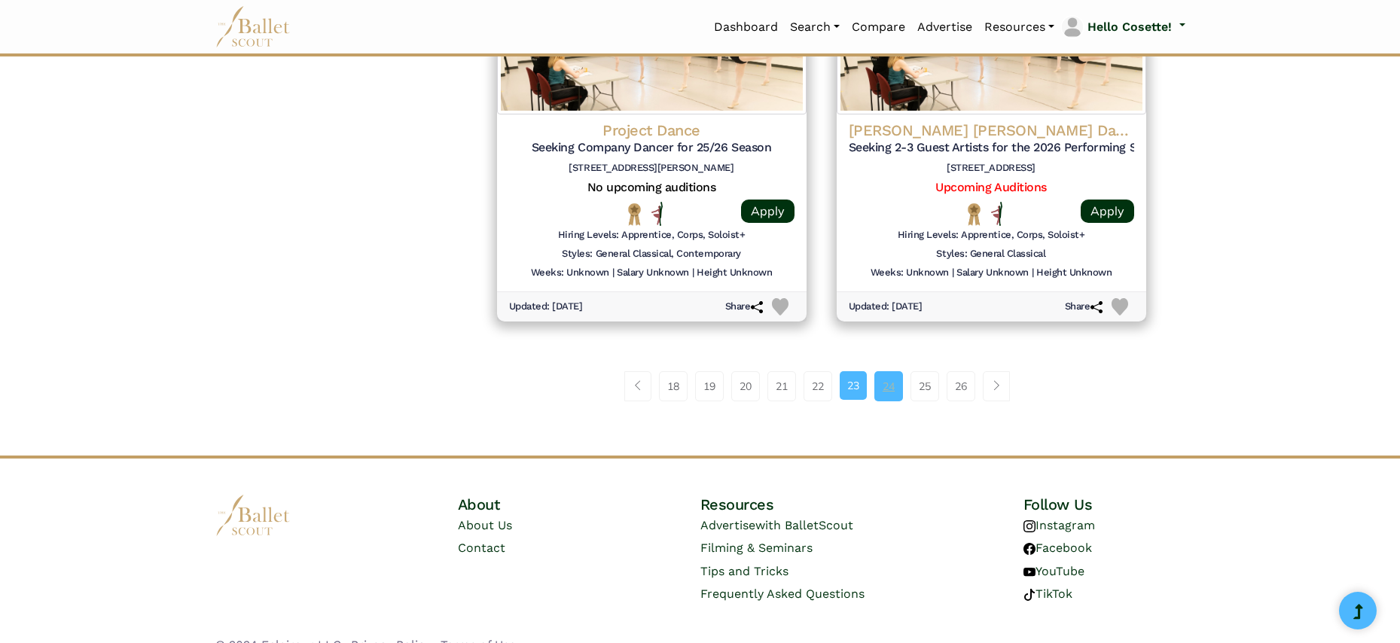
click at [890, 371] on link "24" at bounding box center [888, 386] width 29 height 30
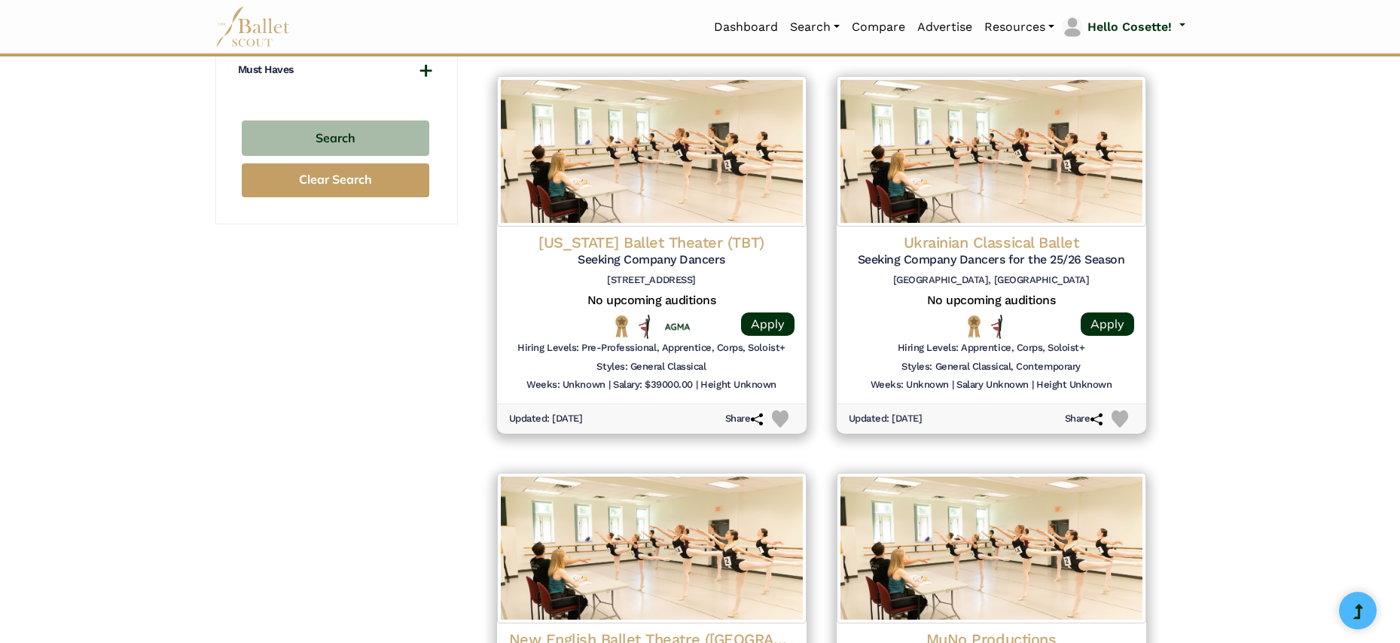
scroll to position [1798, 0]
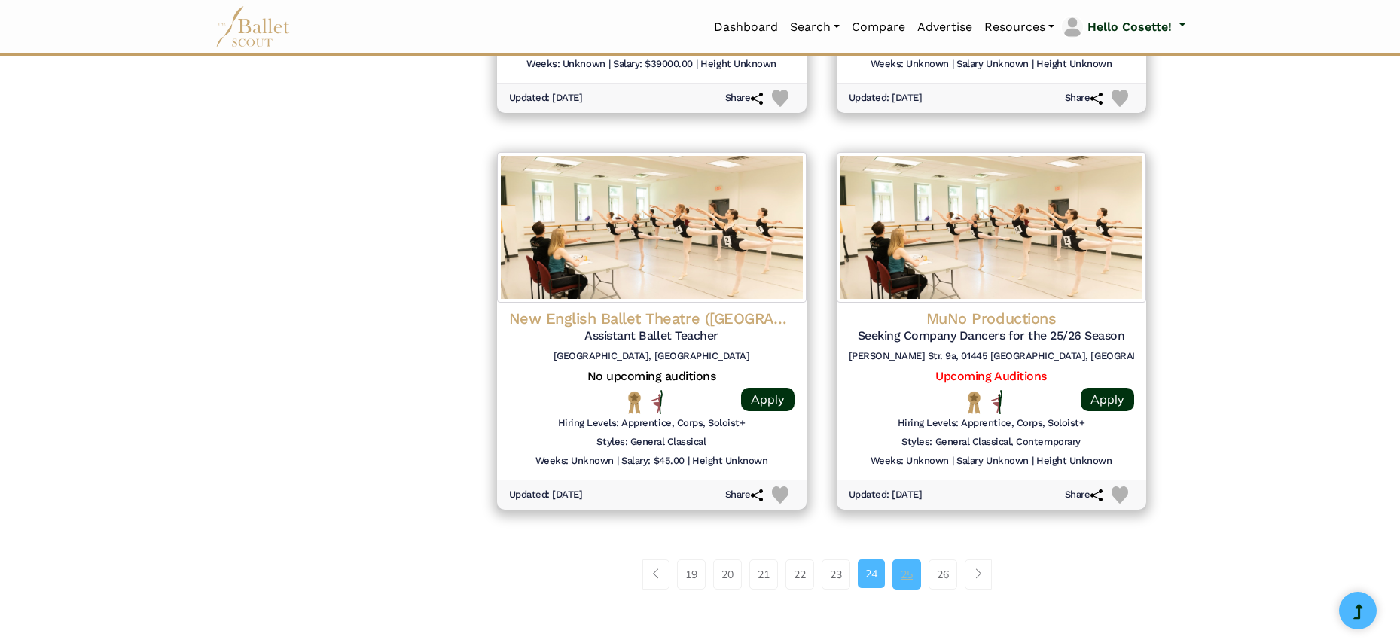
click at [904, 560] on link "25" at bounding box center [907, 575] width 29 height 30
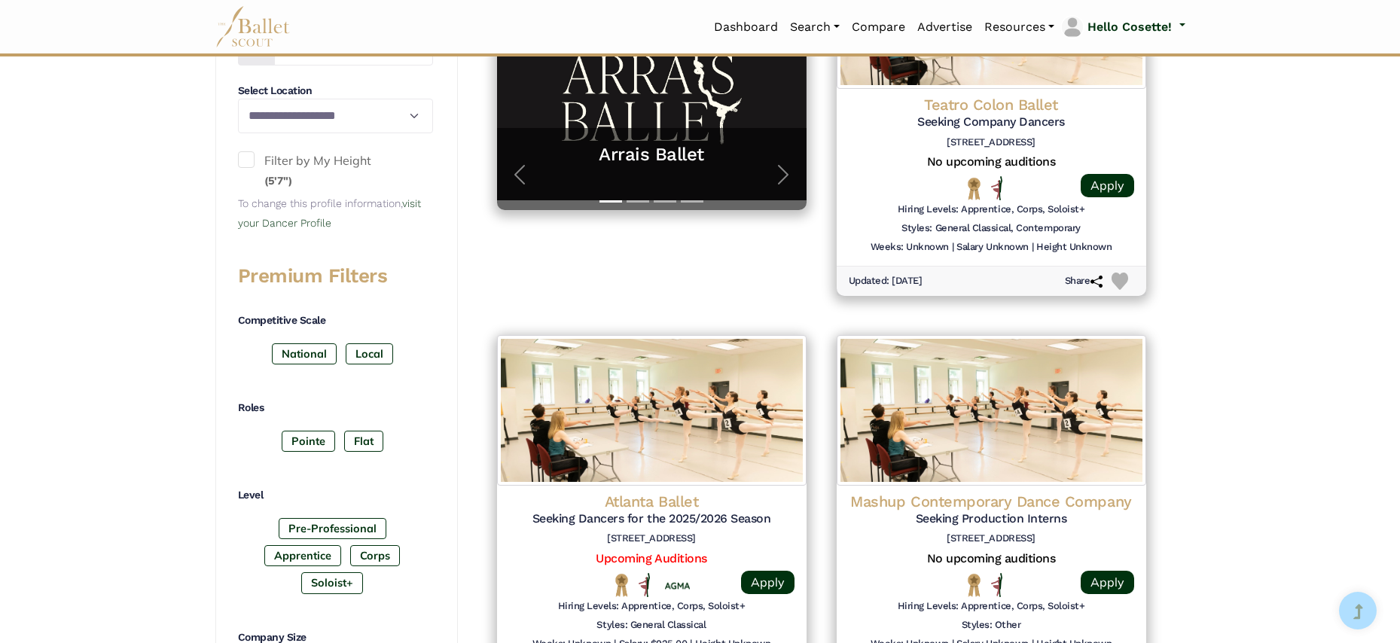
scroll to position [702, 0]
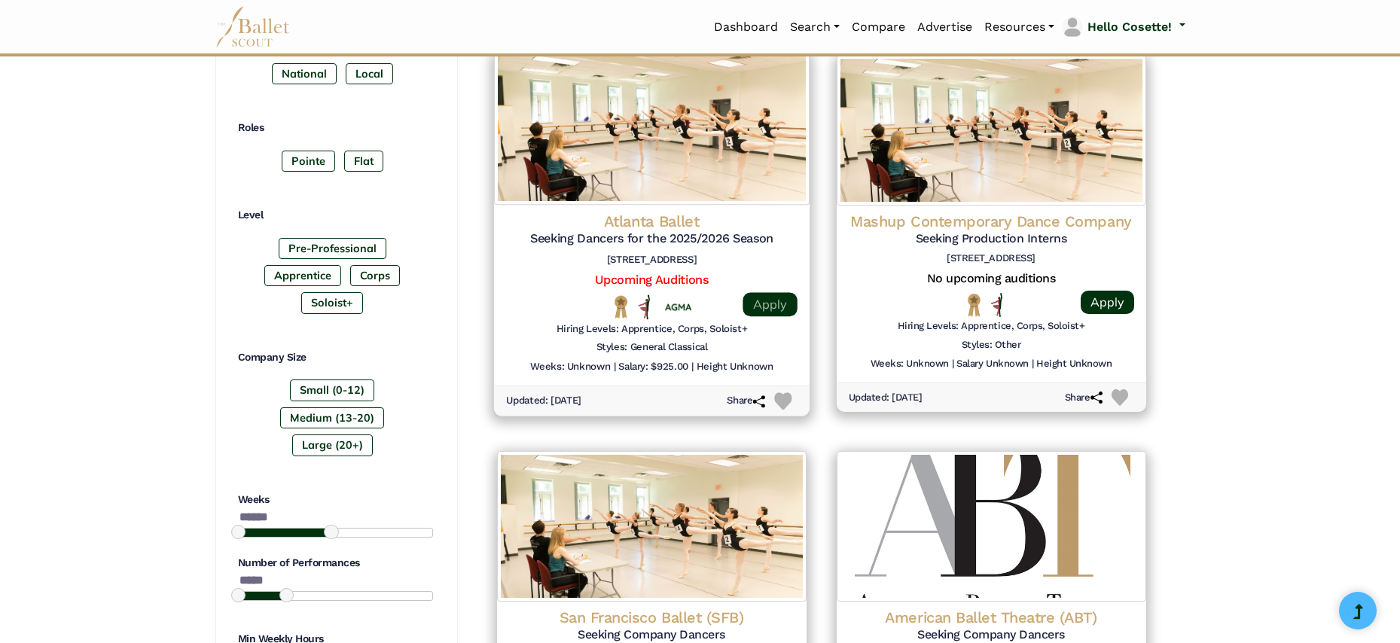
click at [772, 298] on link "Apply" at bounding box center [770, 304] width 54 height 24
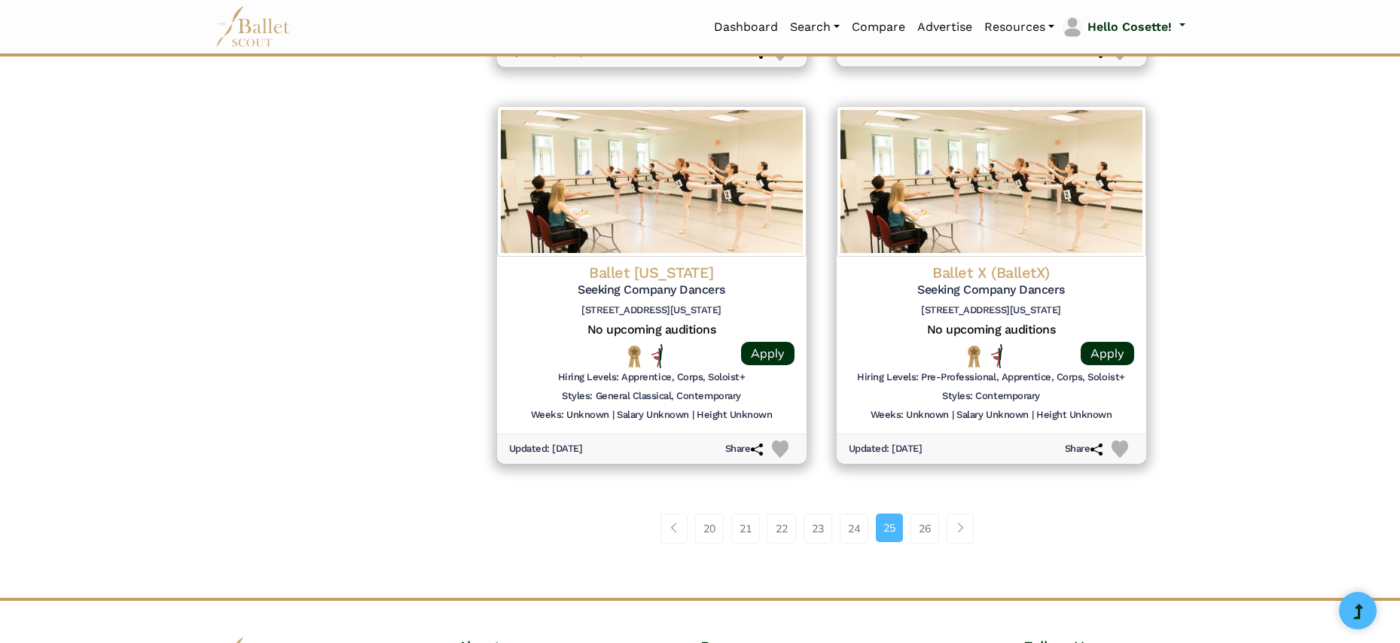
scroll to position [1978, 0]
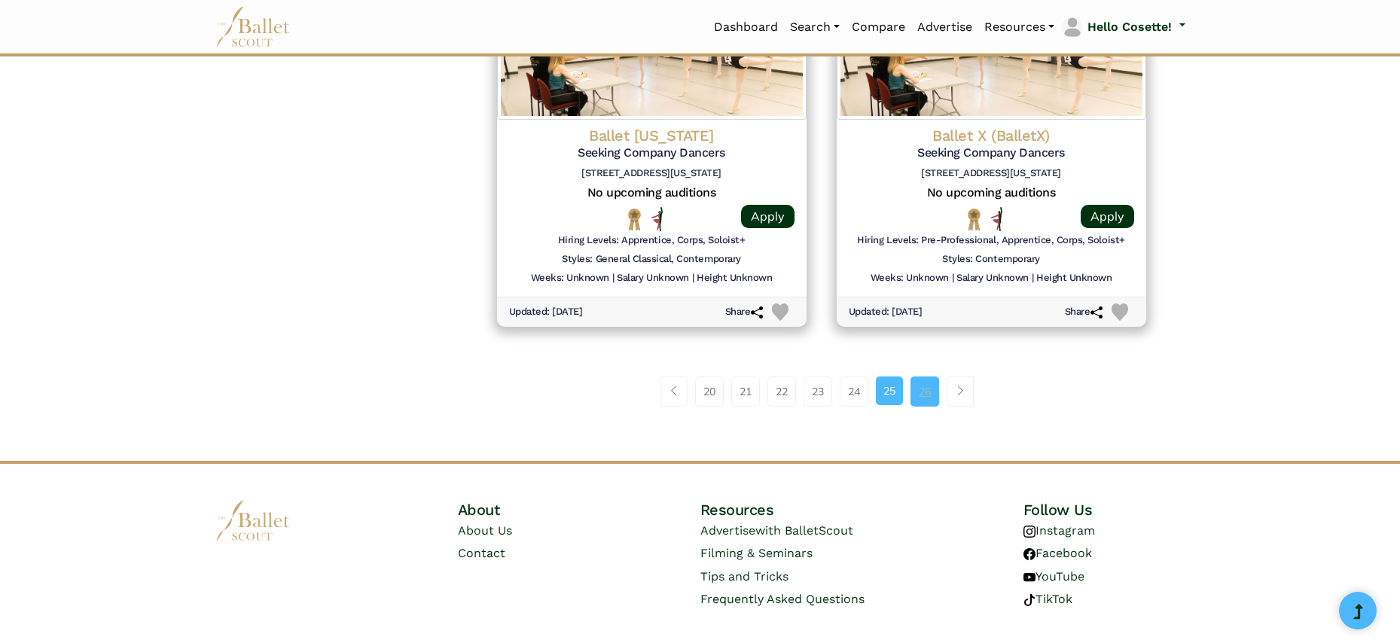
click at [929, 377] on link "26" at bounding box center [925, 392] width 29 height 30
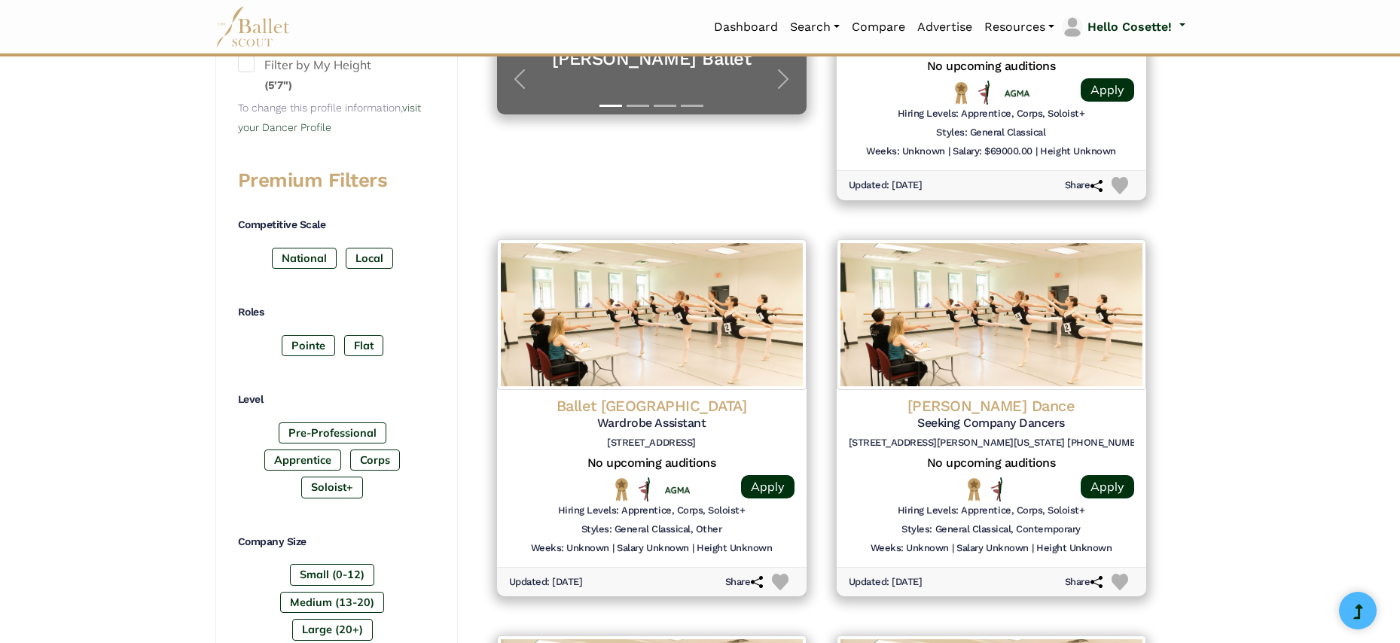
scroll to position [673, 0]
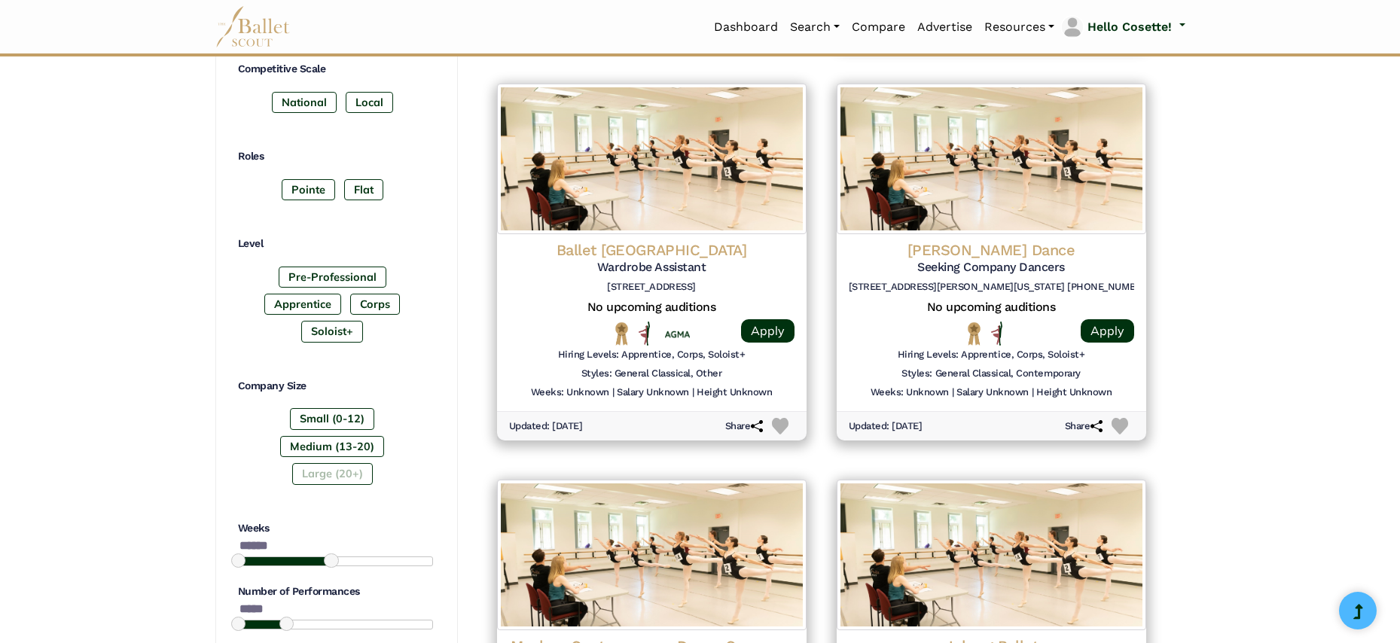
click at [329, 463] on label "Large (20+)" at bounding box center [332, 473] width 81 height 21
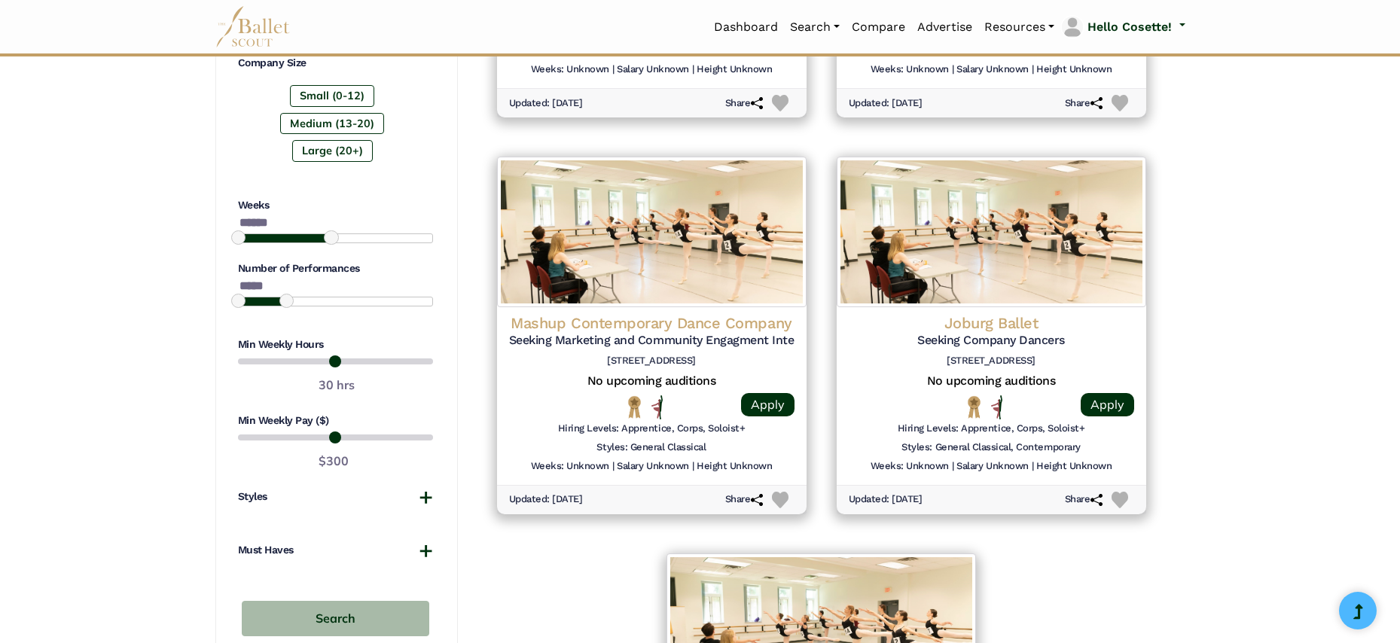
scroll to position [1145, 0]
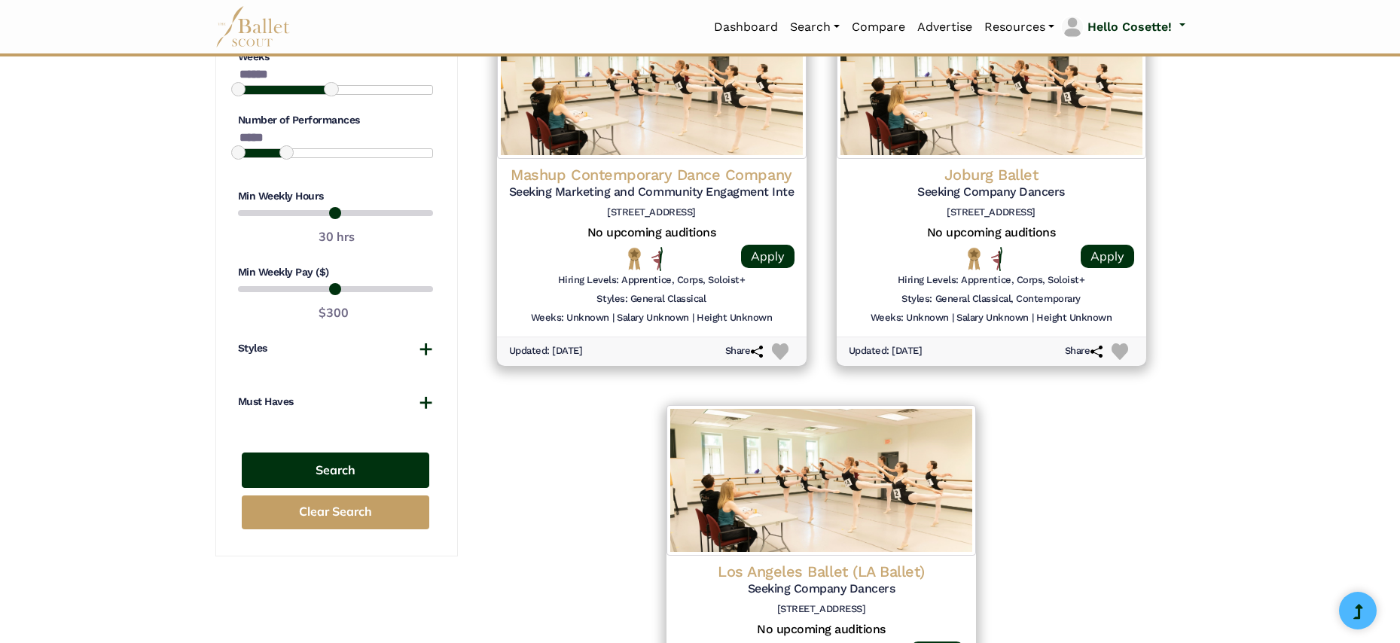
click at [359, 460] on button "Search" at bounding box center [336, 470] width 188 height 35
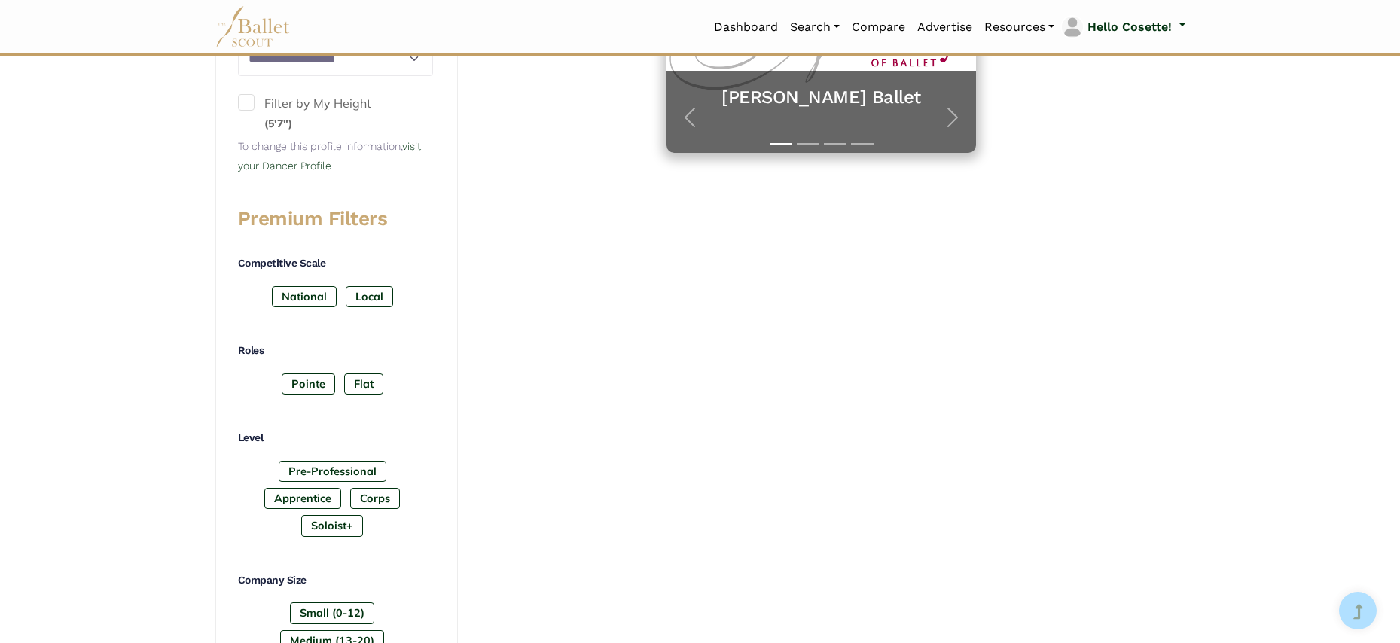
scroll to position [618, 0]
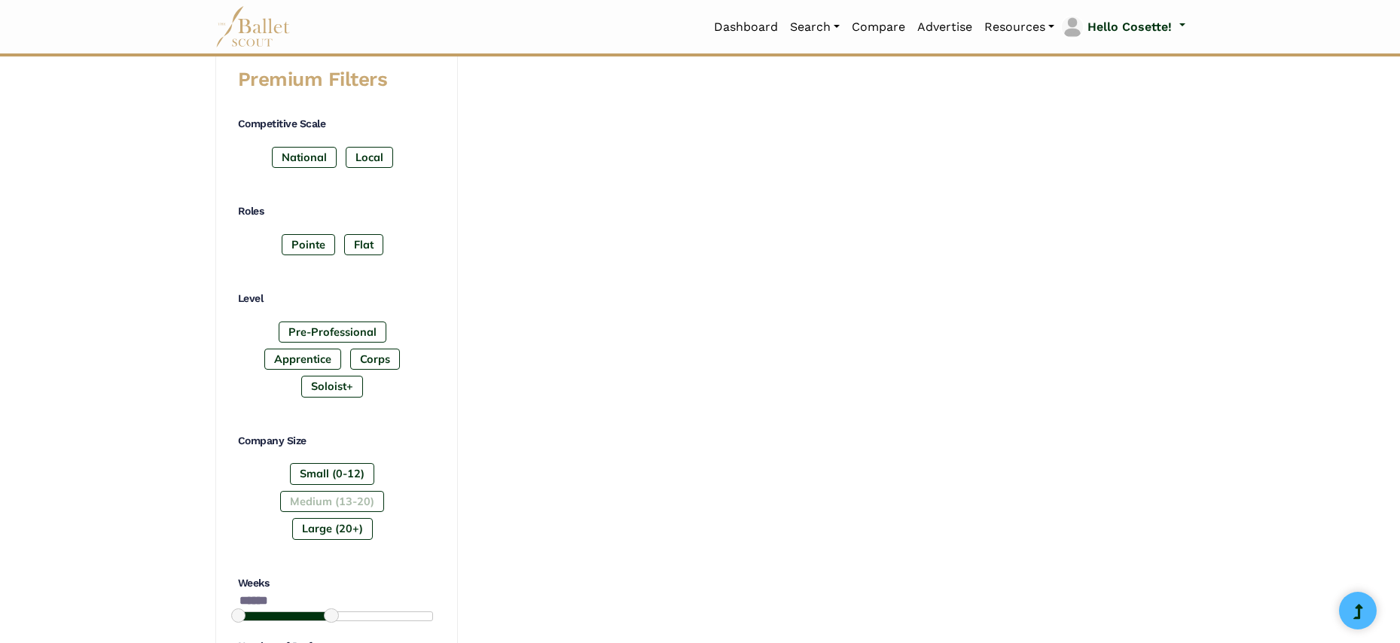
drag, startPoint x: 342, startPoint y: 493, endPoint x: 353, endPoint y: 486, distance: 13.6
click at [343, 492] on label "Medium (13-20)" at bounding box center [332, 501] width 104 height 21
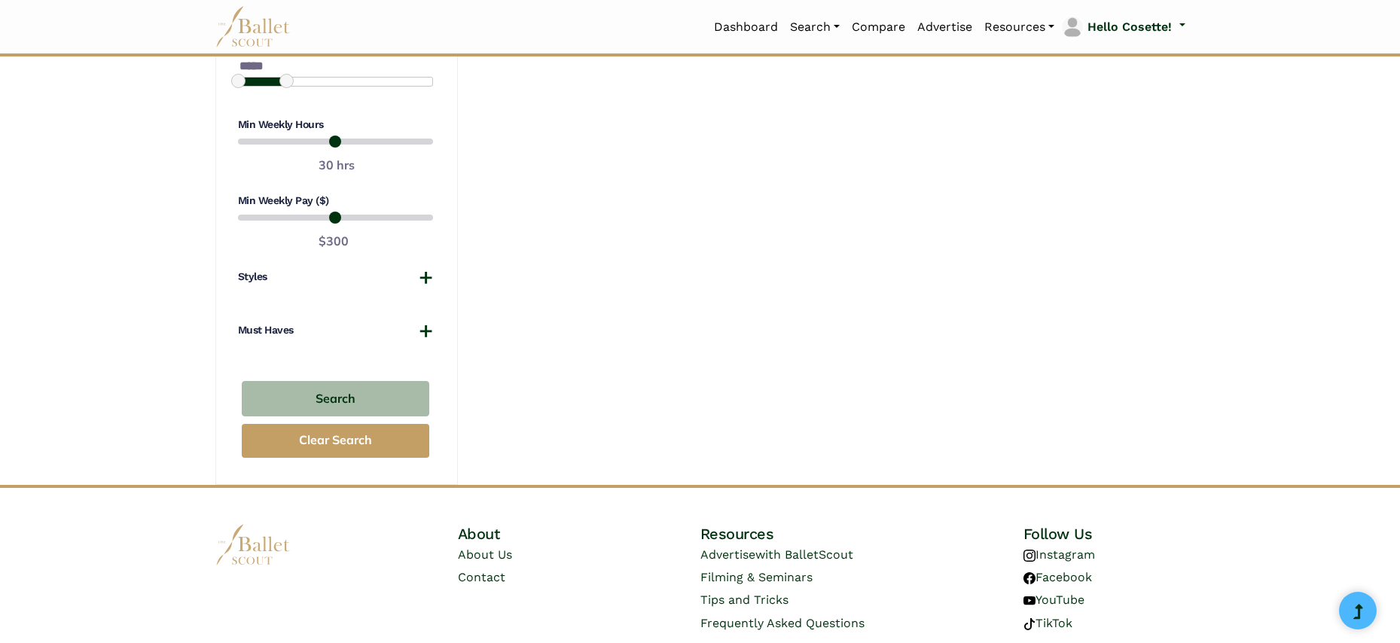
scroll to position [1110, 0]
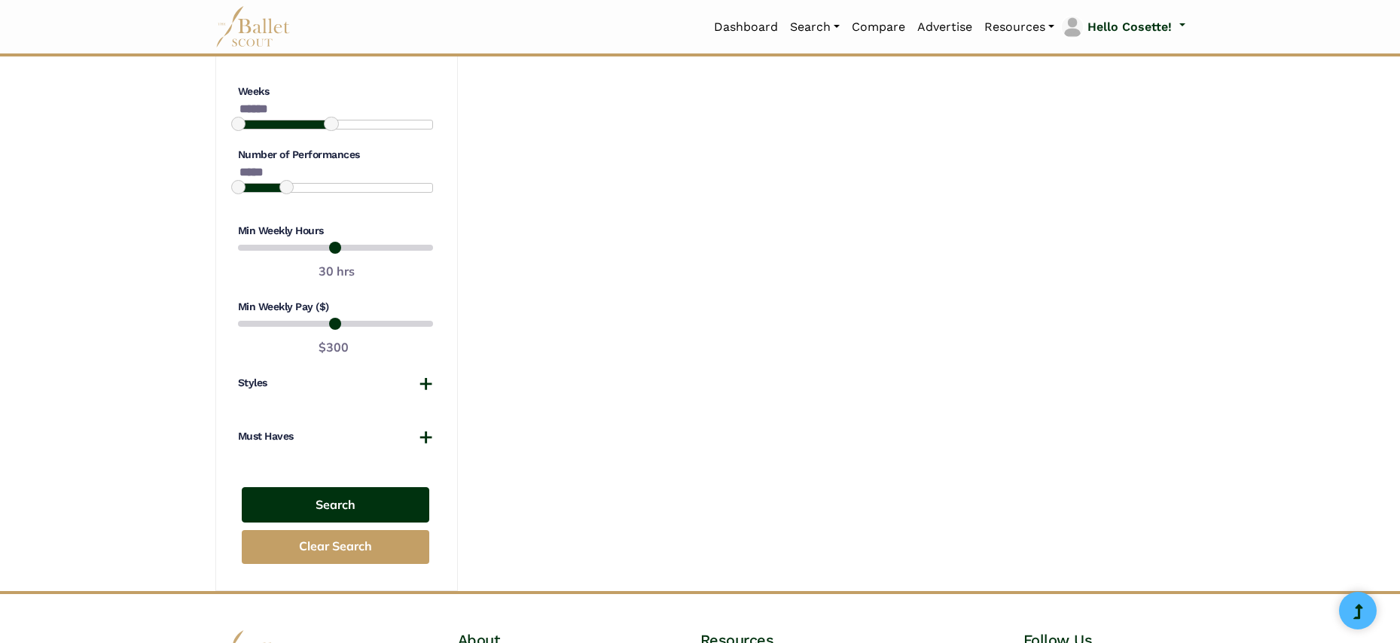
click at [349, 495] on button "Search" at bounding box center [336, 504] width 188 height 35
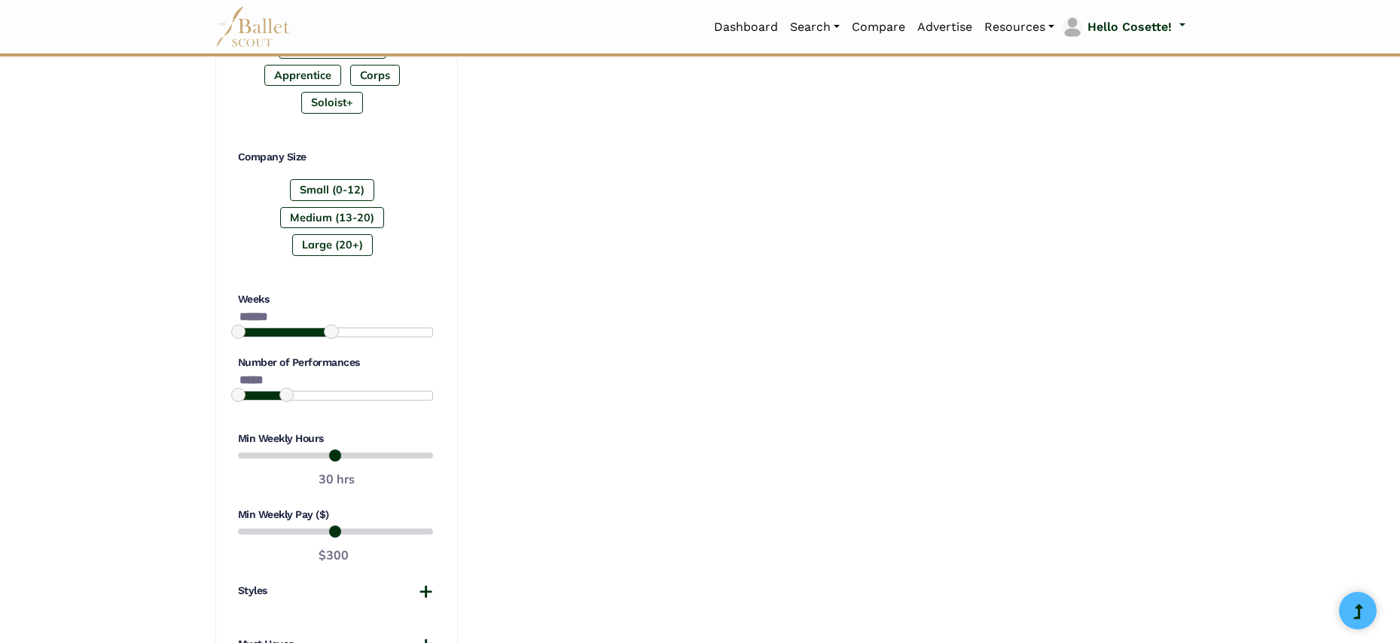
scroll to position [1055, 0]
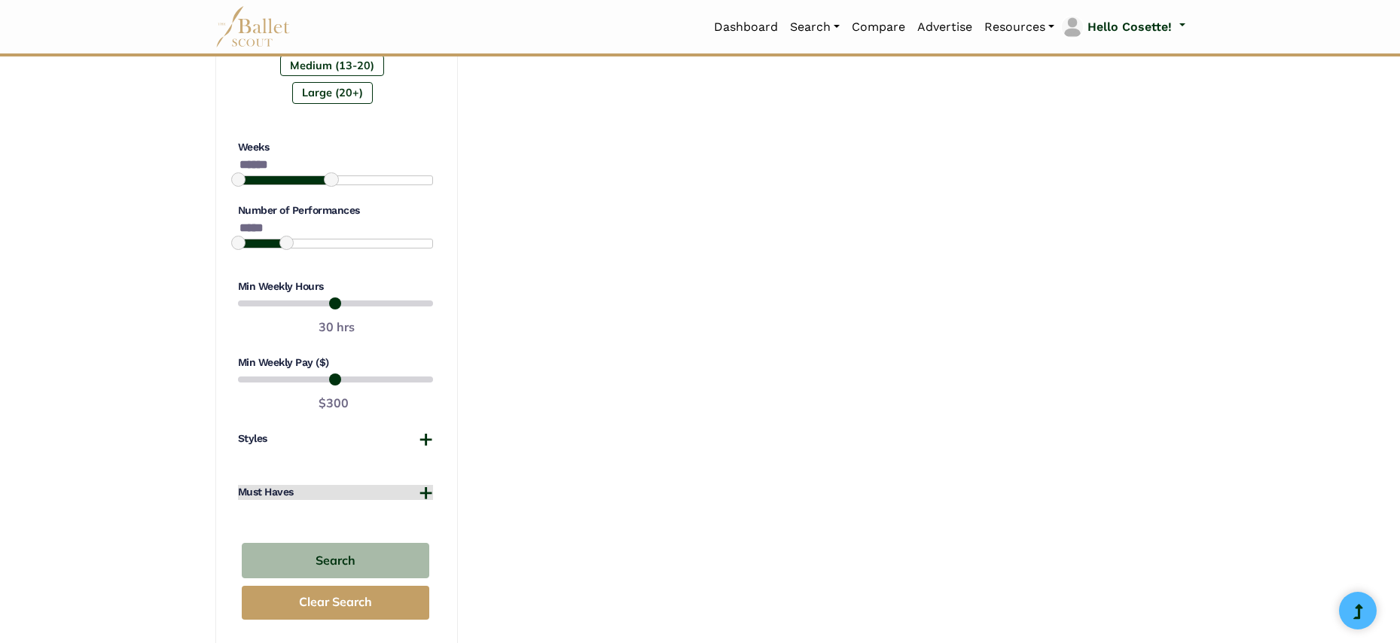
drag, startPoint x: 388, startPoint y: 480, endPoint x: 419, endPoint y: 483, distance: 31.0
click at [388, 485] on button "Must Haves" at bounding box center [335, 492] width 195 height 15
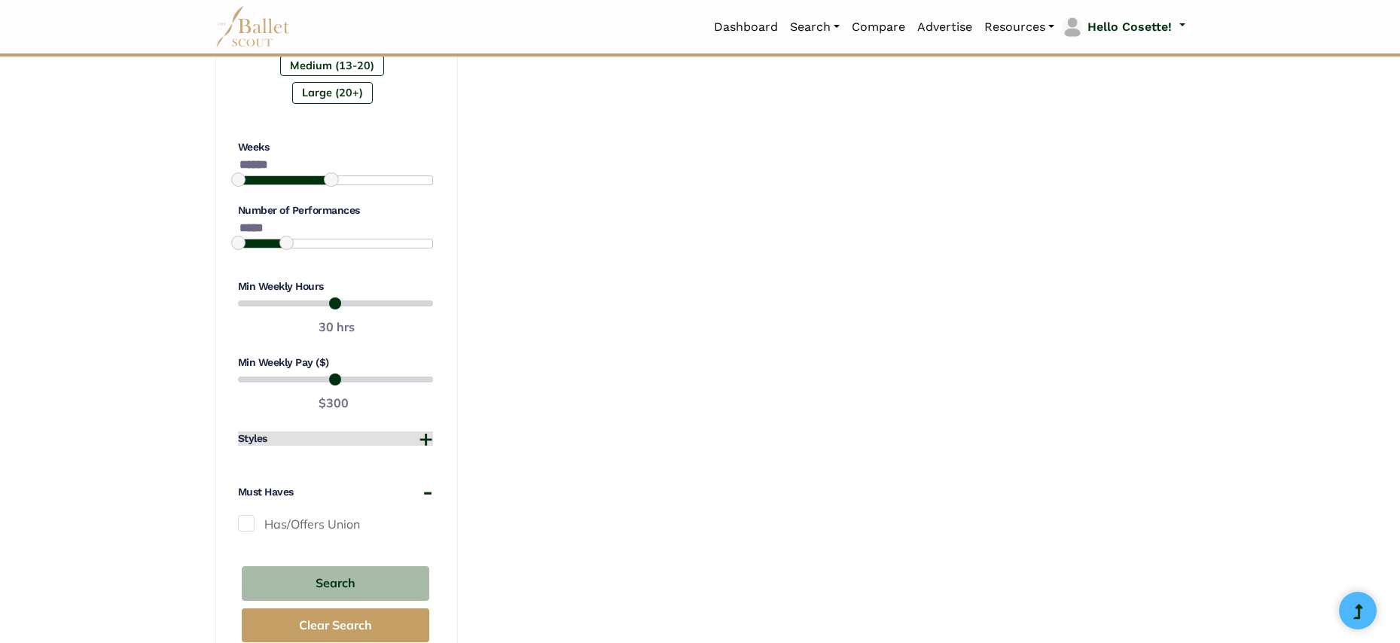
click at [386, 432] on button "Styles" at bounding box center [335, 439] width 195 height 15
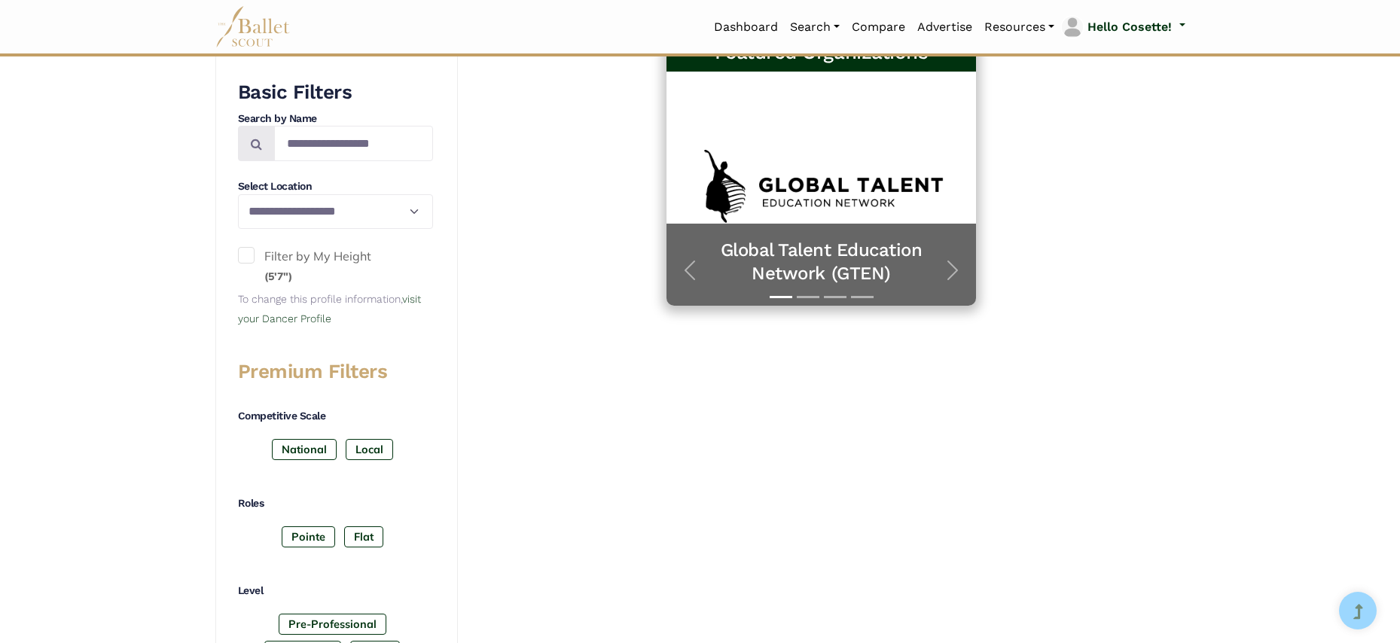
scroll to position [647, 0]
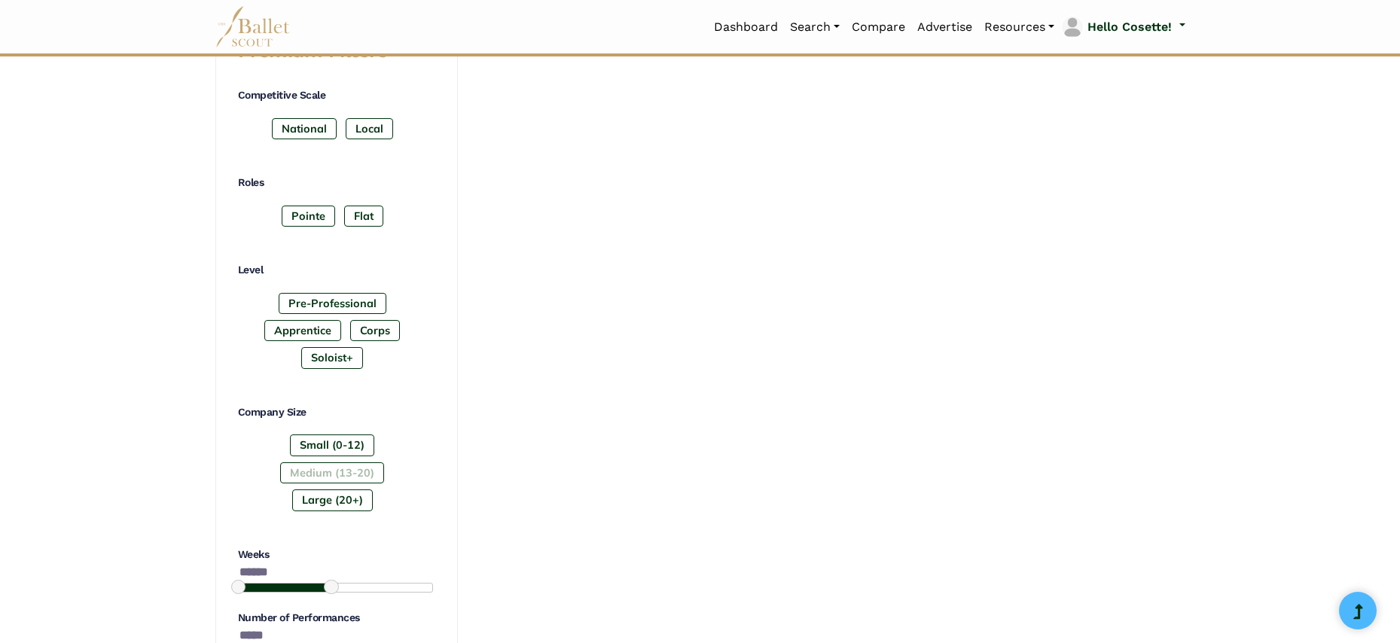
click at [352, 462] on label "Medium (13-20)" at bounding box center [332, 472] width 104 height 21
click at [326, 490] on label "Large (20+)" at bounding box center [332, 500] width 81 height 21
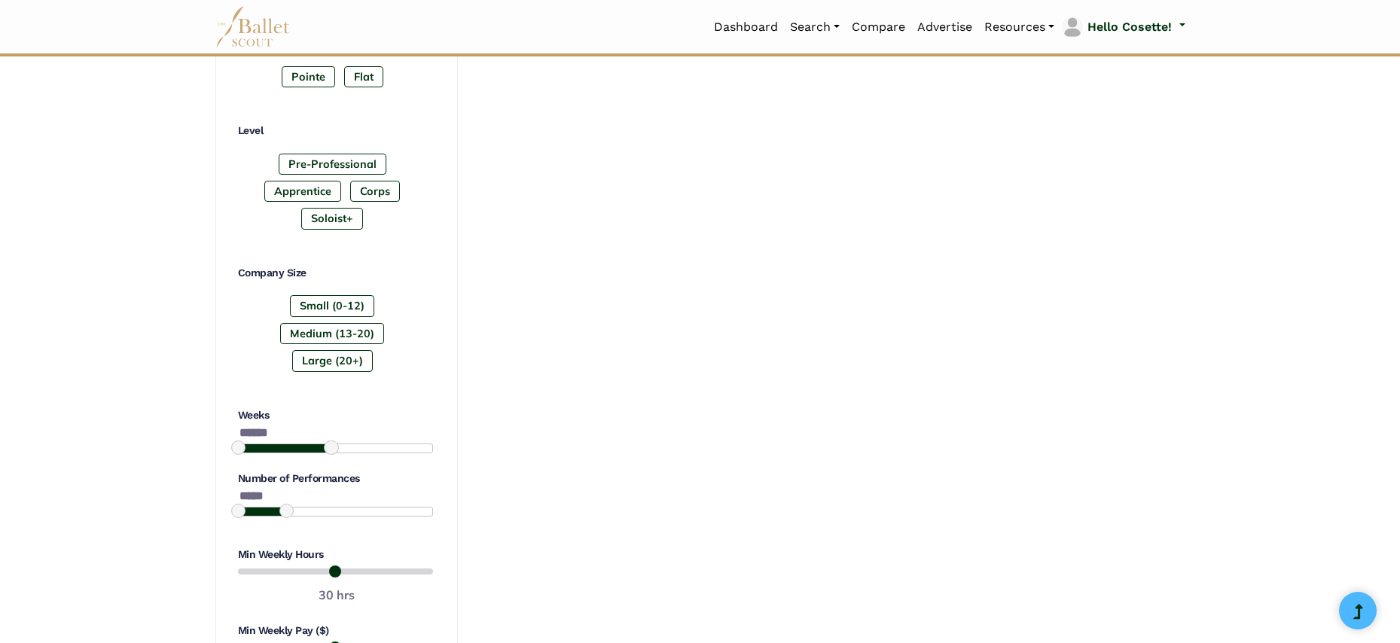
scroll to position [635, 0]
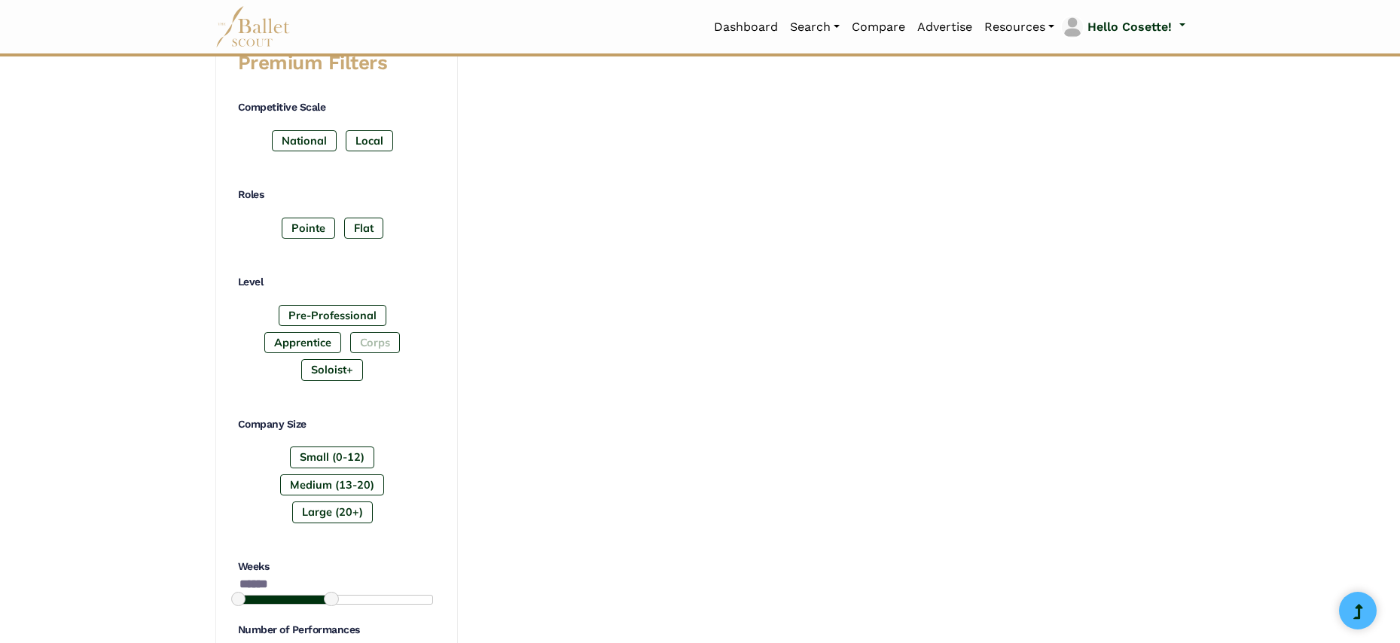
click at [380, 337] on label "Corps" at bounding box center [375, 342] width 50 height 21
click at [308, 227] on label "Pointe" at bounding box center [308, 228] width 53 height 21
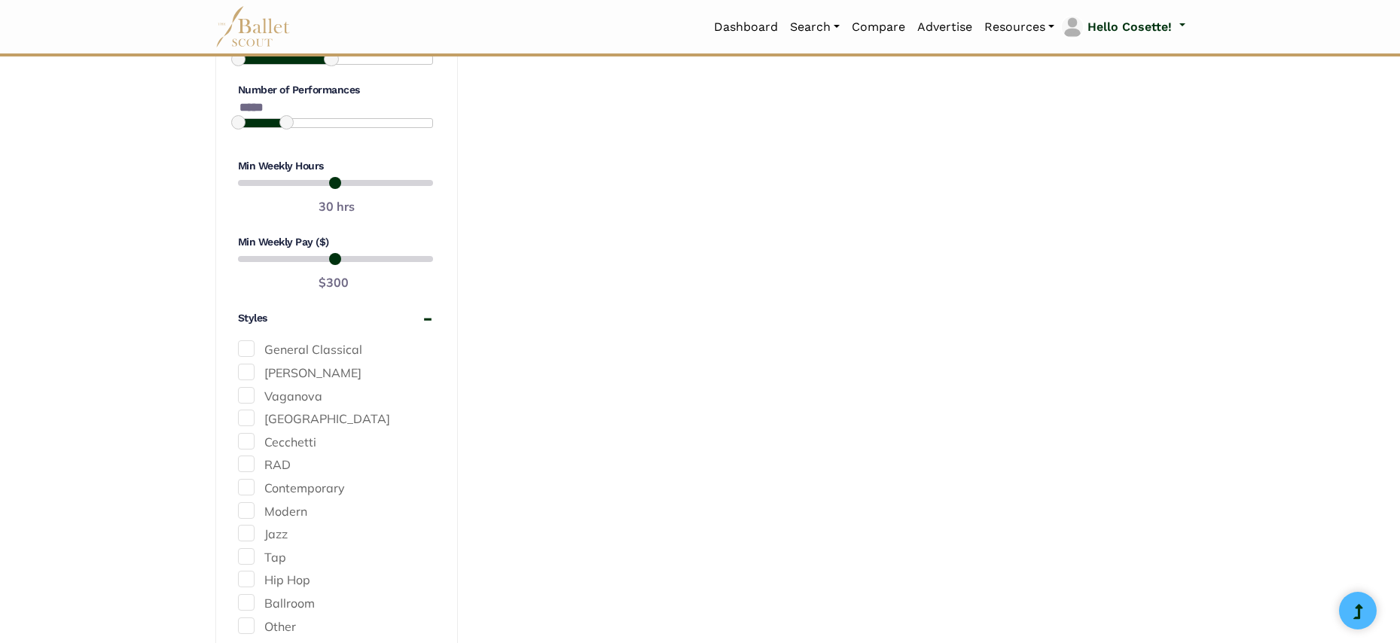
scroll to position [1568, 0]
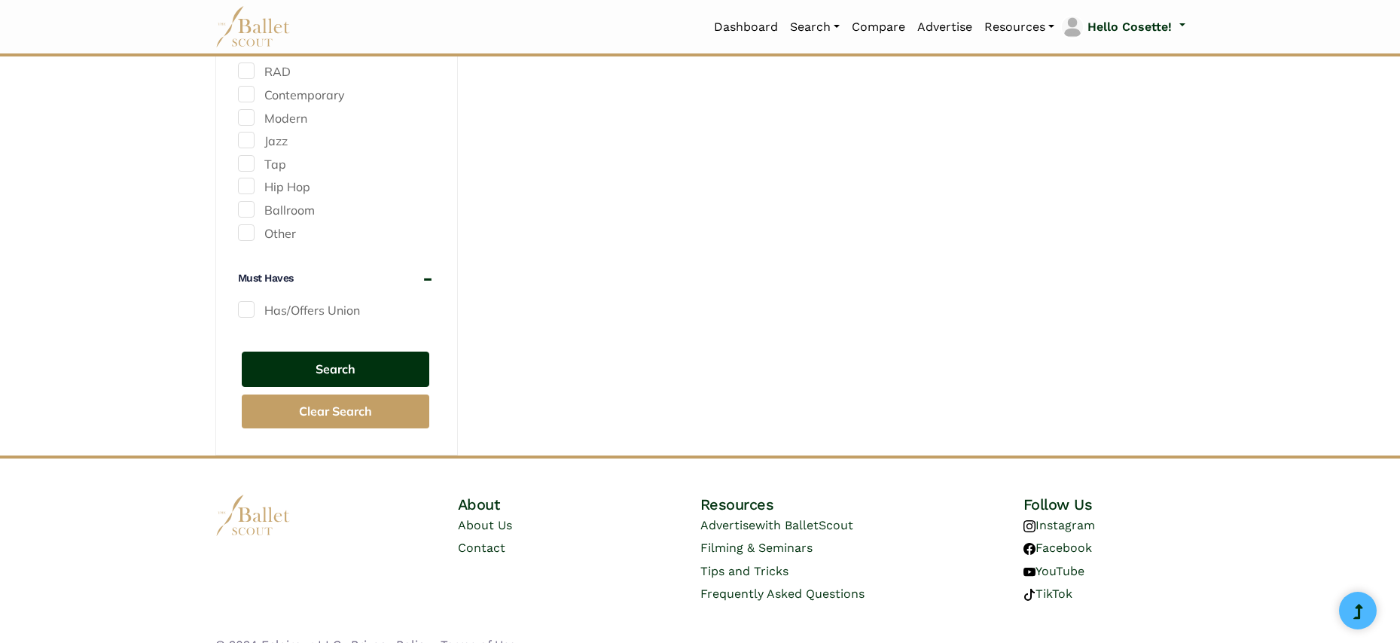
click at [340, 352] on button "Search" at bounding box center [336, 369] width 188 height 35
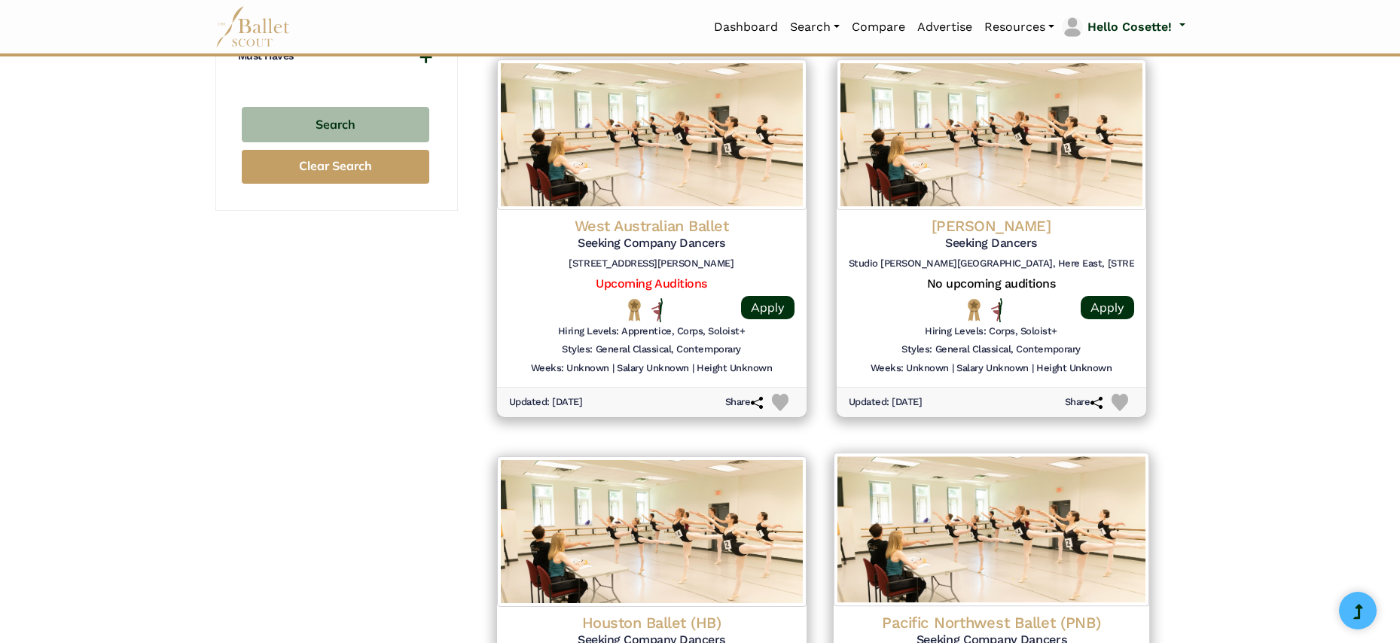
scroll to position [1805, 0]
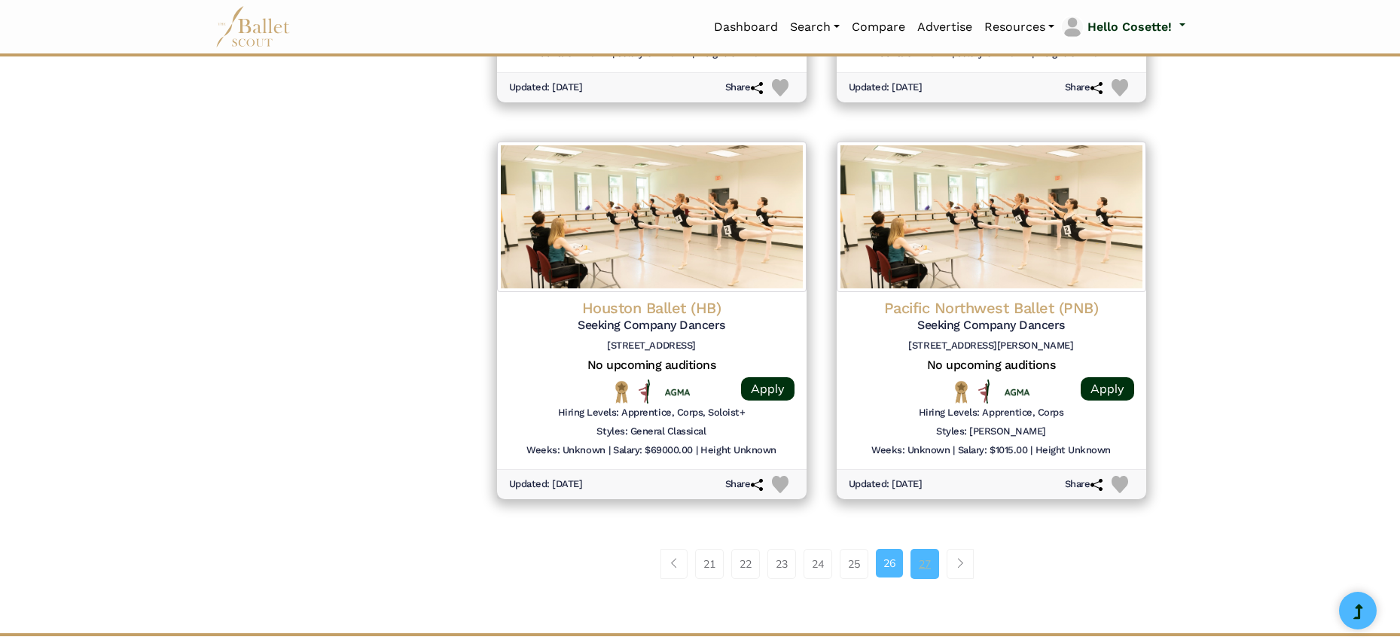
click at [932, 551] on link "27" at bounding box center [925, 564] width 29 height 30
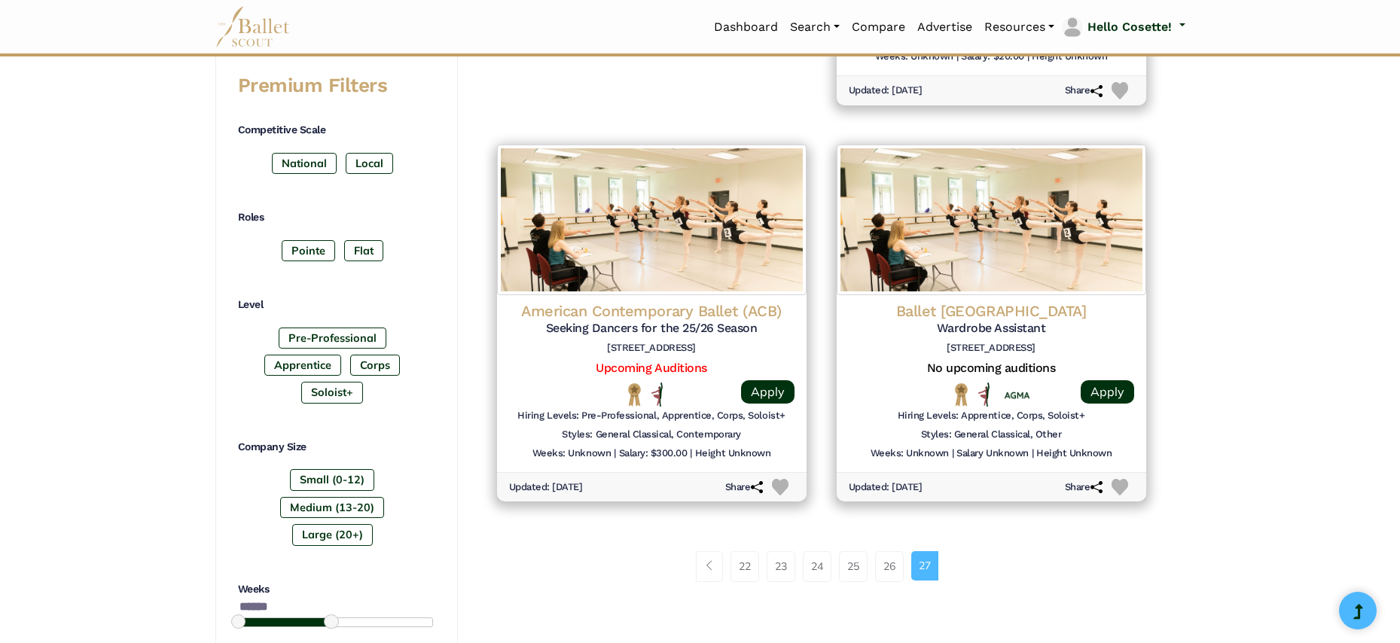
scroll to position [612, 0]
click at [900, 555] on link "26" at bounding box center [889, 566] width 29 height 30
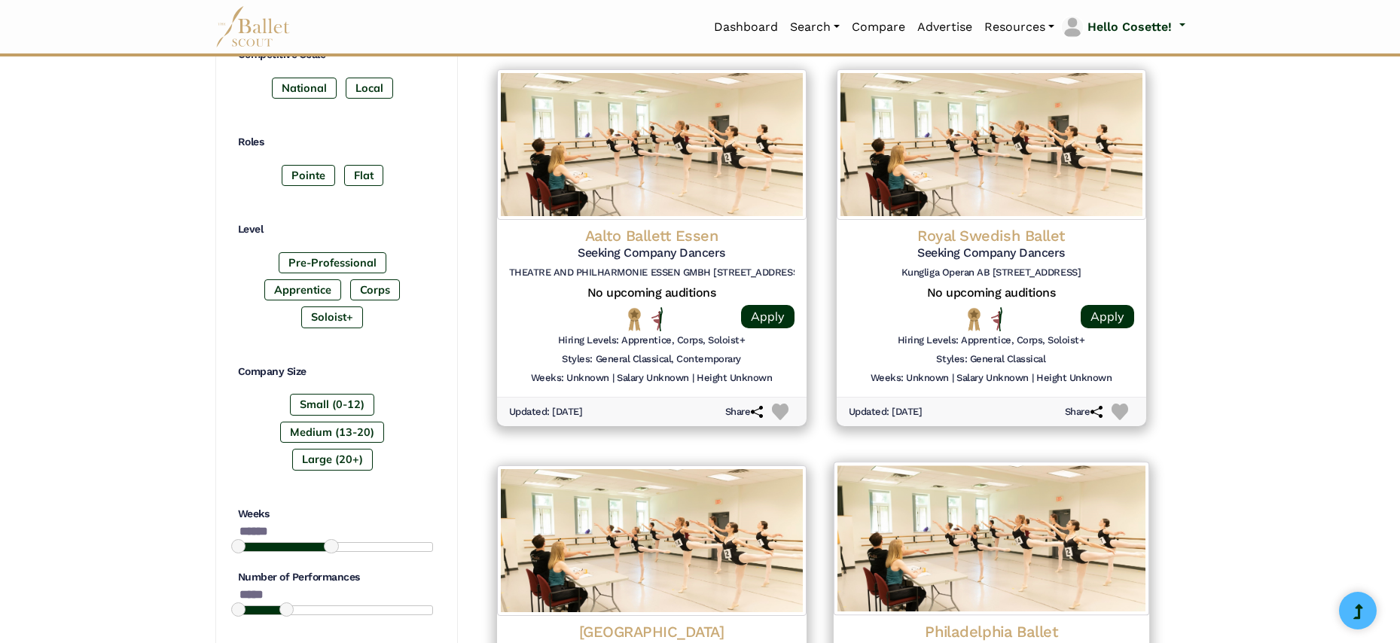
scroll to position [525, 0]
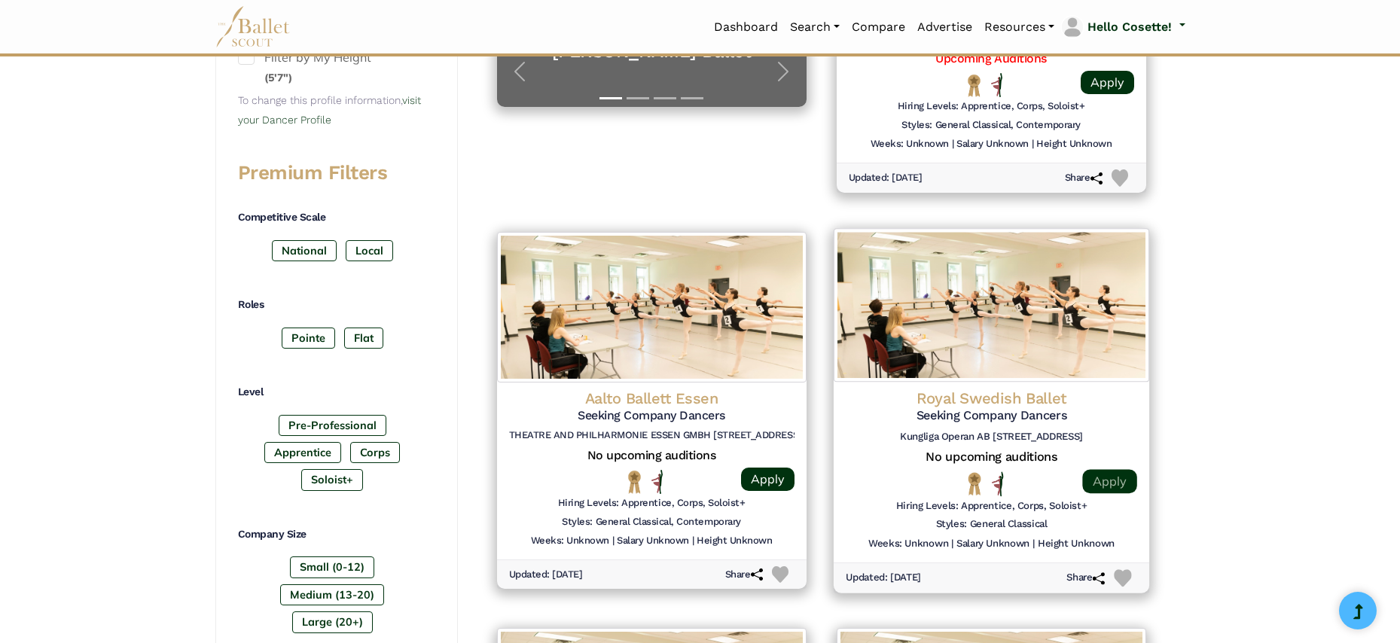
click at [1112, 474] on link "Apply" at bounding box center [1109, 481] width 54 height 24
